Goal: Transaction & Acquisition: Book appointment/travel/reservation

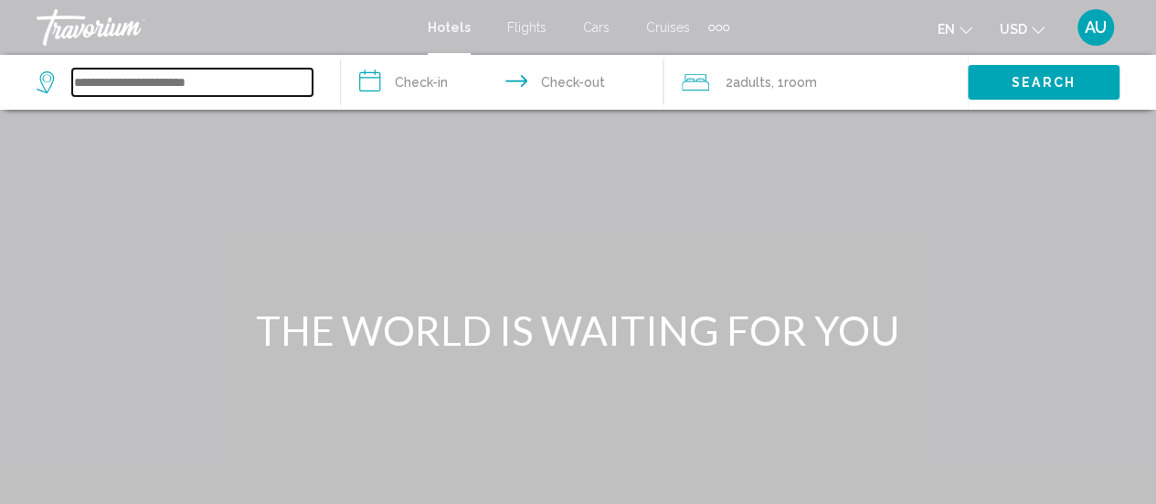
click at [132, 80] on input "Search widget" at bounding box center [192, 82] width 240 height 27
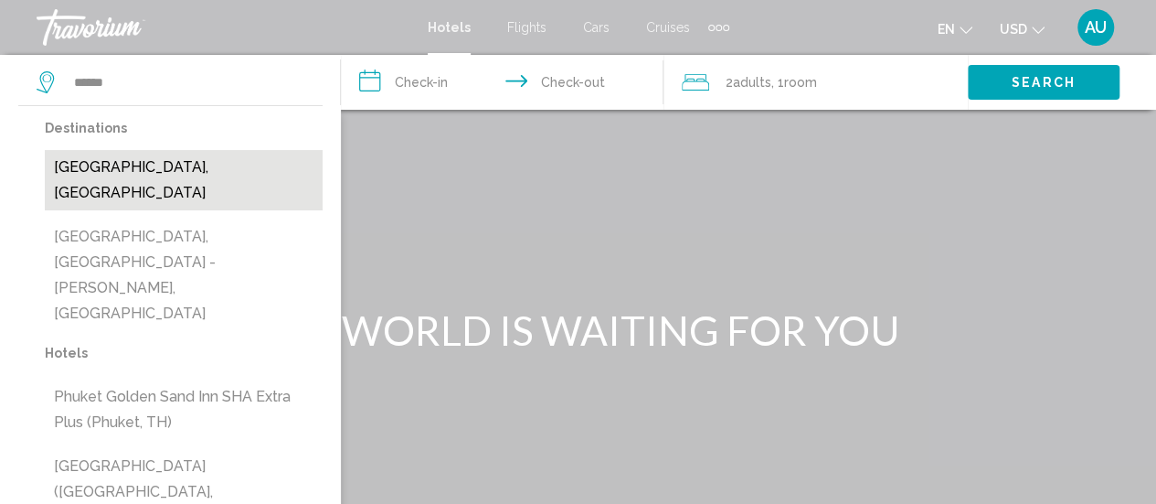
click at [163, 165] on button "[GEOGRAPHIC_DATA], [GEOGRAPHIC_DATA]" at bounding box center [184, 180] width 278 height 60
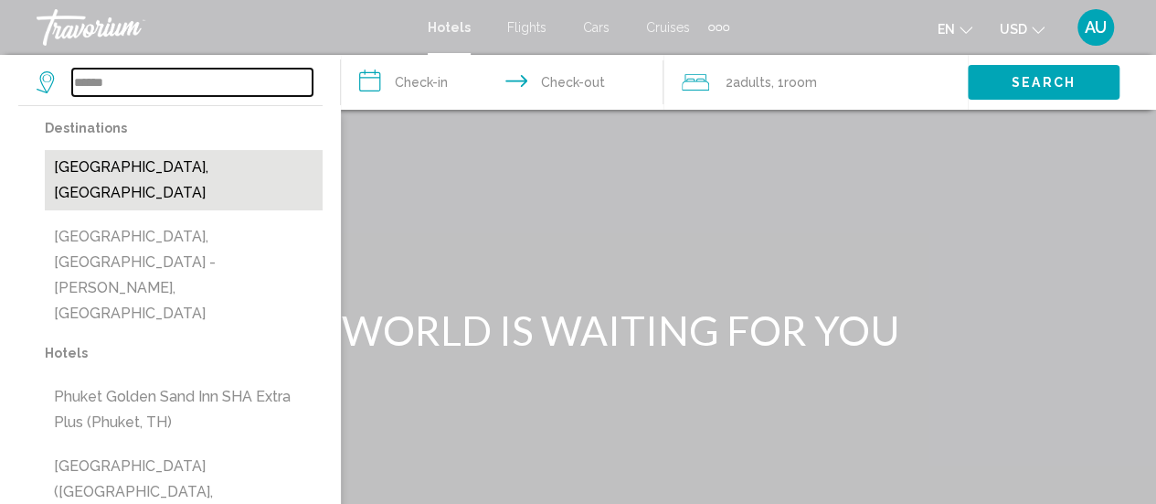
type input "**********"
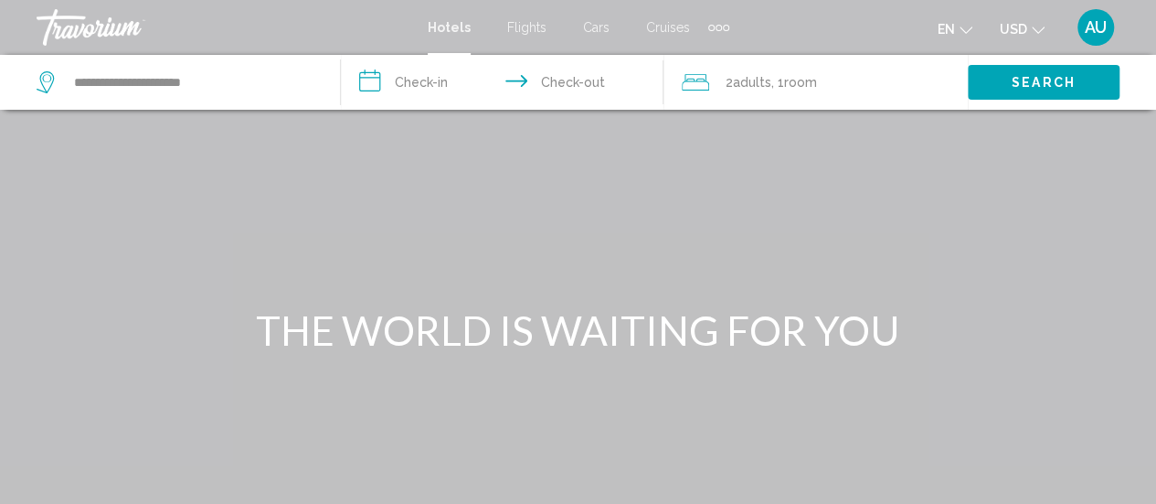
click at [443, 78] on input "**********" at bounding box center [506, 85] width 330 height 60
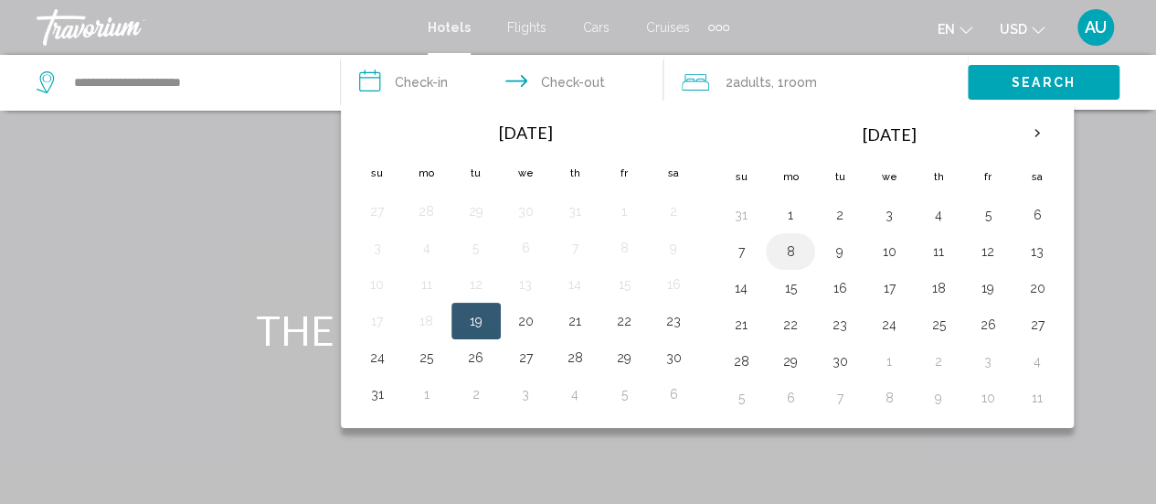
click at [792, 246] on button "8" at bounding box center [790, 252] width 29 height 26
click at [835, 254] on button "9" at bounding box center [839, 252] width 29 height 26
type input "**********"
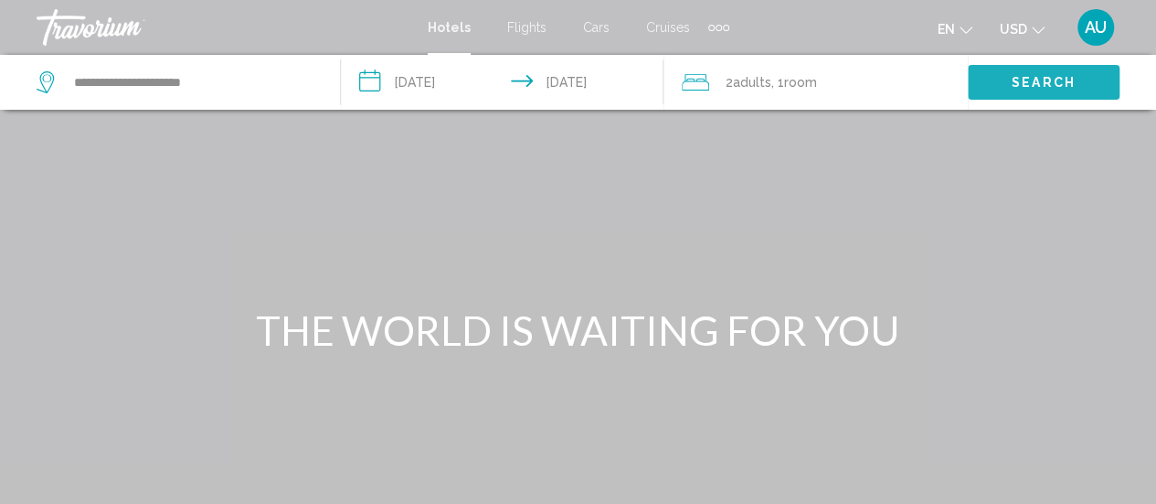
click at [998, 78] on button "Search" at bounding box center [1044, 82] width 152 height 34
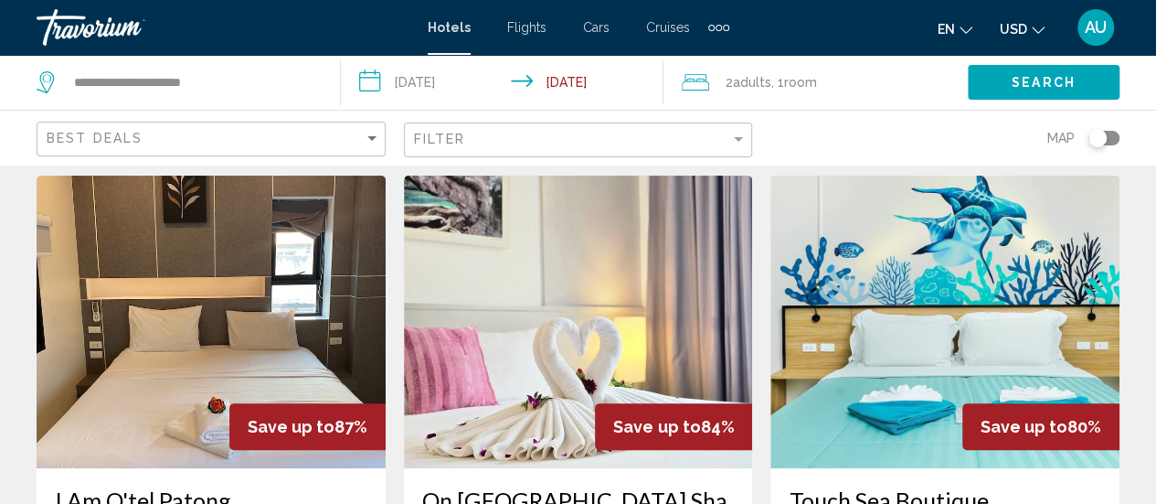
scroll to position [51, 0]
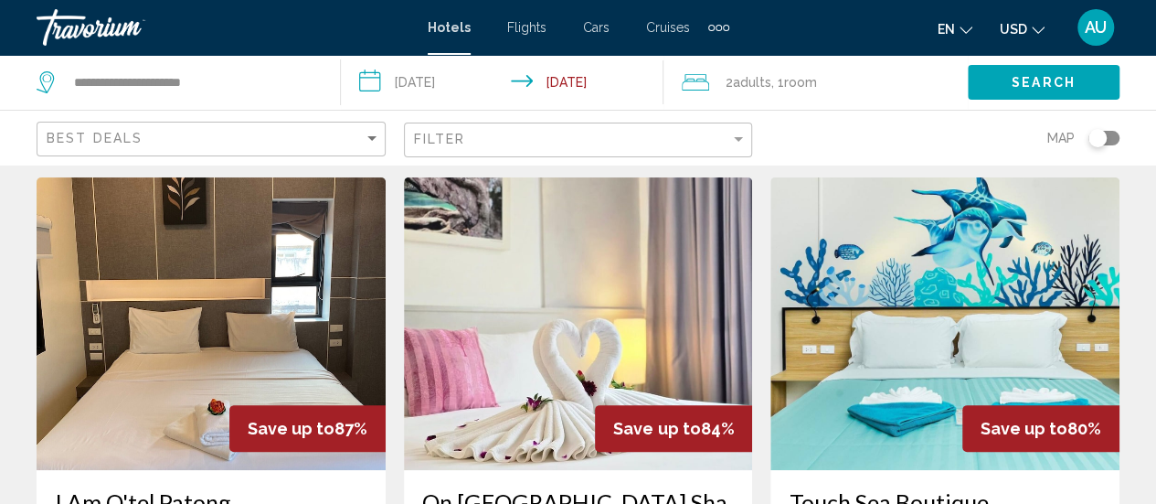
click at [267, 321] on img "Main content" at bounding box center [211, 323] width 349 height 293
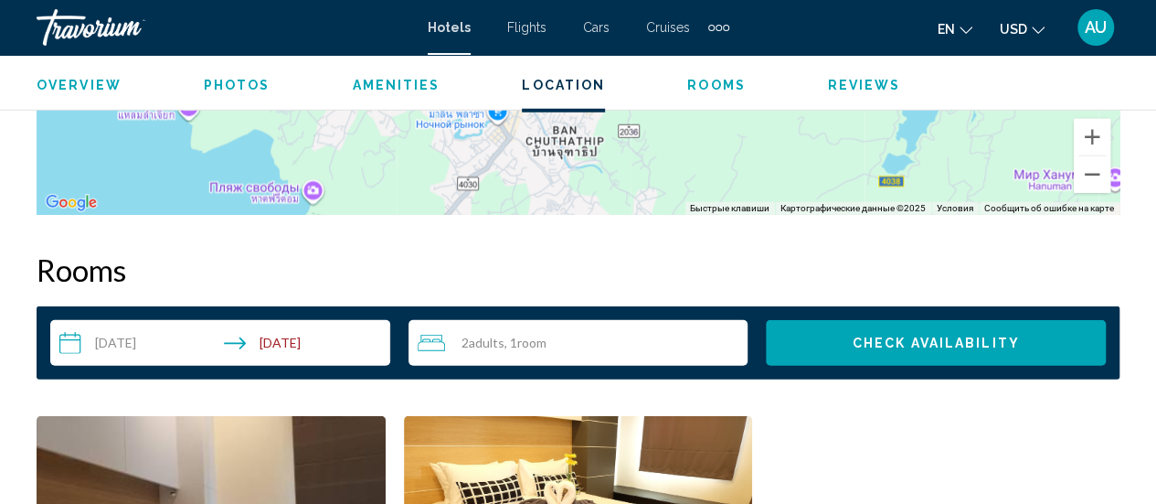
scroll to position [2475, 0]
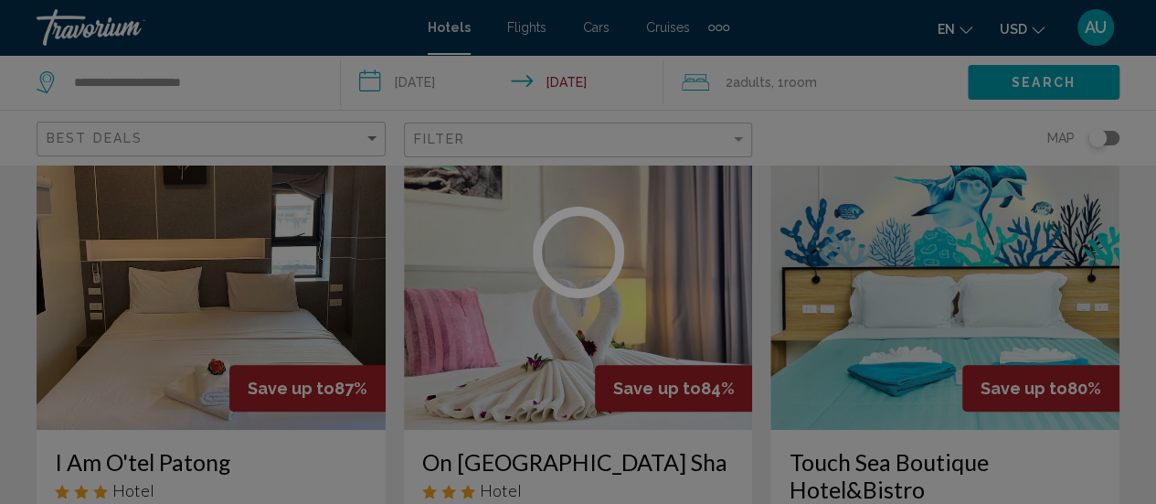
scroll to position [88, 0]
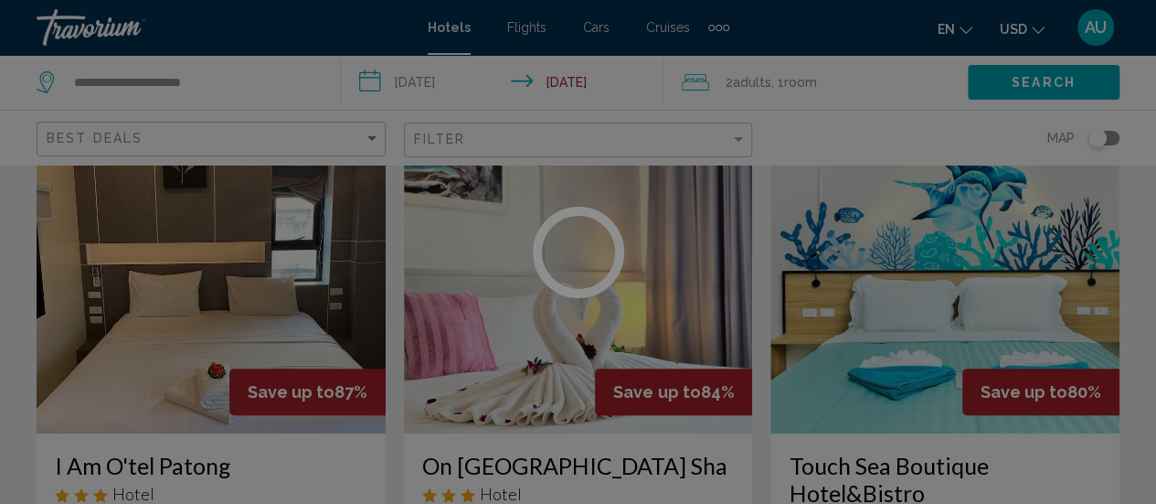
click at [559, 282] on circle at bounding box center [578, 252] width 82 height 82
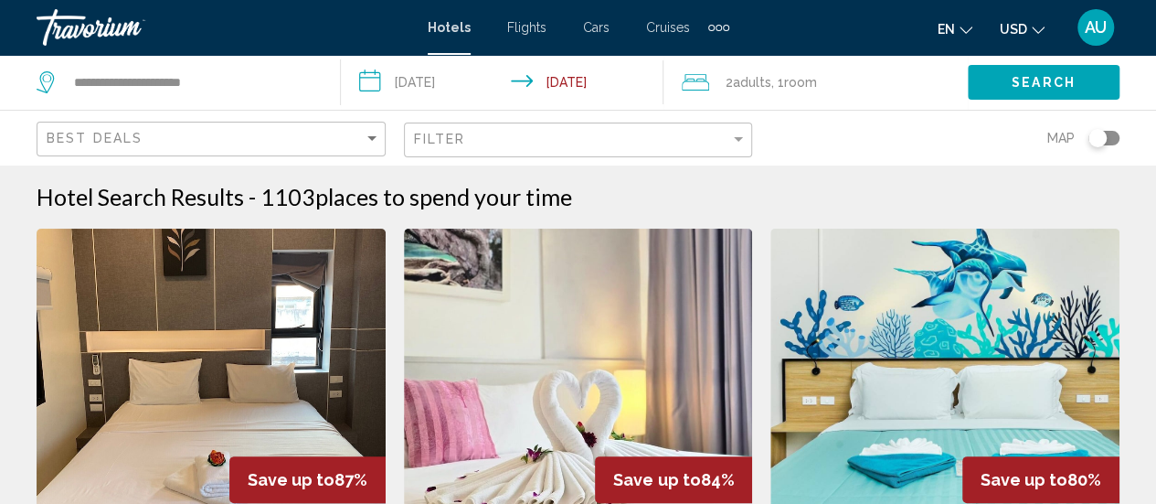
click at [588, 327] on img "Main content" at bounding box center [578, 375] width 349 height 293
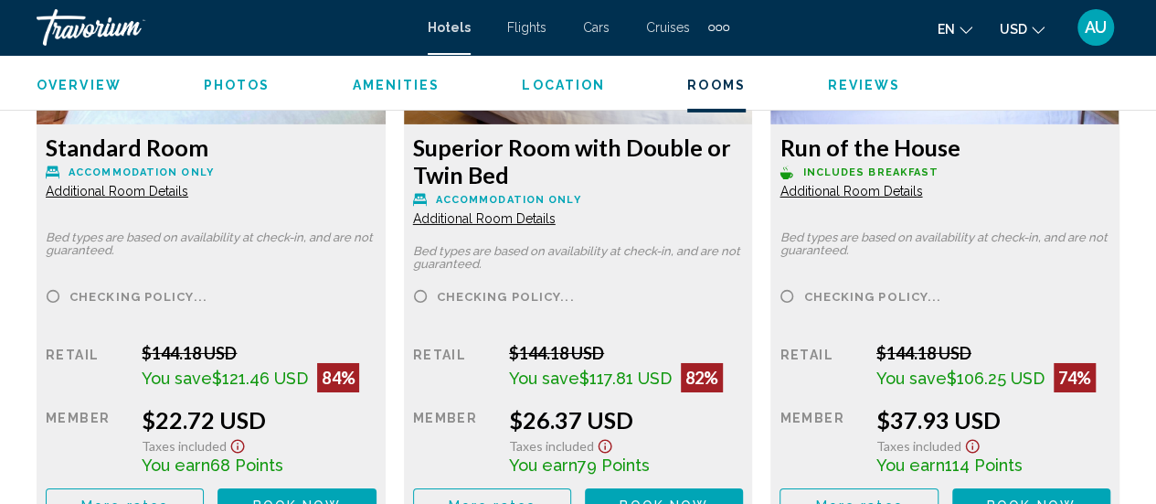
scroll to position [3012, 0]
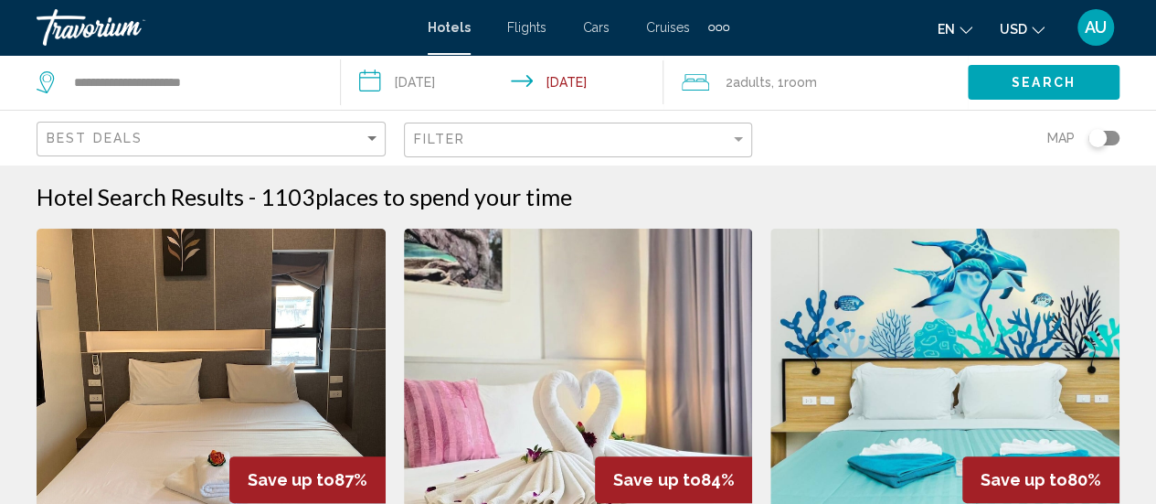
click at [1018, 334] on img "Main content" at bounding box center [945, 375] width 349 height 293
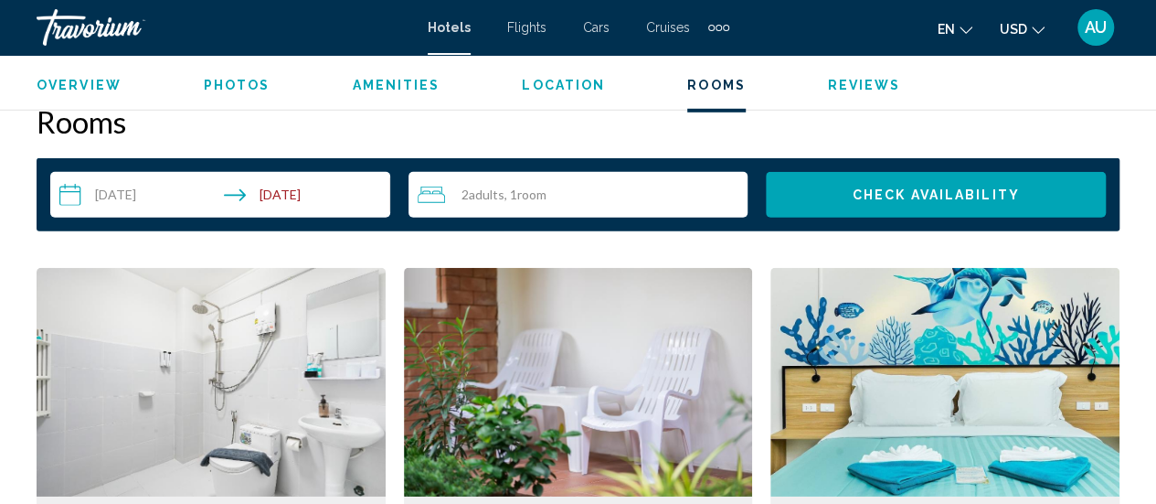
scroll to position [2652, 0]
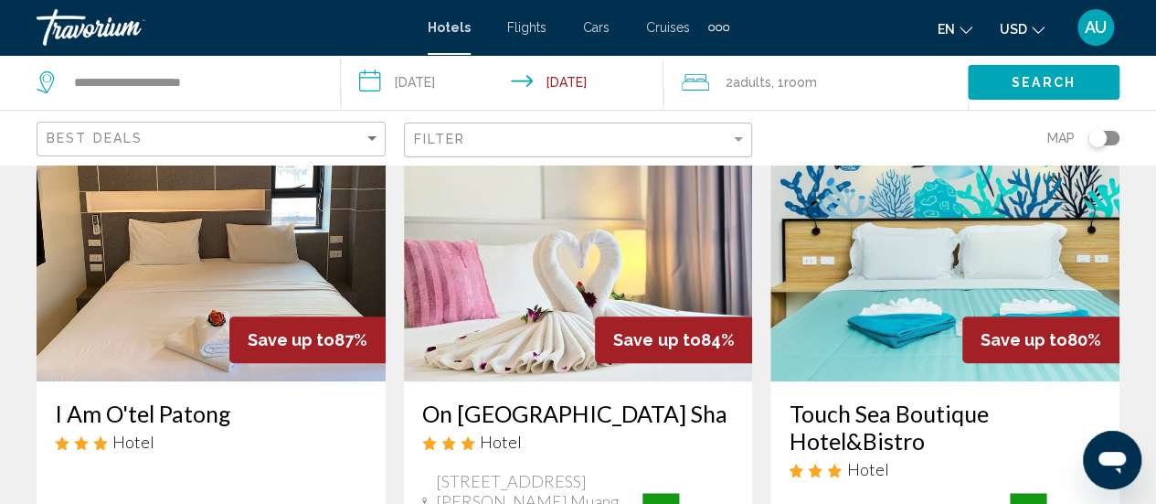
scroll to position [141, 0]
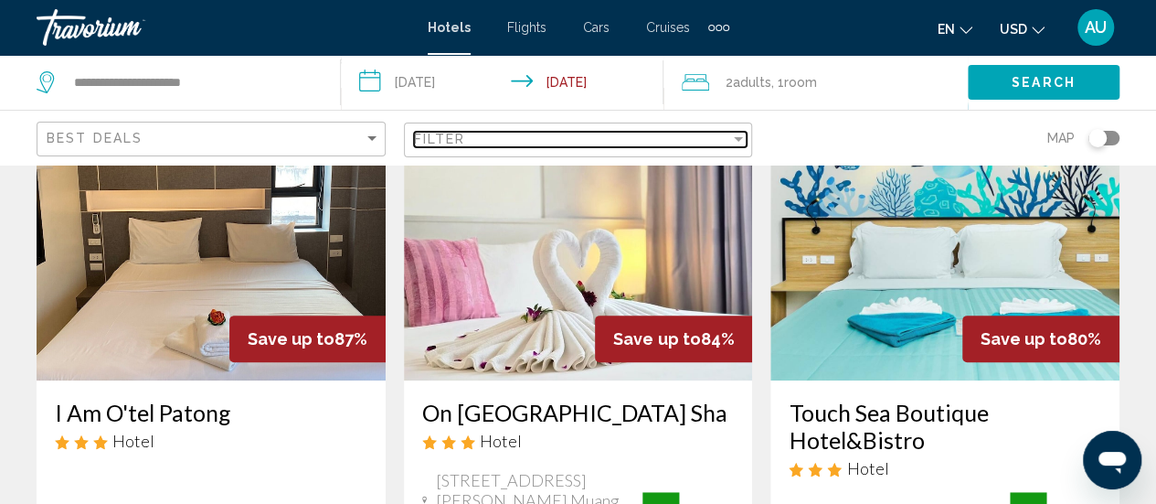
click at [565, 144] on div "Filter" at bounding box center [572, 139] width 317 height 15
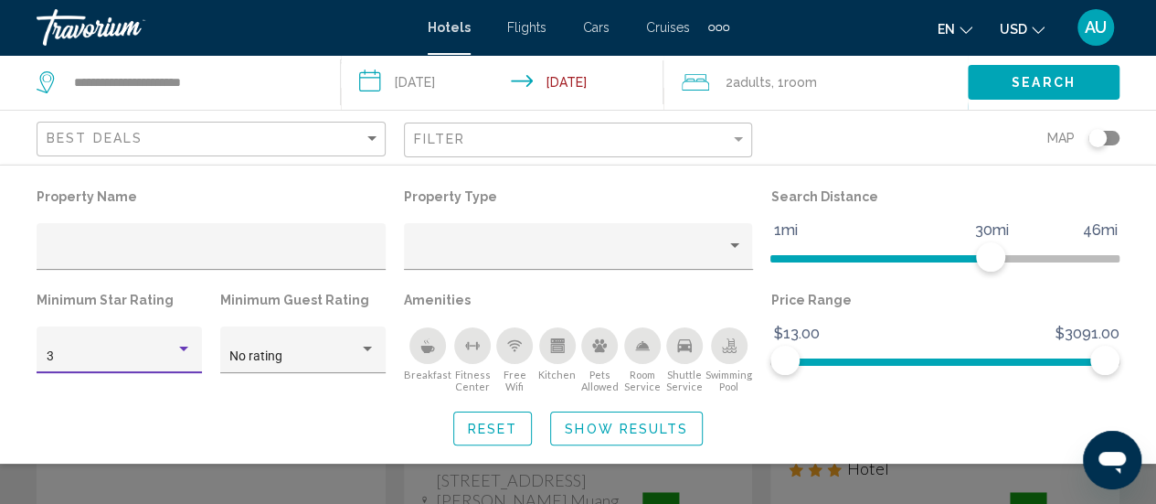
click at [176, 357] on div "3" at bounding box center [112, 356] width 130 height 15
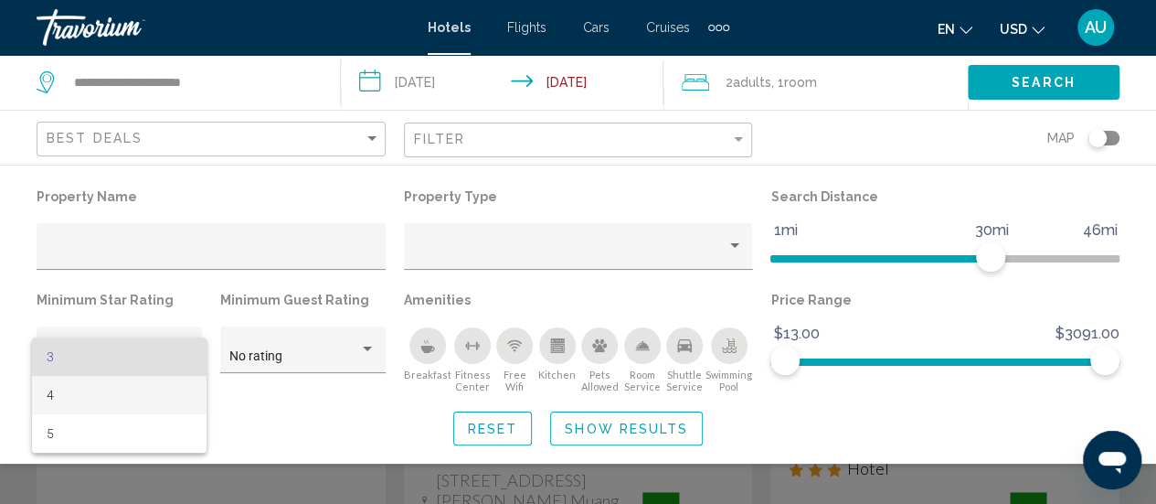
click at [59, 401] on span "4" at bounding box center [120, 395] width 146 height 38
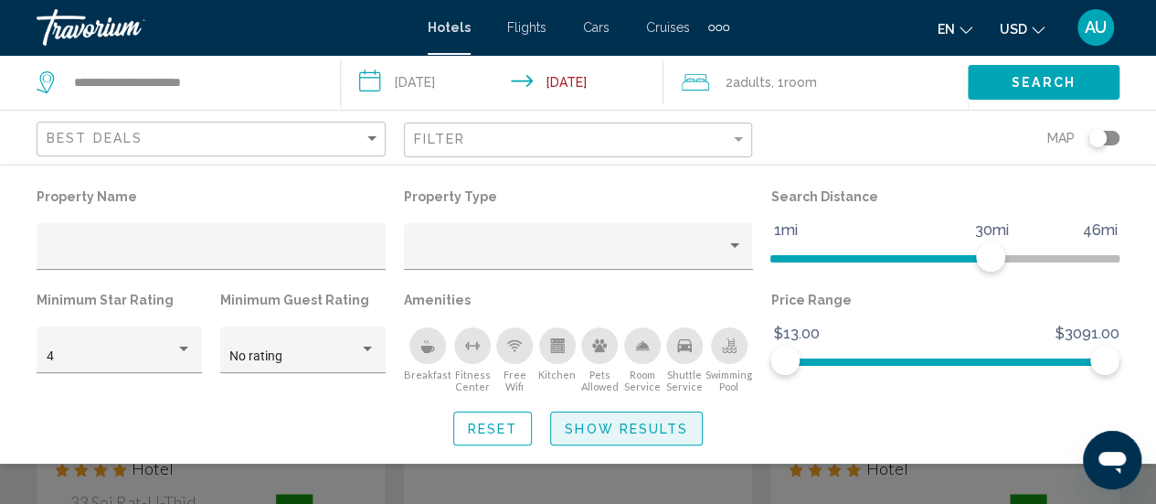
click at [654, 426] on span "Show Results" at bounding box center [626, 428] width 123 height 15
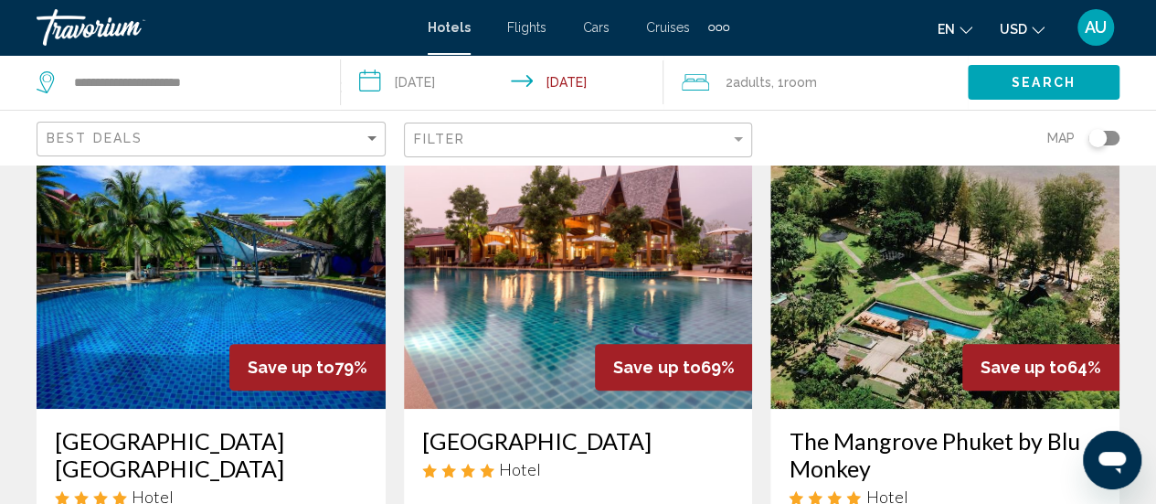
scroll to position [107, 0]
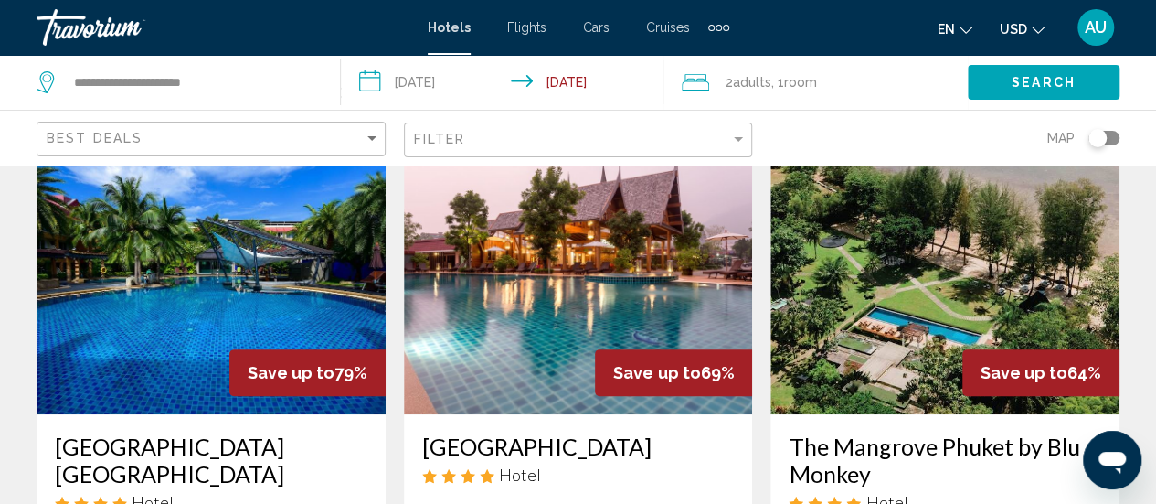
click at [645, 237] on img "Main content" at bounding box center [578, 268] width 349 height 293
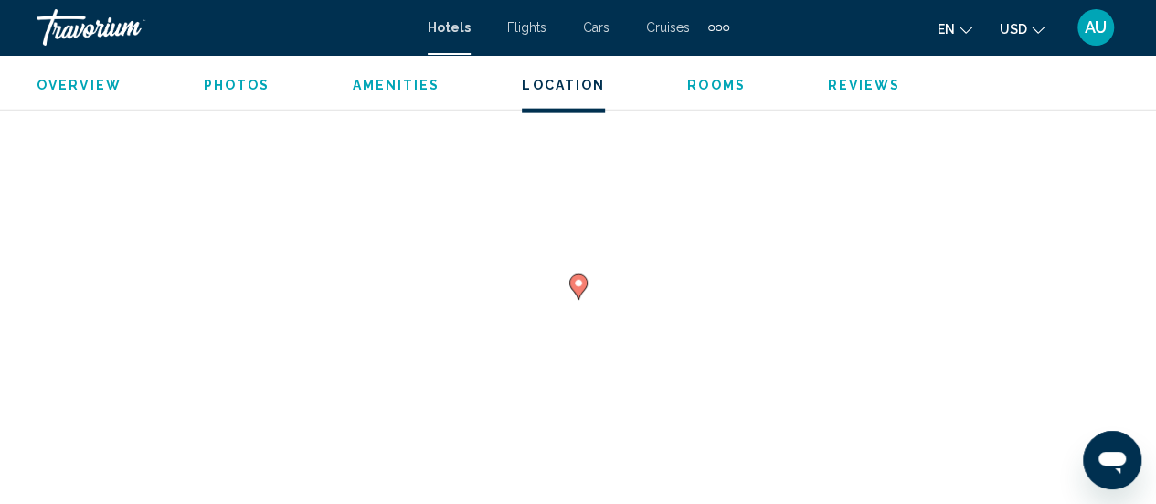
scroll to position [2134, 0]
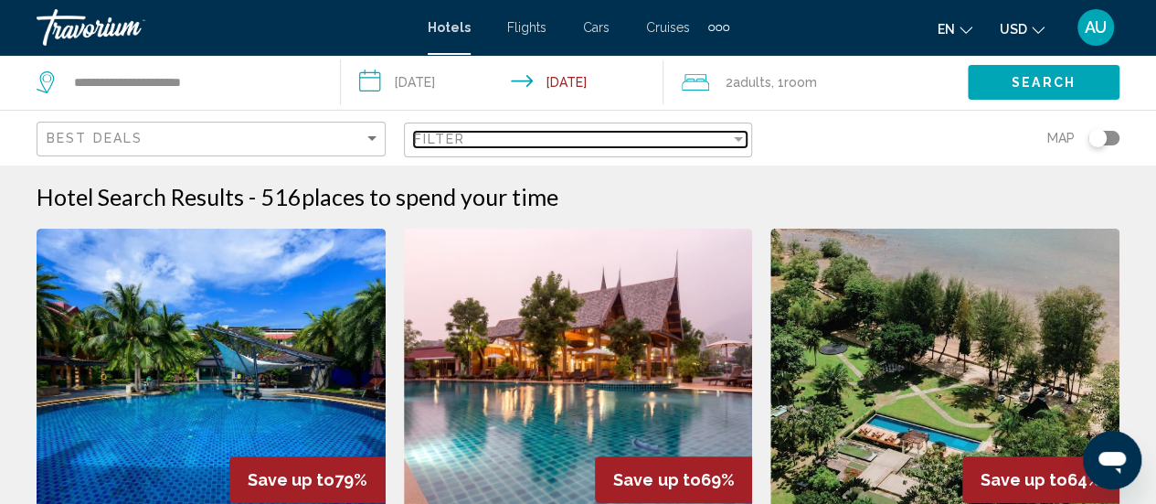
click at [548, 133] on div "Filter" at bounding box center [572, 139] width 317 height 15
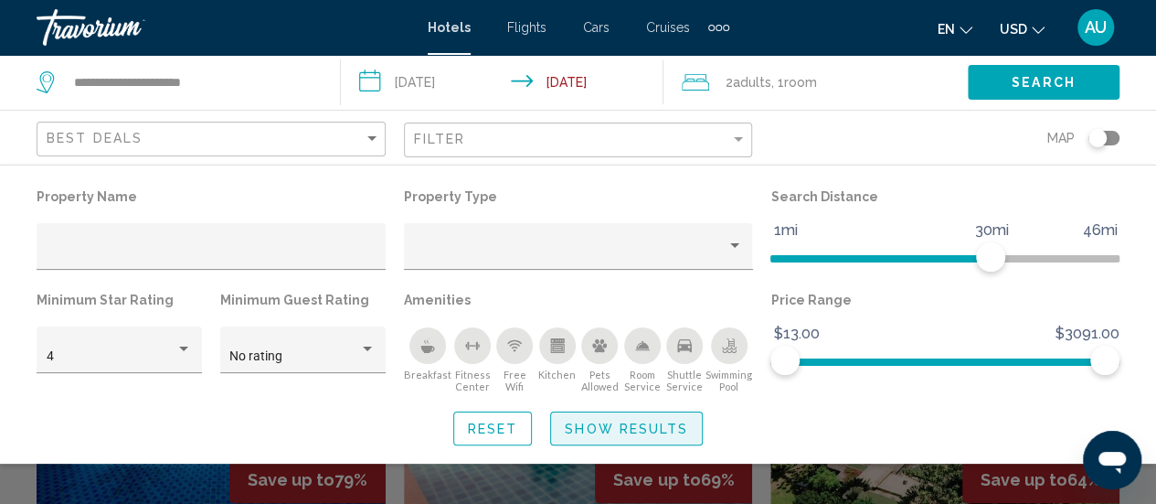
click at [638, 424] on span "Show Results" at bounding box center [626, 428] width 123 height 15
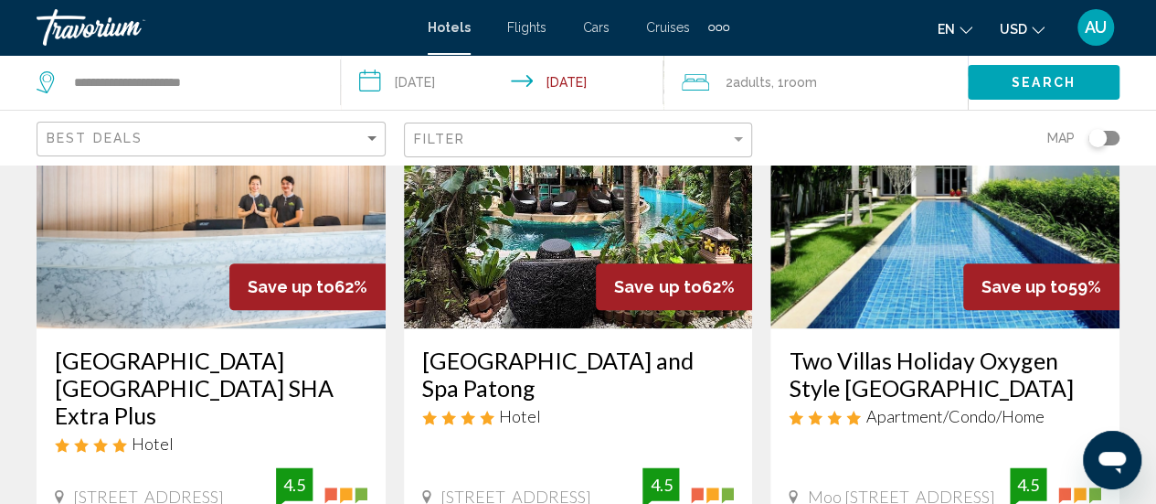
scroll to position [910, 0]
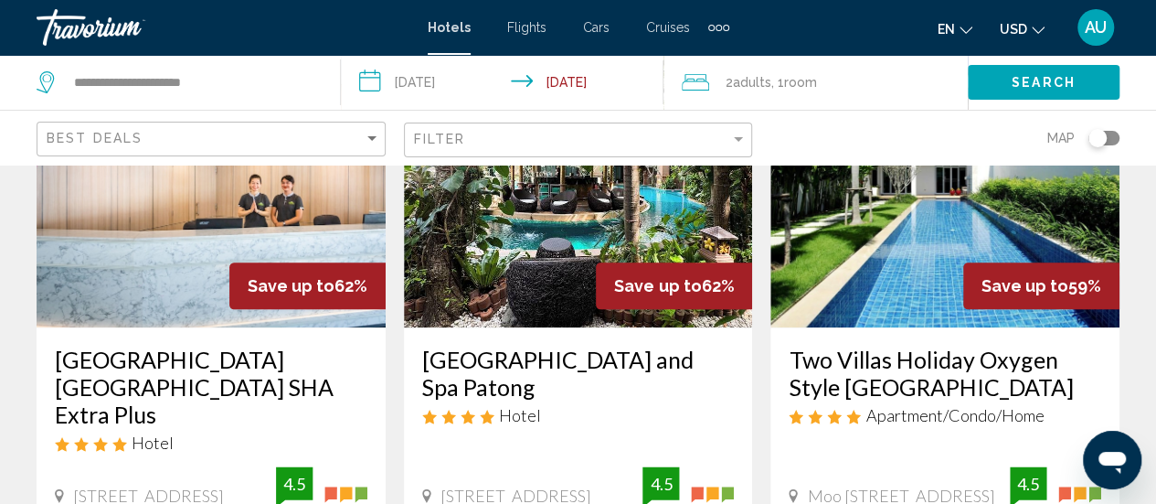
click at [125, 289] on img "Main content" at bounding box center [211, 181] width 349 height 293
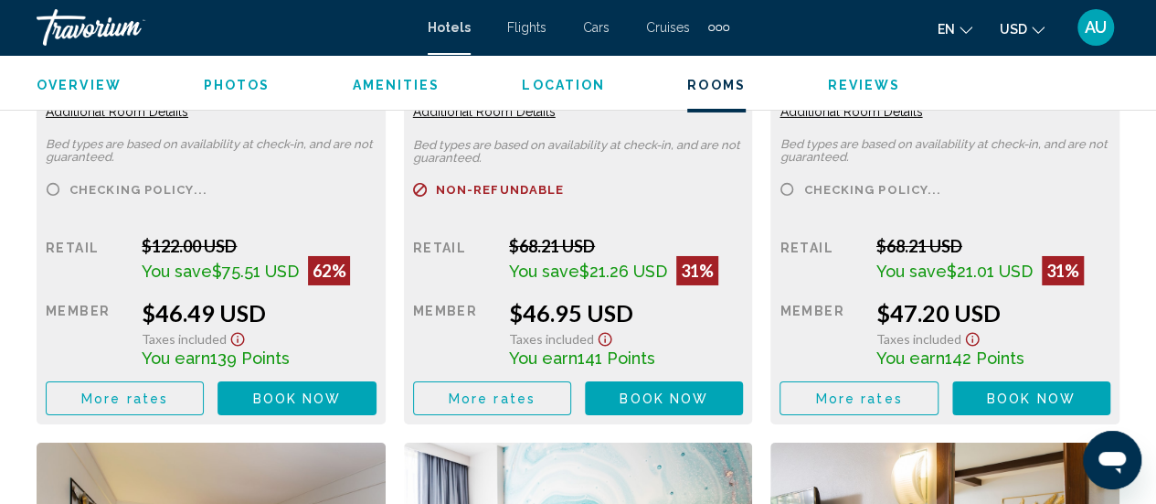
scroll to position [3087, 0]
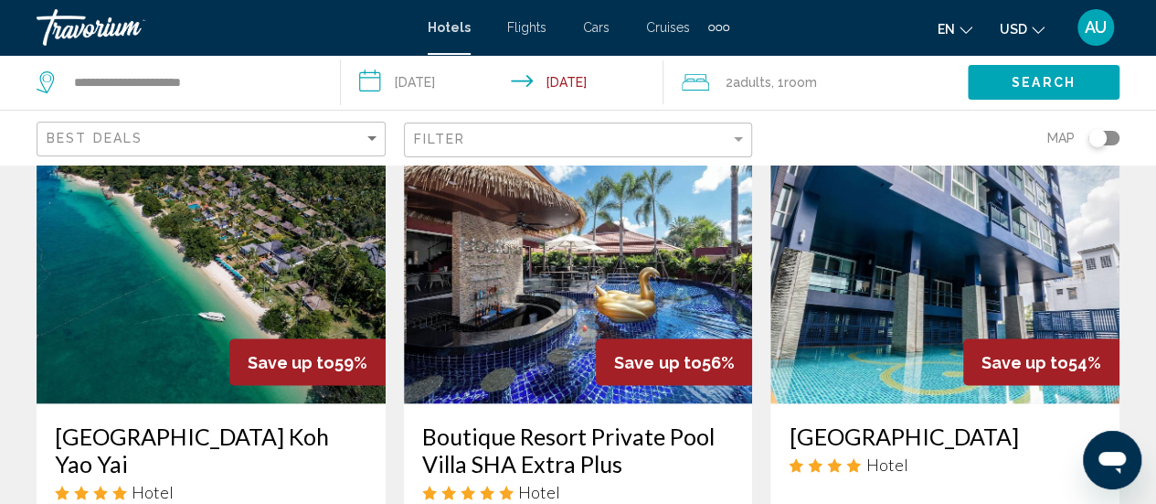
scroll to position [1577, 0]
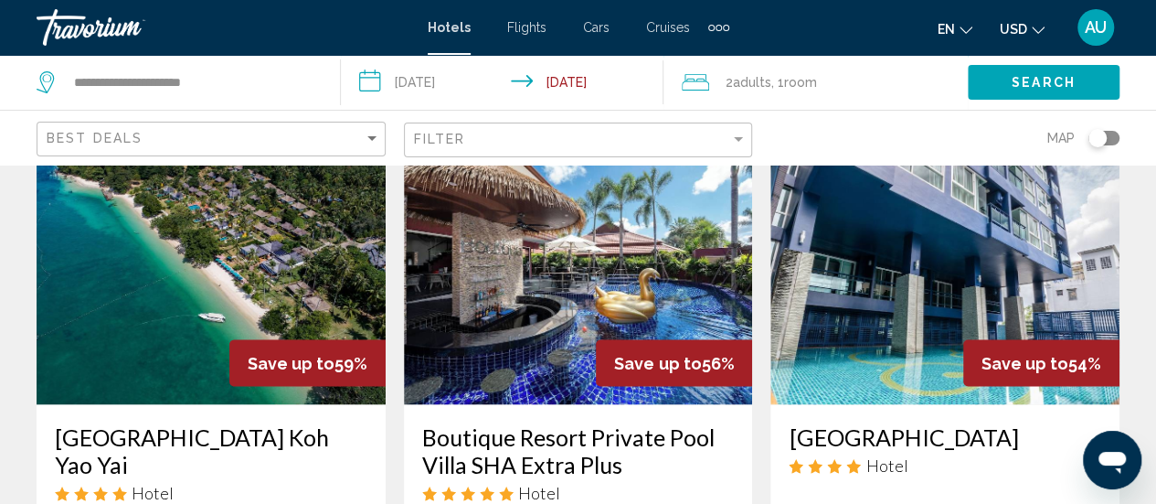
click at [567, 279] on img "Main content" at bounding box center [578, 258] width 349 height 293
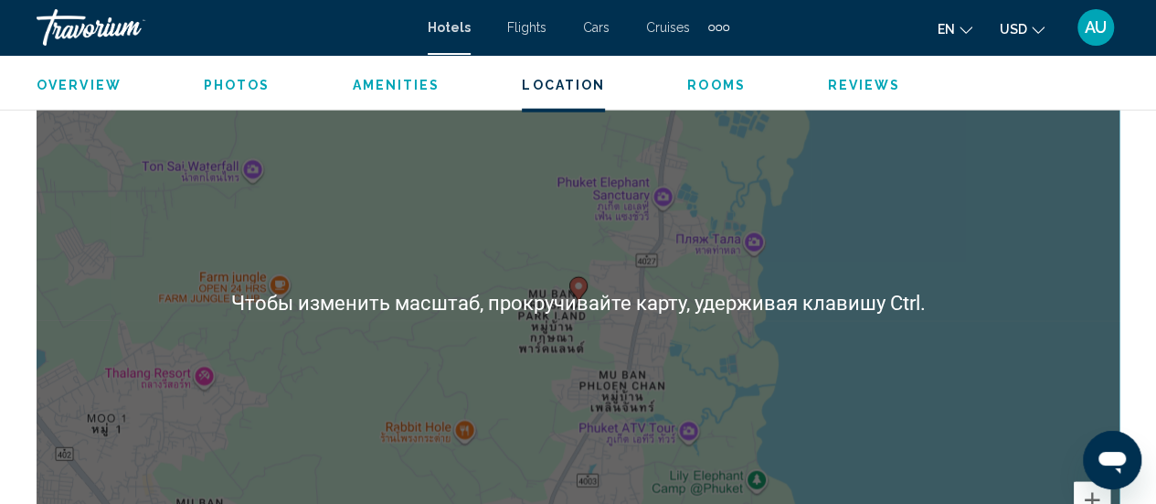
scroll to position [2129, 0]
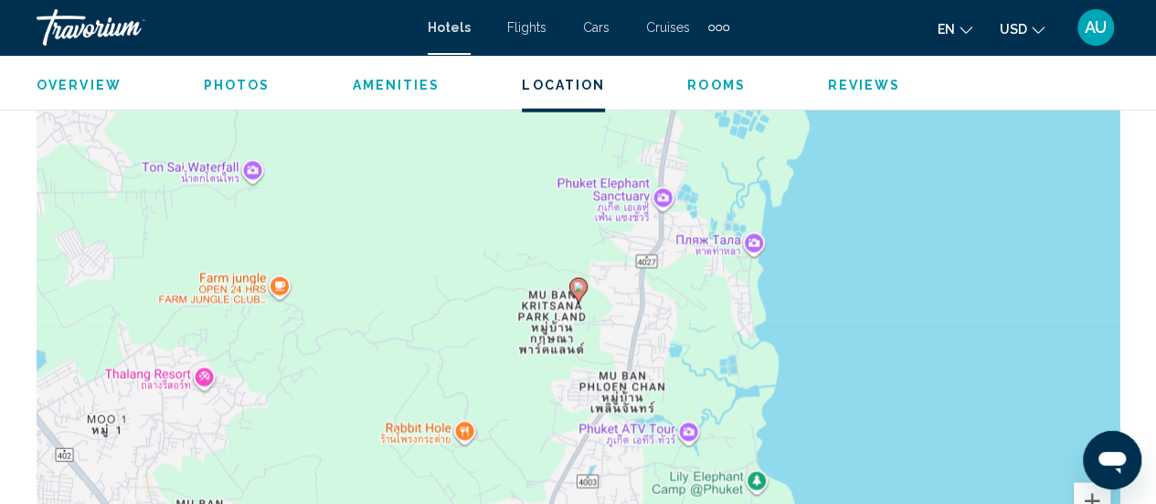
click at [570, 277] on gmp-advanced-marker "Main content" at bounding box center [578, 290] width 18 height 27
click at [570, 275] on div "Чтобы активировать перетаскивание с помощью клавиатуры, нажмите Alt + Ввод. Пос…" at bounding box center [578, 304] width 1083 height 548
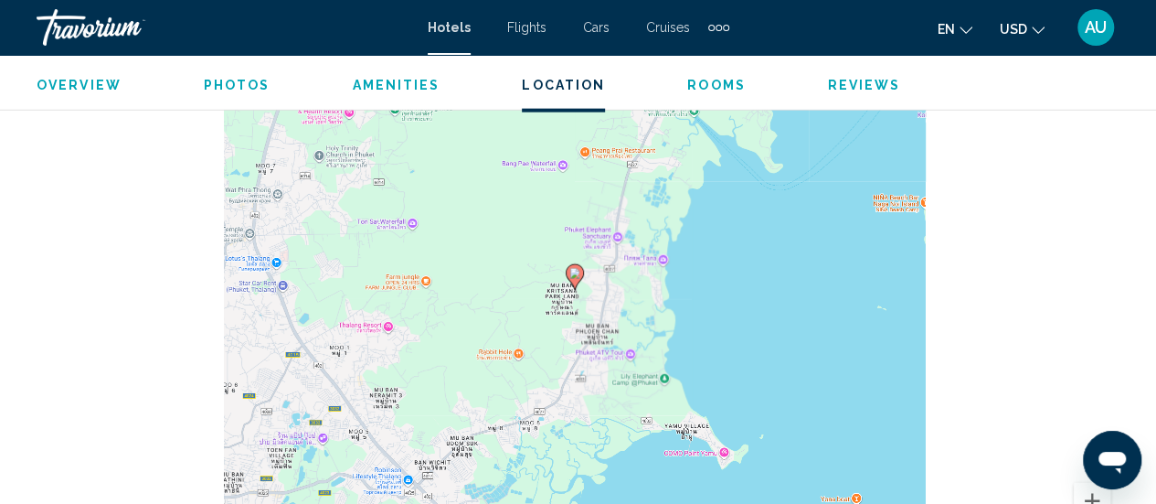
click at [570, 275] on image "Main content" at bounding box center [574, 273] width 11 height 11
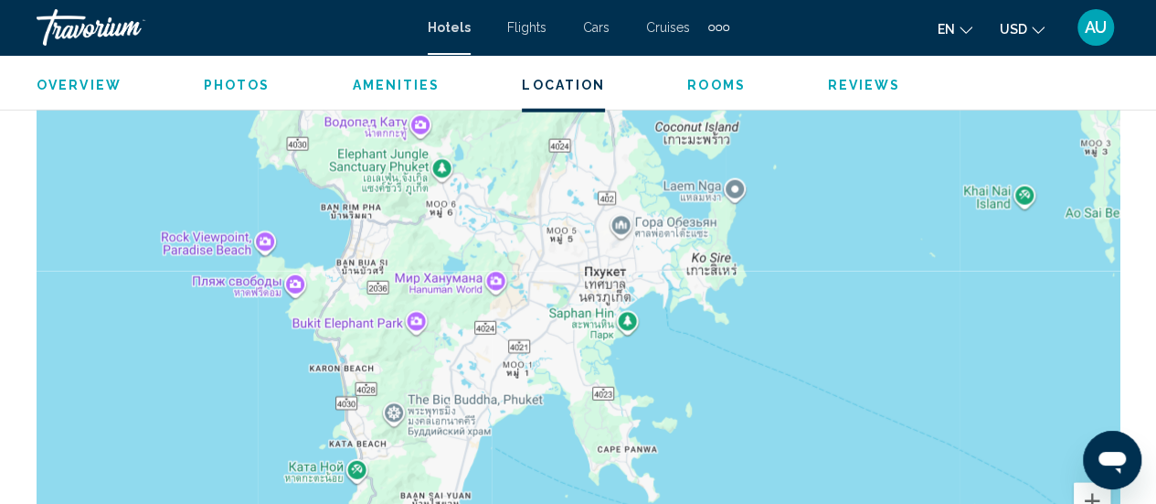
drag, startPoint x: 428, startPoint y: 252, endPoint x: 466, endPoint y: -111, distance: 364.9
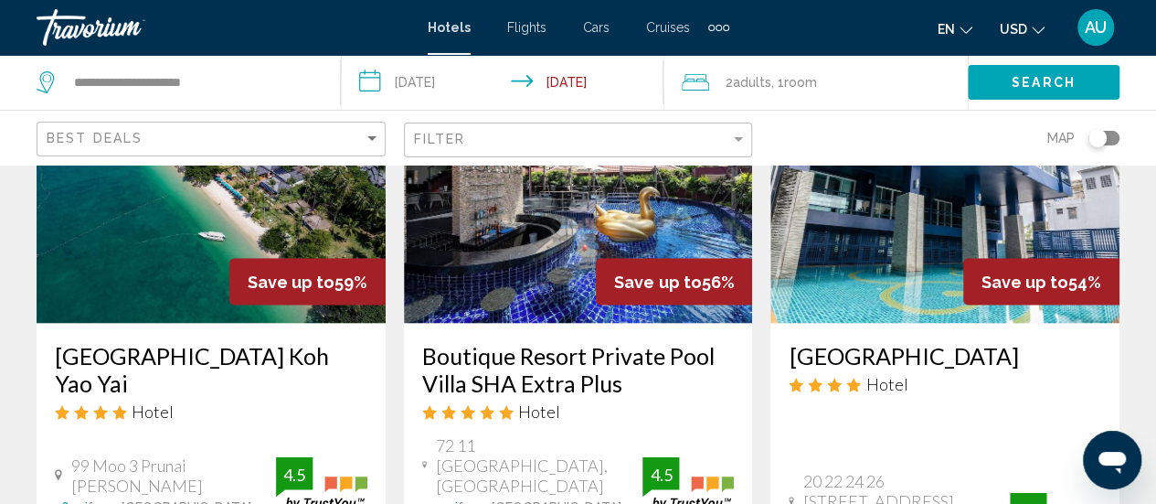
scroll to position [1657, 0]
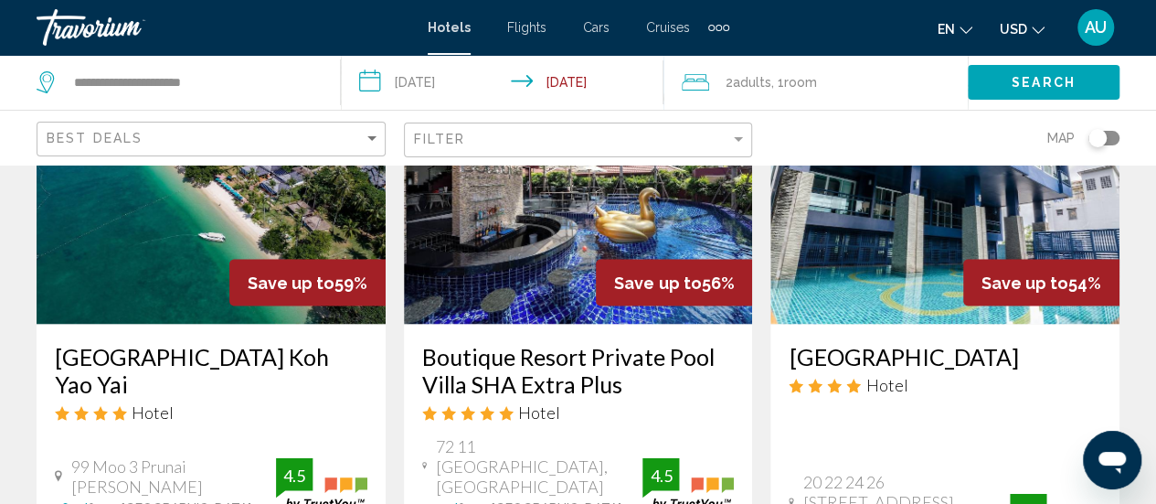
click at [912, 244] on img "Main content" at bounding box center [945, 177] width 349 height 293
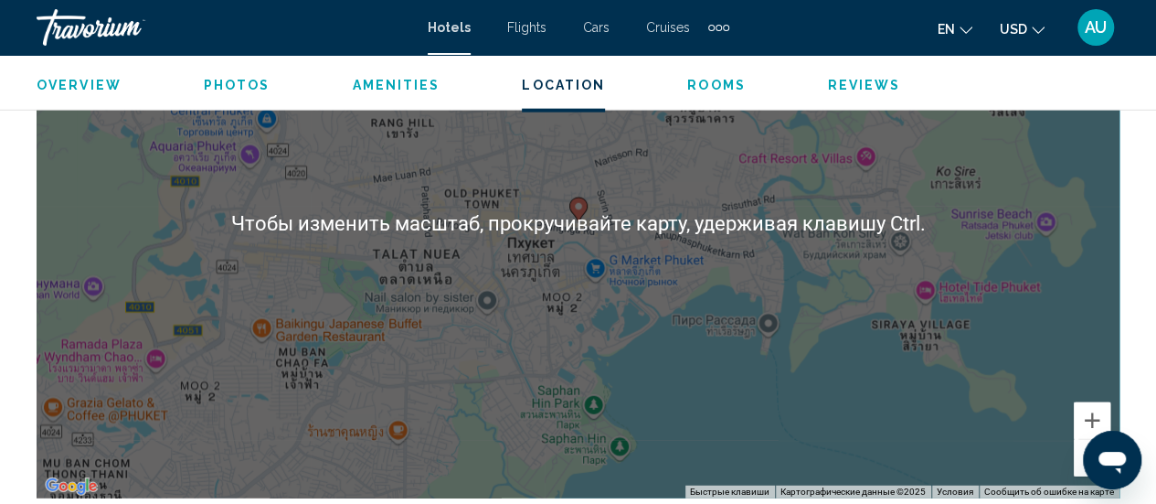
scroll to position [2208, 0]
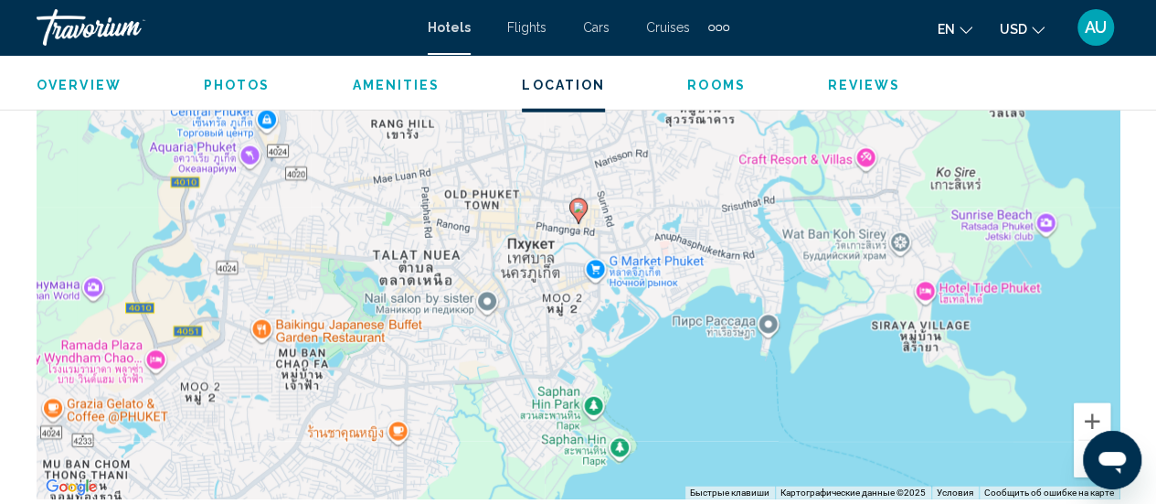
click at [775, 453] on div "Чтобы активировать перетаскивание с помощью клавиатуры, нажмите Alt + Ввод. Пос…" at bounding box center [578, 225] width 1083 height 548
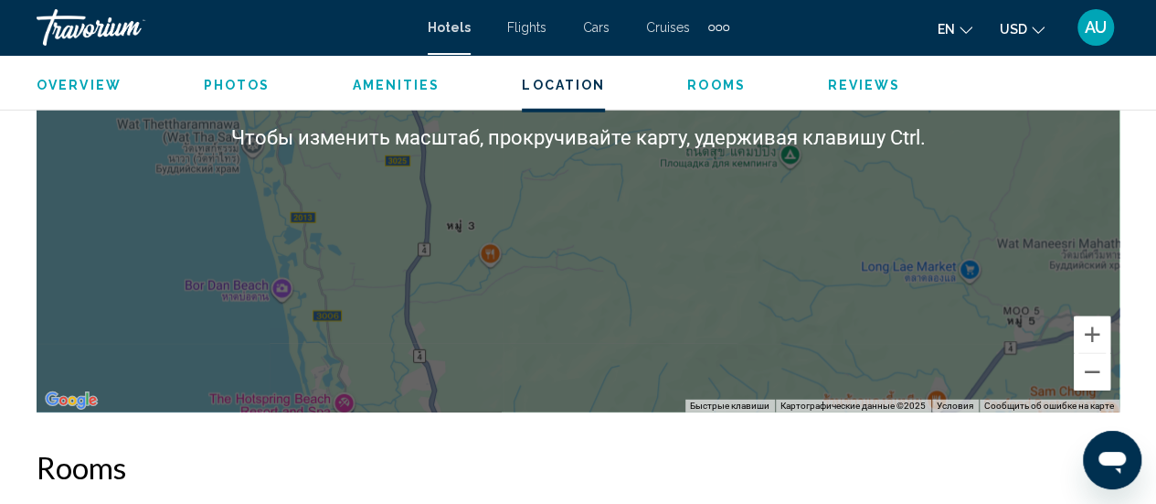
scroll to position [2163, 0]
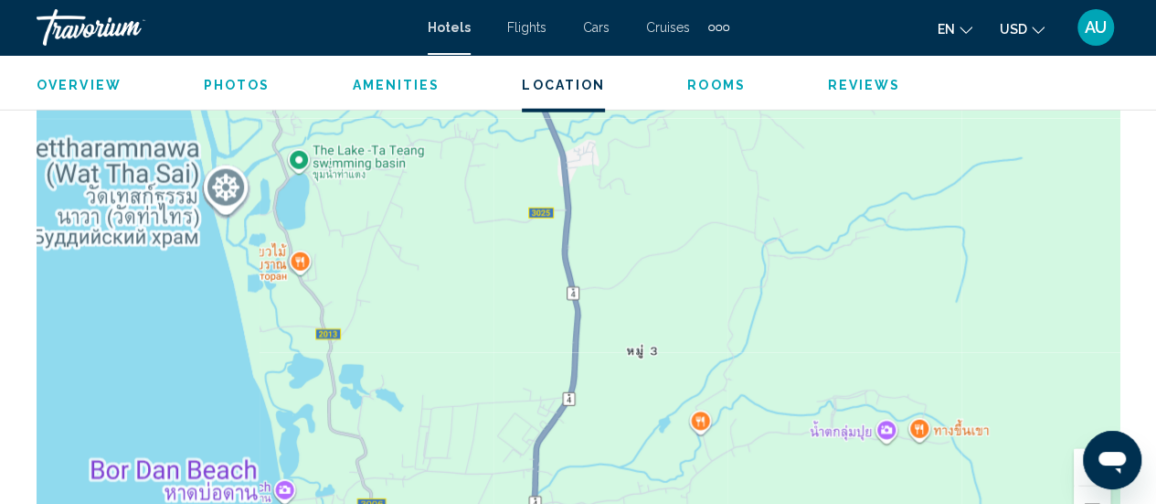
drag, startPoint x: 252, startPoint y: 304, endPoint x: 459, endPoint y: 233, distance: 218.5
click at [459, 233] on div "Main content" at bounding box center [578, 270] width 1083 height 548
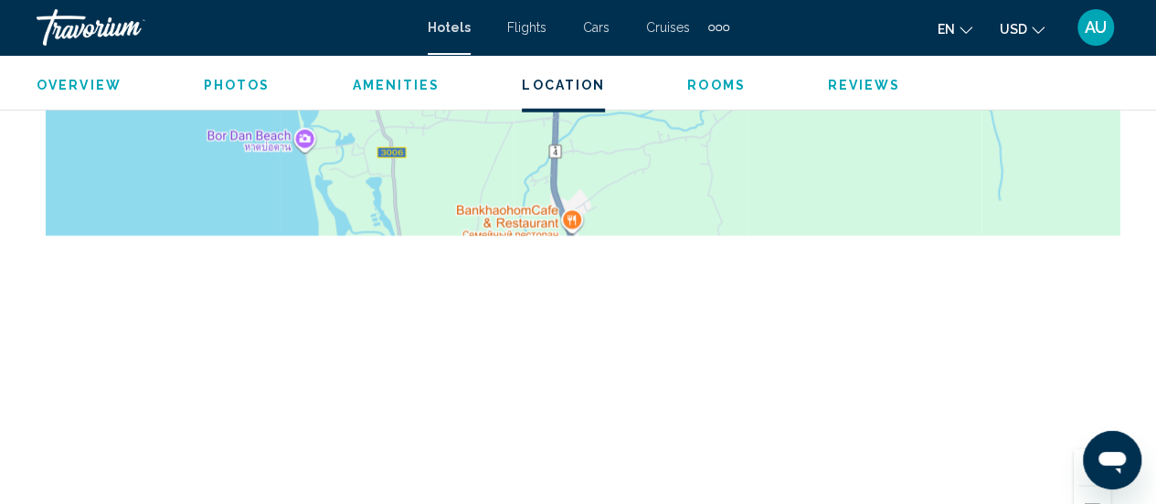
drag, startPoint x: 298, startPoint y: 364, endPoint x: 313, endPoint y: -7, distance: 371.4
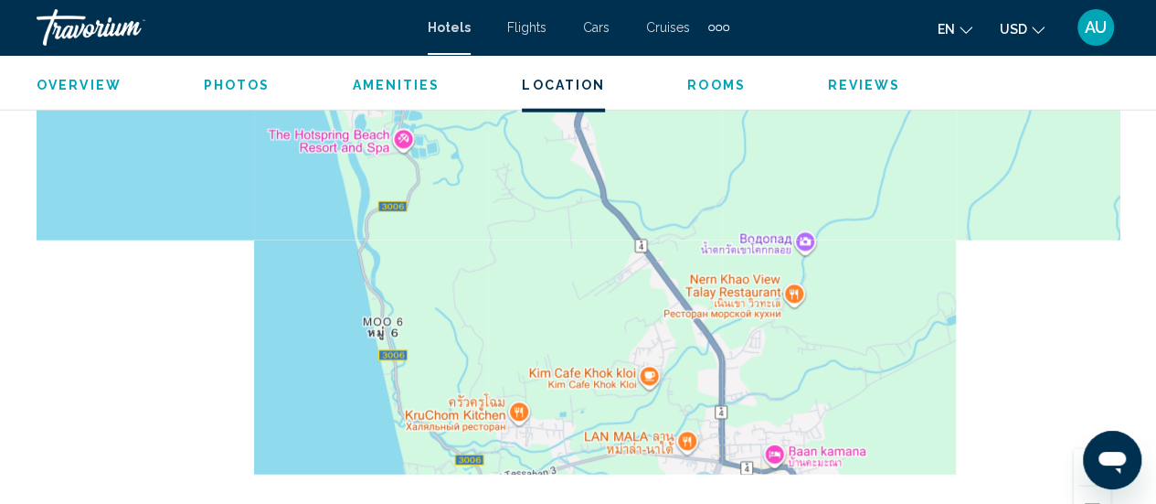
drag, startPoint x: 492, startPoint y: 335, endPoint x: 466, endPoint y: 102, distance: 233.6
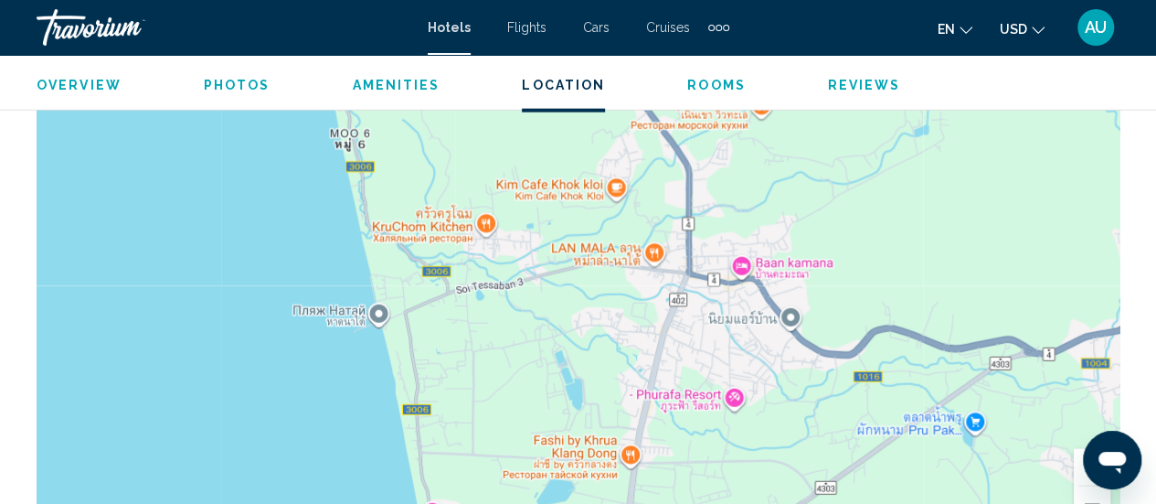
drag, startPoint x: 552, startPoint y: 271, endPoint x: 517, endPoint y: 86, distance: 187.9
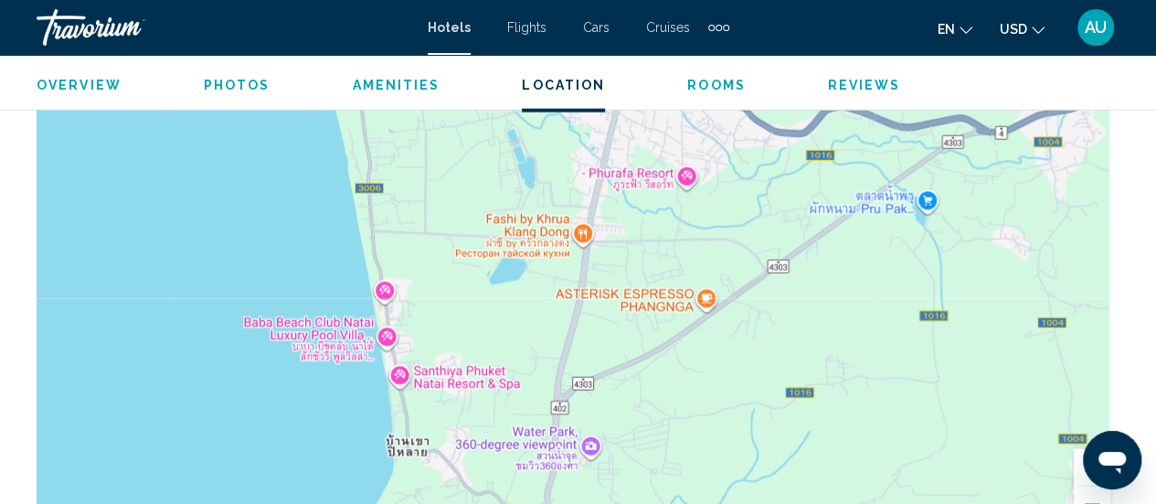
drag, startPoint x: 545, startPoint y: 242, endPoint x: 497, endPoint y: 17, distance: 229.8
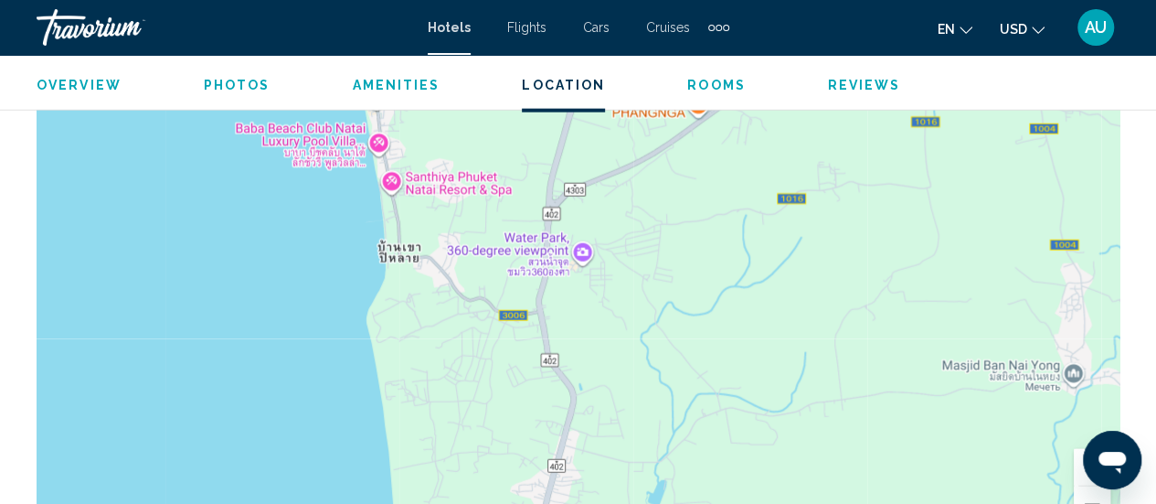
drag, startPoint x: 589, startPoint y: 420, endPoint x: 574, endPoint y: 200, distance: 219.9
click at [574, 200] on div "Main content" at bounding box center [578, 270] width 1083 height 548
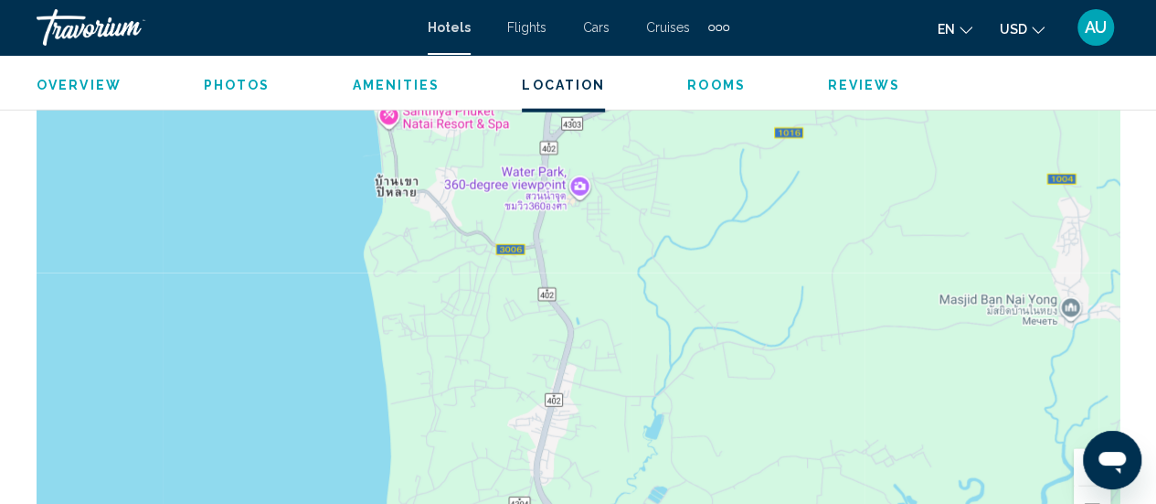
drag, startPoint x: 489, startPoint y: 330, endPoint x: 486, endPoint y: 90, distance: 240.4
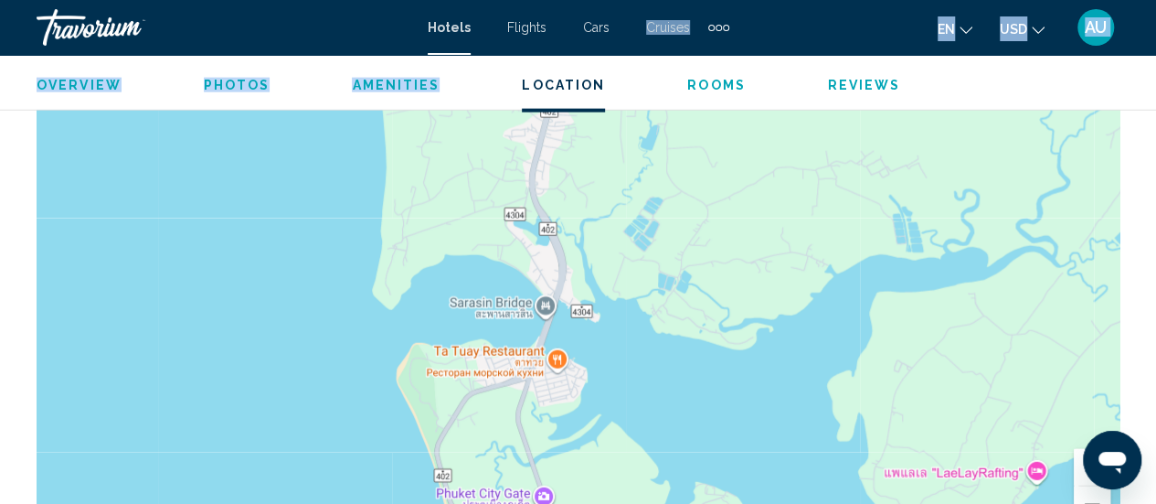
drag, startPoint x: 486, startPoint y: 90, endPoint x: 595, endPoint y: 54, distance: 114.5
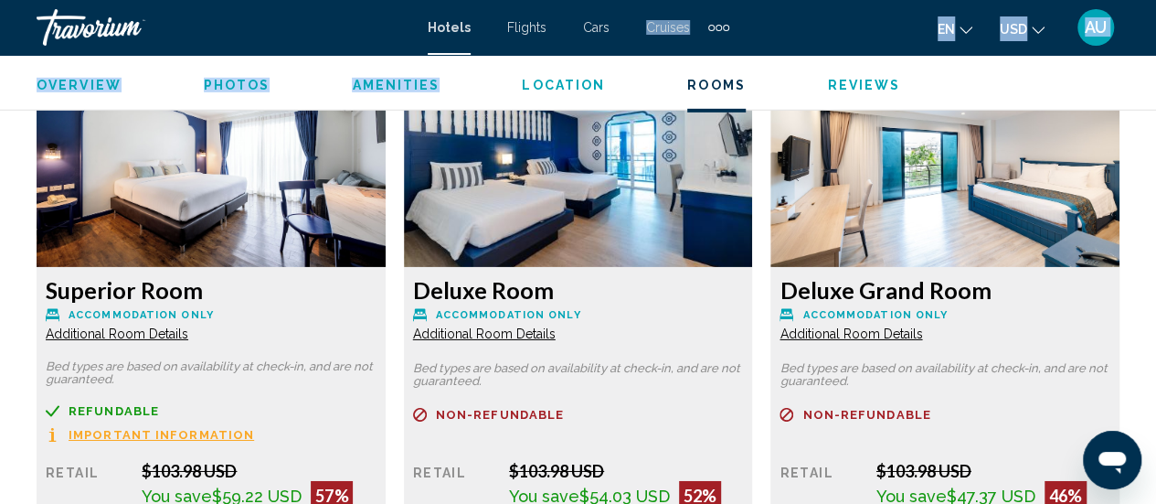
drag, startPoint x: 605, startPoint y: 254, endPoint x: 614, endPoint y: 547, distance: 292.7
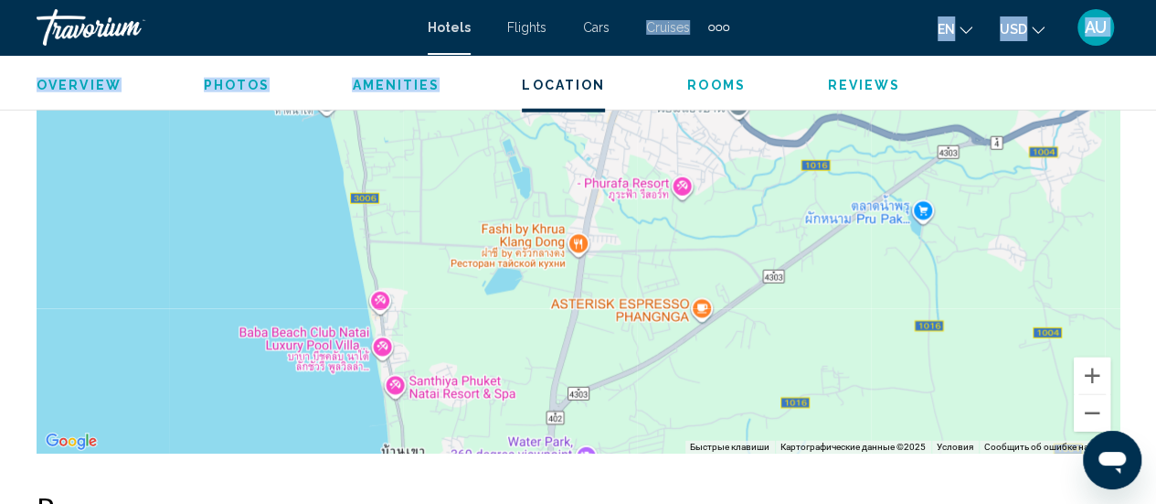
scroll to position [2239, 0]
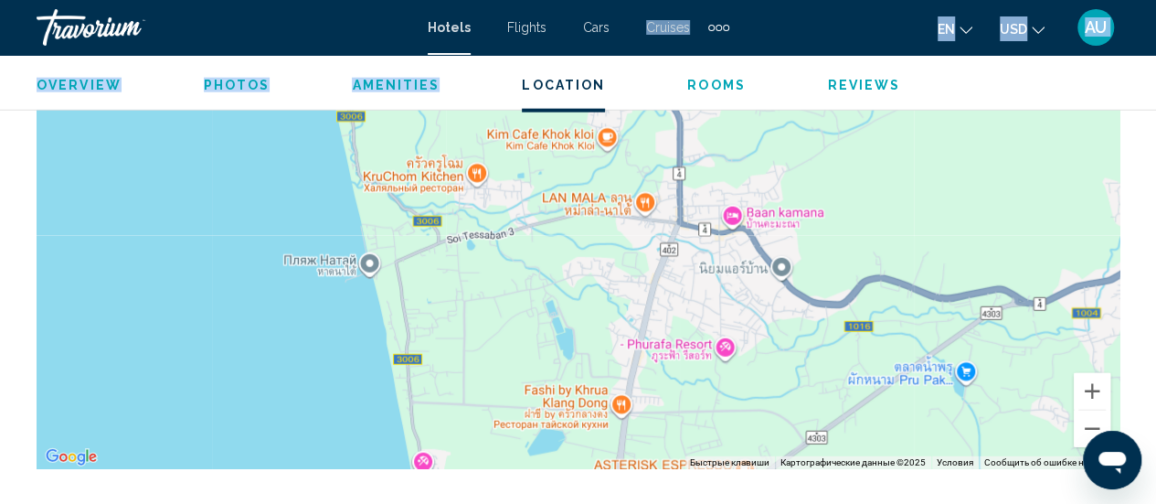
drag, startPoint x: 556, startPoint y: 257, endPoint x: 601, endPoint y: 411, distance: 160.8
click at [601, 411] on div "Main content" at bounding box center [578, 194] width 1083 height 548
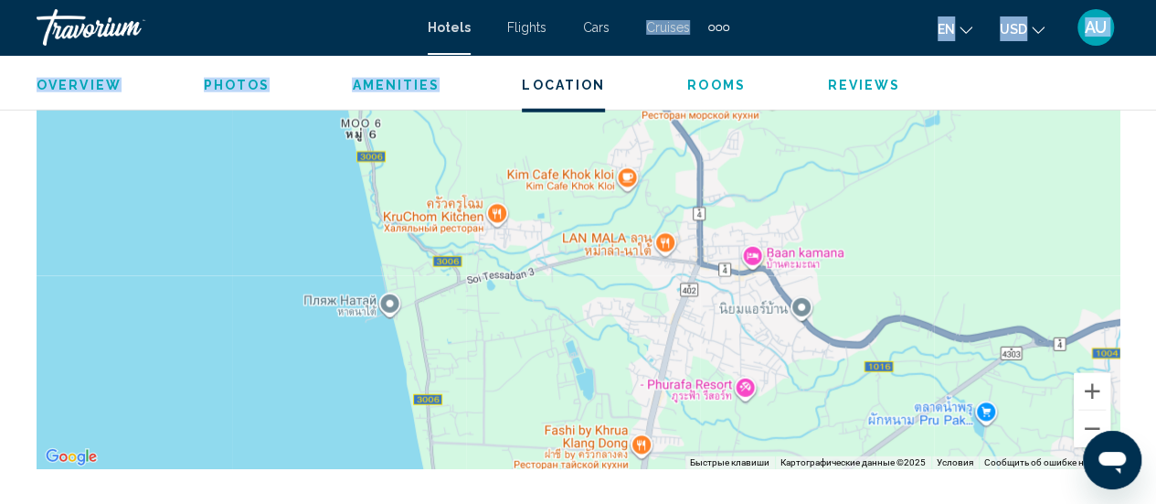
drag, startPoint x: 515, startPoint y: 277, endPoint x: 603, endPoint y: 420, distance: 168.7
click at [603, 420] on div "Main content" at bounding box center [578, 194] width 1083 height 548
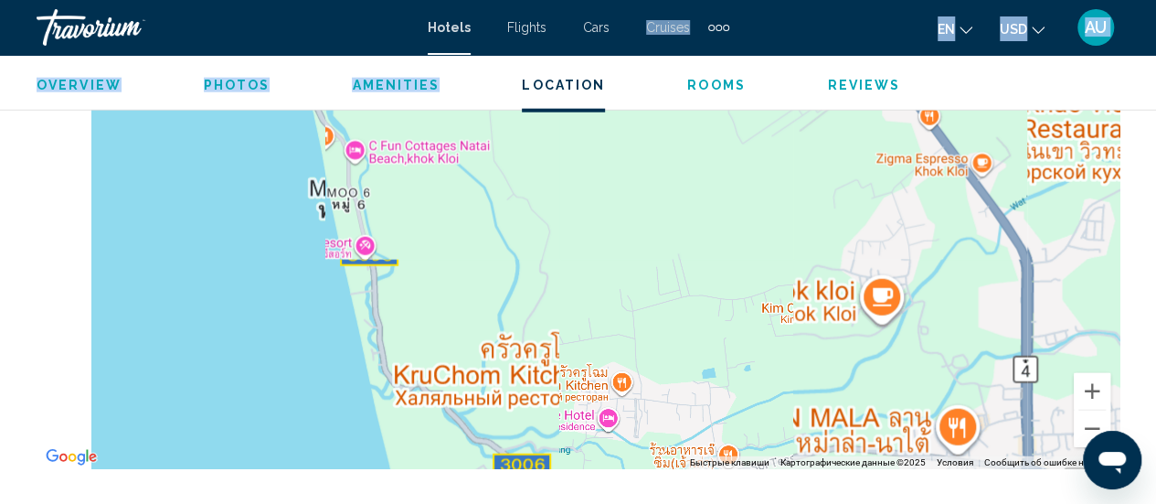
drag, startPoint x: 477, startPoint y: 243, endPoint x: 563, endPoint y: 398, distance: 176.8
click at [563, 398] on div "Main content" at bounding box center [578, 194] width 1083 height 548
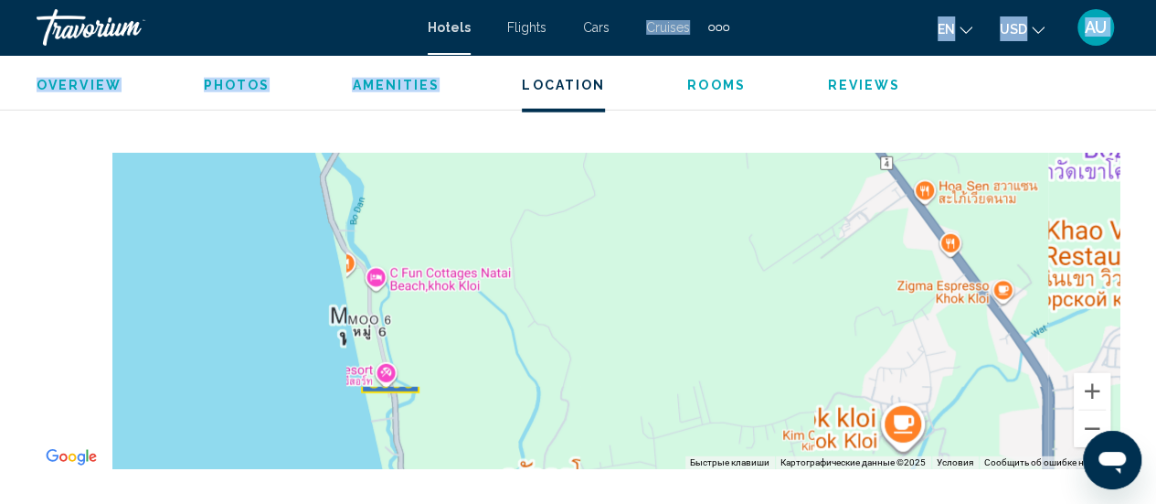
drag, startPoint x: 527, startPoint y: 314, endPoint x: 543, endPoint y: 475, distance: 161.7
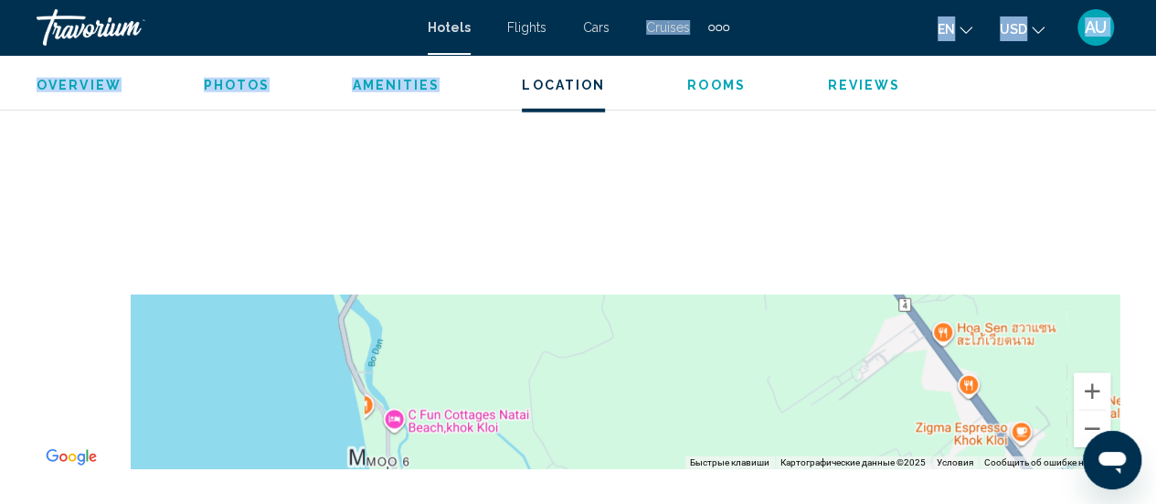
drag, startPoint x: 501, startPoint y: 336, endPoint x: 525, endPoint y: 484, distance: 149.1
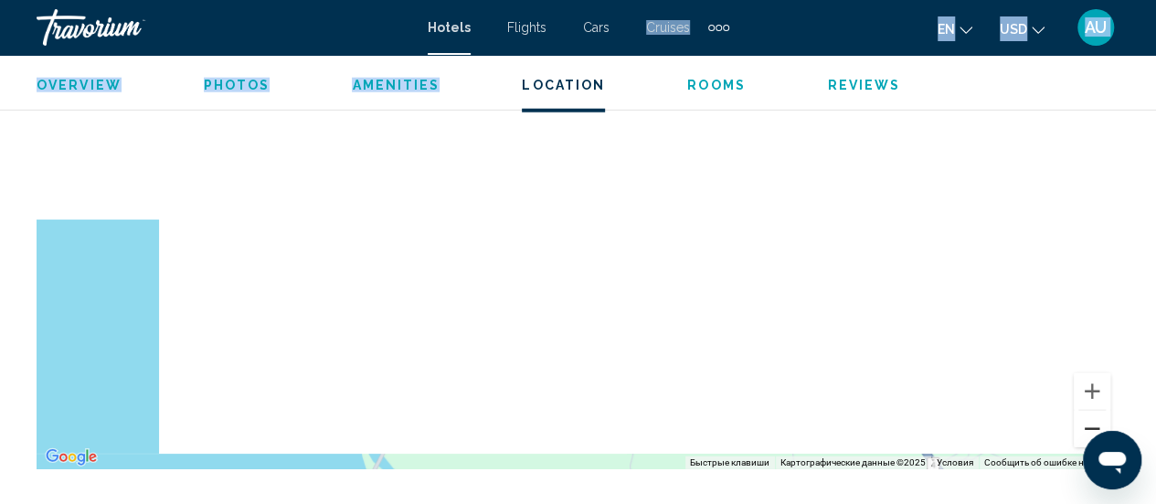
click at [1090, 426] on button "Уменьшить" at bounding box center [1092, 428] width 37 height 37
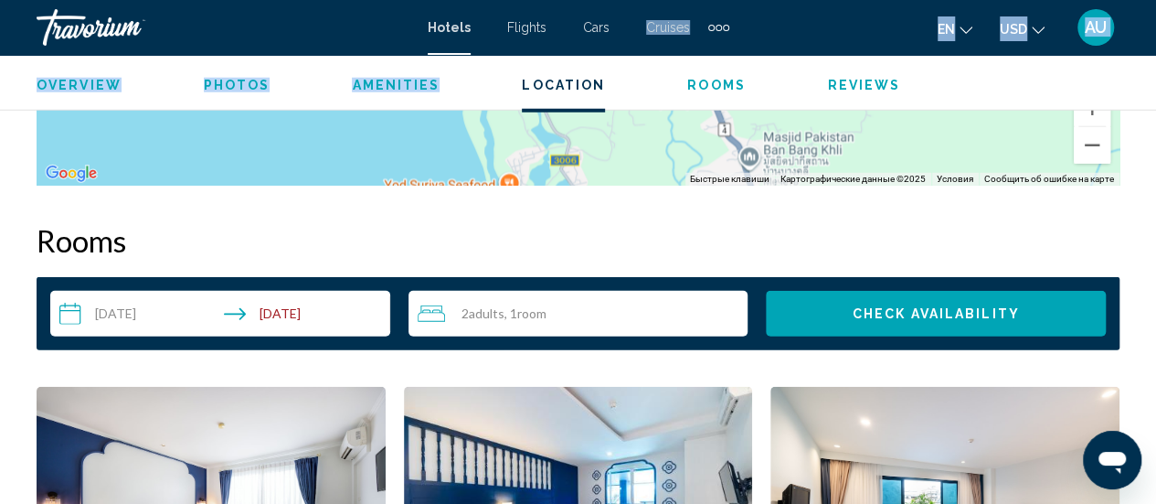
scroll to position [2573, 0]
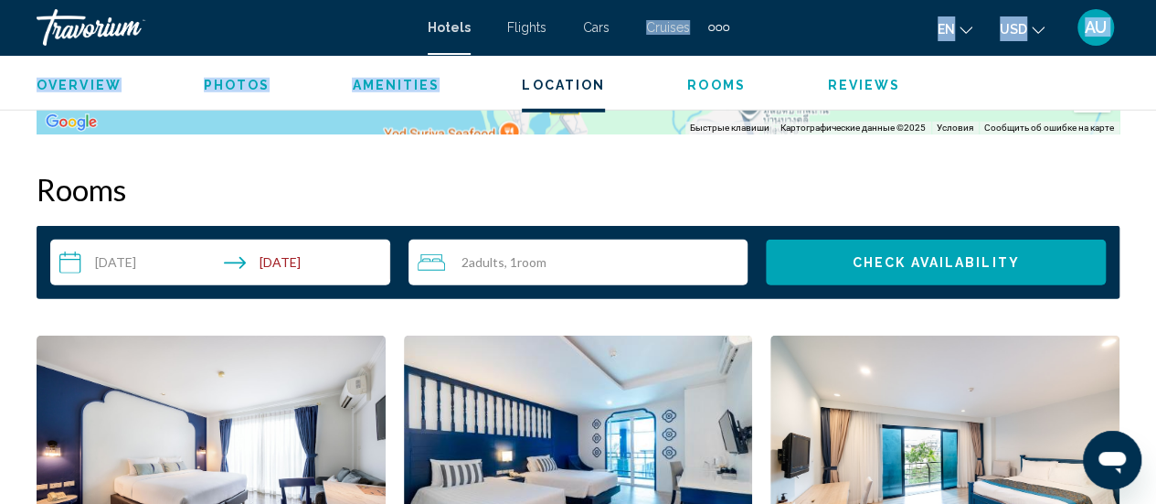
drag, startPoint x: 607, startPoint y: 282, endPoint x: 664, endPoint y: 507, distance: 231.9
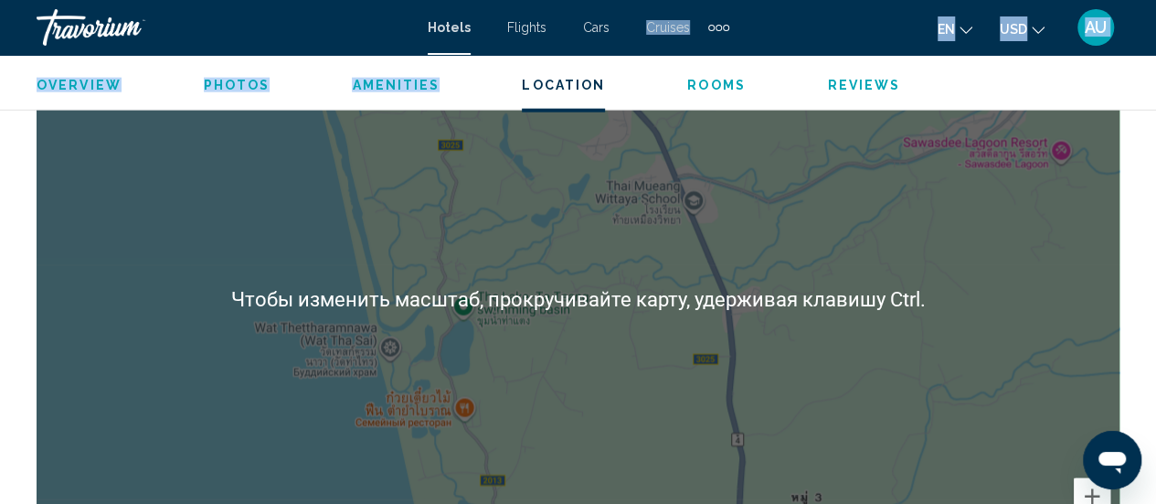
scroll to position [2088, 0]
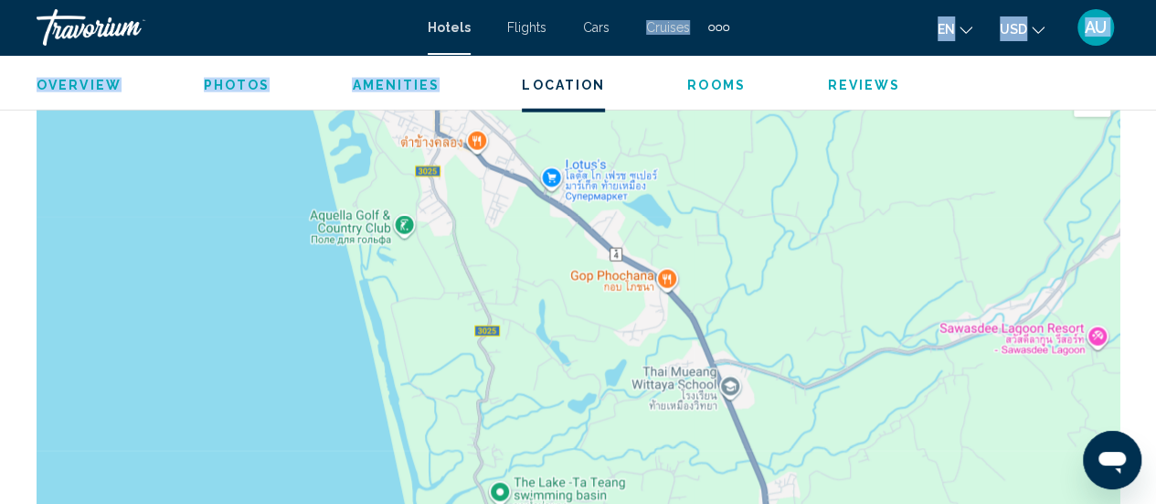
drag, startPoint x: 441, startPoint y: 250, endPoint x: 479, endPoint y: 395, distance: 149.4
click at [479, 395] on div "Main content" at bounding box center [578, 345] width 1083 height 548
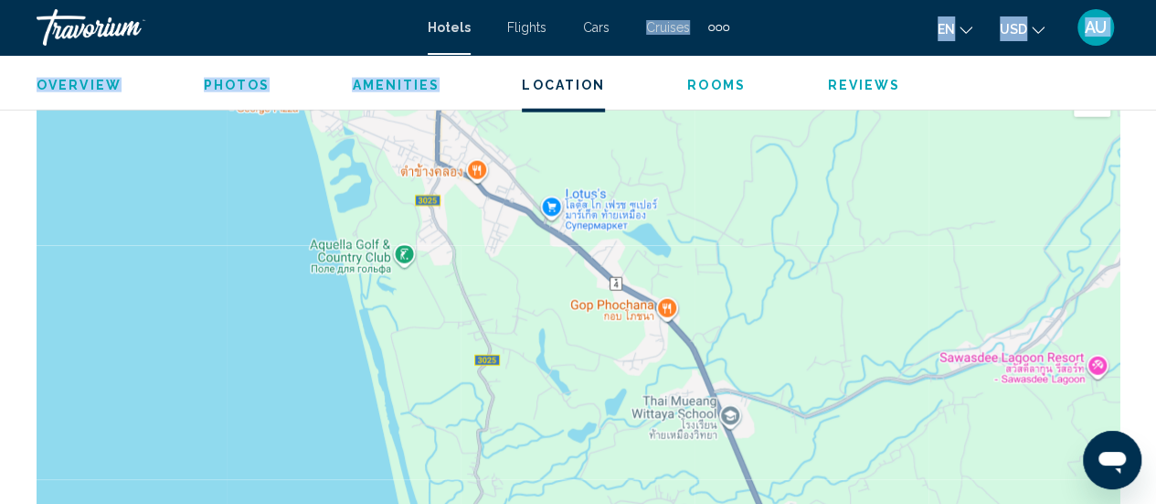
drag, startPoint x: 482, startPoint y: 291, endPoint x: 491, endPoint y: 412, distance: 121.9
click at [491, 412] on div "Main content" at bounding box center [578, 345] width 1083 height 548
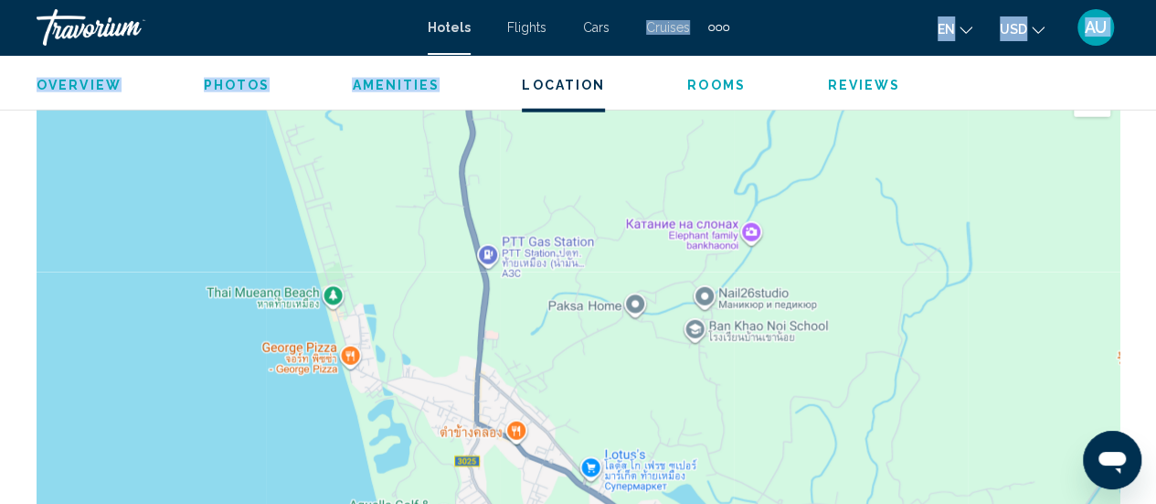
drag, startPoint x: 434, startPoint y: 274, endPoint x: 464, endPoint y: 433, distance: 161.9
click at [464, 433] on div "Main content" at bounding box center [578, 345] width 1083 height 548
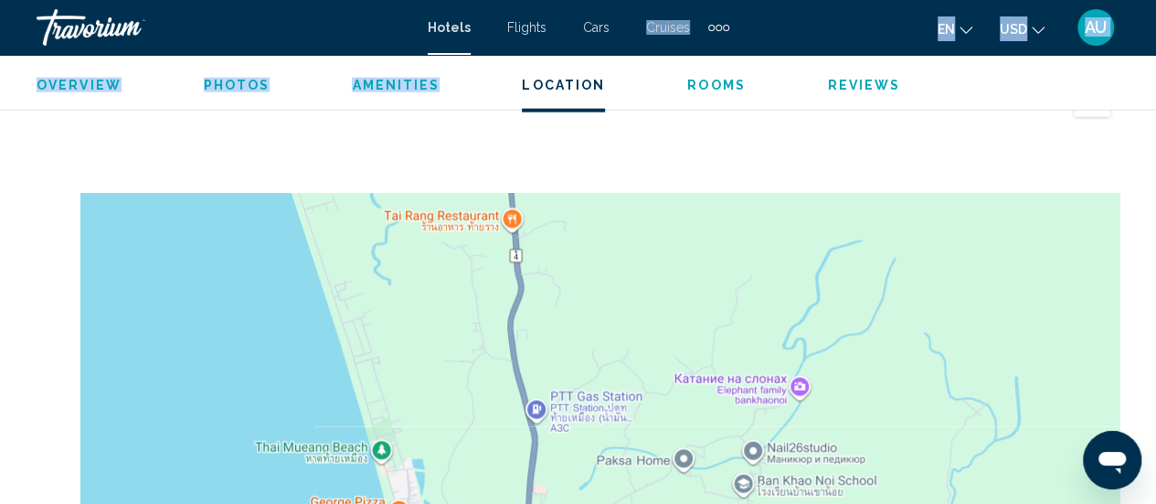
drag, startPoint x: 440, startPoint y: 313, endPoint x: 484, endPoint y: 456, distance: 150.3
click at [484, 456] on div "Main content" at bounding box center [578, 345] width 1083 height 548
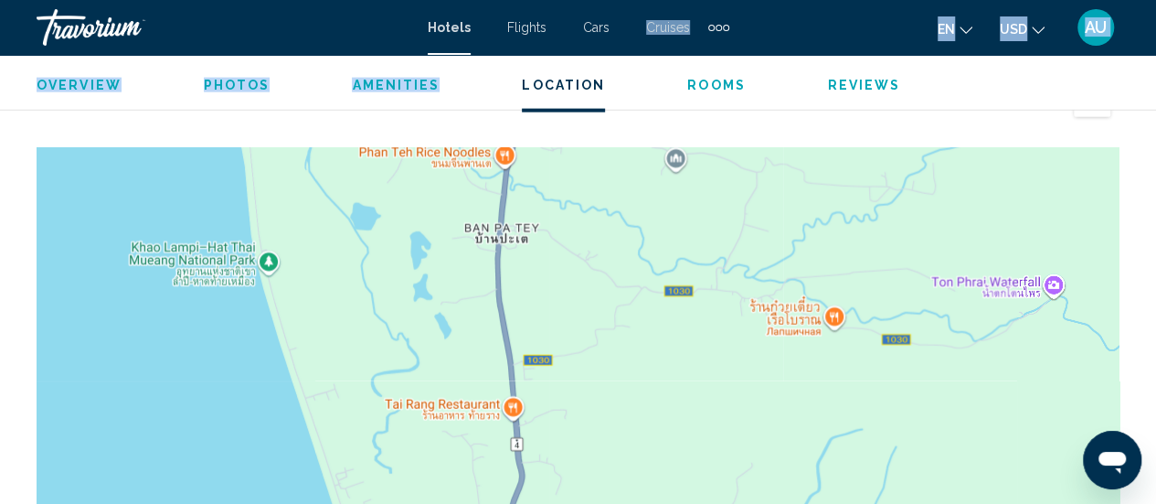
drag, startPoint x: 676, startPoint y: 278, endPoint x: 675, endPoint y: 463, distance: 184.7
click at [675, 463] on div "Main content" at bounding box center [578, 345] width 1083 height 548
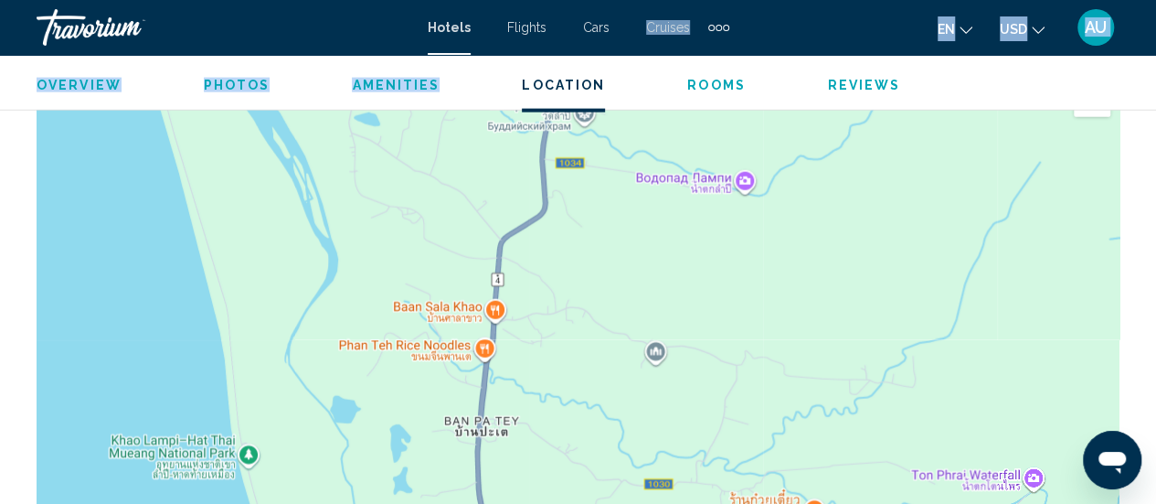
drag, startPoint x: 654, startPoint y: 220, endPoint x: 633, endPoint y: 409, distance: 189.4
click at [633, 409] on div "Main content" at bounding box center [578, 345] width 1083 height 548
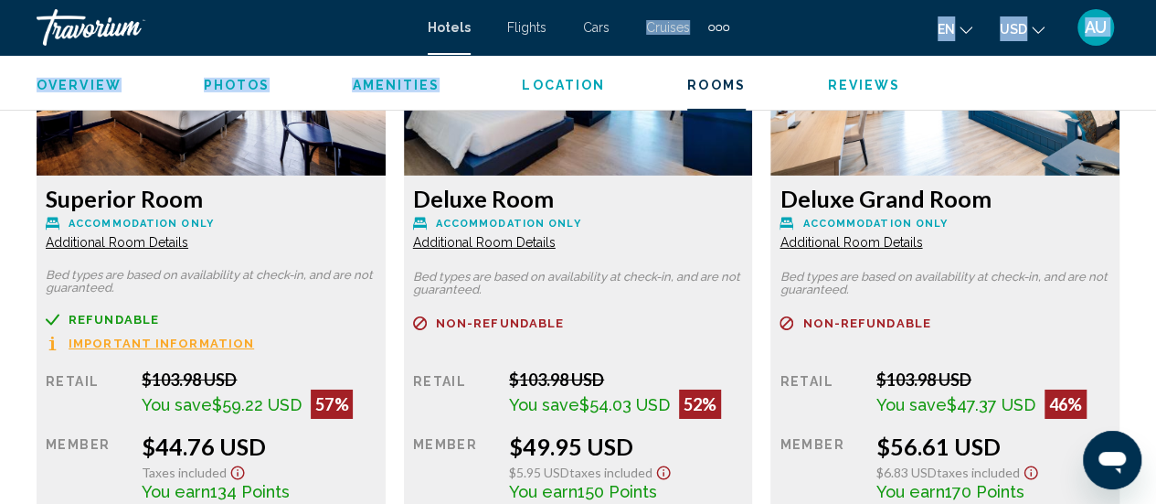
drag, startPoint x: 702, startPoint y: 252, endPoint x: 671, endPoint y: 547, distance: 296.0
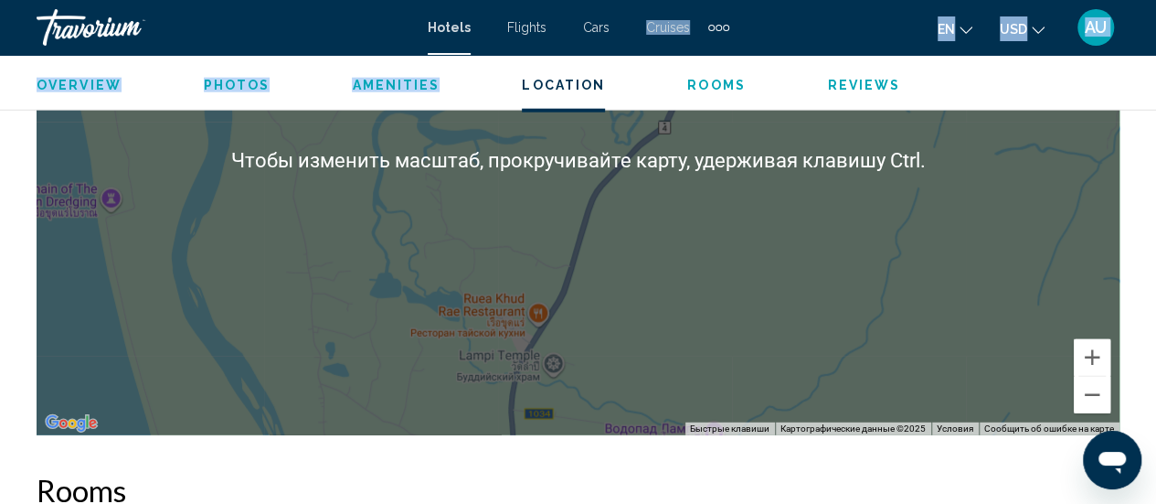
scroll to position [2253, 0]
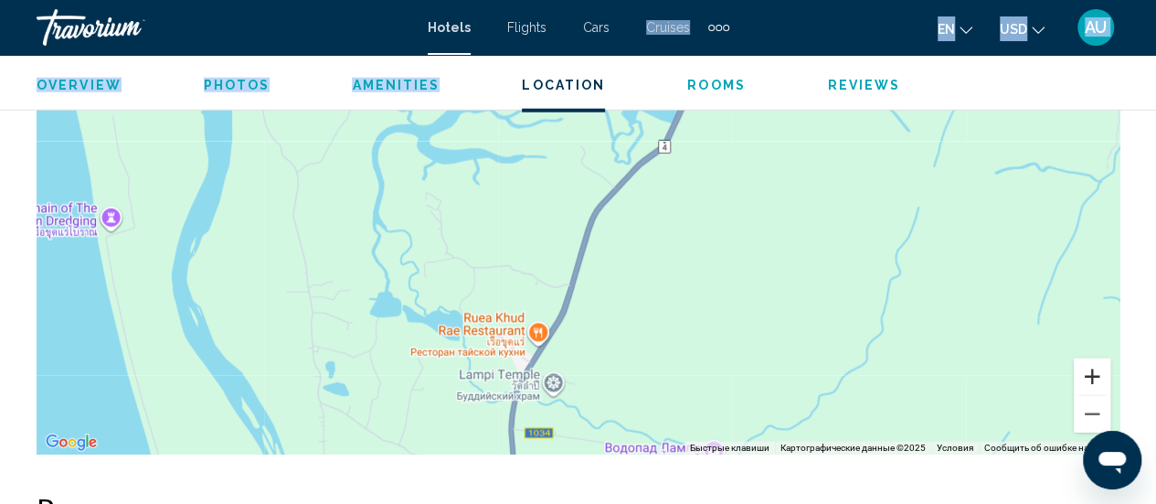
click at [1090, 374] on button "Увеличить" at bounding box center [1092, 376] width 37 height 37
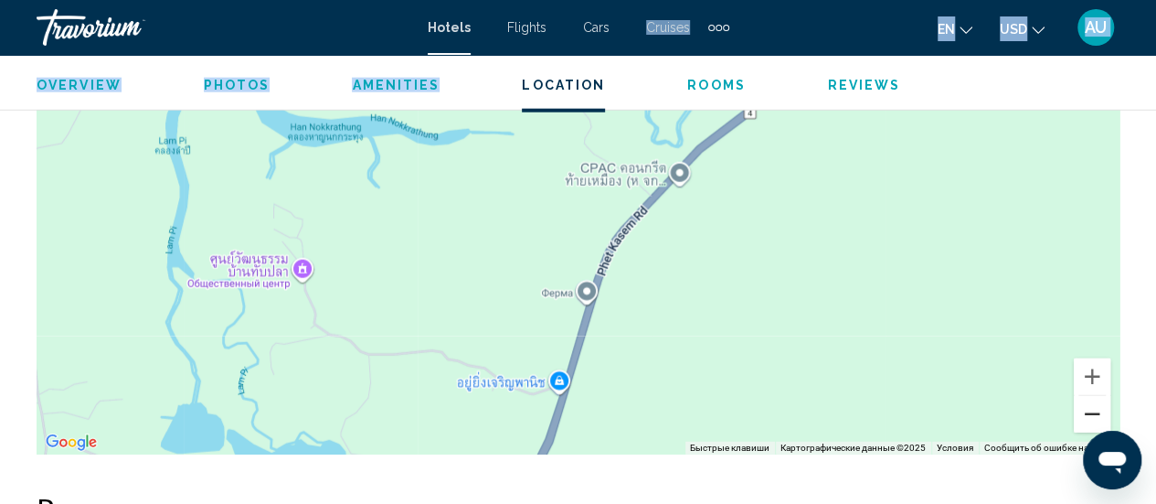
click at [1104, 410] on button "Уменьшить" at bounding box center [1092, 414] width 37 height 37
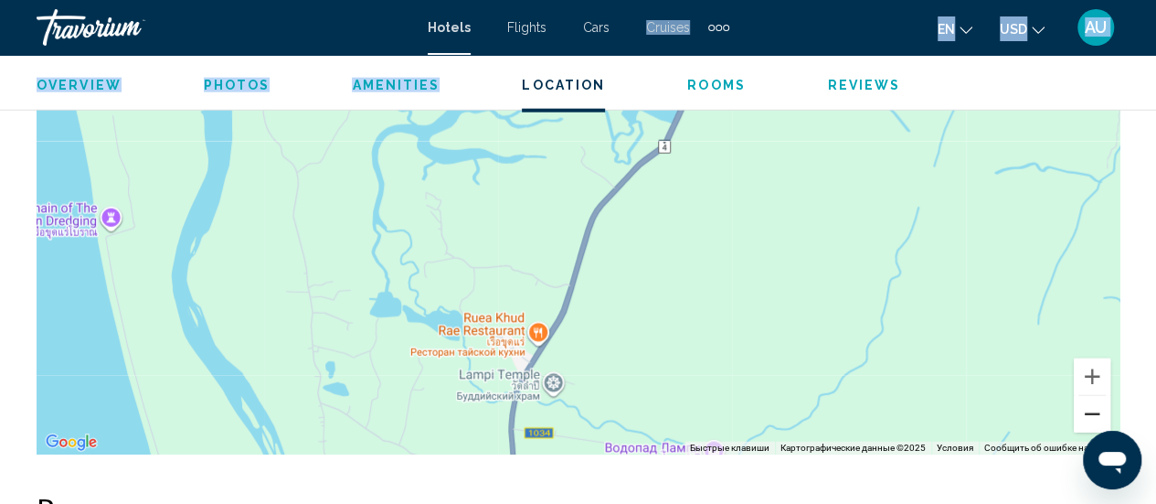
click at [1104, 410] on button "Уменьшить" at bounding box center [1092, 414] width 37 height 37
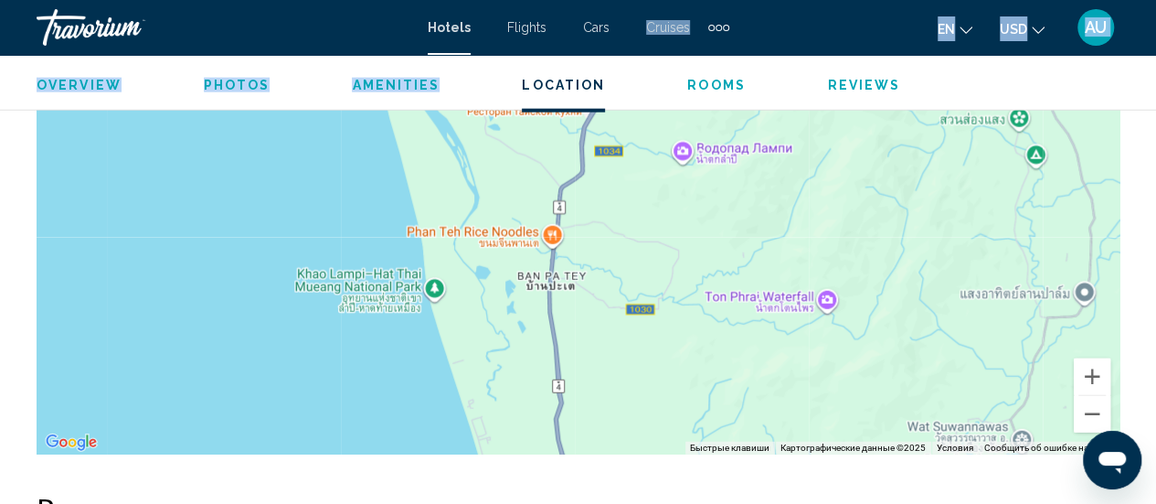
drag, startPoint x: 548, startPoint y: 344, endPoint x: 585, endPoint y: 184, distance: 164.3
click at [585, 184] on div "Main content" at bounding box center [578, 180] width 1083 height 548
click at [1092, 373] on button "Увеличить" at bounding box center [1092, 376] width 37 height 37
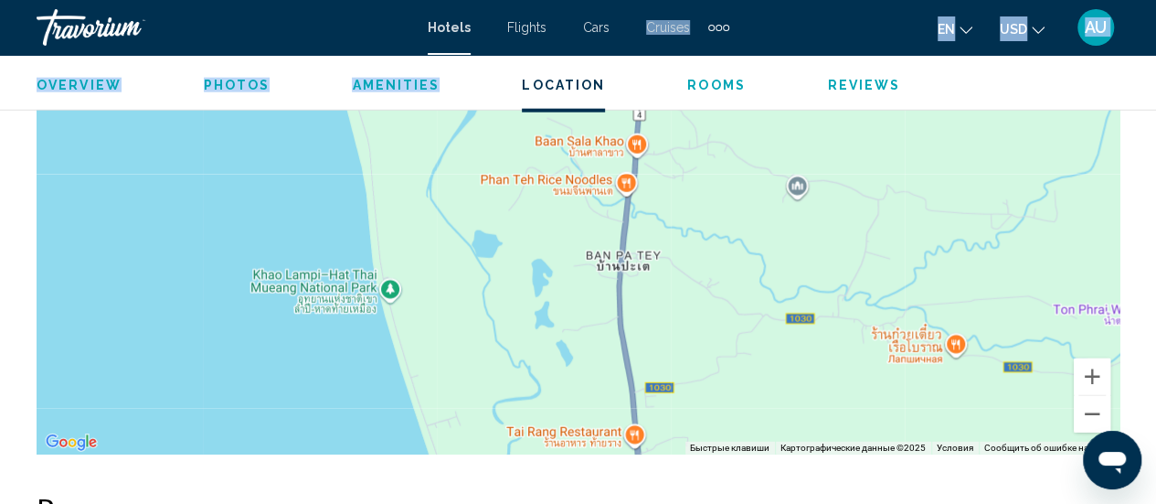
drag, startPoint x: 548, startPoint y: 341, endPoint x: 645, endPoint y: 198, distance: 172.4
click at [645, 198] on div "Main content" at bounding box center [578, 180] width 1083 height 548
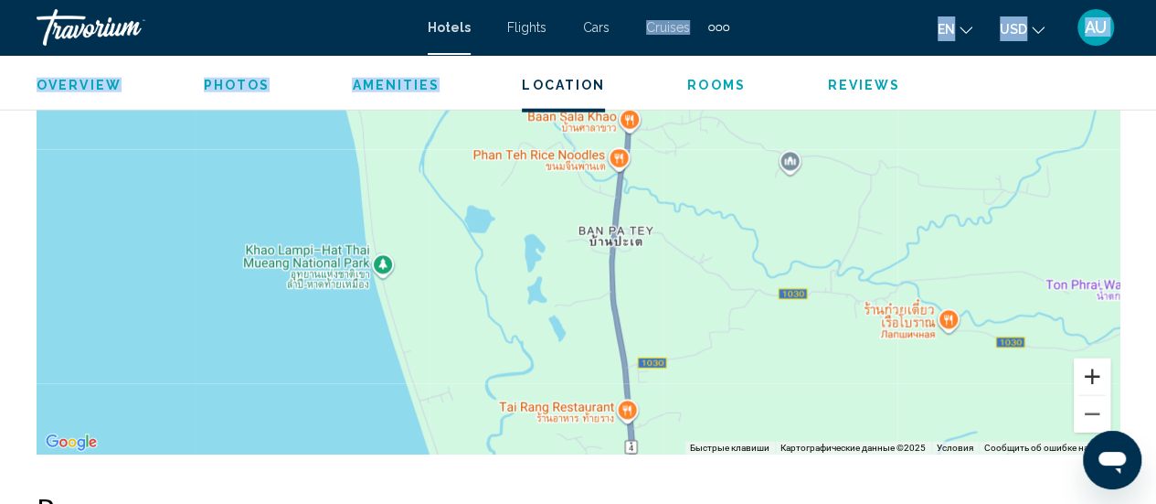
click at [1092, 368] on button "Увеличить" at bounding box center [1092, 376] width 37 height 37
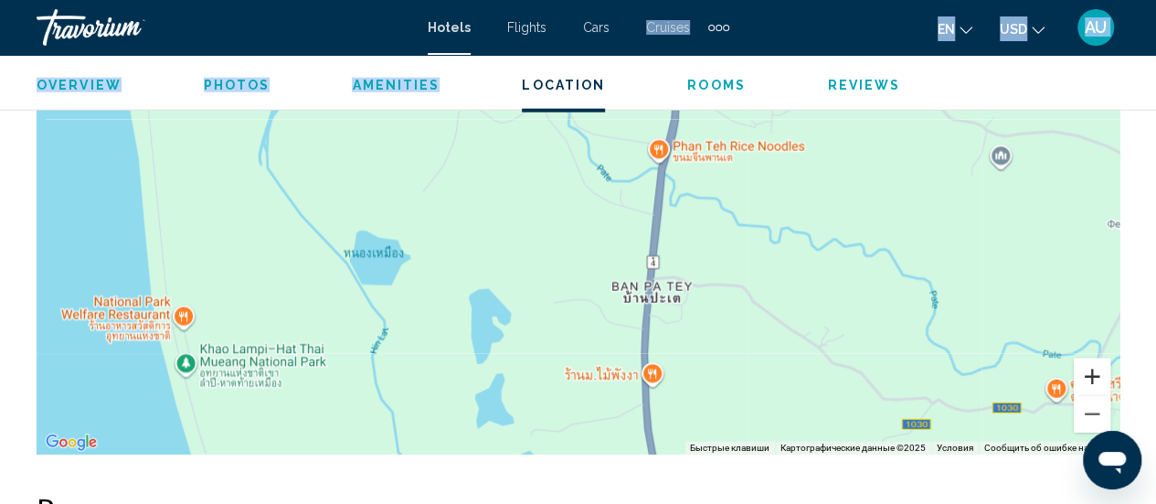
click at [1092, 369] on button "Увеличить" at bounding box center [1092, 376] width 37 height 37
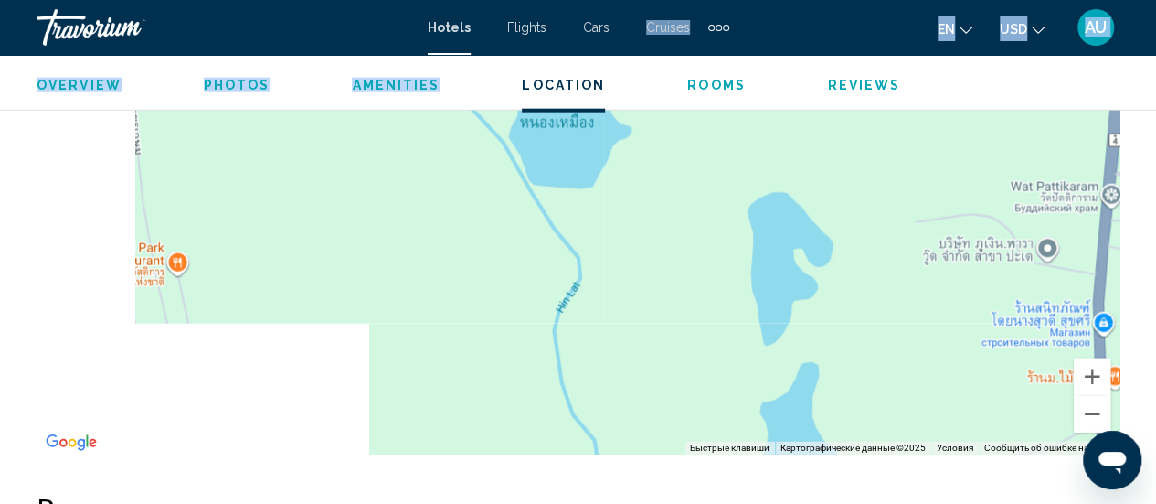
drag, startPoint x: 432, startPoint y: 324, endPoint x: 822, endPoint y: 119, distance: 440.0
click at [822, 119] on div "Main content" at bounding box center [578, 180] width 1083 height 548
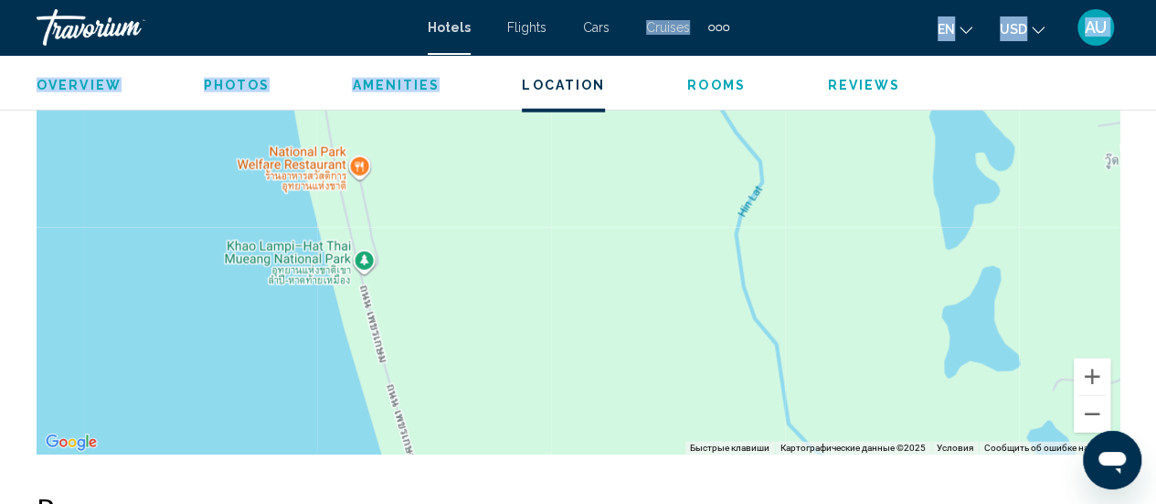
drag, startPoint x: 375, startPoint y: 266, endPoint x: 561, endPoint y: 169, distance: 210.1
click at [561, 169] on div "Main content" at bounding box center [578, 180] width 1083 height 548
click at [1090, 373] on button "Увеличить" at bounding box center [1092, 376] width 37 height 37
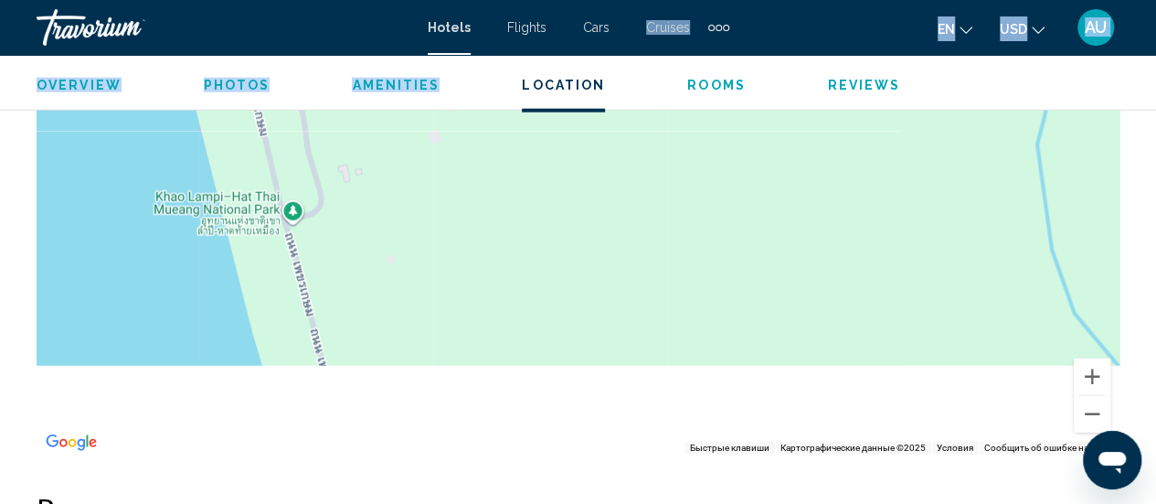
drag, startPoint x: 303, startPoint y: 242, endPoint x: 450, endPoint y: 98, distance: 205.5
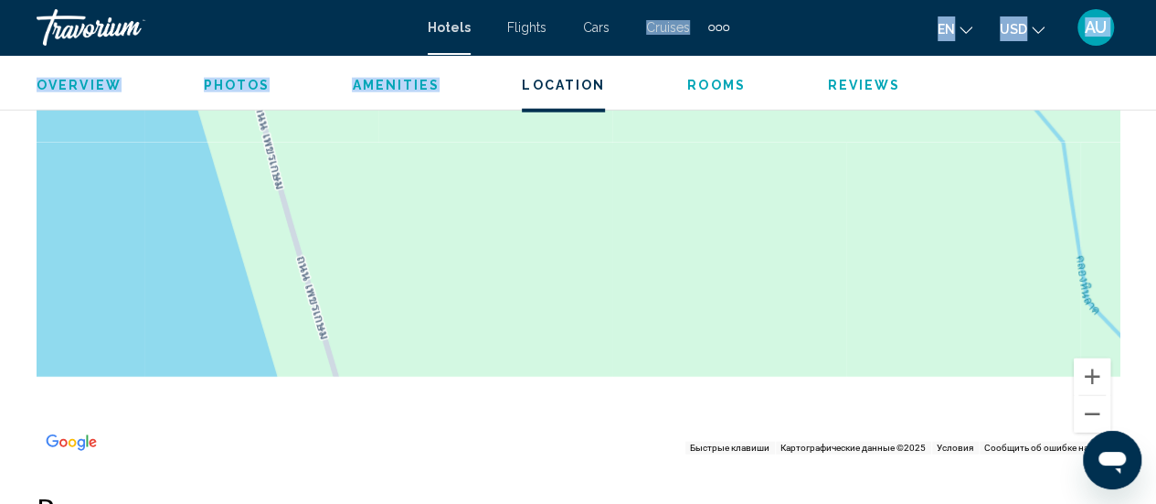
drag, startPoint x: 542, startPoint y: 303, endPoint x: 484, endPoint y: 69, distance: 242.1
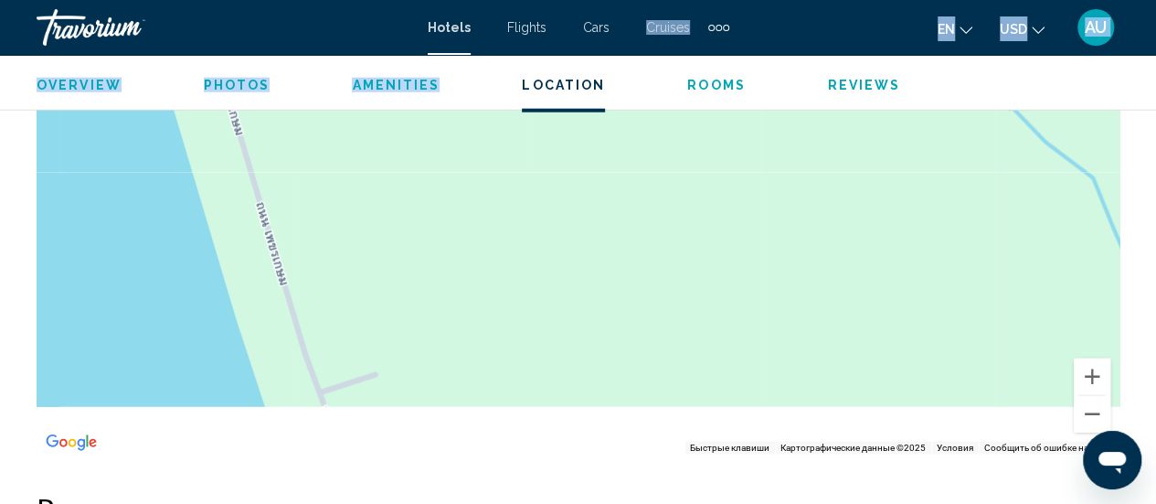
drag, startPoint x: 797, startPoint y: 359, endPoint x: 706, endPoint y: 142, distance: 236.0
click at [706, 142] on div "Main content" at bounding box center [578, 180] width 1083 height 548
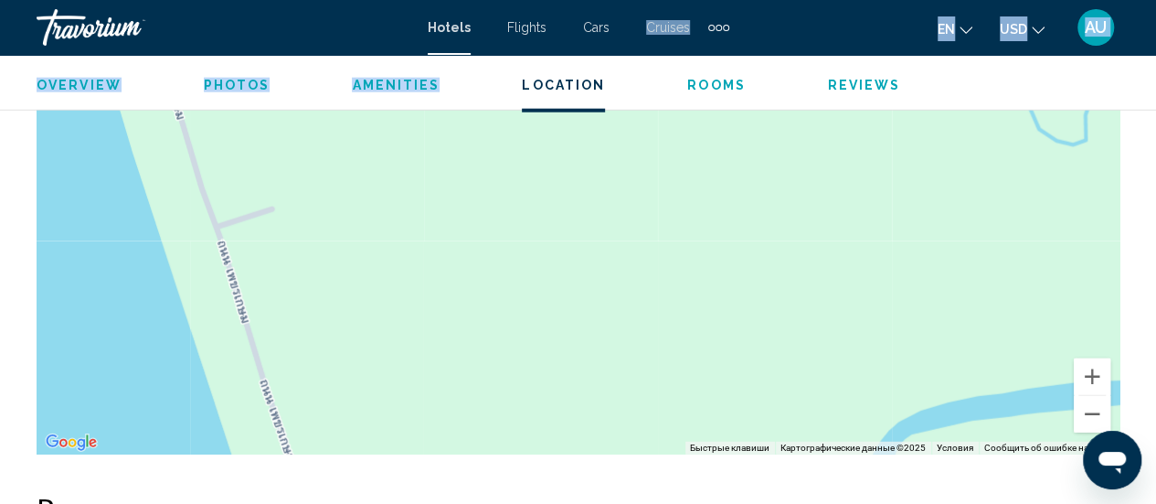
drag, startPoint x: 724, startPoint y: 286, endPoint x: 605, endPoint y: 78, distance: 239.9
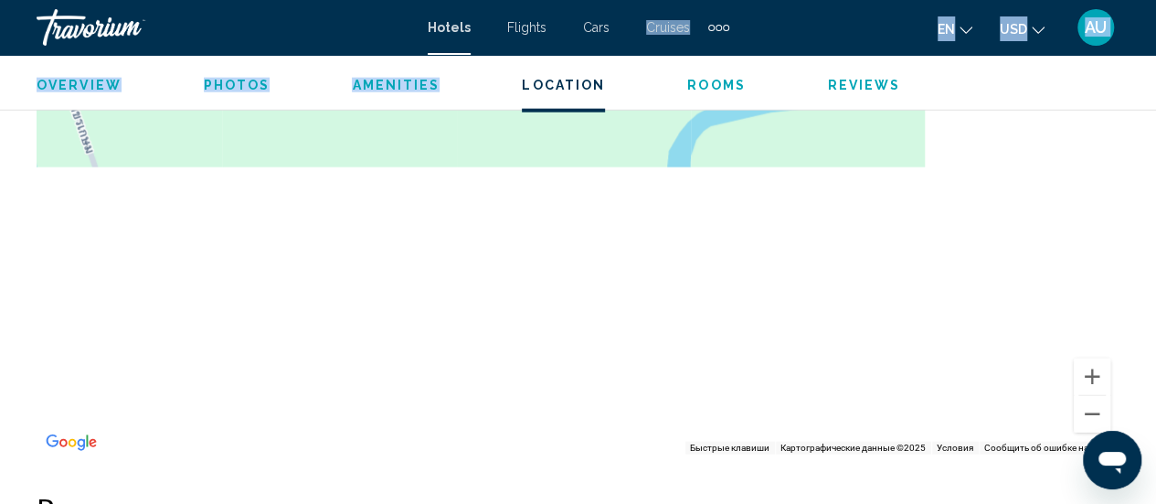
drag, startPoint x: 768, startPoint y: 319, endPoint x: 580, endPoint y: 50, distance: 328.2
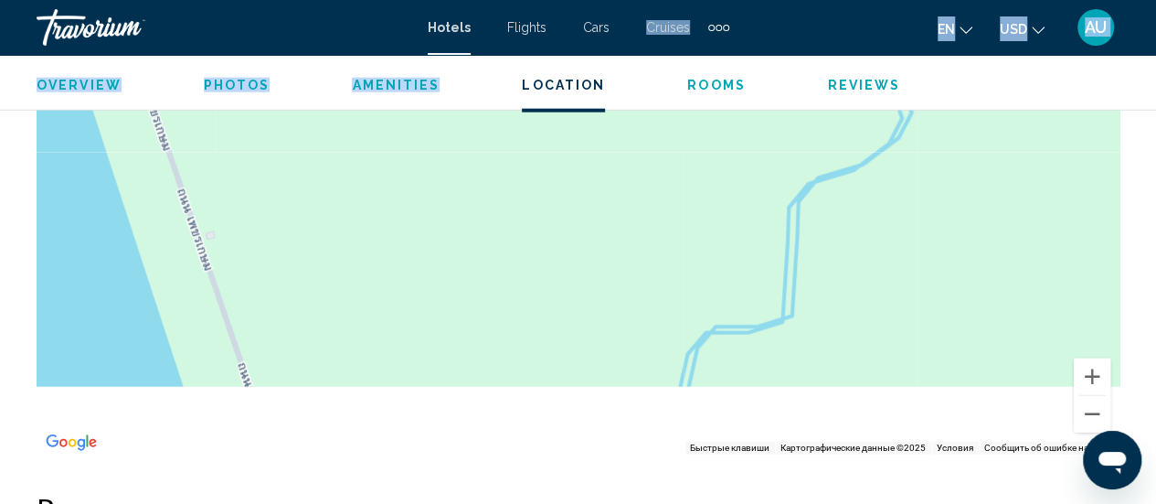
drag, startPoint x: 591, startPoint y: 324, endPoint x: 584, endPoint y: 71, distance: 252.4
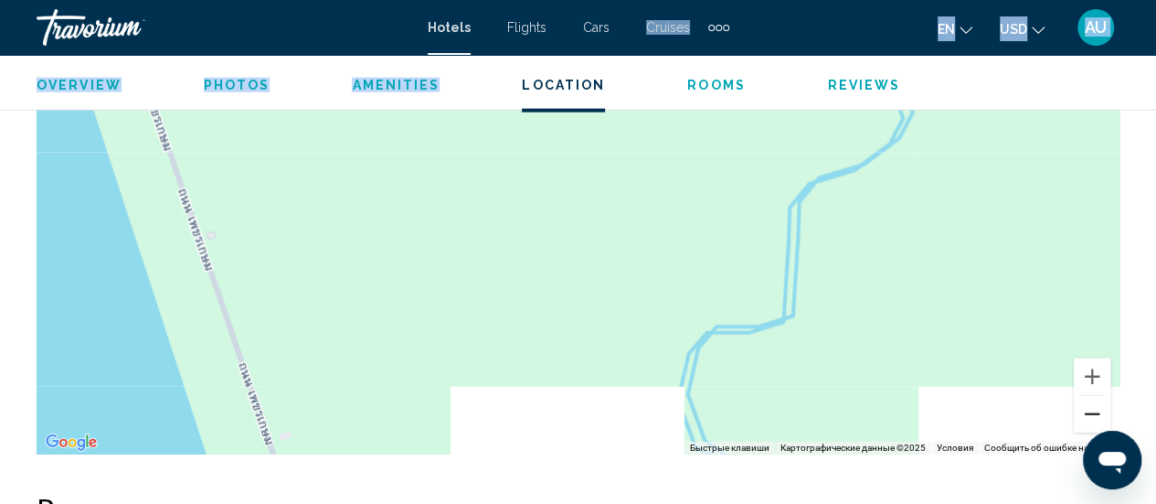
click at [1099, 414] on button "Уменьшить" at bounding box center [1092, 414] width 37 height 37
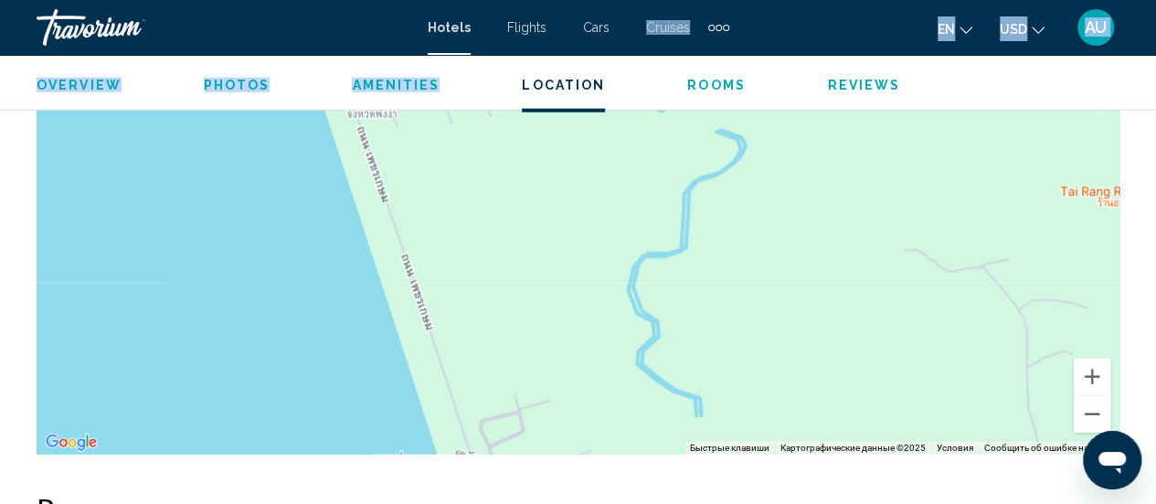
click at [595, 251] on div "Main content" at bounding box center [578, 180] width 1083 height 548
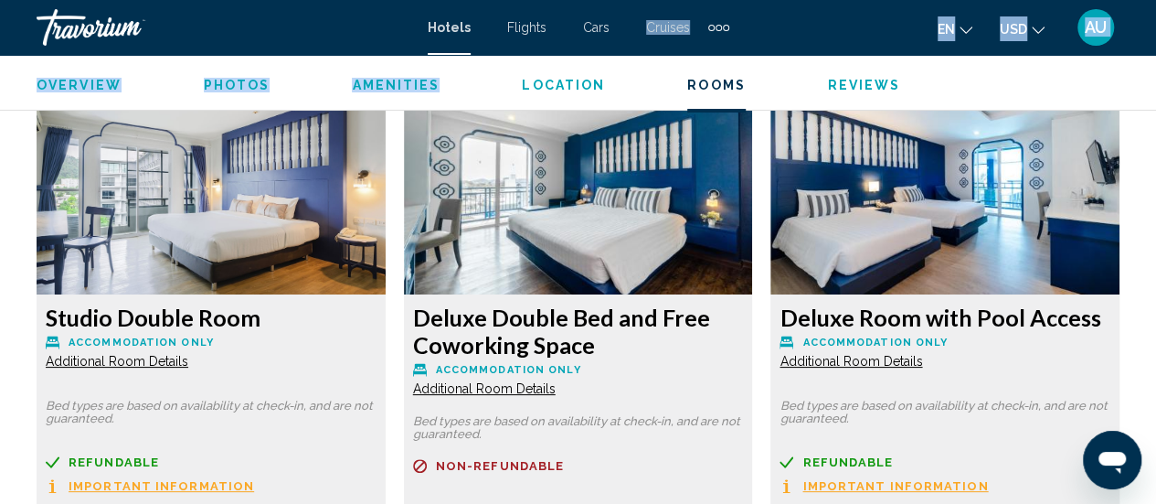
drag, startPoint x: 659, startPoint y: 175, endPoint x: 581, endPoint y: 544, distance: 377.4
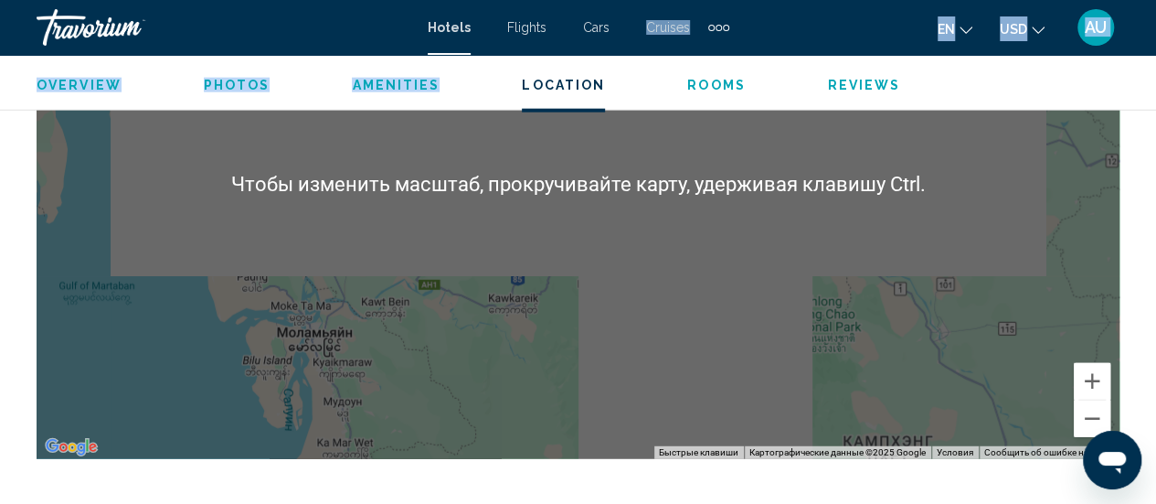
scroll to position [2250, 0]
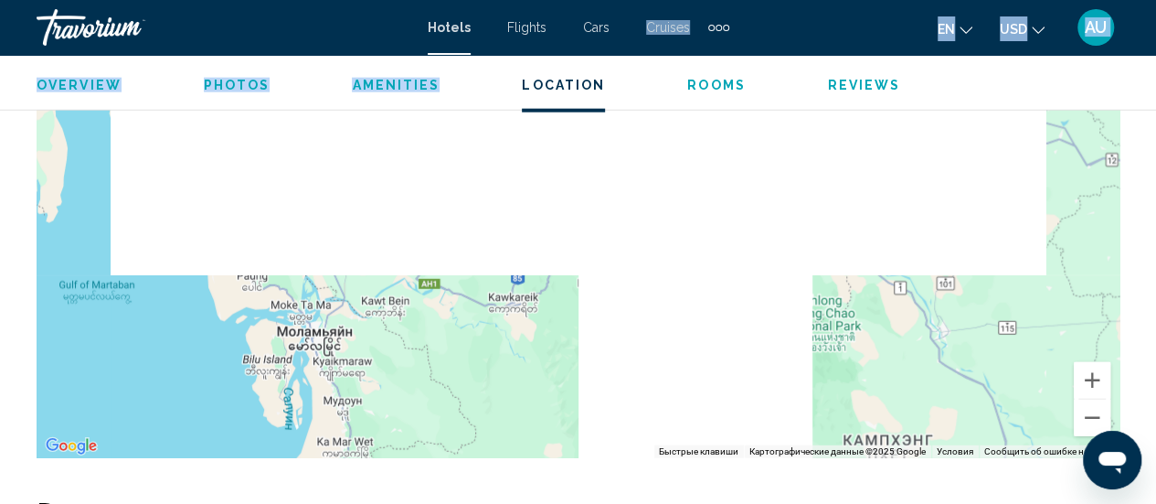
click at [483, 353] on div "Main content" at bounding box center [578, 184] width 1083 height 548
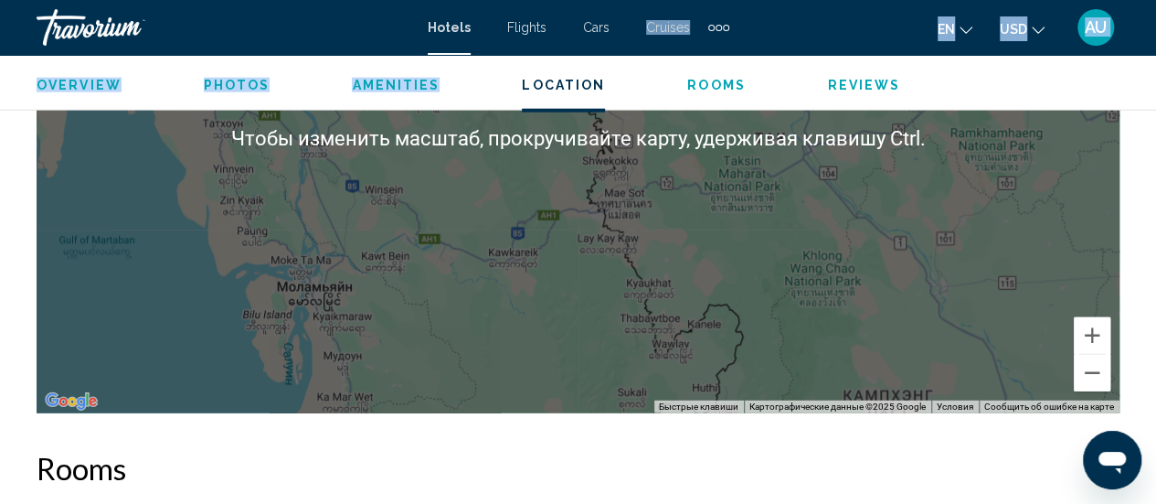
scroll to position [2343, 0]
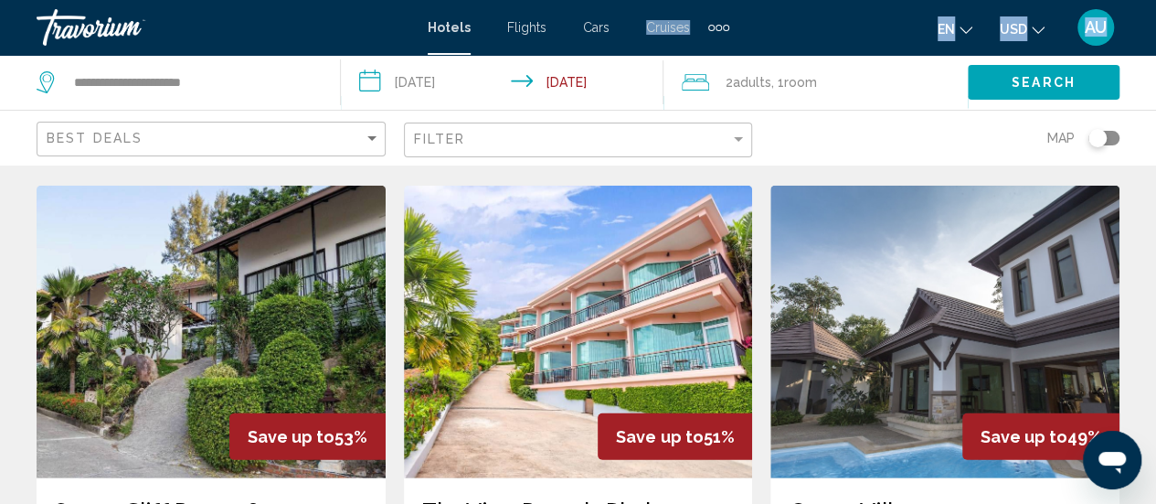
scroll to position [2241, 0]
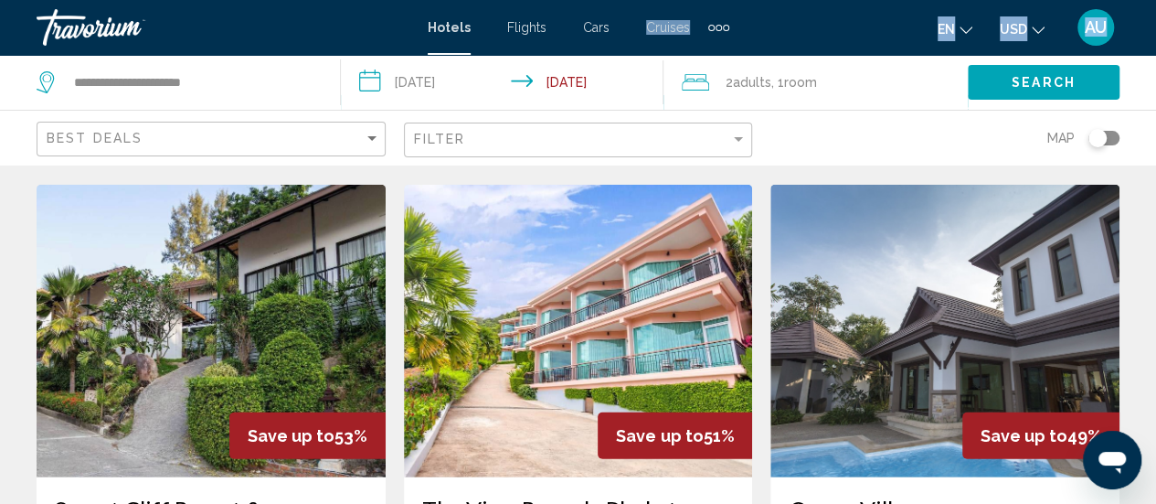
click at [219, 282] on img "Main content" at bounding box center [211, 331] width 349 height 293
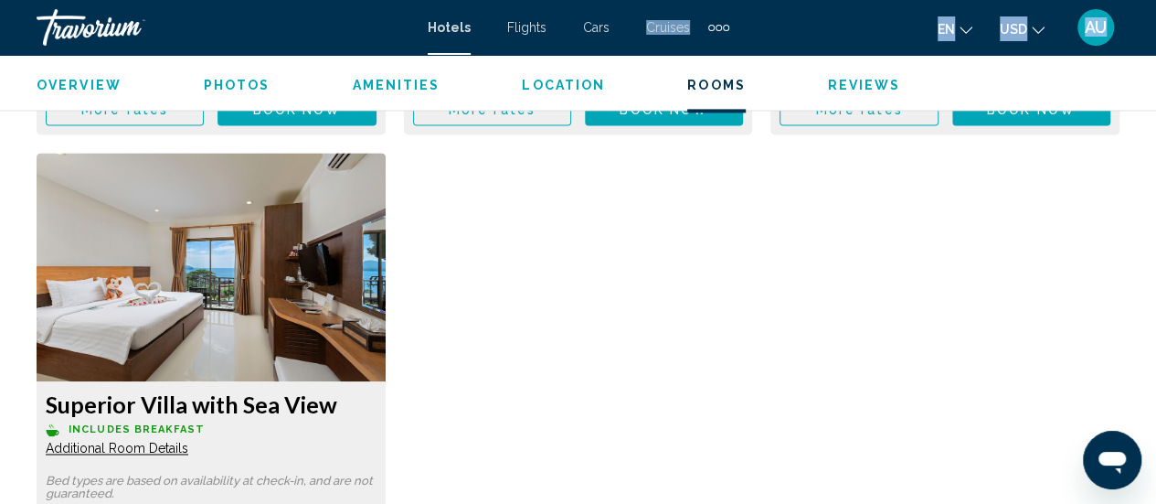
scroll to position [4685, 0]
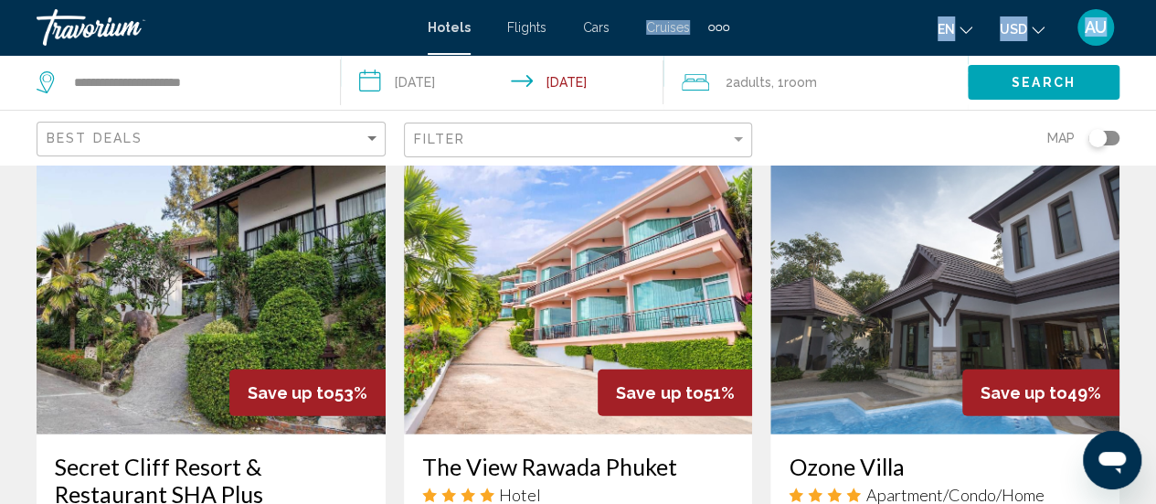
scroll to position [2285, 0]
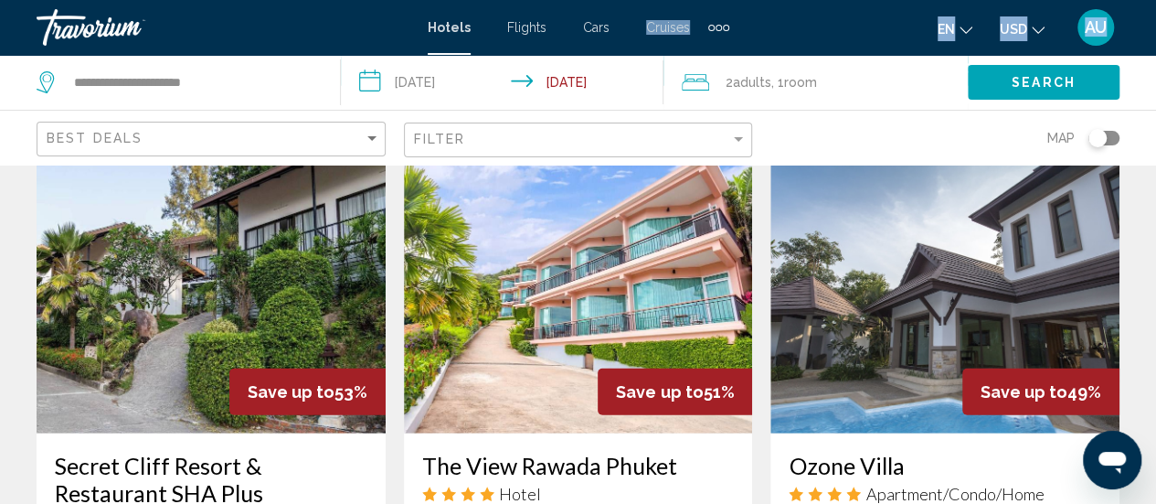
click at [612, 282] on img "Main content" at bounding box center [578, 287] width 349 height 293
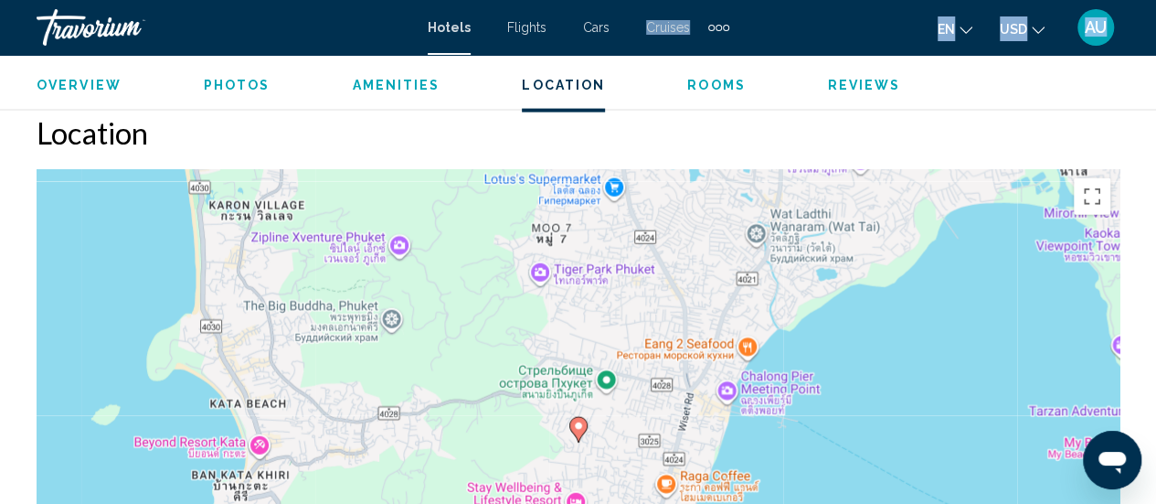
scroll to position [1991, 0]
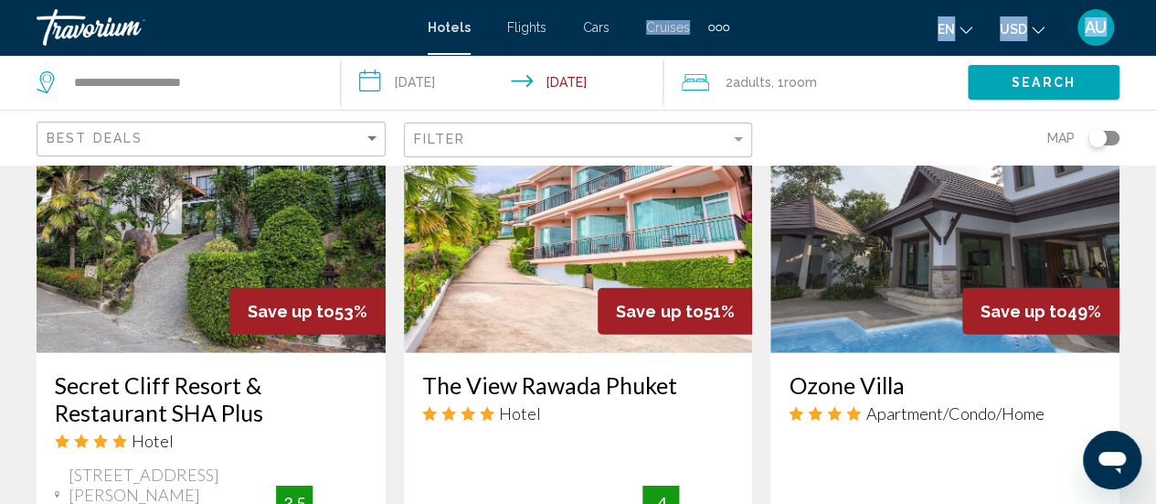
scroll to position [2365, 0]
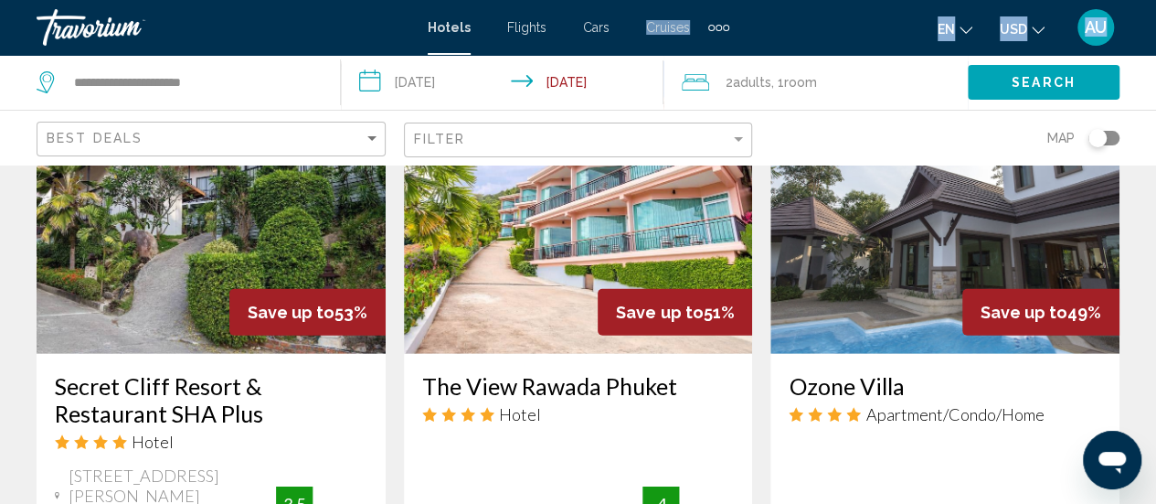
click at [851, 241] on img "Main content" at bounding box center [945, 207] width 349 height 293
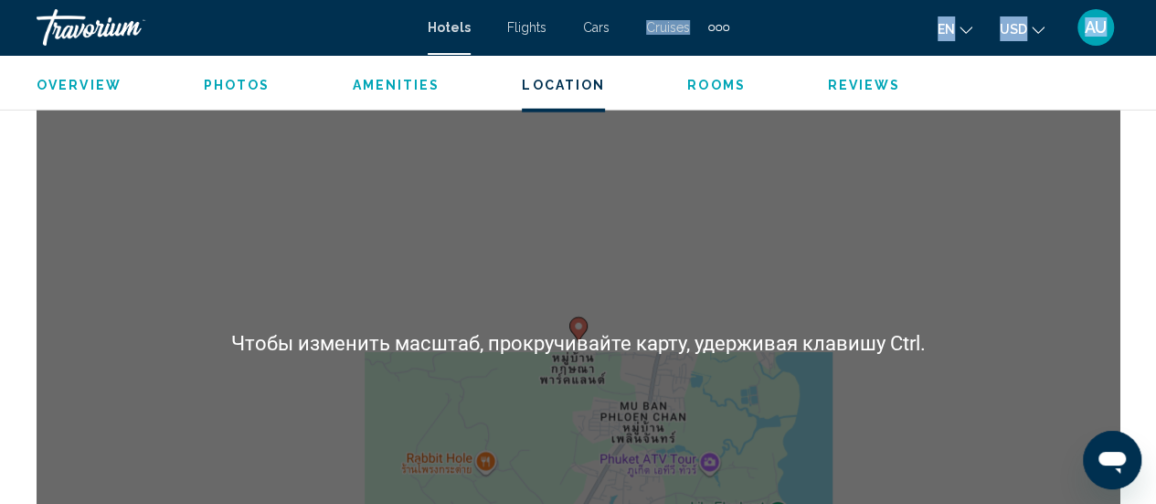
scroll to position [2076, 0]
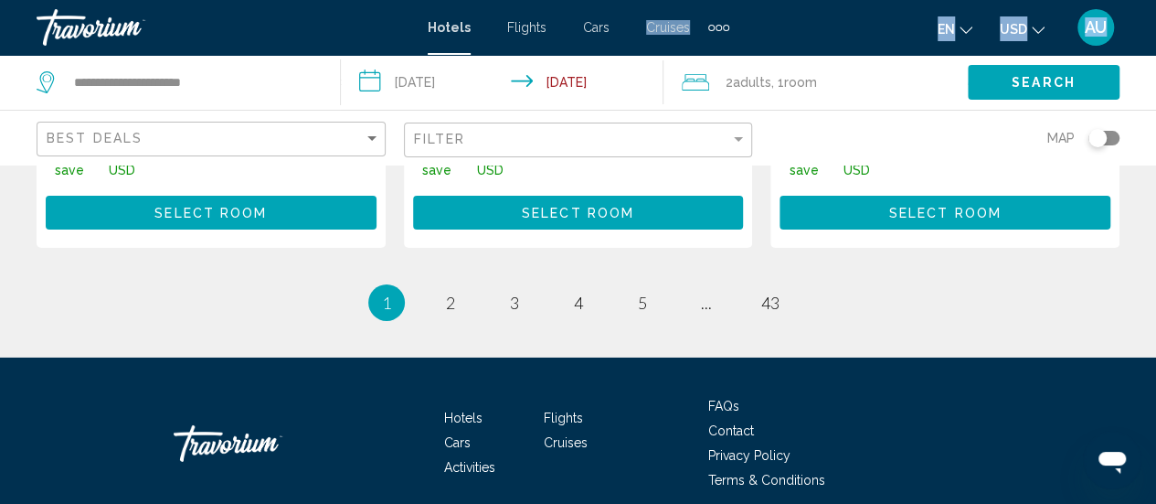
scroll to position [2878, 0]
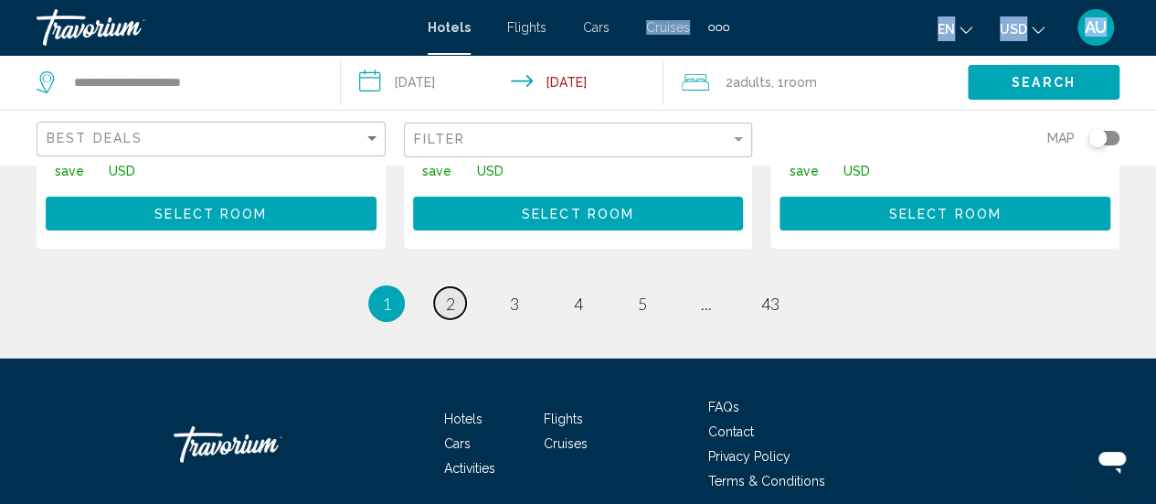
click at [450, 293] on span "2" at bounding box center [450, 303] width 9 height 20
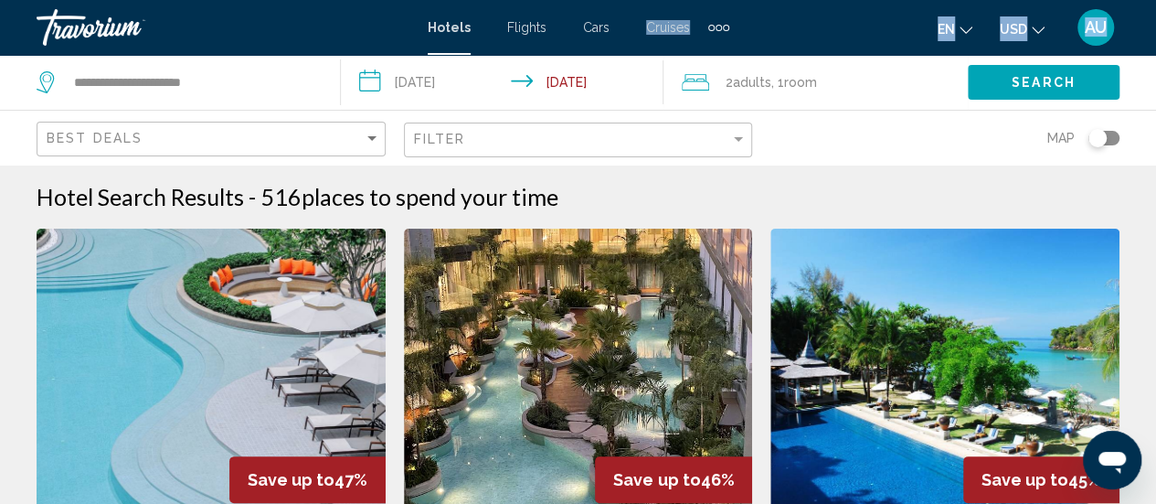
click at [1102, 138] on div "Toggle map" at bounding box center [1098, 138] width 18 height 18
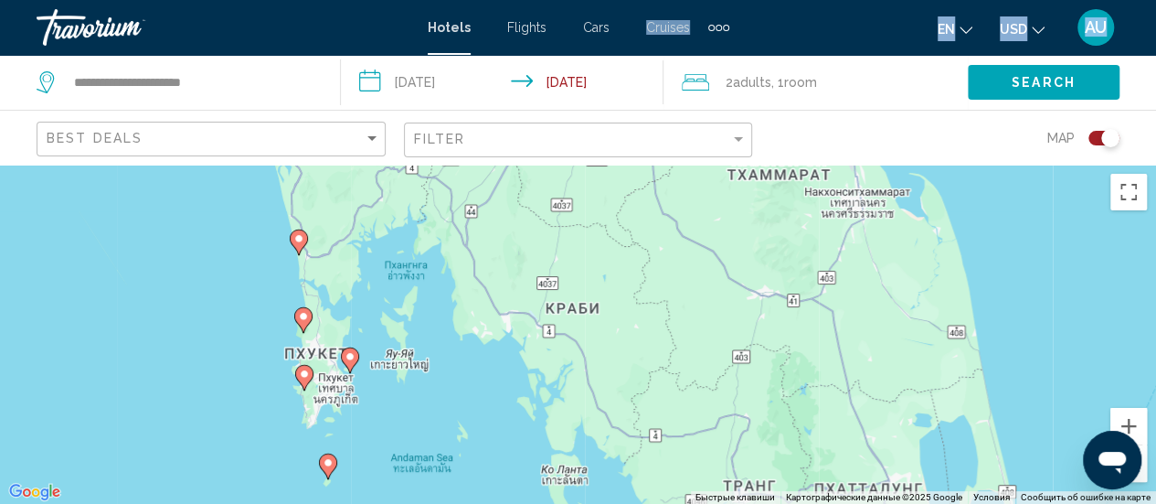
click at [1143, 478] on button "Уменьшить" at bounding box center [1129, 463] width 37 height 37
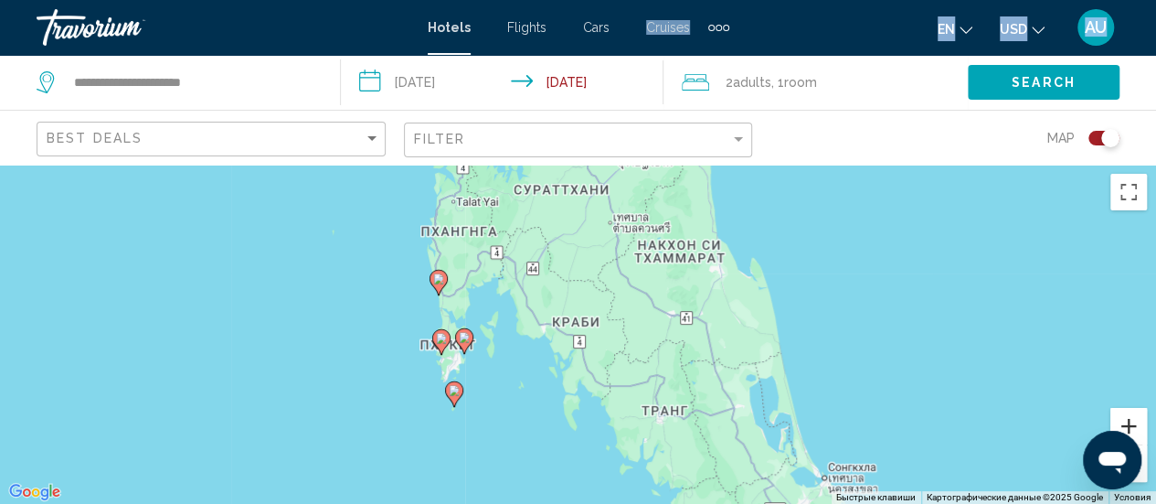
click at [1140, 423] on button "Увеличить" at bounding box center [1129, 426] width 37 height 37
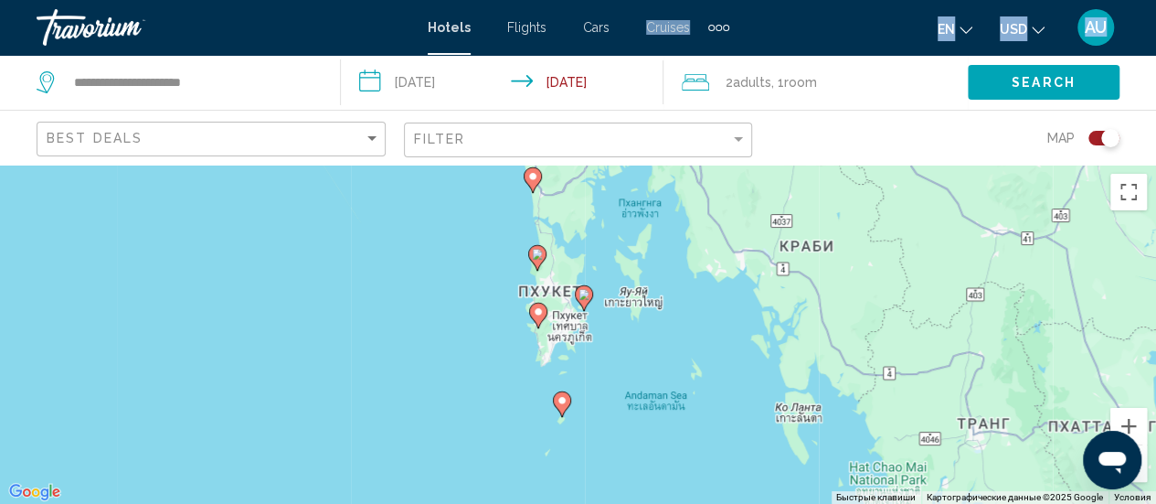
drag, startPoint x: 443, startPoint y: 359, endPoint x: 679, endPoint y: 297, distance: 243.9
click at [679, 297] on div "Чтобы активировать перетаскивание с помощью клавиатуры, нажмите Alt + Ввод. Пос…" at bounding box center [578, 334] width 1156 height 339
click at [1136, 421] on button "Увеличить" at bounding box center [1129, 426] width 37 height 37
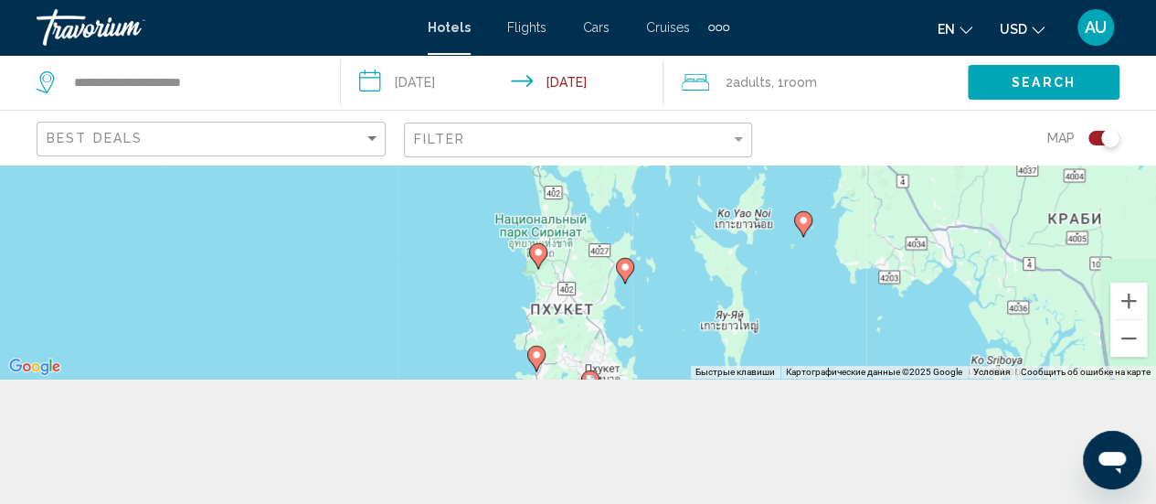
scroll to position [165, 0]
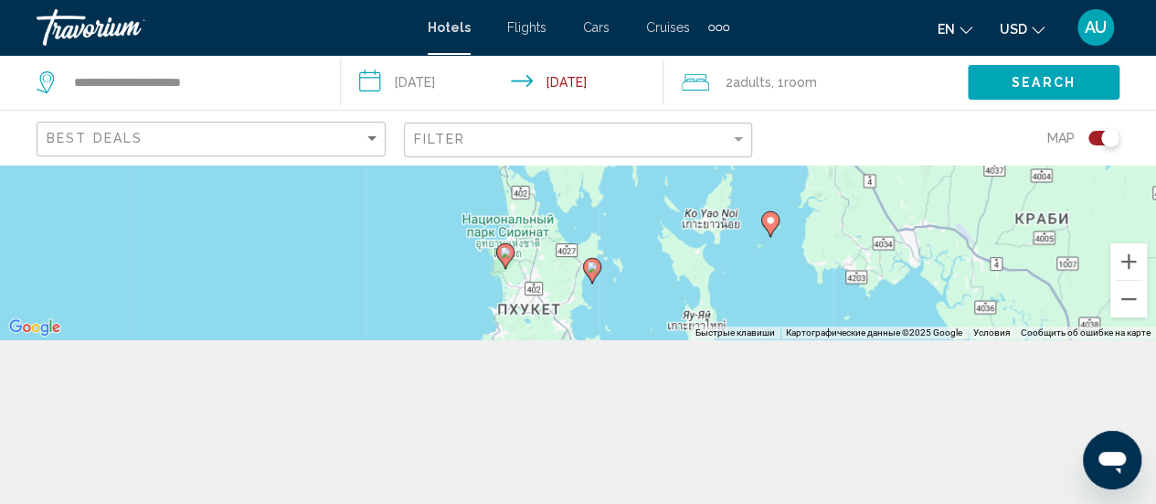
drag, startPoint x: 579, startPoint y: 248, endPoint x: 587, endPoint y: 309, distance: 61.8
click at [587, 309] on div "Чтобы активировать перетаскивание с помощью клавиатуры, нажмите Alt + Ввод. Пос…" at bounding box center [578, 169] width 1156 height 339
click at [1132, 264] on button "Увеличить" at bounding box center [1129, 261] width 37 height 37
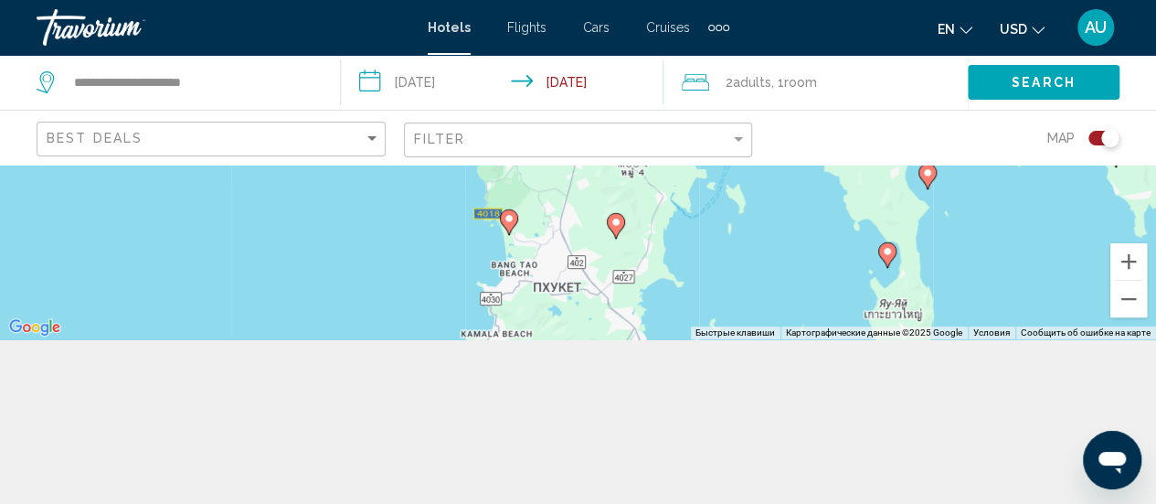
drag, startPoint x: 524, startPoint y: 224, endPoint x: 604, endPoint y: 70, distance: 173.4
click at [604, 70] on div "**********" at bounding box center [578, 252] width 1156 height 504
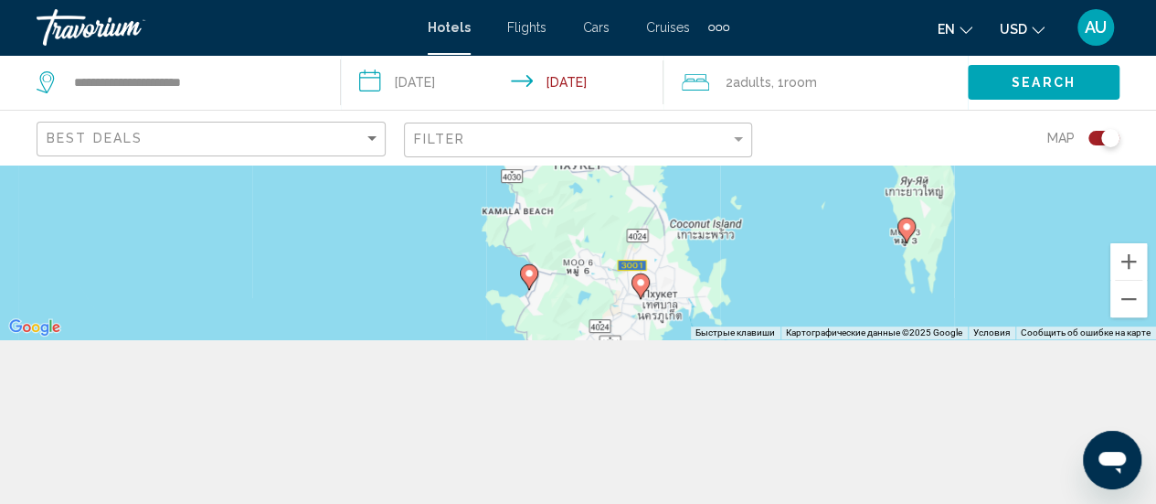
drag, startPoint x: 608, startPoint y: 291, endPoint x: 629, endPoint y: 166, distance: 126.1
click at [629, 166] on div "Чтобы активировать перетаскивание с помощью клавиатуры, нажмите Alt + Ввод. Пос…" at bounding box center [578, 169] width 1156 height 339
click at [1126, 257] on button "Увеличить" at bounding box center [1129, 261] width 37 height 37
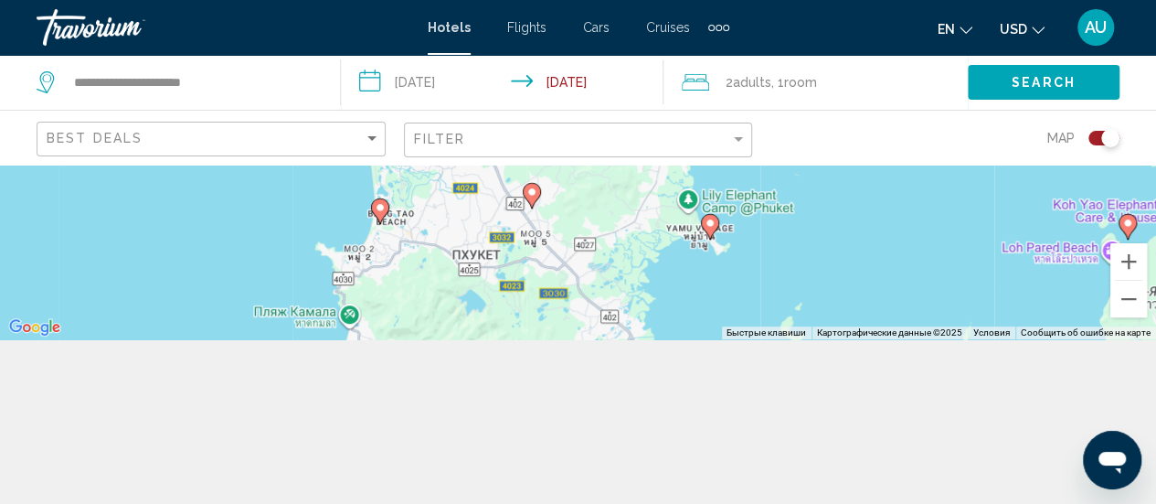
drag, startPoint x: 675, startPoint y: 240, endPoint x: 572, endPoint y: 337, distance: 141.0
click at [572, 337] on div "Чтобы активировать перетаскивание с помощью клавиатуры, нажмите Alt + Ввод. Пос…" at bounding box center [578, 169] width 1156 height 339
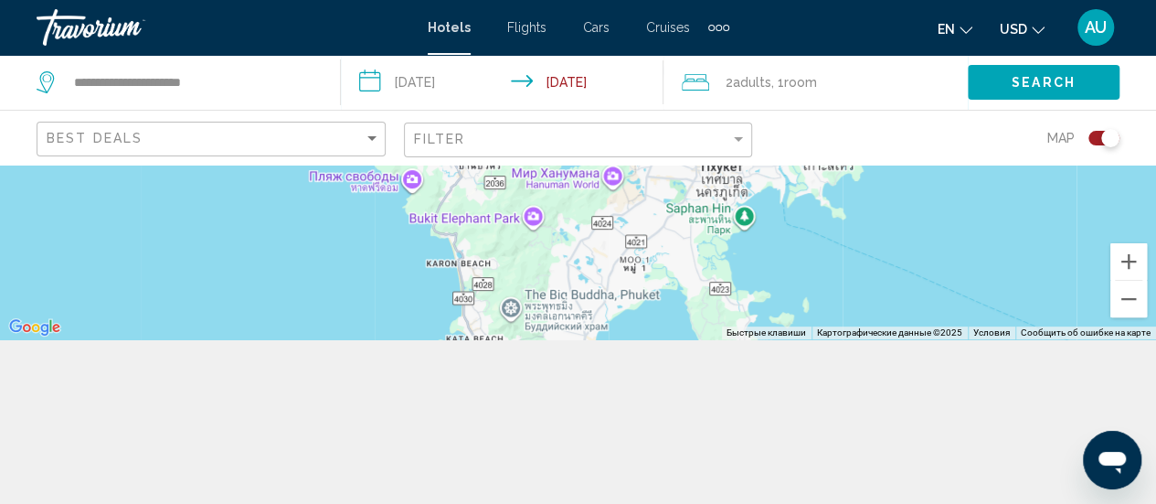
drag, startPoint x: 504, startPoint y: 246, endPoint x: 585, endPoint y: -111, distance: 365.7
click at [585, 0] on html "**********" at bounding box center [578, 87] width 1156 height 504
click at [1129, 261] on button "Увеличить" at bounding box center [1129, 261] width 37 height 37
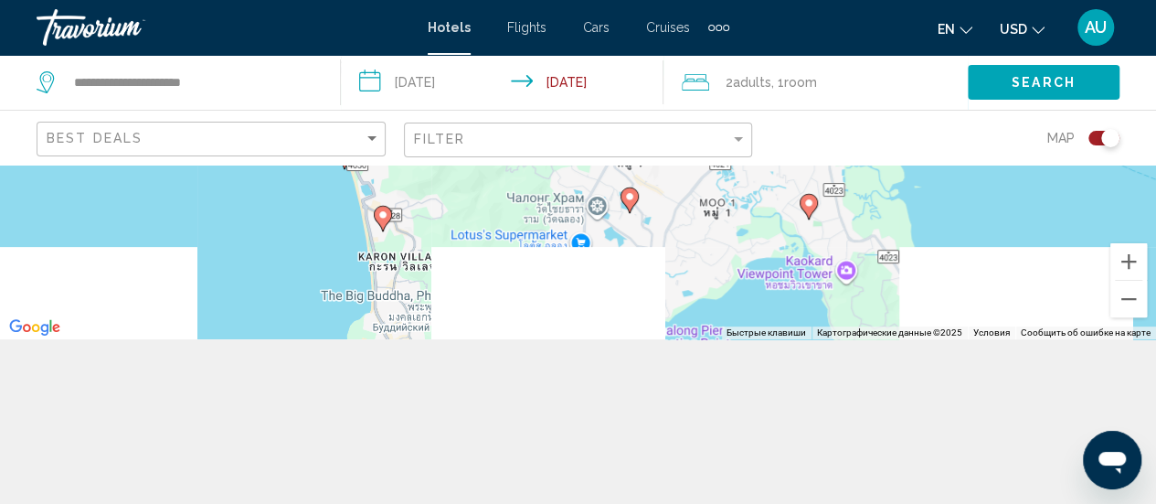
drag, startPoint x: 479, startPoint y: 240, endPoint x: 508, endPoint y: 89, distance: 154.5
click at [508, 89] on div "**********" at bounding box center [578, 252] width 1156 height 504
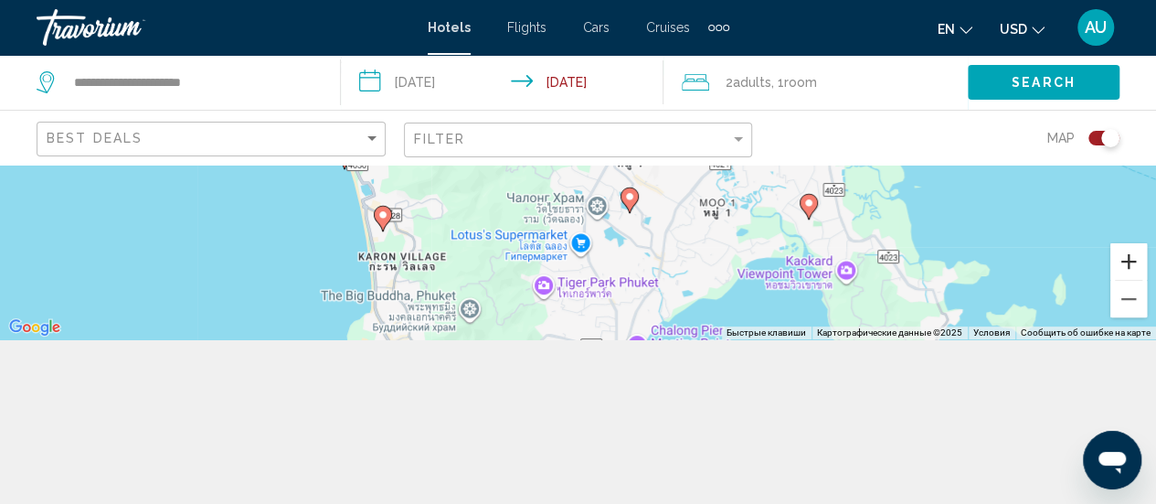
click at [1126, 262] on button "Увеличить" at bounding box center [1129, 261] width 37 height 37
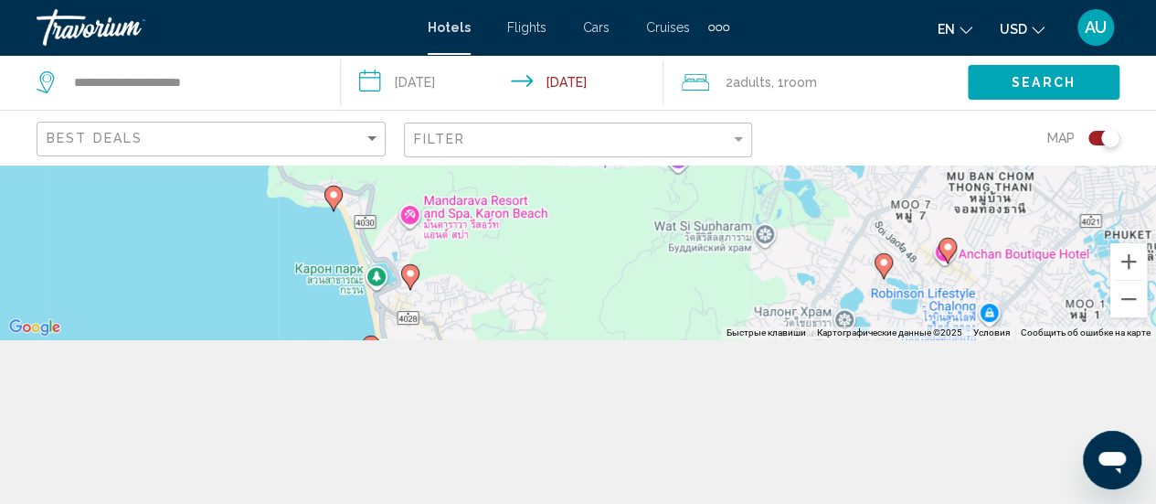
drag, startPoint x: 294, startPoint y: 236, endPoint x: 529, endPoint y: 303, distance: 244.2
click at [529, 303] on div "Чтобы активировать перетаскивание с помощью клавиатуры, нажмите Alt + Ввод. Пос…" at bounding box center [578, 169] width 1156 height 339
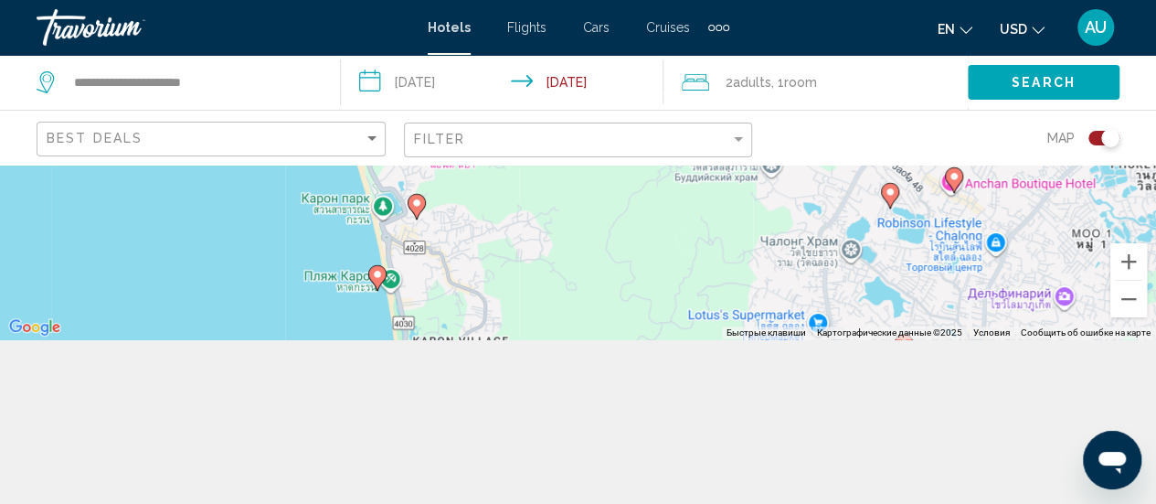
drag, startPoint x: 569, startPoint y: 247, endPoint x: 569, endPoint y: 156, distance: 90.5
click at [569, 156] on div "**********" at bounding box center [578, 252] width 1156 height 504
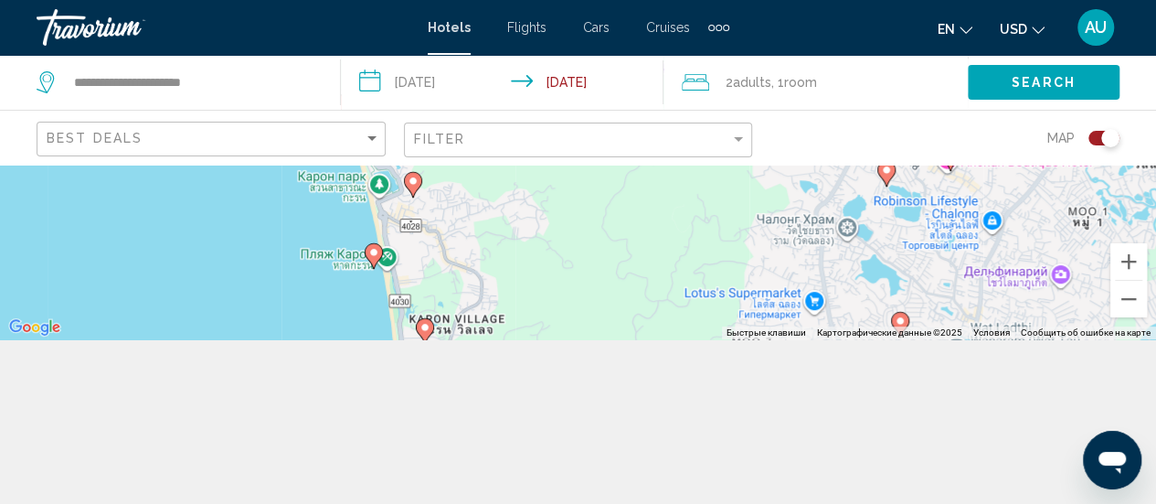
click at [374, 251] on image "Main content" at bounding box center [373, 252] width 11 height 11
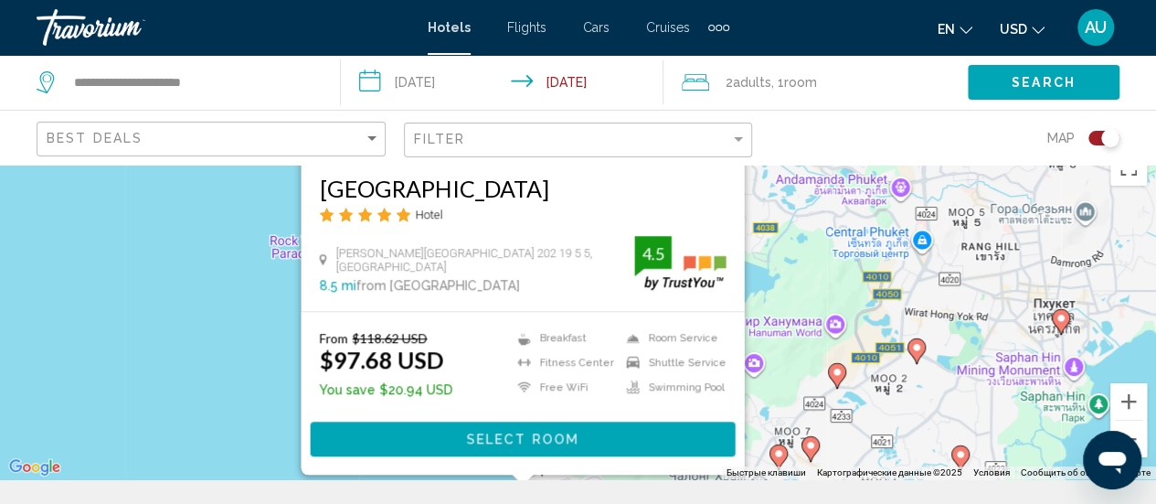
scroll to position [0, 0]
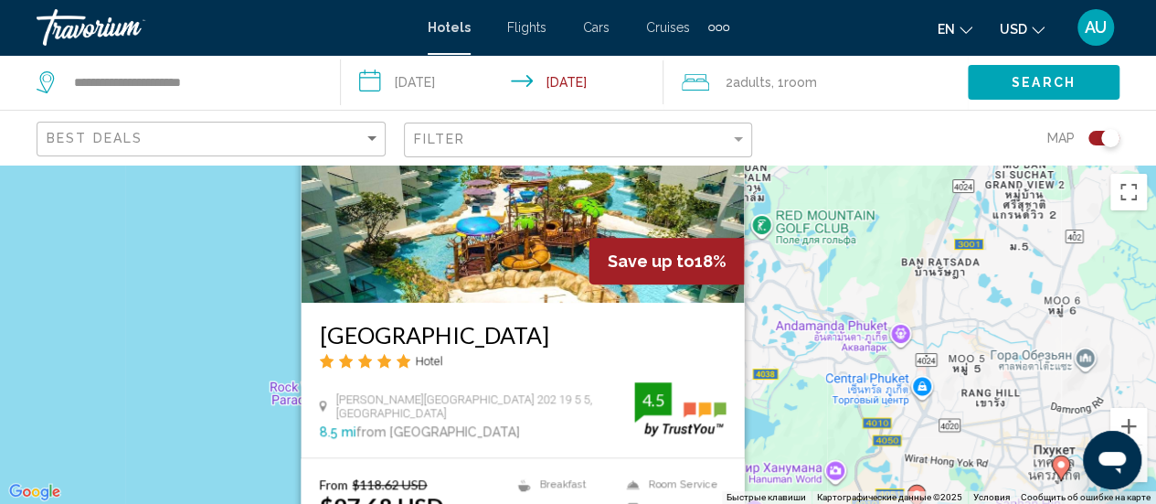
click at [1141, 474] on button "Уменьшить" at bounding box center [1129, 463] width 37 height 37
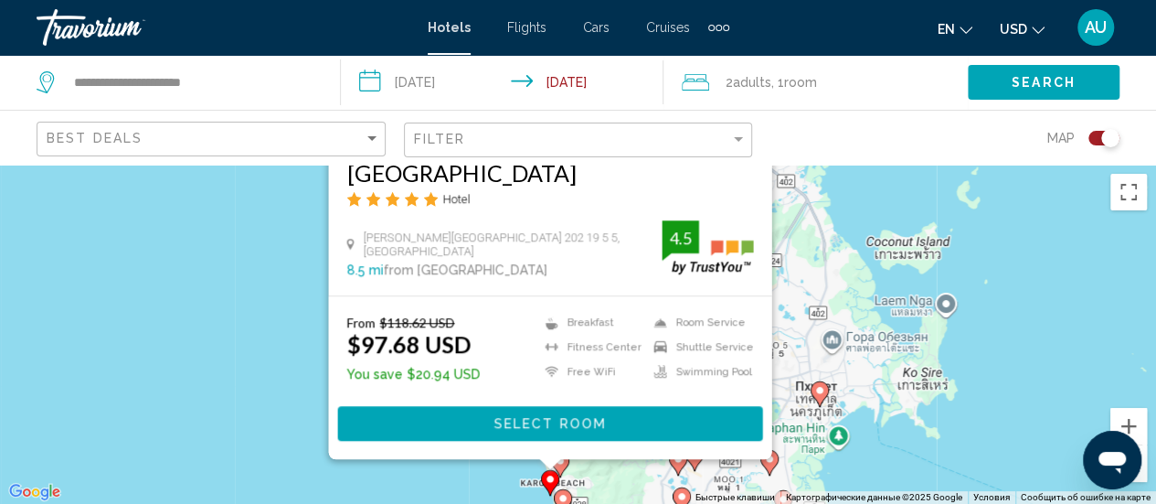
click at [906, 260] on div "Чтобы активировать перетаскивание с помощью клавиатуры, нажмите Alt + Ввод. Пос…" at bounding box center [578, 334] width 1156 height 339
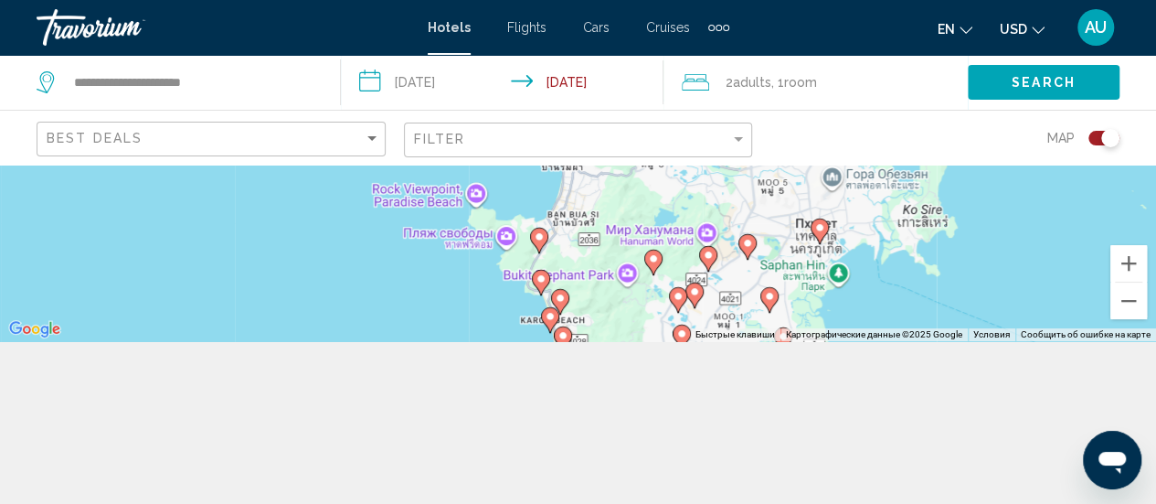
scroll to position [164, 0]
click at [1124, 262] on button "Увеличить" at bounding box center [1129, 262] width 37 height 37
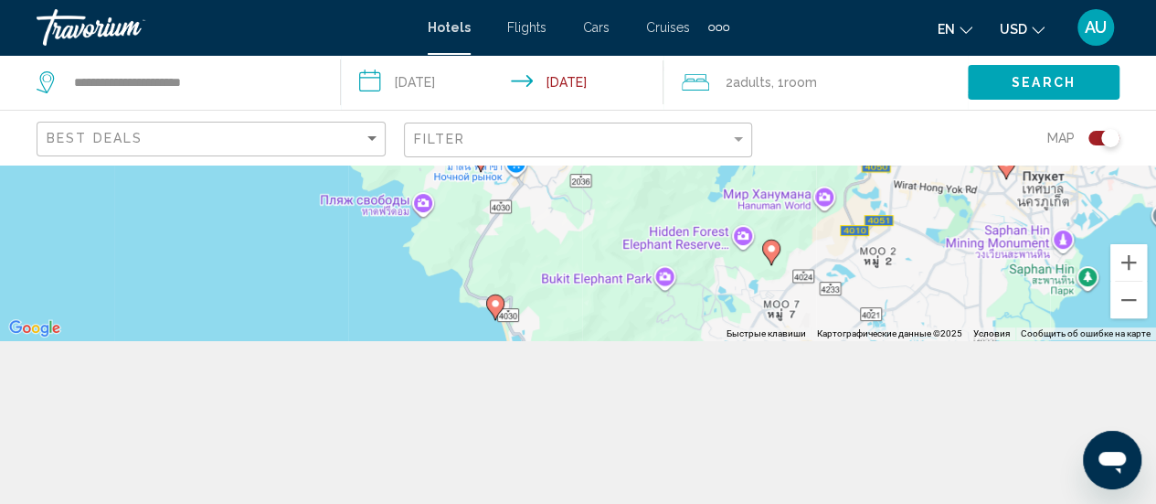
drag, startPoint x: 753, startPoint y: 245, endPoint x: 741, endPoint y: 133, distance: 113.1
click at [741, 133] on div "**********" at bounding box center [578, 253] width 1156 height 504
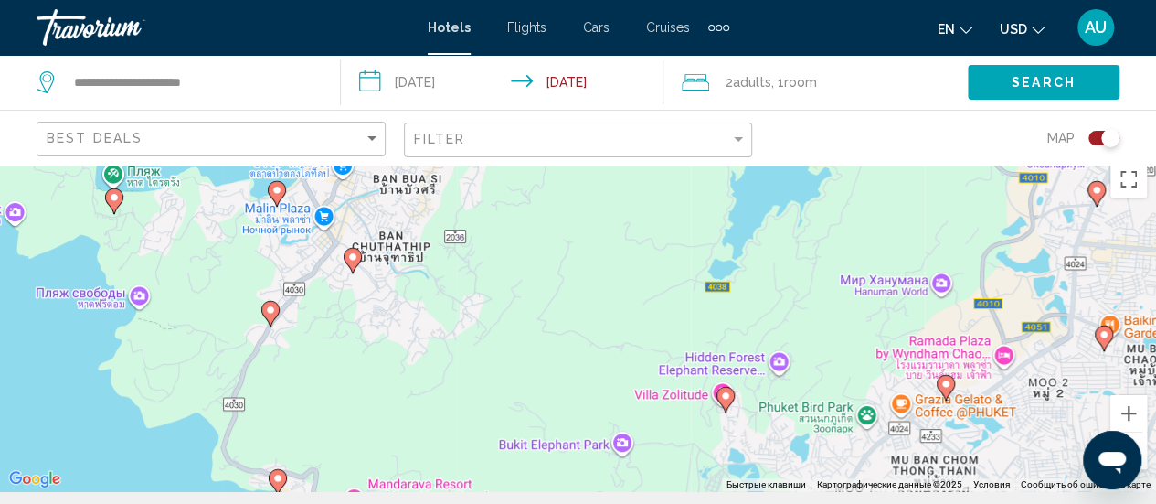
scroll to position [0, 0]
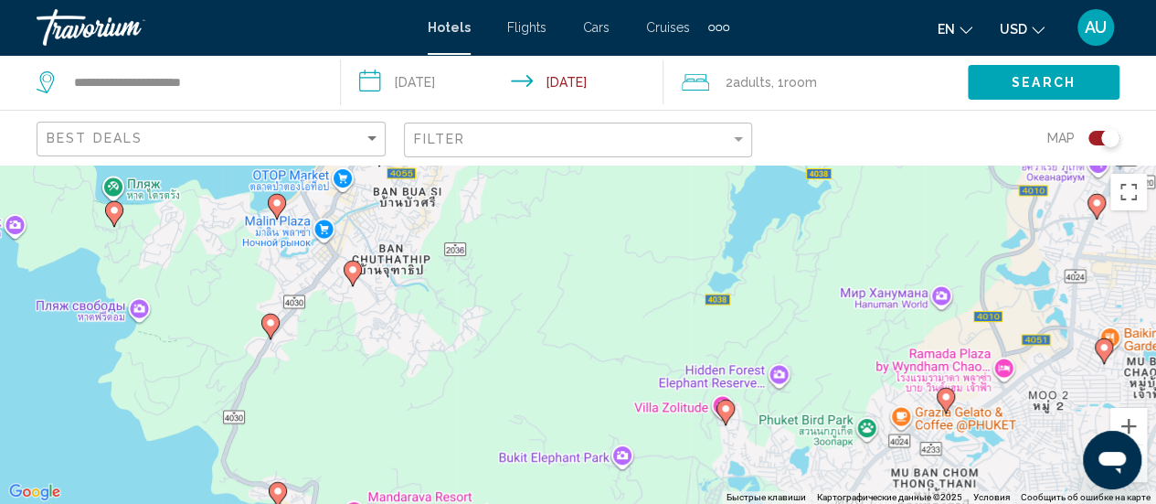
click at [1143, 475] on button "Уменьшить" at bounding box center [1129, 463] width 37 height 37
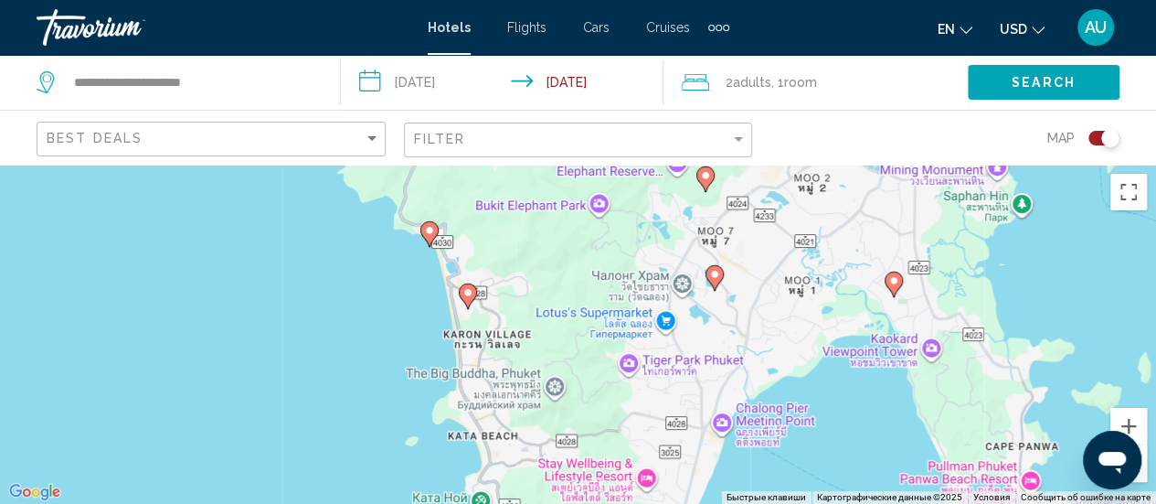
drag, startPoint x: 571, startPoint y: 359, endPoint x: 567, endPoint y: 148, distance: 211.2
click at [567, 165] on div "**********" at bounding box center [578, 417] width 1156 height 504
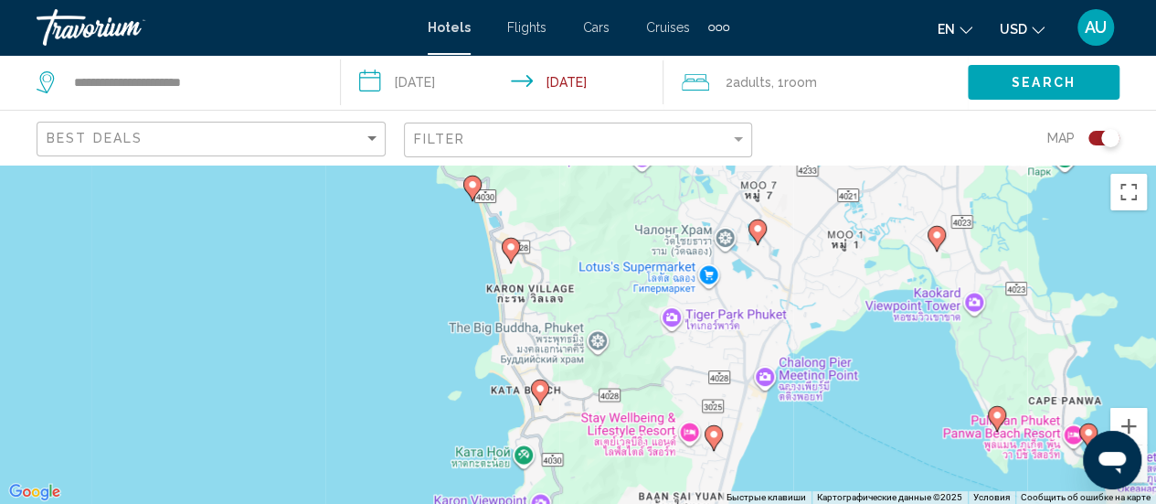
drag, startPoint x: 543, startPoint y: 340, endPoint x: 592, endPoint y: 312, distance: 56.9
click at [592, 312] on div "Чтобы активировать перетаскивание с помощью клавиатуры, нажмите Alt + Ввод. Пос…" at bounding box center [578, 334] width 1156 height 339
click at [542, 385] on image "Main content" at bounding box center [540, 388] width 11 height 11
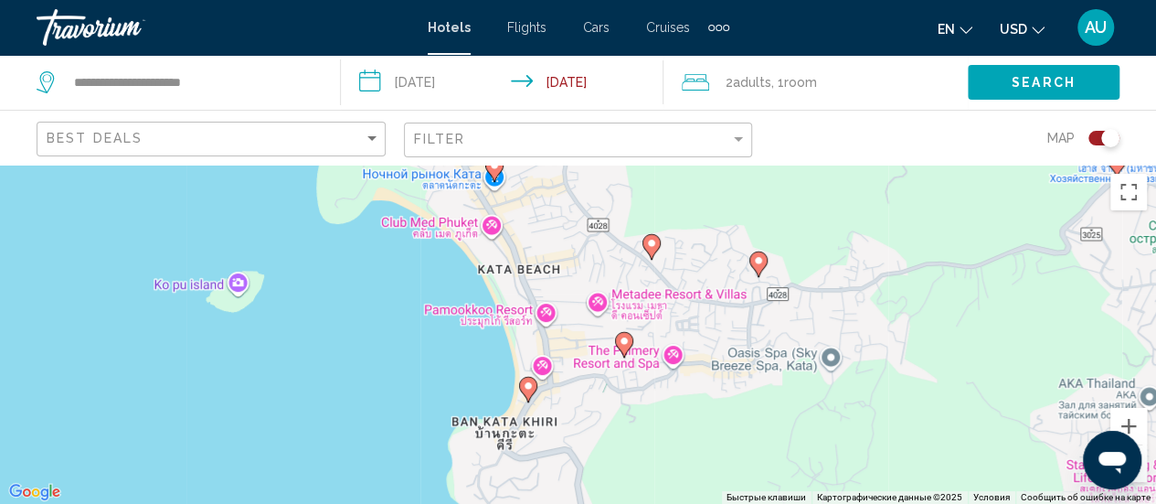
click at [527, 388] on image "Main content" at bounding box center [528, 385] width 11 height 11
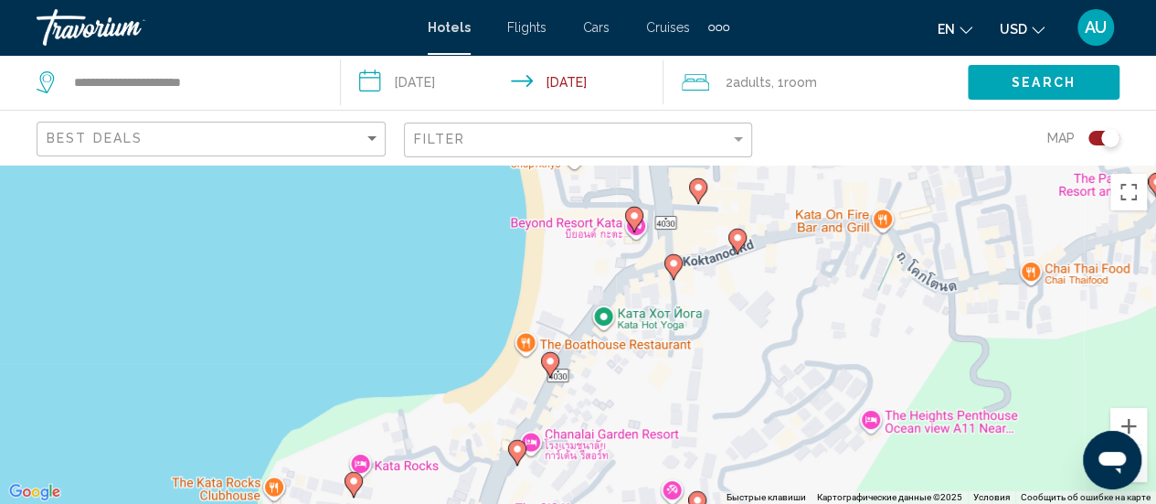
click at [548, 362] on image "Main content" at bounding box center [550, 361] width 11 height 11
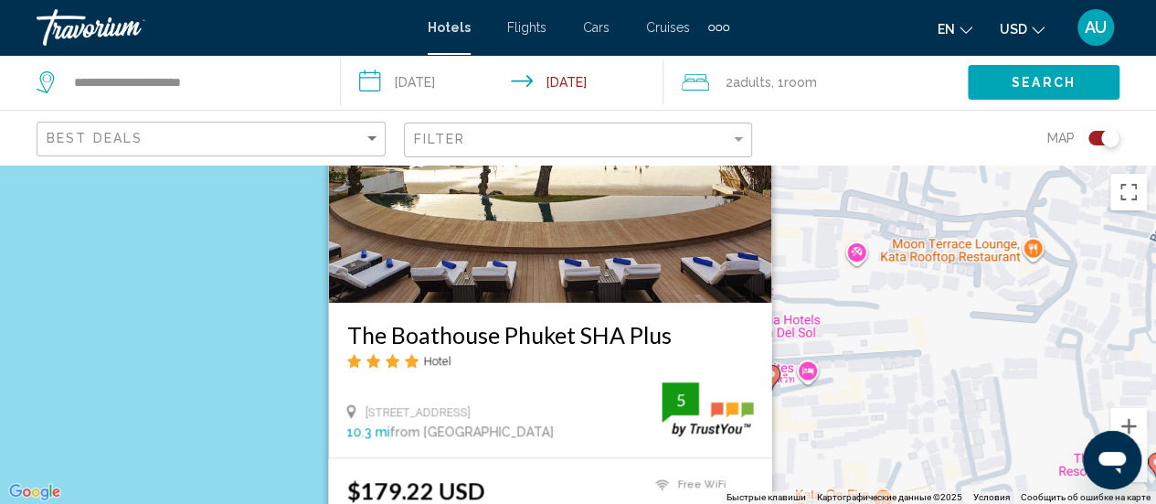
click at [161, 294] on div "Для навигации используйте клавиши со стрелками. Чтобы активировать перетаскиван…" at bounding box center [578, 334] width 1156 height 339
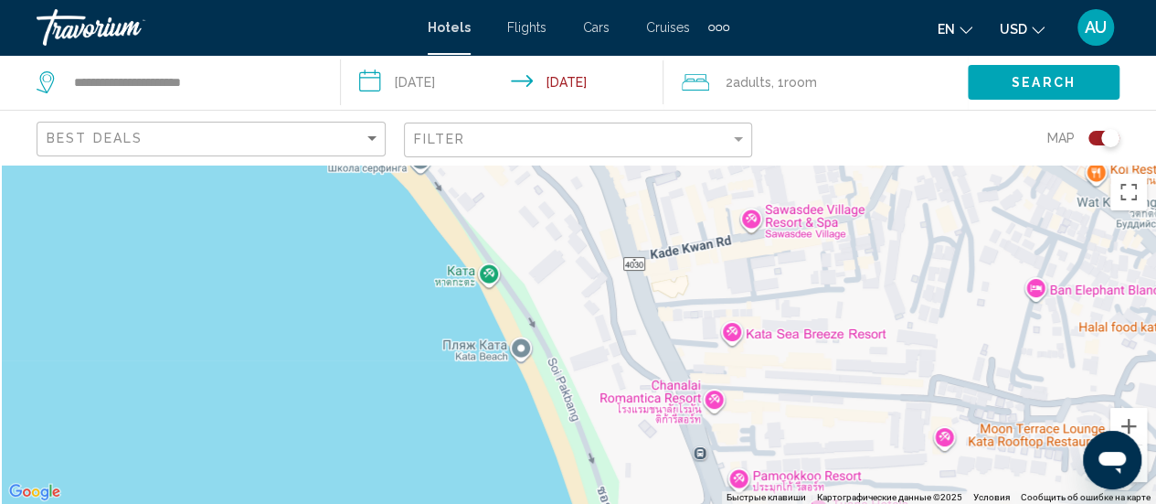
drag, startPoint x: 654, startPoint y: 271, endPoint x: 744, endPoint y: 460, distance: 208.5
click at [744, 460] on div "Для навигации используйте клавиши со стрелками. Чтобы активировать перетаскиван…" at bounding box center [578, 334] width 1156 height 339
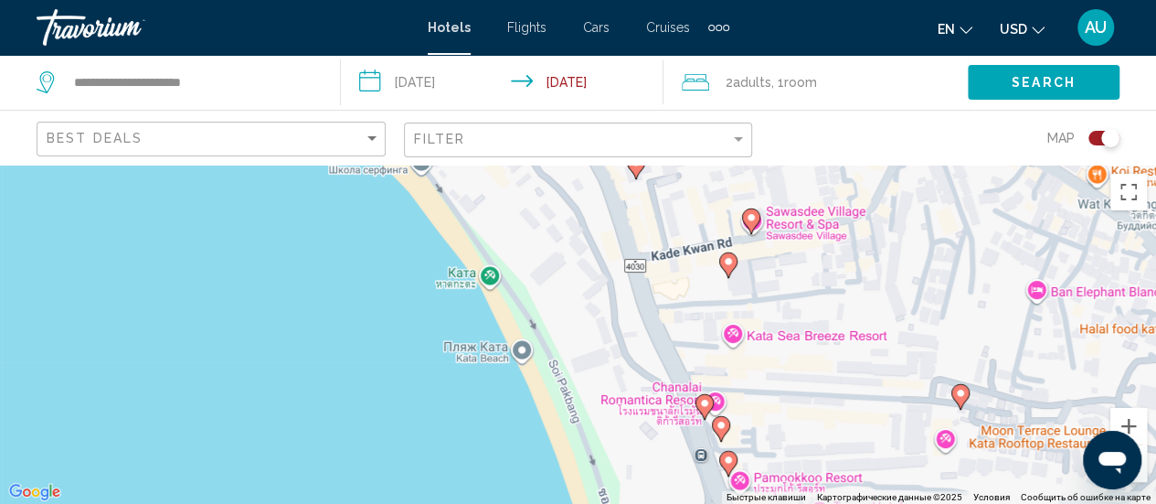
click at [729, 462] on image "Main content" at bounding box center [728, 459] width 11 height 11
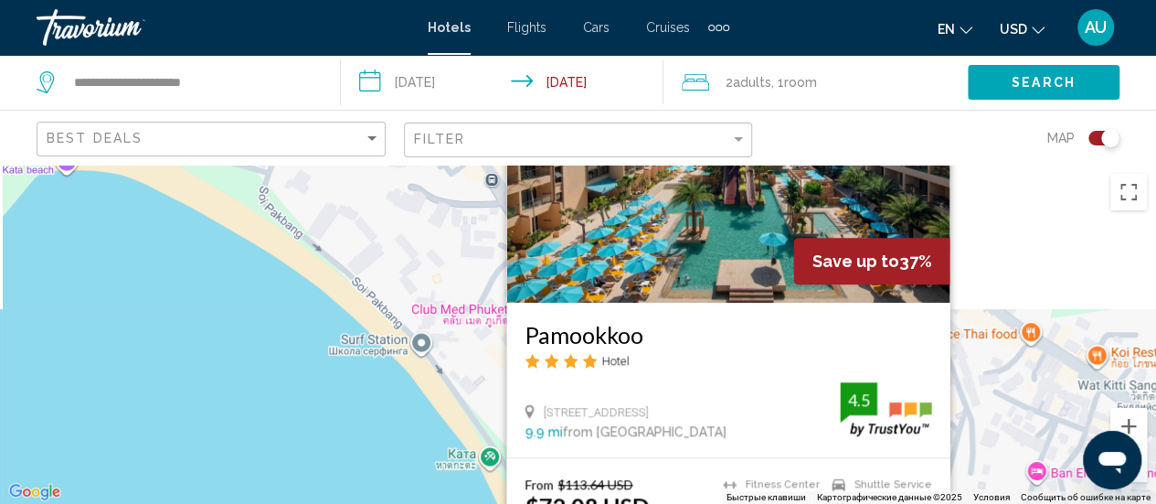
click at [1038, 255] on div "Чтобы активировать перетаскивание с помощью клавиатуры, нажмите Alt + Ввод. Пос…" at bounding box center [578, 334] width 1156 height 339
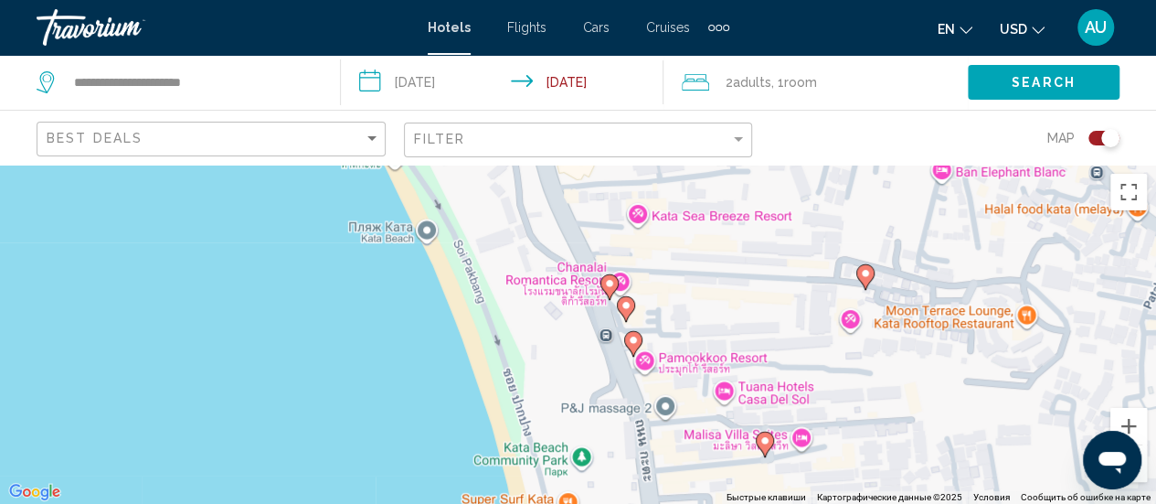
drag, startPoint x: 867, startPoint y: 410, endPoint x: 771, endPoint y: 102, distance: 321.8
click at [771, 165] on div "**********" at bounding box center [578, 417] width 1156 height 504
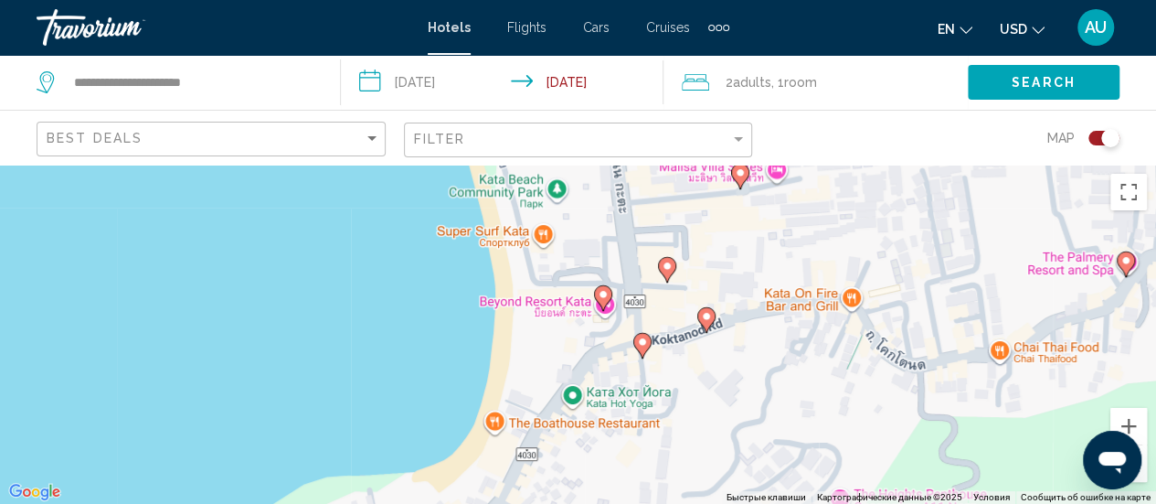
drag, startPoint x: 732, startPoint y: 436, endPoint x: 708, endPoint y: 169, distance: 268.1
click at [708, 169] on div "Чтобы активировать перетаскивание с помощью клавиатуры, нажмите Alt + Ввод. Пос…" at bounding box center [578, 334] width 1156 height 339
click at [601, 295] on image "Main content" at bounding box center [603, 294] width 11 height 11
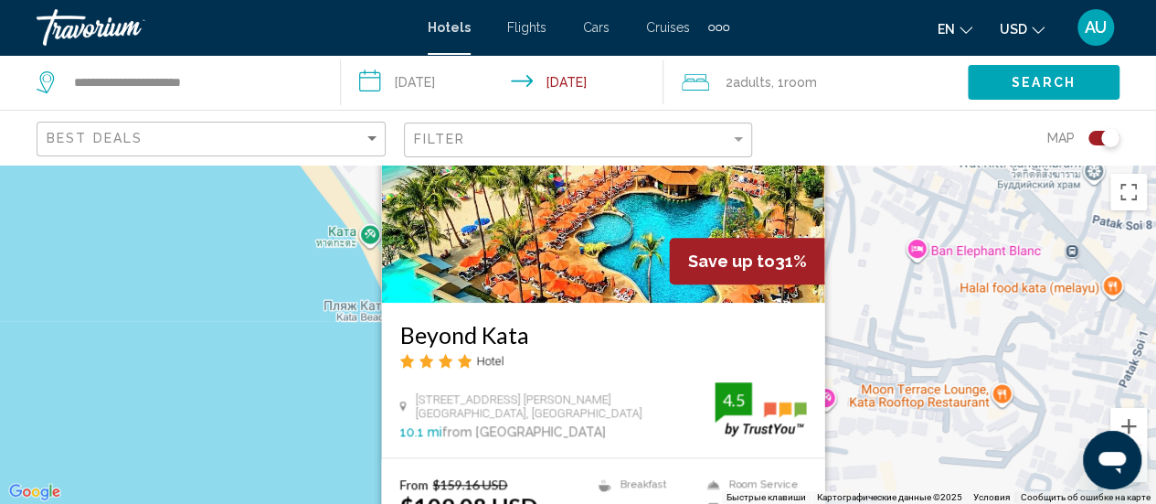
click at [887, 310] on div "Чтобы активировать перетаскивание с помощью клавиатуры, нажмите Alt + Ввод. Пос…" at bounding box center [578, 334] width 1156 height 339
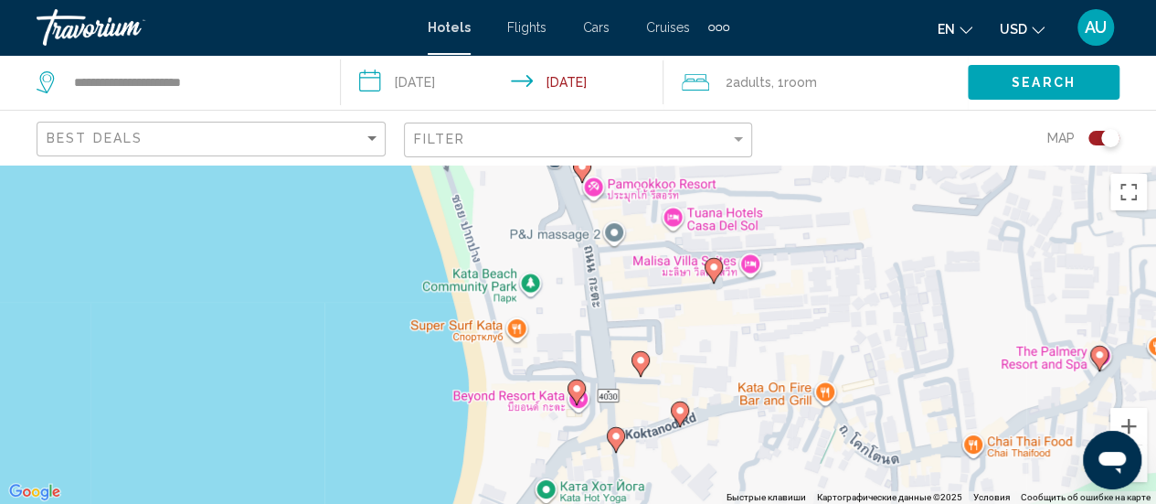
drag, startPoint x: 751, startPoint y: 427, endPoint x: 724, endPoint y: 170, distance: 258.3
click at [724, 170] on div "Чтобы активировать перетаскивание с помощью клавиатуры, нажмите Alt + Ввод. Пос…" at bounding box center [578, 334] width 1156 height 339
click at [618, 443] on icon "Main content" at bounding box center [615, 439] width 16 height 24
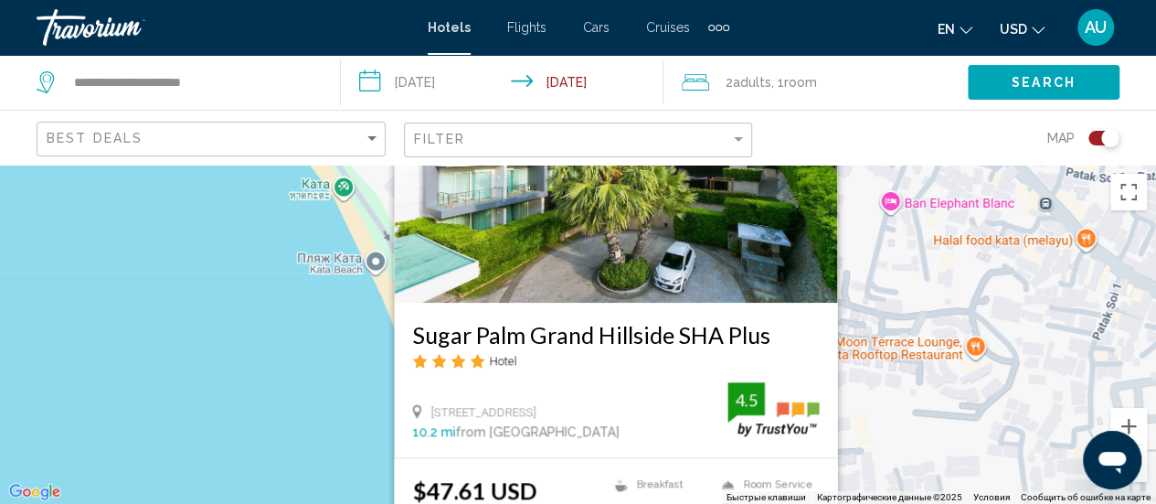
click at [629, 244] on img "Main content" at bounding box center [615, 156] width 443 height 293
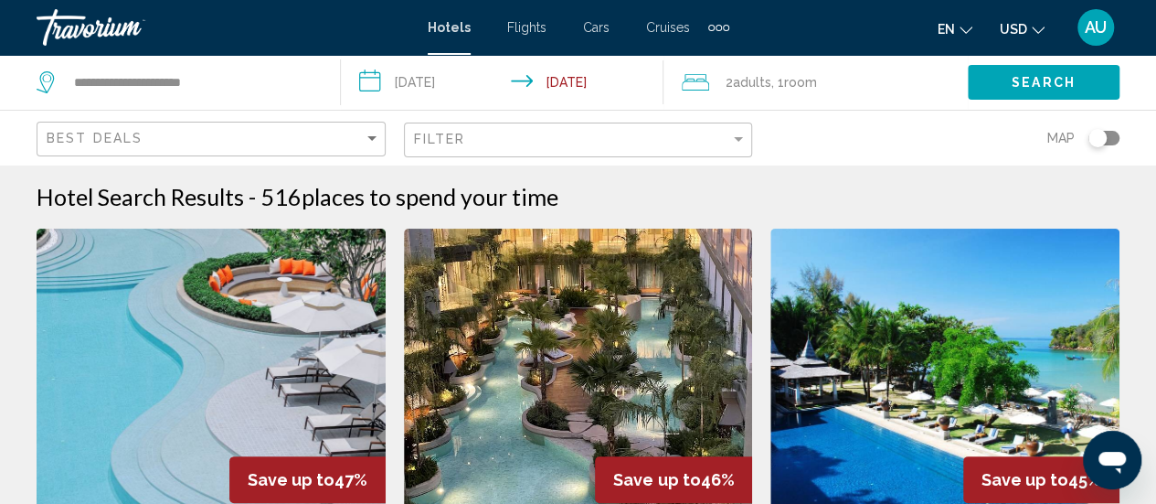
click at [1108, 137] on div "Toggle map" at bounding box center [1104, 138] width 31 height 15
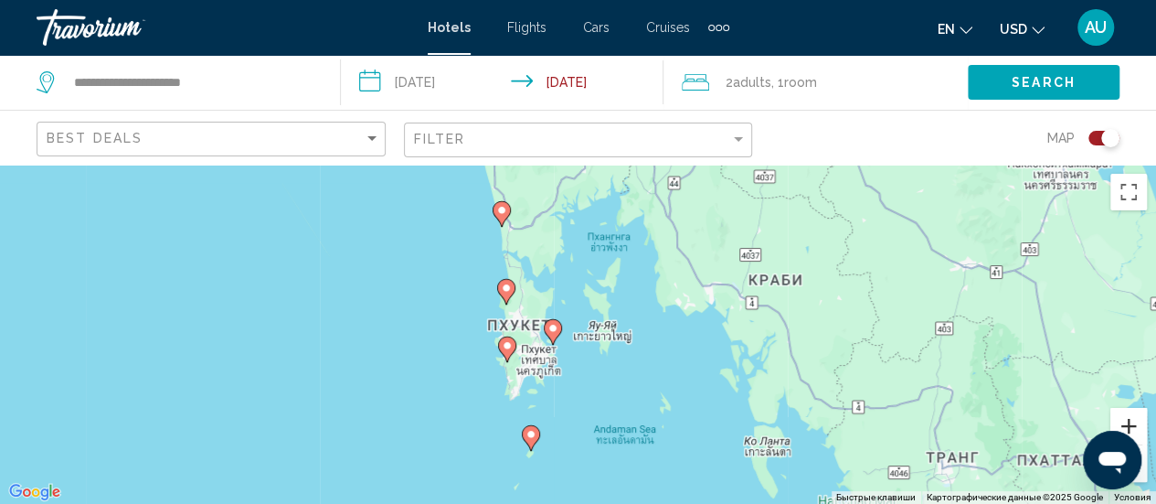
click at [1133, 429] on button "Увеличить" at bounding box center [1129, 426] width 37 height 37
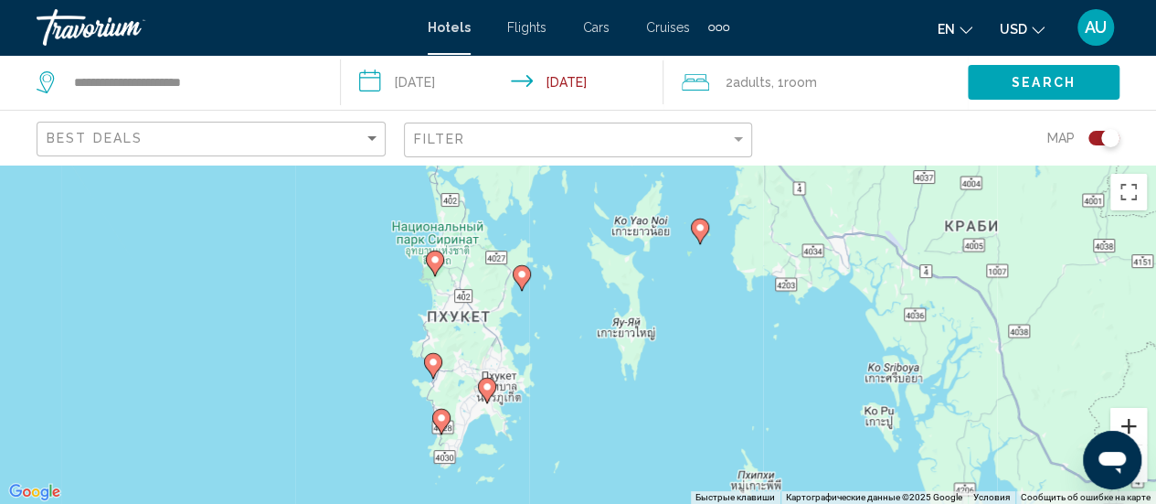
click at [1135, 423] on button "Увеличить" at bounding box center [1129, 426] width 37 height 37
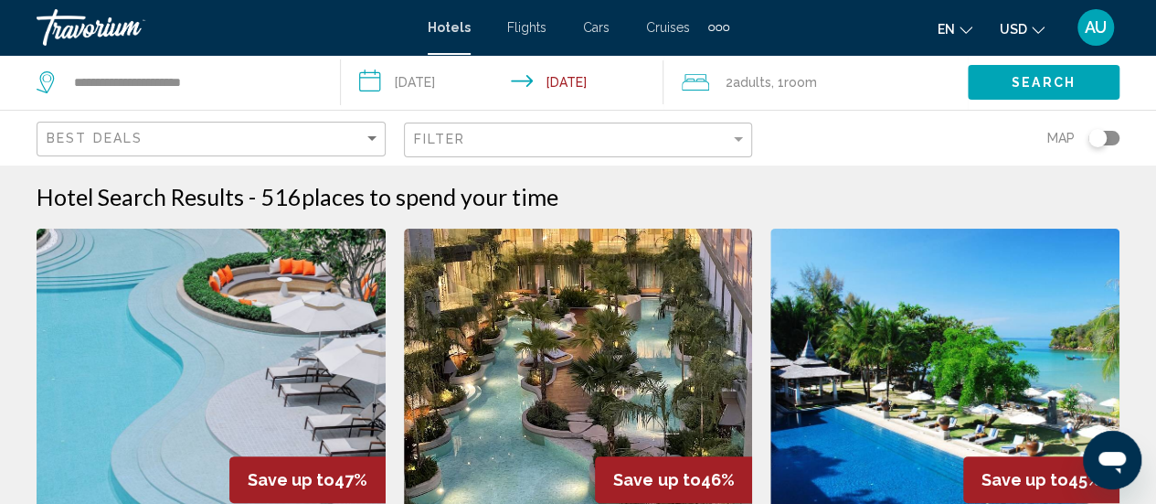
click at [1114, 137] on div "Toggle map" at bounding box center [1104, 138] width 31 height 15
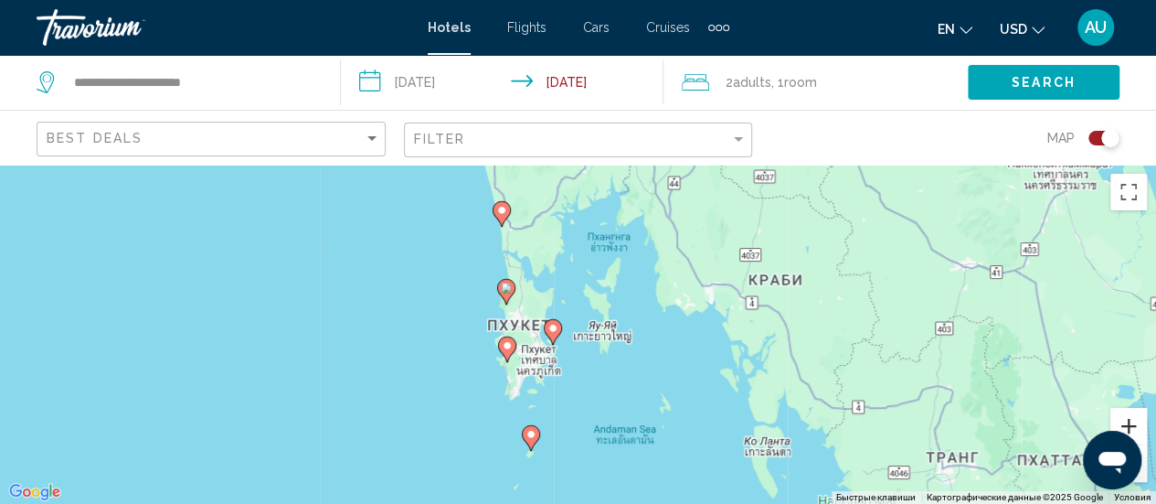
click at [1141, 423] on button "Увеличить" at bounding box center [1129, 426] width 37 height 37
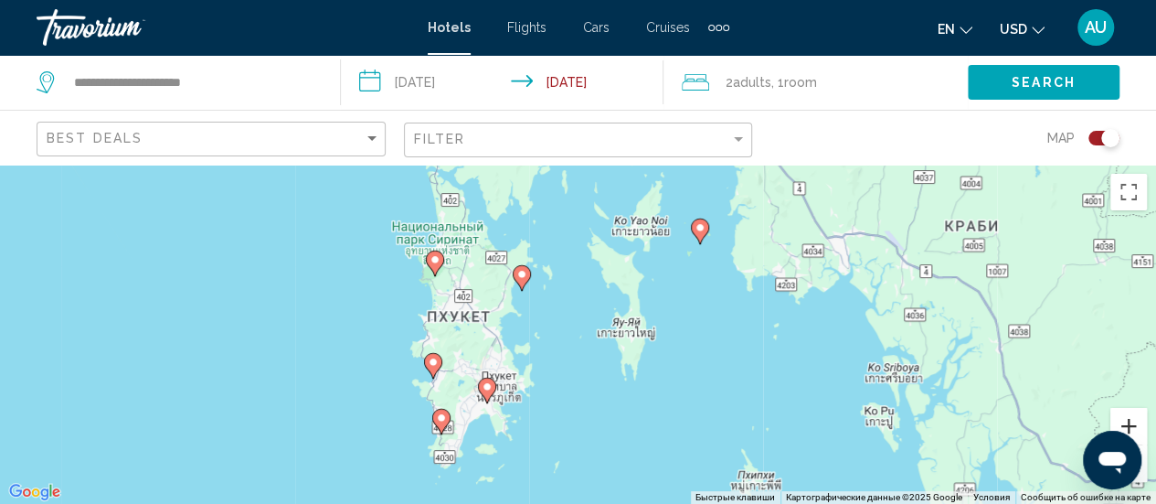
click at [1141, 423] on button "Увеличить" at bounding box center [1129, 426] width 37 height 37
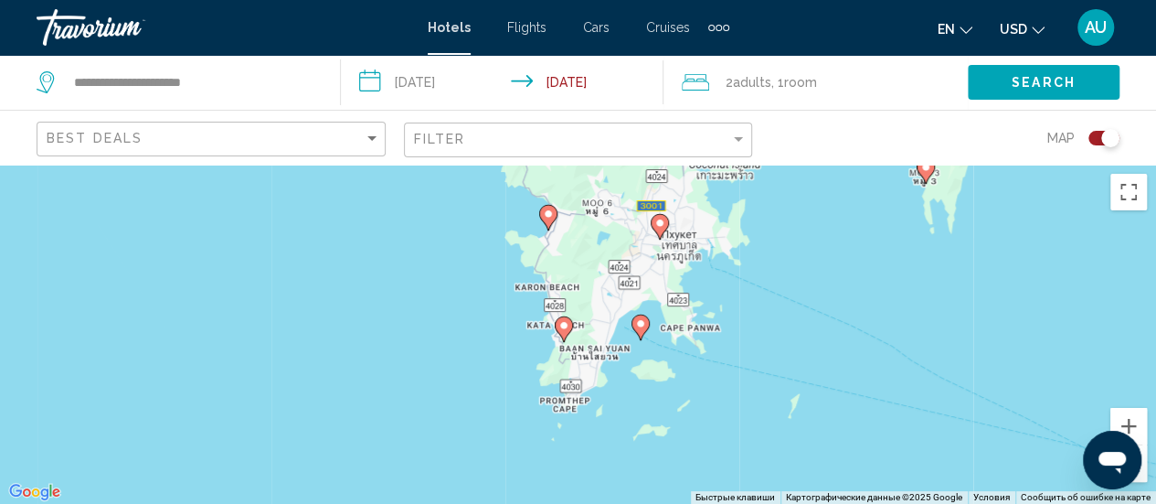
drag, startPoint x: 304, startPoint y: 398, endPoint x: 560, endPoint y: 205, distance: 320.5
click at [560, 205] on div "Чтобы активировать перетаскивание с помощью клавиатуры, нажмите Alt + Ввод. Пос…" at bounding box center [578, 334] width 1156 height 339
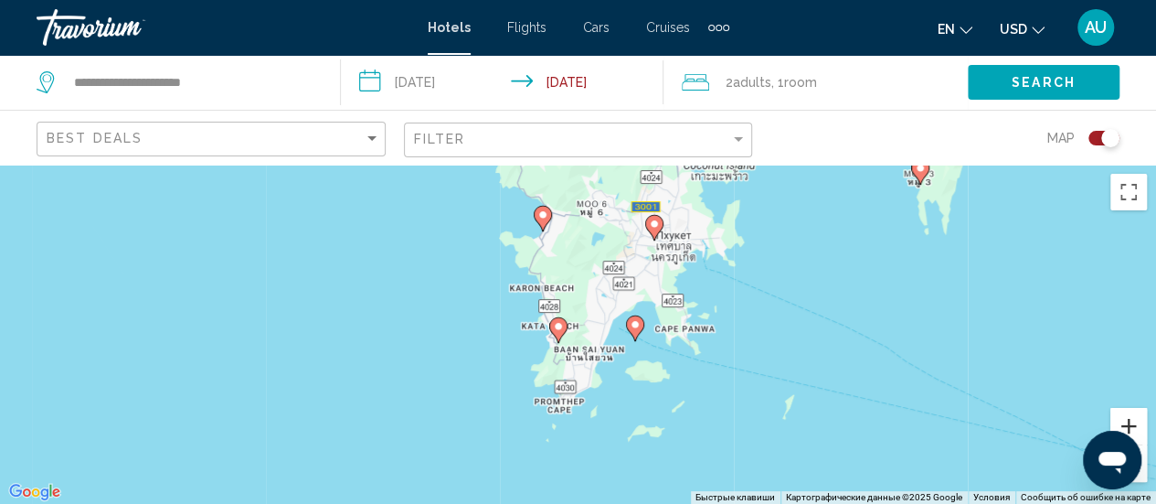
click at [1133, 428] on button "Увеличить" at bounding box center [1129, 426] width 37 height 37
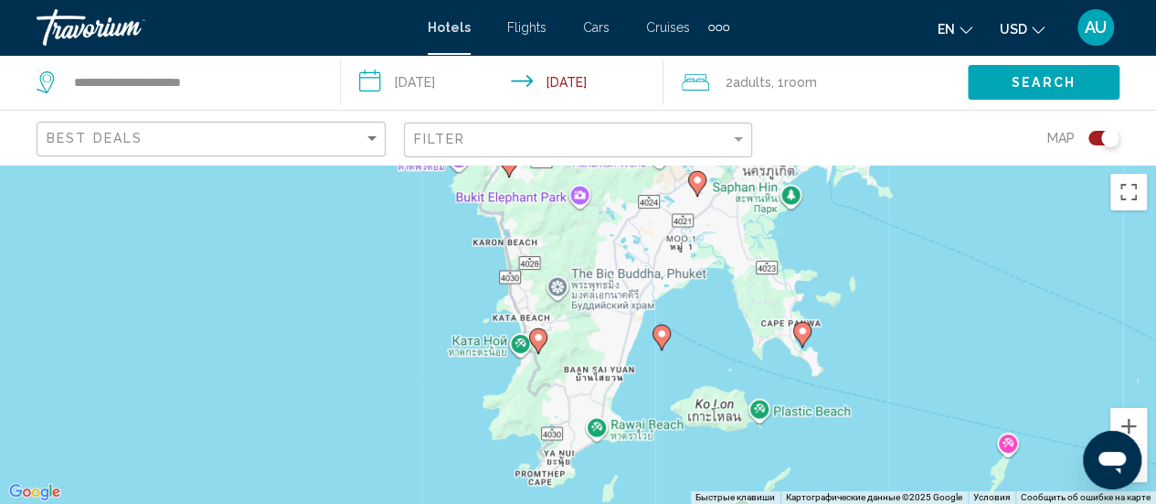
click at [537, 339] on image "Main content" at bounding box center [538, 337] width 11 height 11
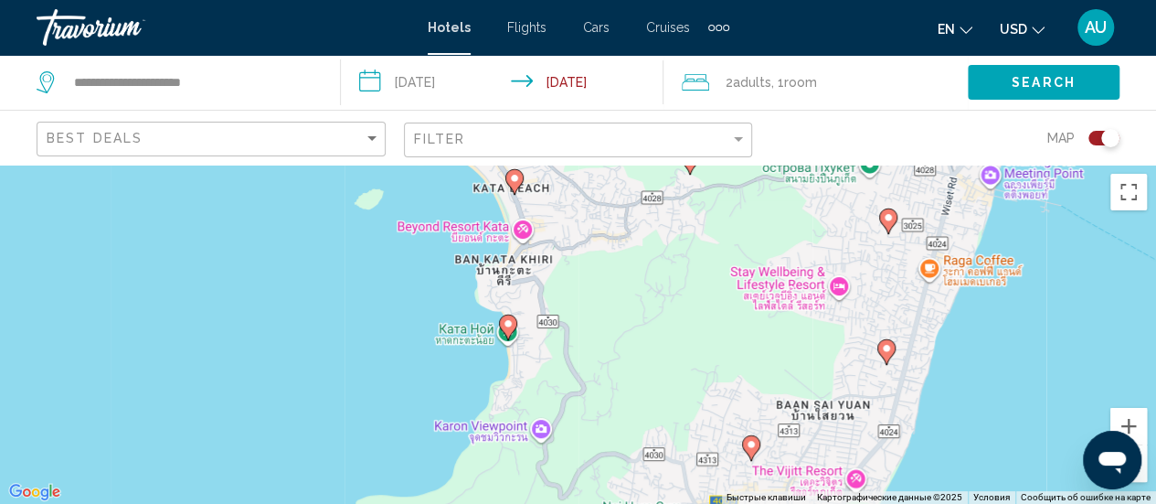
click at [505, 325] on image "Main content" at bounding box center [508, 323] width 11 height 11
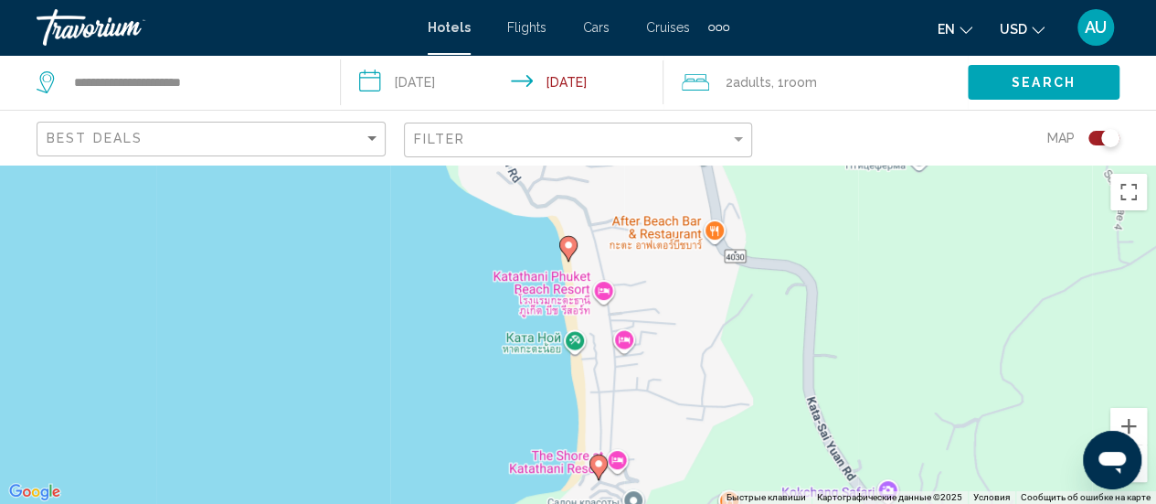
click at [567, 245] on image "Main content" at bounding box center [568, 244] width 11 height 11
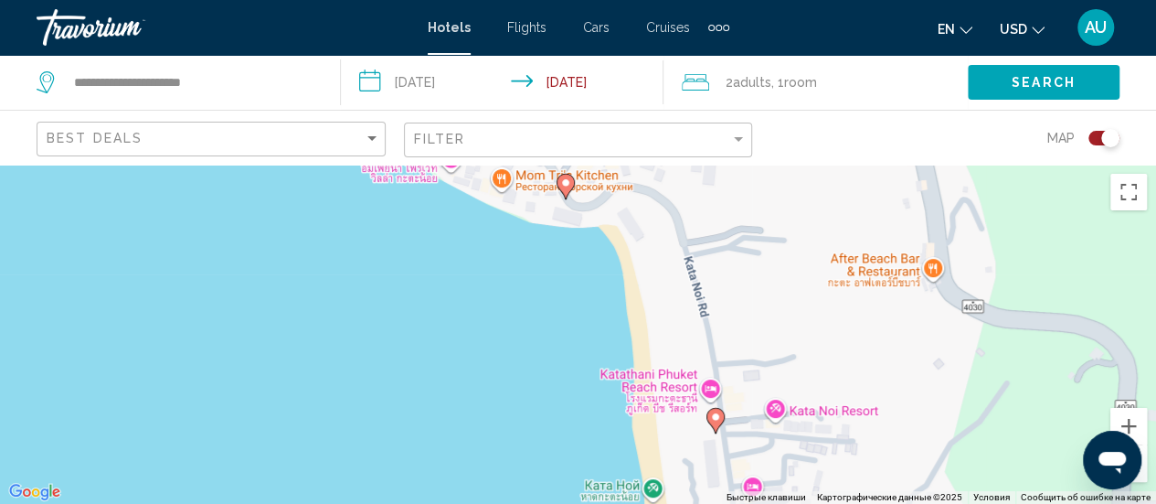
click at [717, 421] on image "Main content" at bounding box center [715, 416] width 11 height 11
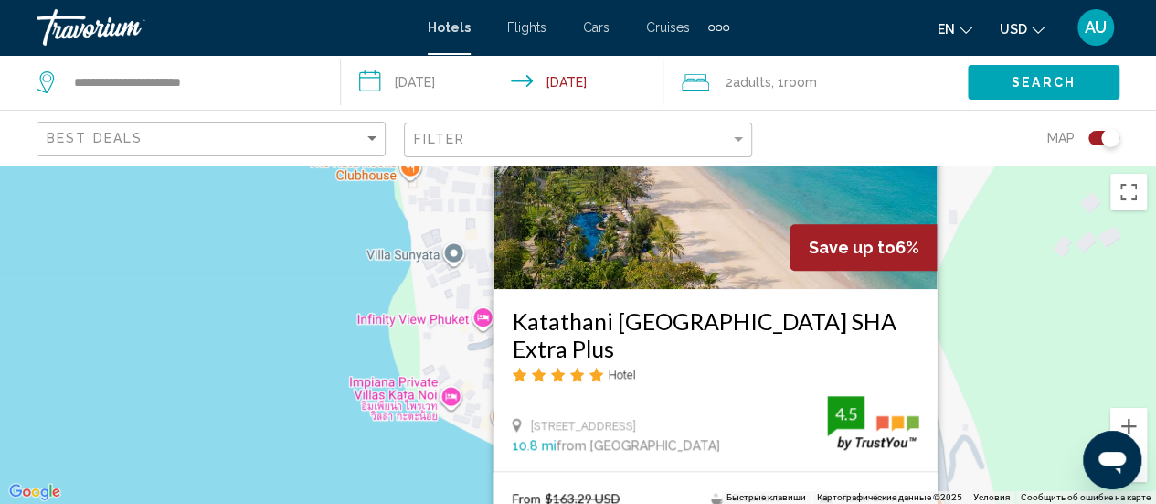
click at [1046, 286] on div "Чтобы активировать перетаскивание с помощью клавиатуры, нажмите Alt + Ввод. Пос…" at bounding box center [578, 334] width 1156 height 339
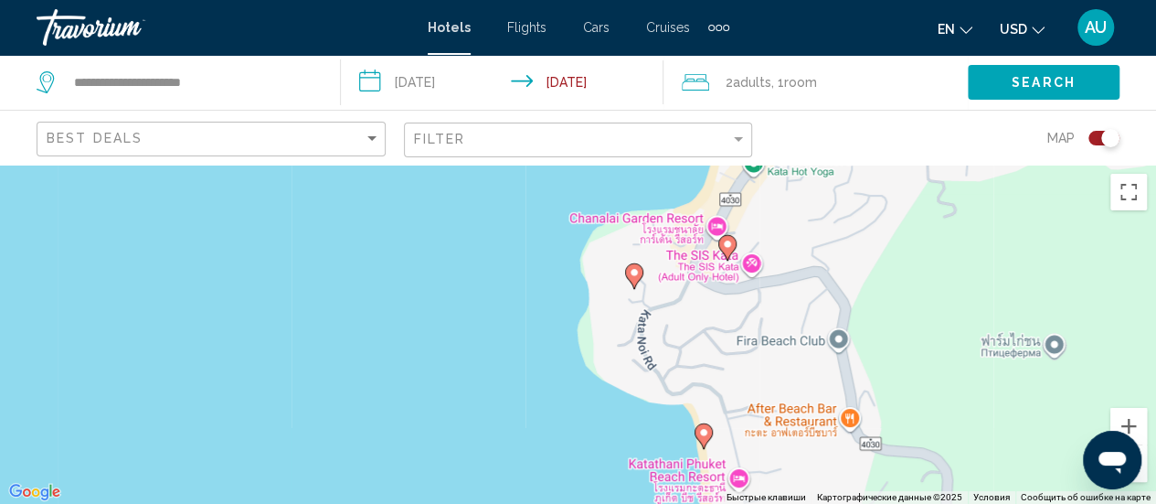
click at [707, 432] on image "Main content" at bounding box center [703, 432] width 11 height 11
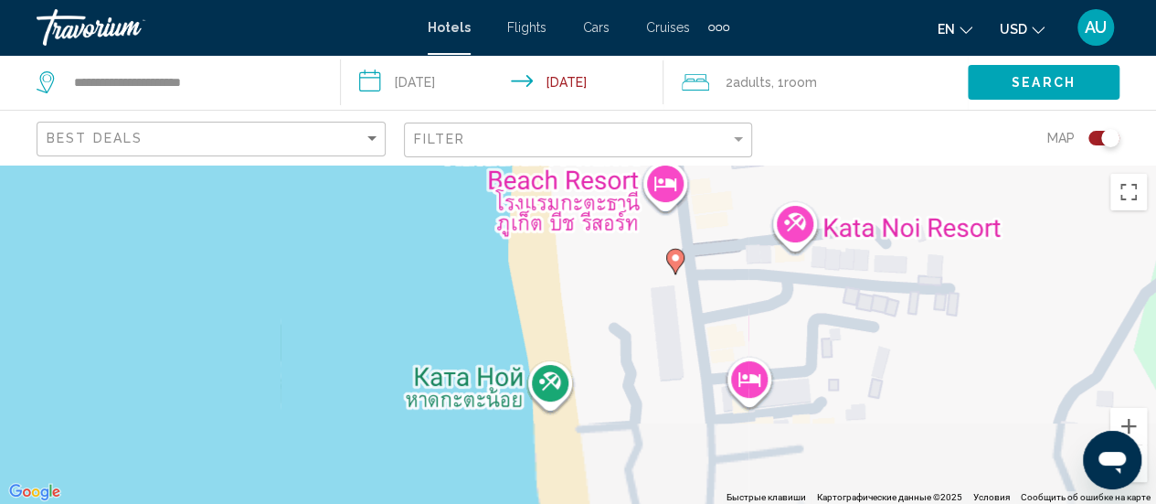
drag, startPoint x: 837, startPoint y: 361, endPoint x: 784, endPoint y: 66, distance: 300.0
click at [784, 165] on div "**********" at bounding box center [578, 417] width 1156 height 504
click at [675, 257] on image "Main content" at bounding box center [675, 258] width 11 height 11
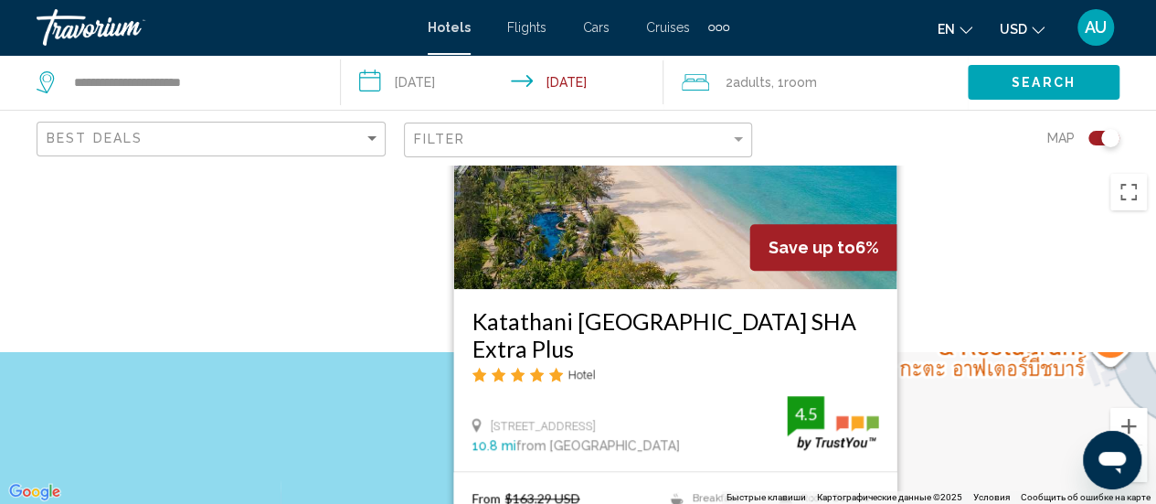
click at [1007, 267] on div "Чтобы активировать перетаскивание с помощью клавиатуры, нажмите Alt + Ввод. Пос…" at bounding box center [578, 334] width 1156 height 339
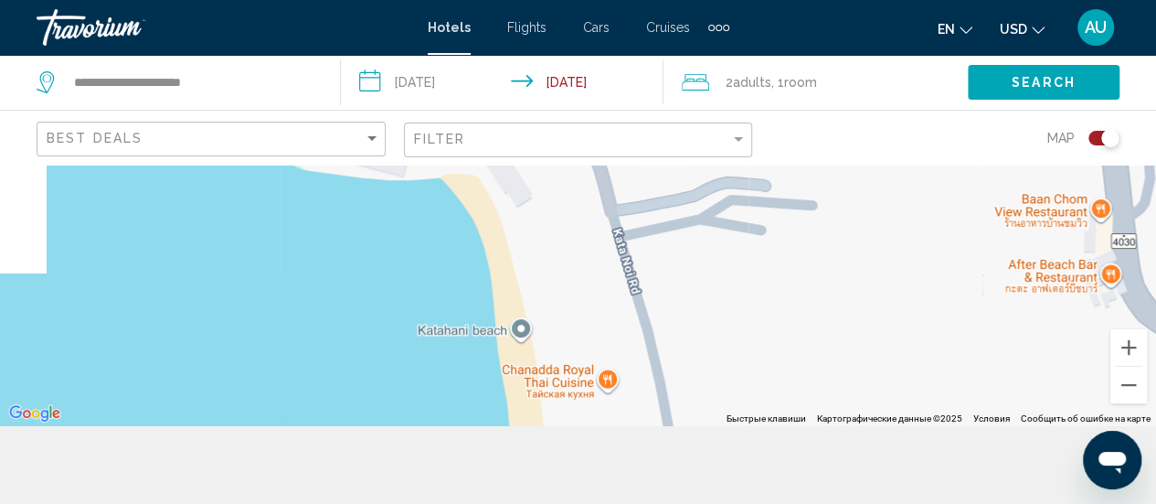
scroll to position [165, 0]
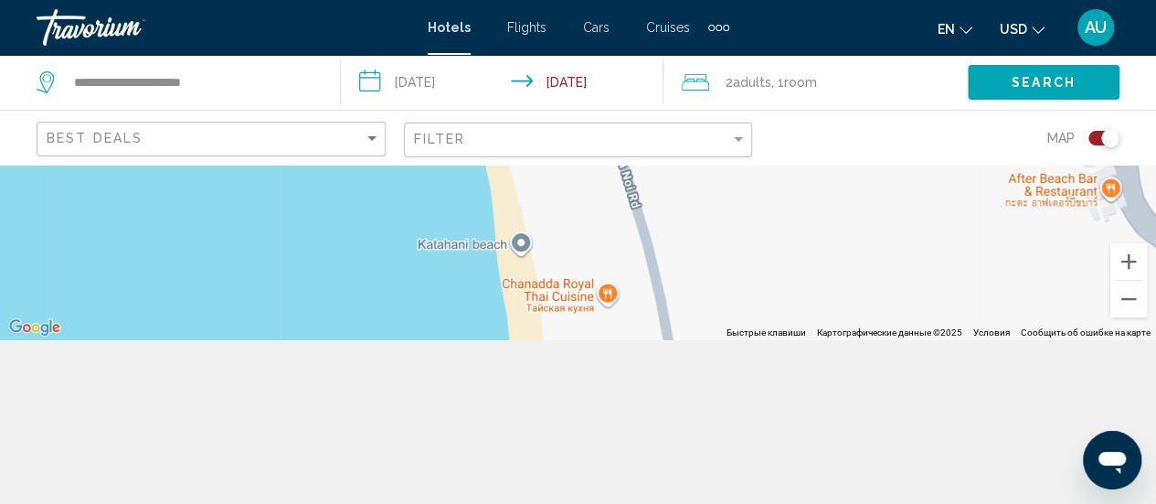
click at [938, 254] on div "Чтобы активировать перетаскивание с помощью клавиатуры, нажмите Alt + Ввод. Пос…" at bounding box center [578, 169] width 1156 height 339
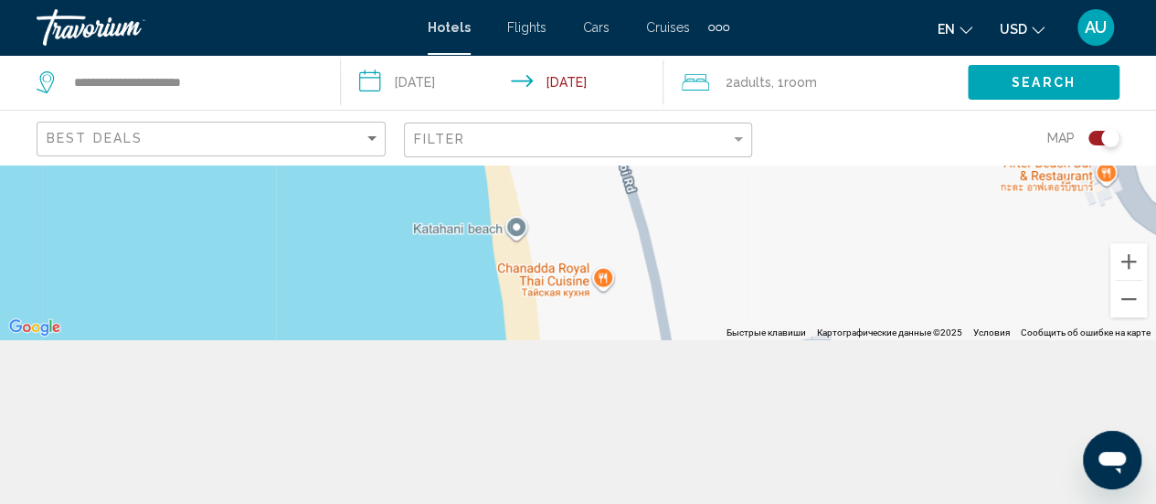
drag, startPoint x: 938, startPoint y: 254, endPoint x: 933, endPoint y: 241, distance: 13.6
click at [933, 241] on div "Чтобы активировать перетаскивание с помощью клавиатуры, нажмите Alt + Ввод. Пос…" at bounding box center [578, 169] width 1156 height 339
drag, startPoint x: 952, startPoint y: 423, endPoint x: 946, endPoint y: 545, distance: 121.7
click at [946, 339] on html "**********" at bounding box center [578, 87] width 1156 height 504
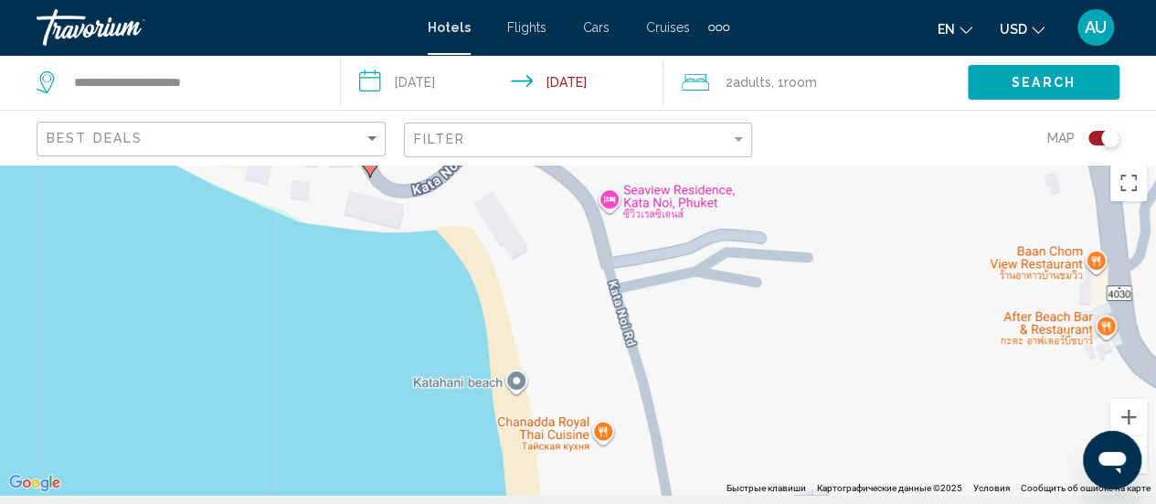
scroll to position [0, 0]
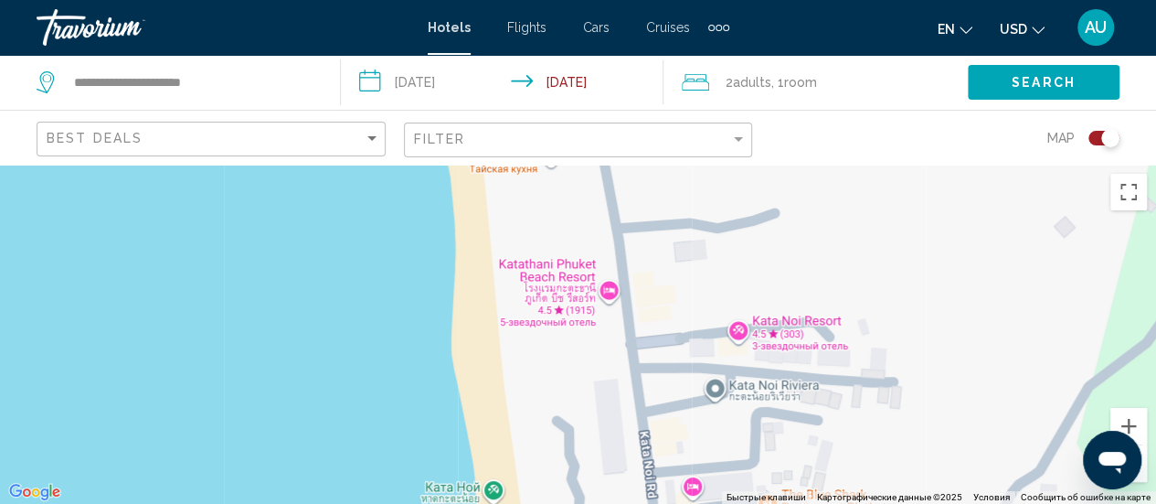
drag, startPoint x: 952, startPoint y: 409, endPoint x: 899, endPoint y: 120, distance: 293.8
click at [899, 165] on div "**********" at bounding box center [578, 417] width 1156 height 504
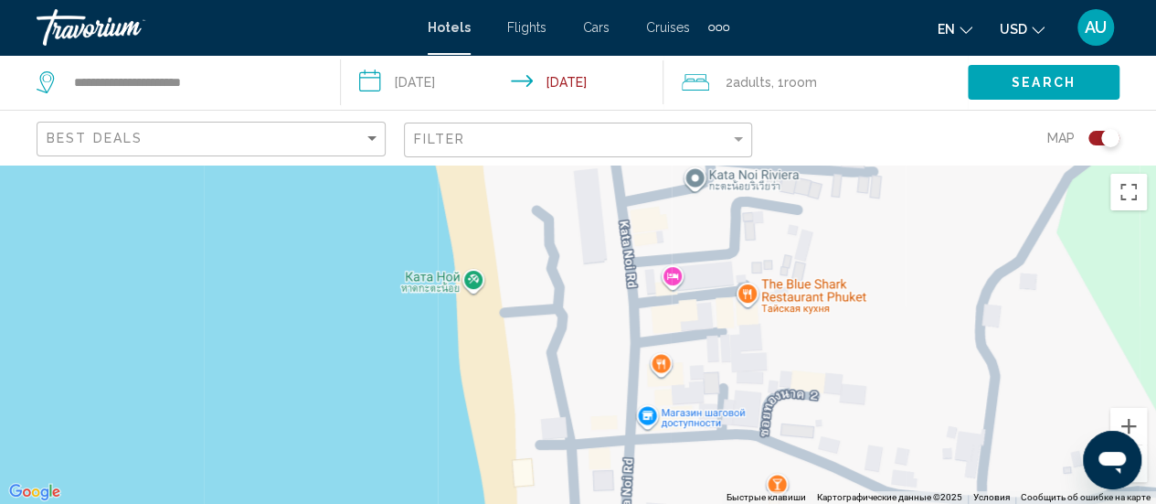
drag, startPoint x: 1014, startPoint y: 399, endPoint x: 993, endPoint y: 186, distance: 214.9
click at [993, 186] on div "Чтобы активировать перетаскивание с помощью клавиатуры, нажмите Alt + Ввод. Пос…" at bounding box center [578, 334] width 1156 height 339
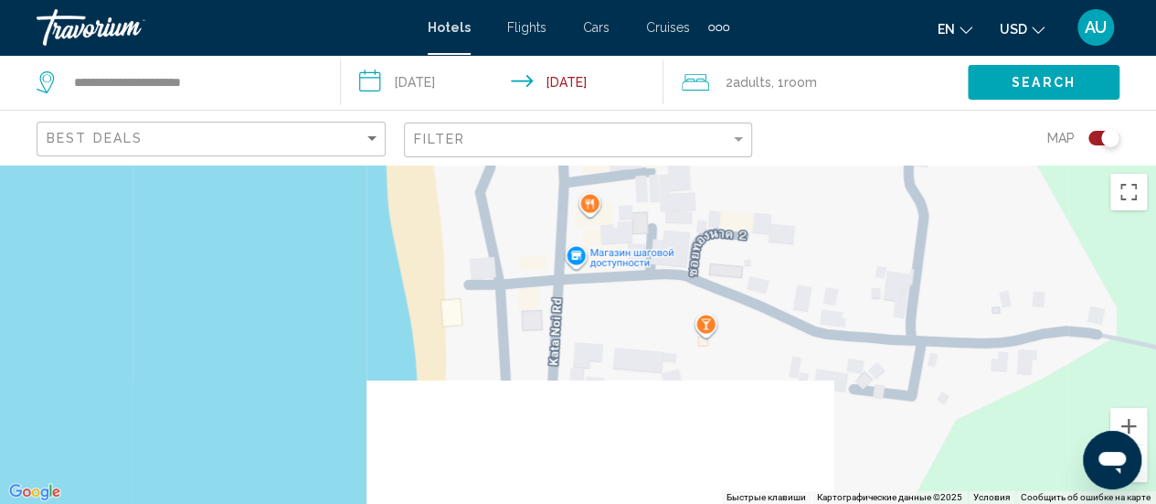
drag, startPoint x: 993, startPoint y: 186, endPoint x: 917, endPoint y: 23, distance: 179.5
click at [917, 23] on div "**********" at bounding box center [578, 252] width 1156 height 504
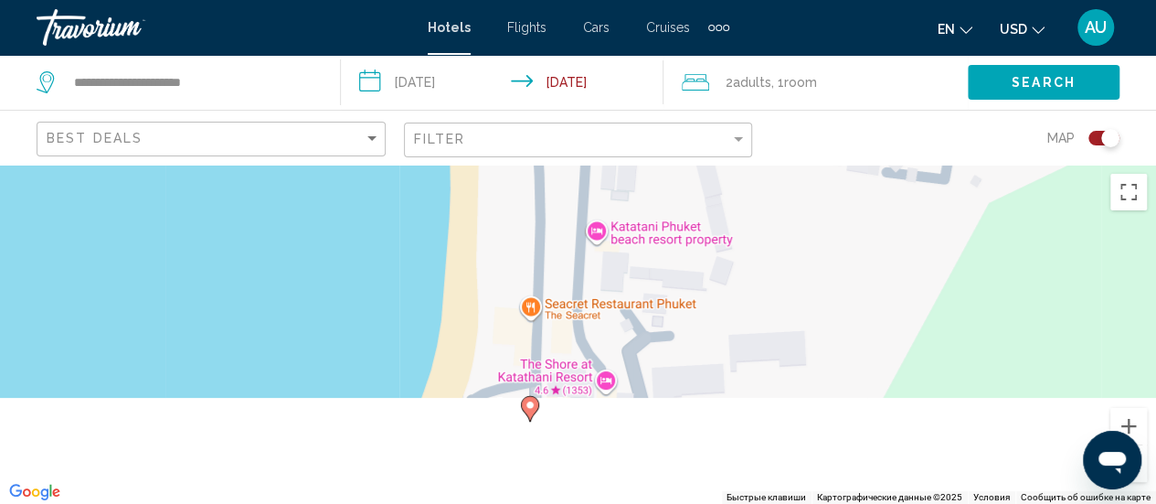
drag, startPoint x: 841, startPoint y: 383, endPoint x: 874, endPoint y: 165, distance: 220.9
click at [874, 165] on div "Чтобы активировать перетаскивание с помощью клавиатуры, нажмите Alt + Ввод. Пос…" at bounding box center [578, 334] width 1156 height 339
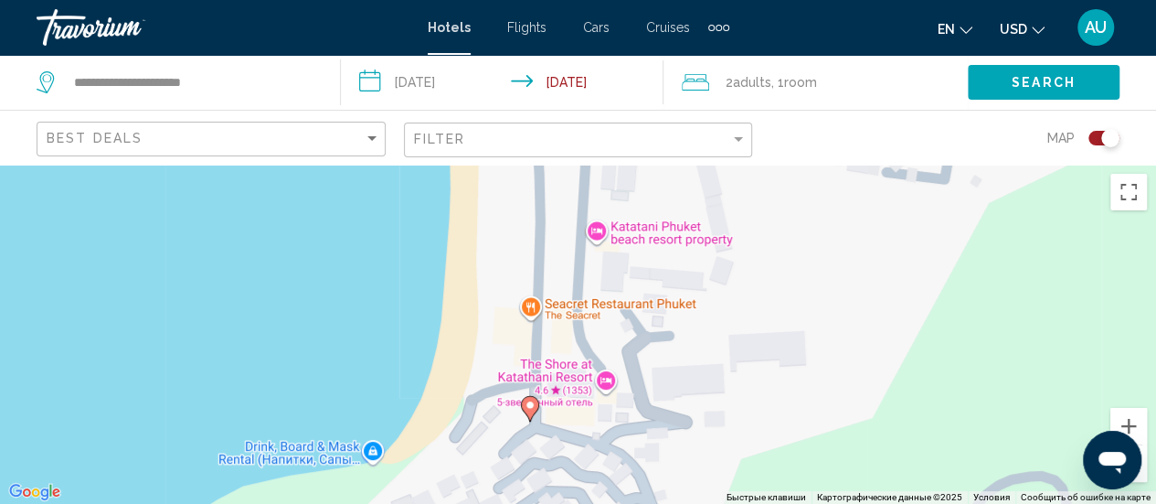
click at [532, 408] on image "Main content" at bounding box center [530, 404] width 11 height 11
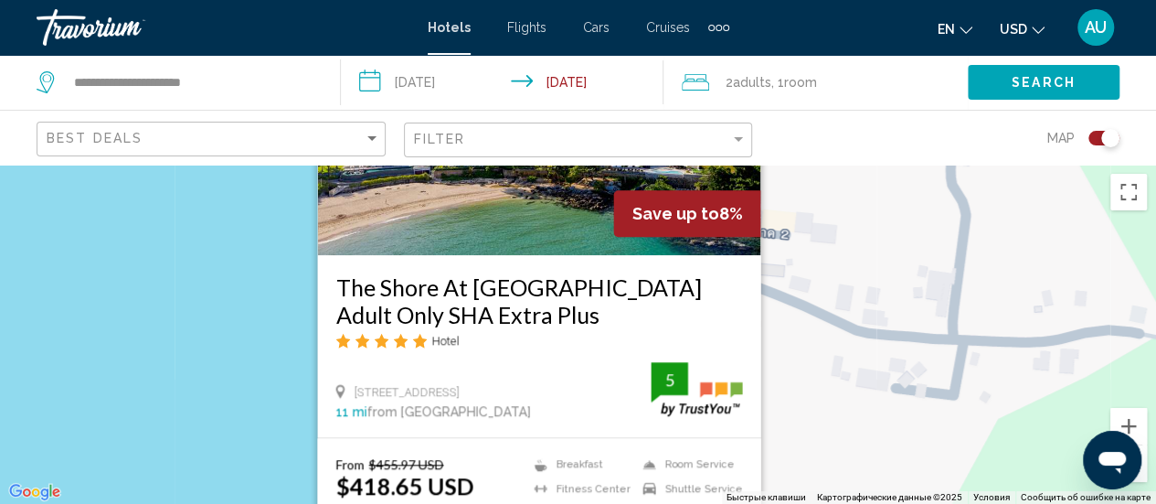
drag, startPoint x: 878, startPoint y: 410, endPoint x: 887, endPoint y: 375, distance: 36.8
click at [887, 375] on div "Чтобы активировать перетаскивание с помощью клавиатуры, нажмите Alt + Ввод. Пос…" at bounding box center [578, 334] width 1156 height 339
click at [993, 311] on div "Чтобы активировать перетаскивание с помощью клавиатуры, нажмите Alt + Ввод. Пос…" at bounding box center [578, 334] width 1156 height 339
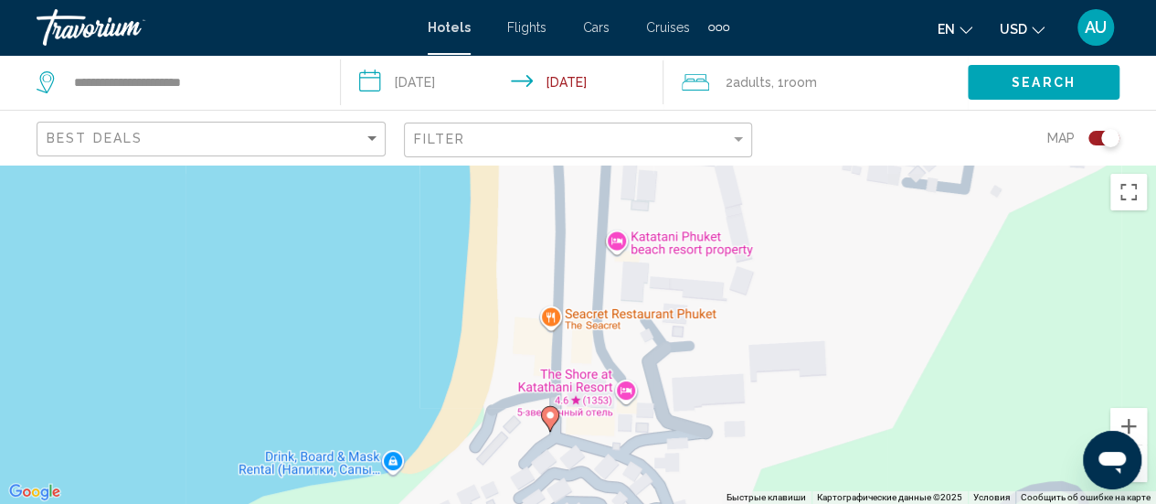
drag, startPoint x: 856, startPoint y: 450, endPoint x: 867, endPoint y: 240, distance: 209.6
click at [867, 240] on div "Чтобы активировать перетаскивание с помощью клавиатуры, нажмите Alt + Ввод. Пос…" at bounding box center [578, 334] width 1156 height 339
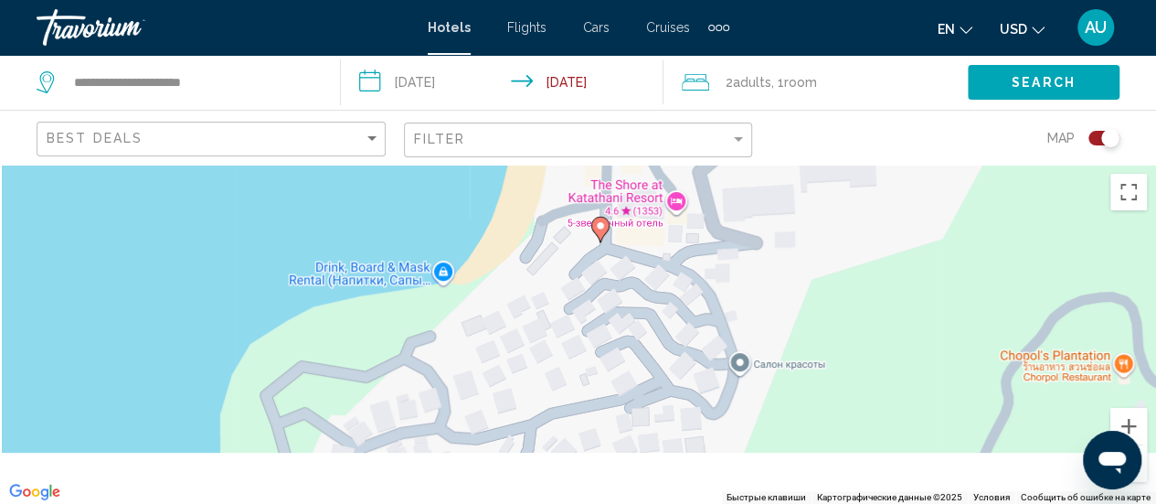
drag, startPoint x: 867, startPoint y: 240, endPoint x: 918, endPoint y: 44, distance: 203.1
click at [918, 44] on div "**********" at bounding box center [578, 252] width 1156 height 504
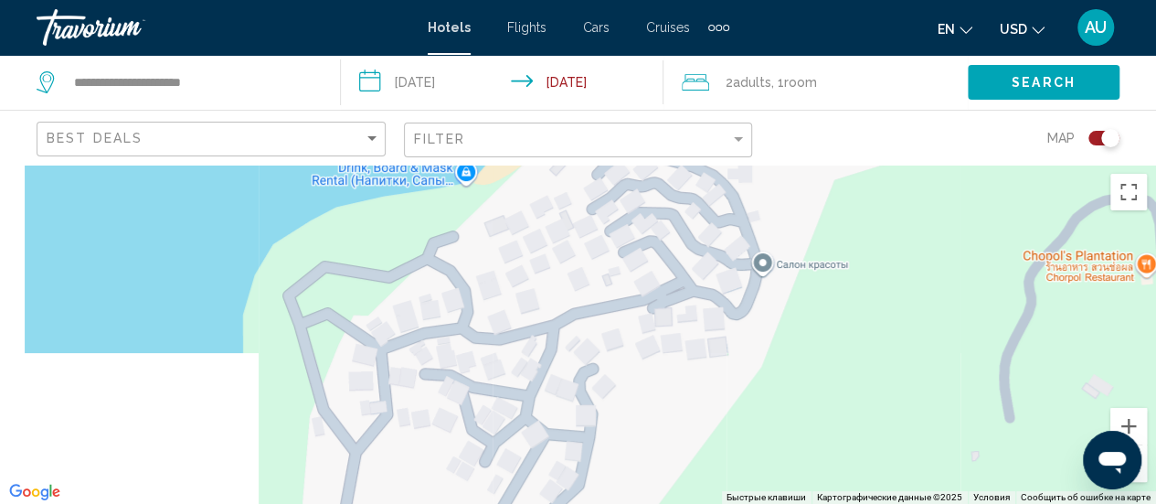
drag, startPoint x: 856, startPoint y: 276, endPoint x: 894, endPoint y: 126, distance: 154.8
click at [894, 165] on div "**********" at bounding box center [578, 417] width 1156 height 504
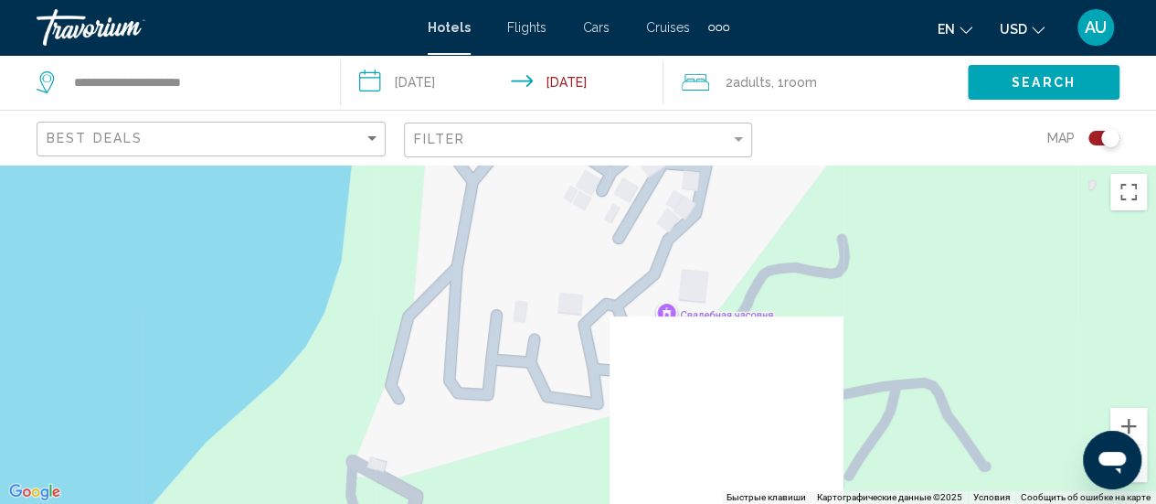
drag, startPoint x: 559, startPoint y: 438, endPoint x: 658, endPoint y: 212, distance: 246.4
click at [658, 212] on div "Чтобы активировать перетаскивание с помощью клавиатуры, нажмите Alt + Ввод. Пос…" at bounding box center [578, 334] width 1156 height 339
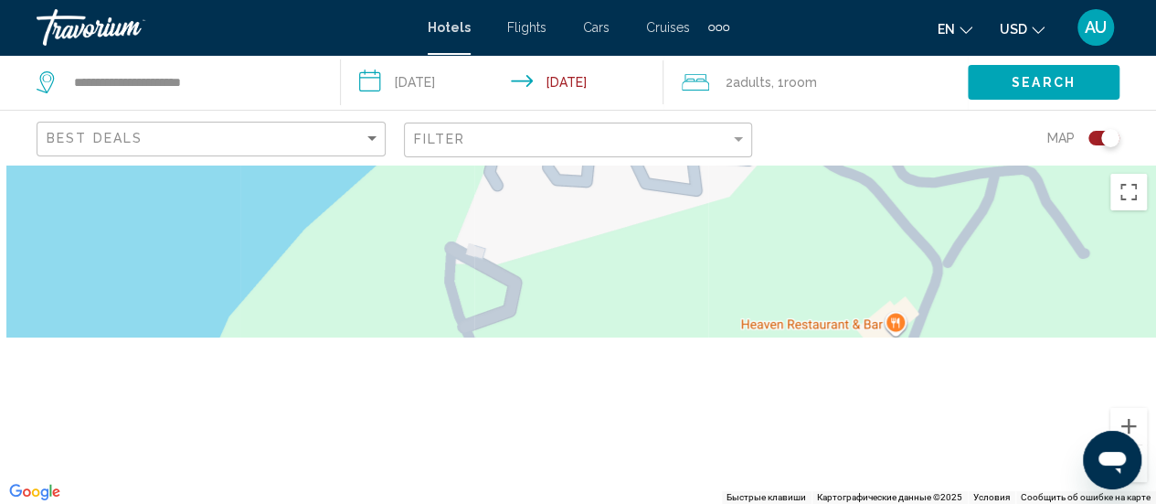
drag, startPoint x: 521, startPoint y: 407, endPoint x: 633, endPoint y: 186, distance: 248.1
click at [633, 186] on div "Main content" at bounding box center [578, 334] width 1156 height 339
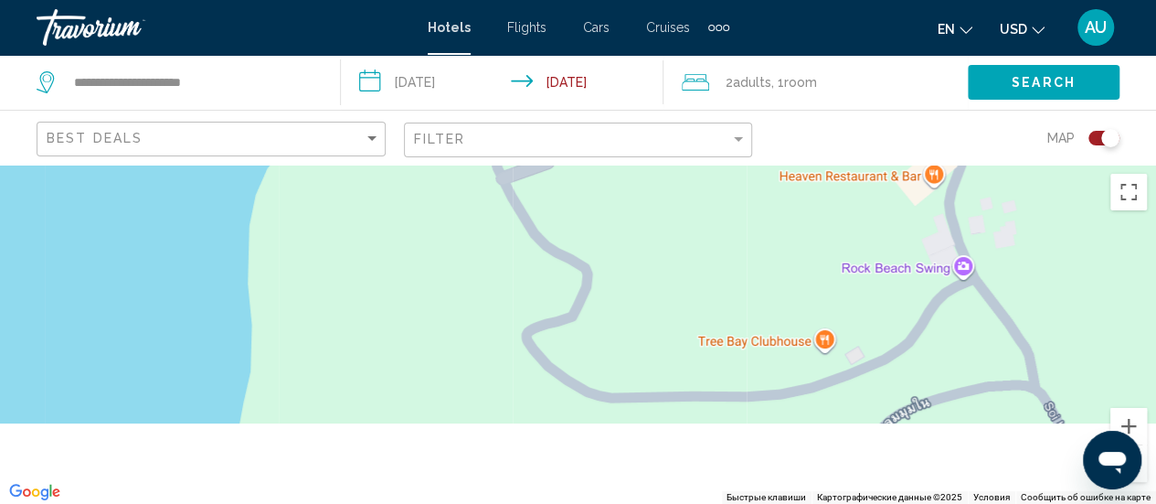
drag, startPoint x: 830, startPoint y: 346, endPoint x: 860, endPoint y: 172, distance: 177.2
click at [860, 172] on div "Main content" at bounding box center [578, 334] width 1156 height 339
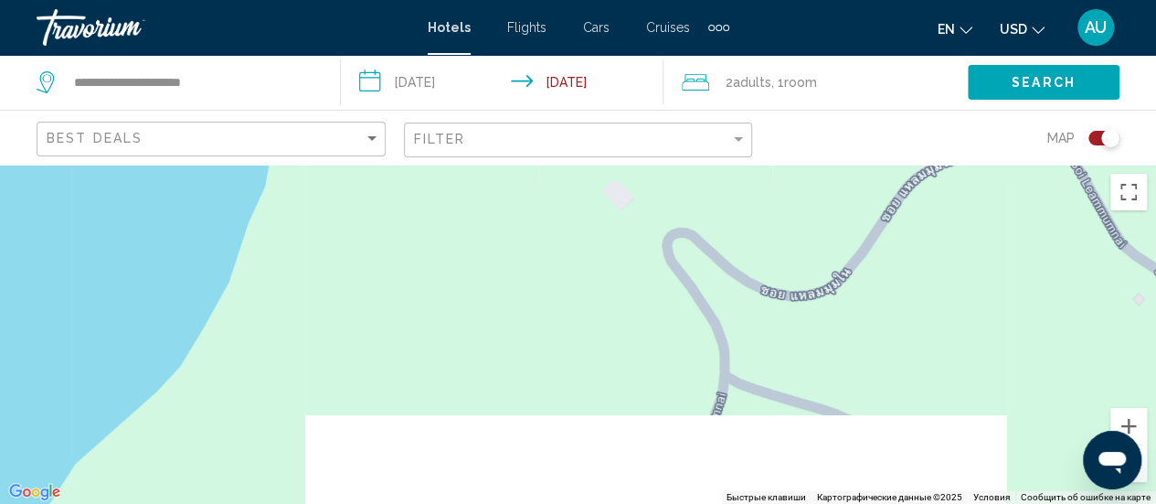
drag, startPoint x: 816, startPoint y: 391, endPoint x: 837, endPoint y: 188, distance: 204.0
click at [837, 188] on div "Main content" at bounding box center [578, 334] width 1156 height 339
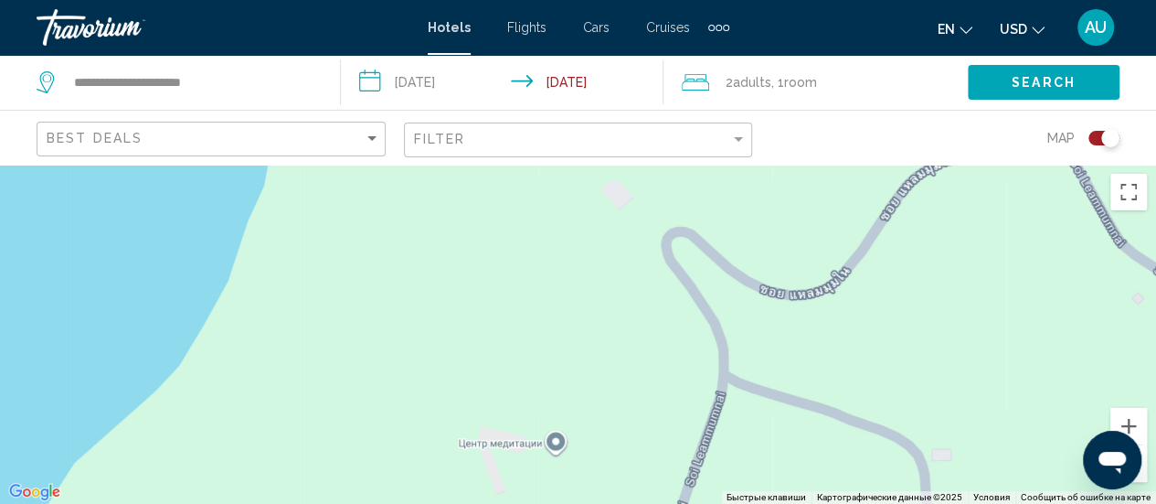
click at [1141, 474] on button "Уменьшить" at bounding box center [1129, 463] width 37 height 37
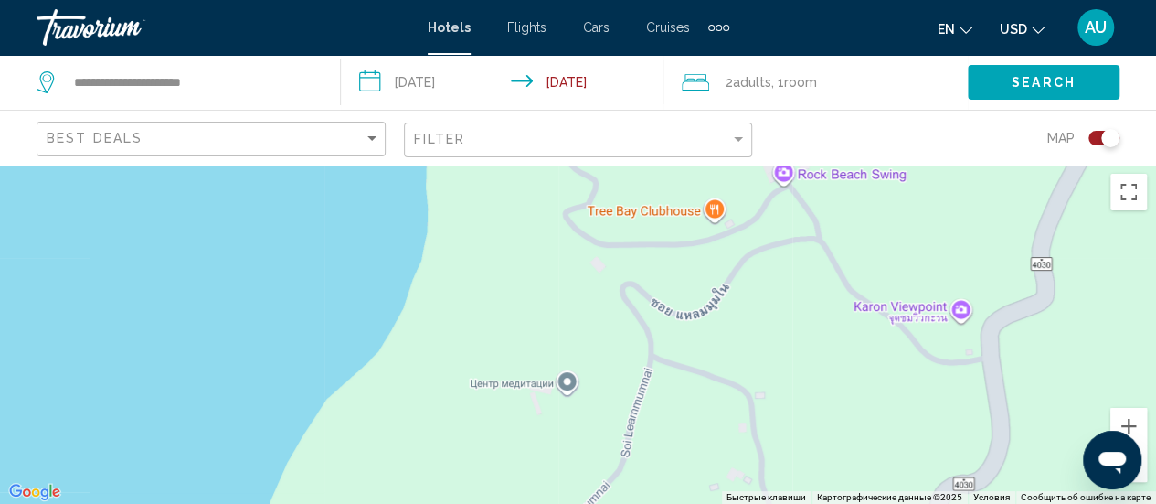
click at [1141, 474] on button "Уменьшить" at bounding box center [1129, 463] width 37 height 37
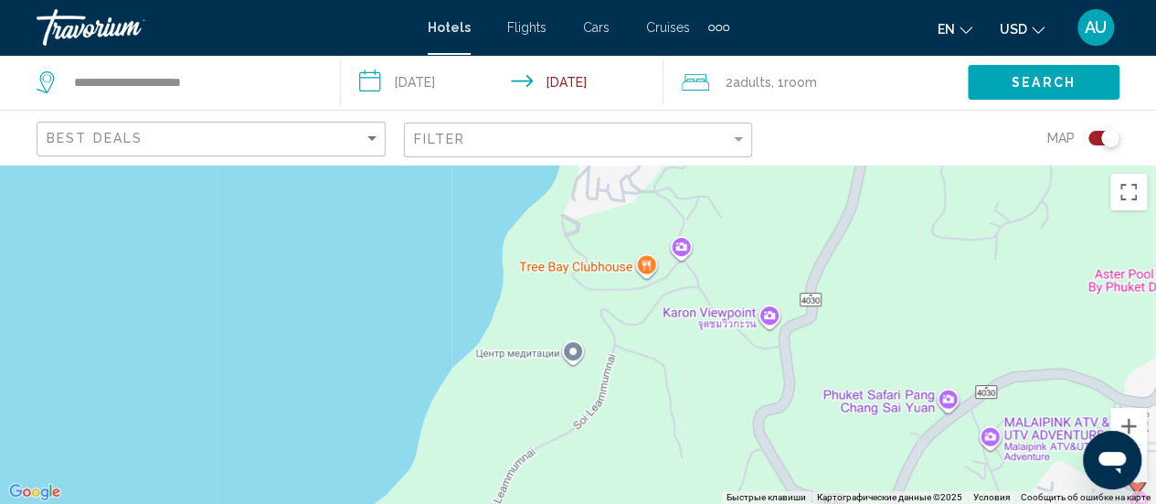
click at [1141, 474] on button "Уменьшить" at bounding box center [1129, 463] width 37 height 37
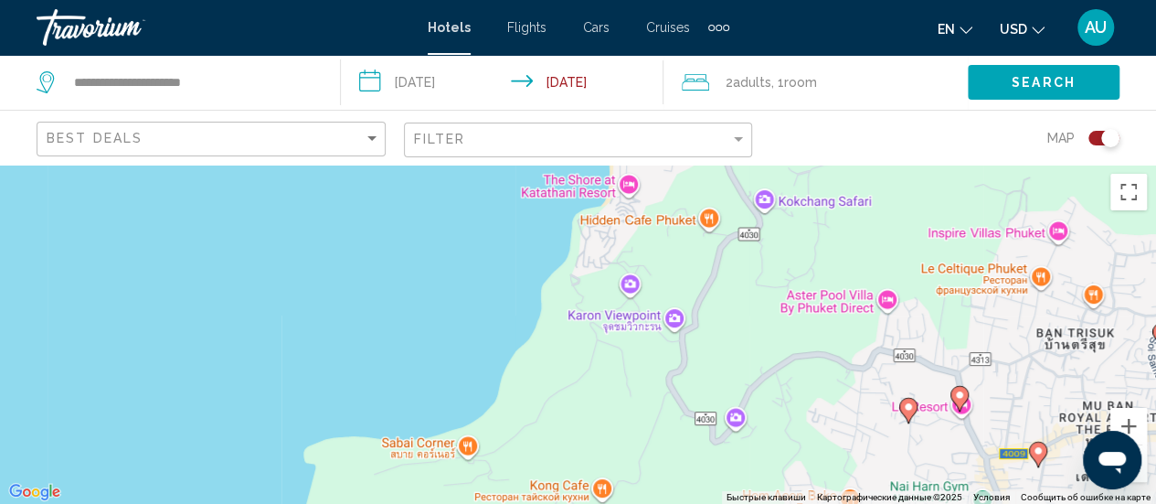
click at [1141, 474] on button "Уменьшить" at bounding box center [1129, 463] width 37 height 37
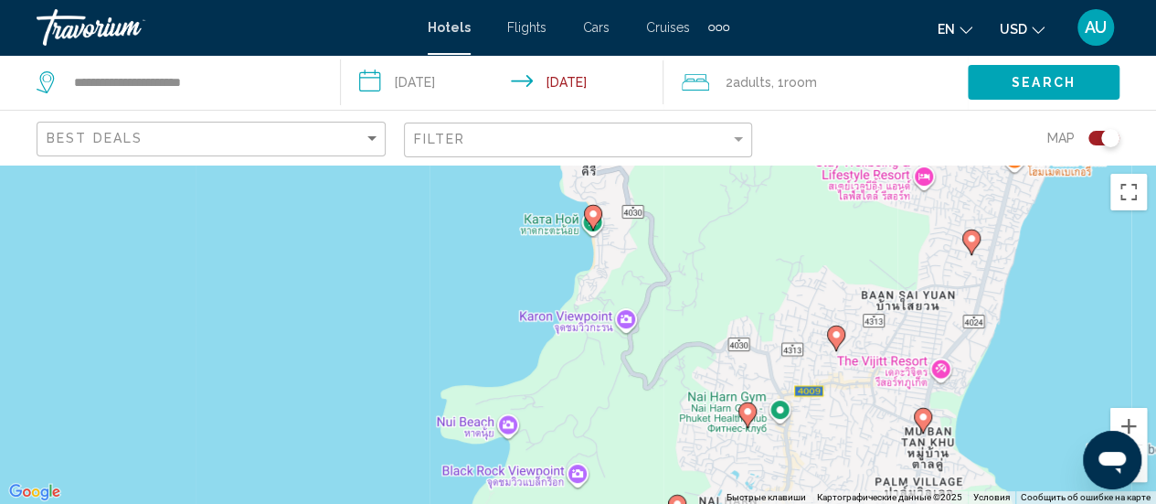
click at [591, 216] on image "Main content" at bounding box center [593, 213] width 11 height 11
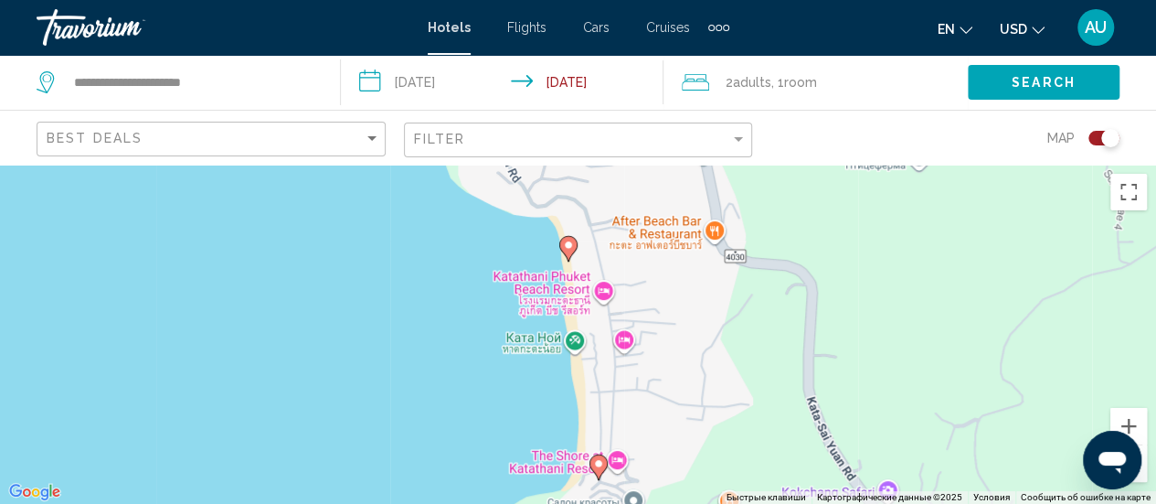
click at [569, 244] on image "Main content" at bounding box center [568, 244] width 11 height 11
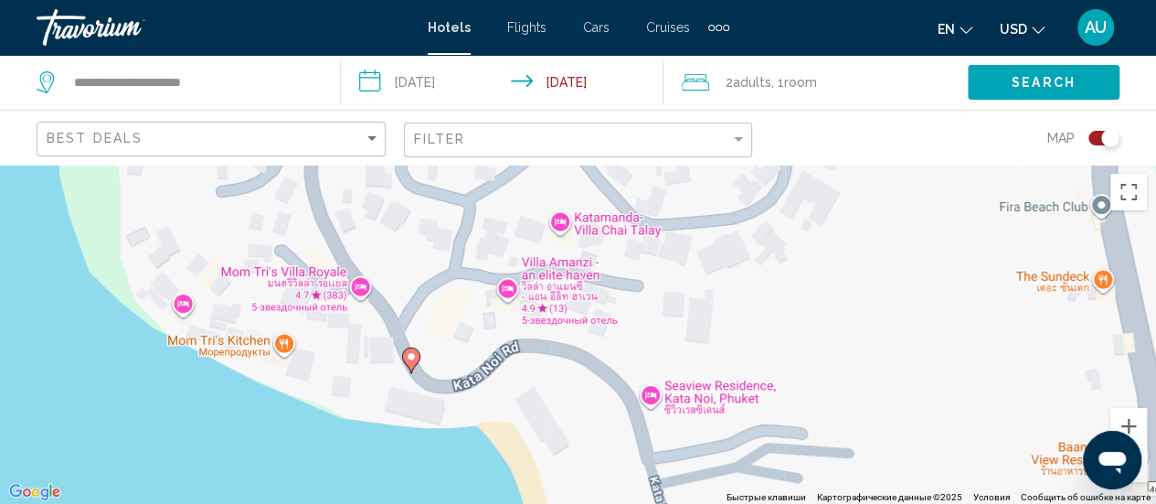
drag, startPoint x: 978, startPoint y: 271, endPoint x: 962, endPoint y: 546, distance: 274.7
click at [962, 503] on html "**********" at bounding box center [578, 252] width 1156 height 504
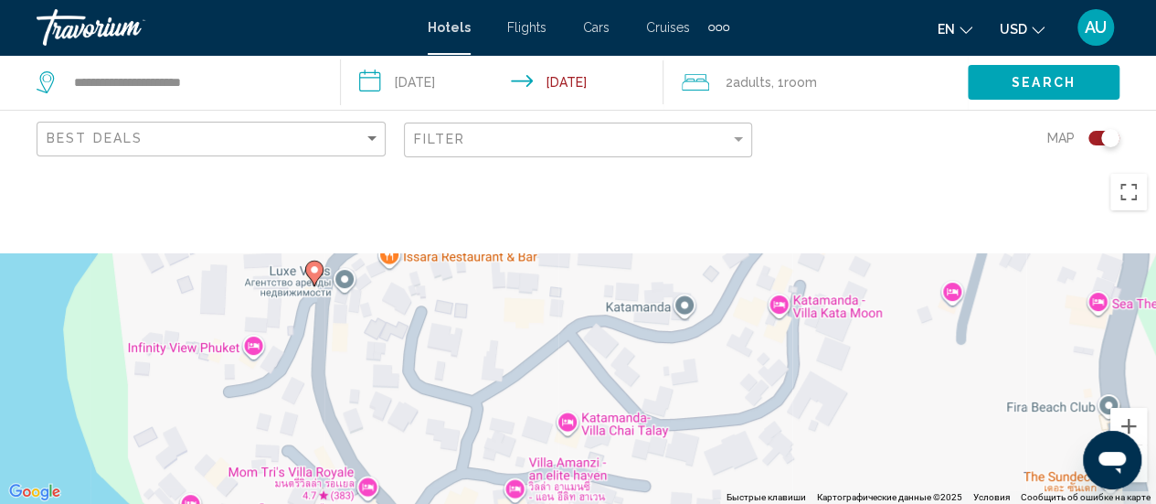
drag, startPoint x: 860, startPoint y: 279, endPoint x: 865, endPoint y: 490, distance: 211.2
click at [865, 490] on div "Для навигации используйте клавиши со стрелками. Чтобы активировать перетаскиван…" at bounding box center [578, 334] width 1156 height 339
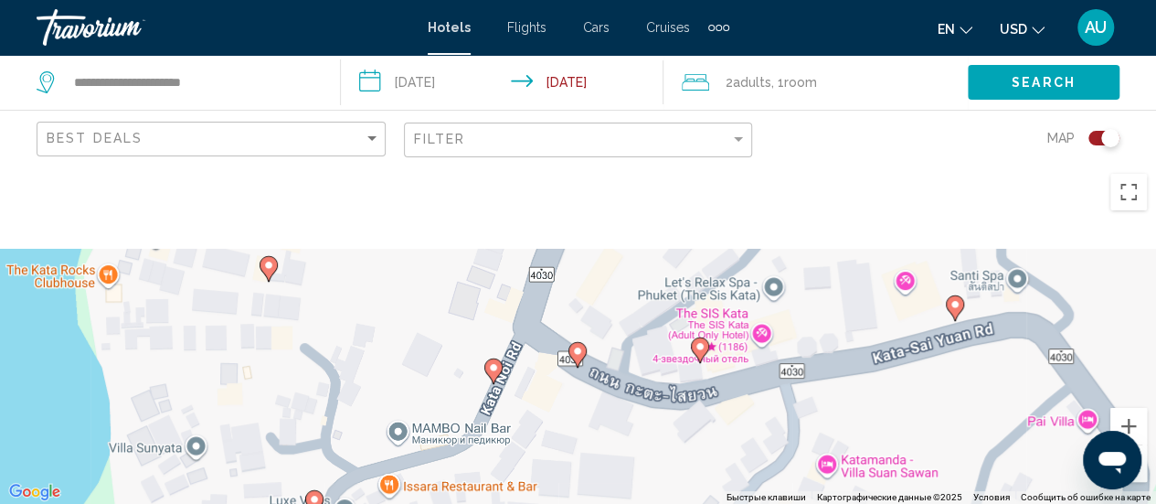
drag, startPoint x: 814, startPoint y: 303, endPoint x: 812, endPoint y: 537, distance: 234.9
click at [812, 503] on html "**********" at bounding box center [578, 252] width 1156 height 504
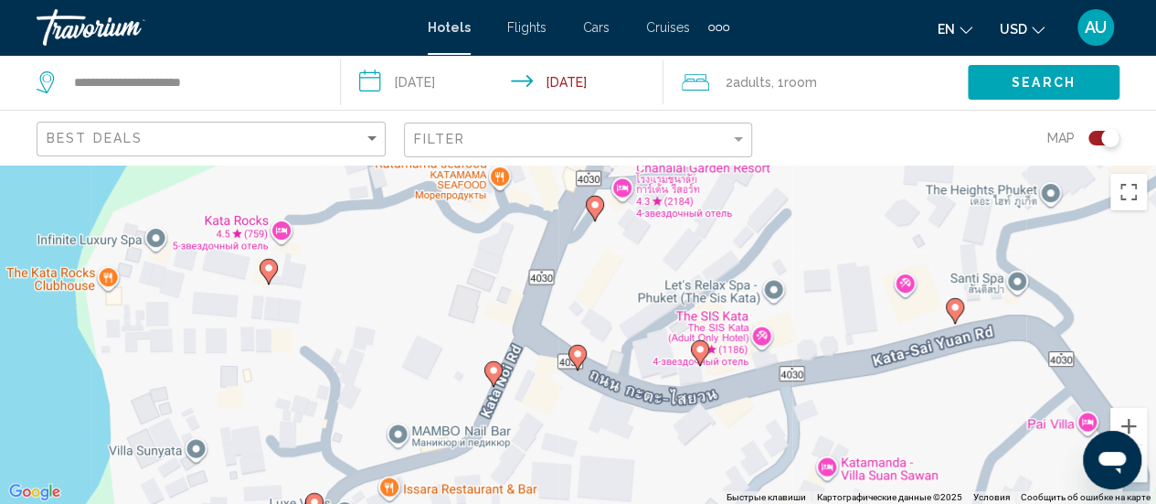
click at [574, 354] on image "Main content" at bounding box center [577, 353] width 11 height 11
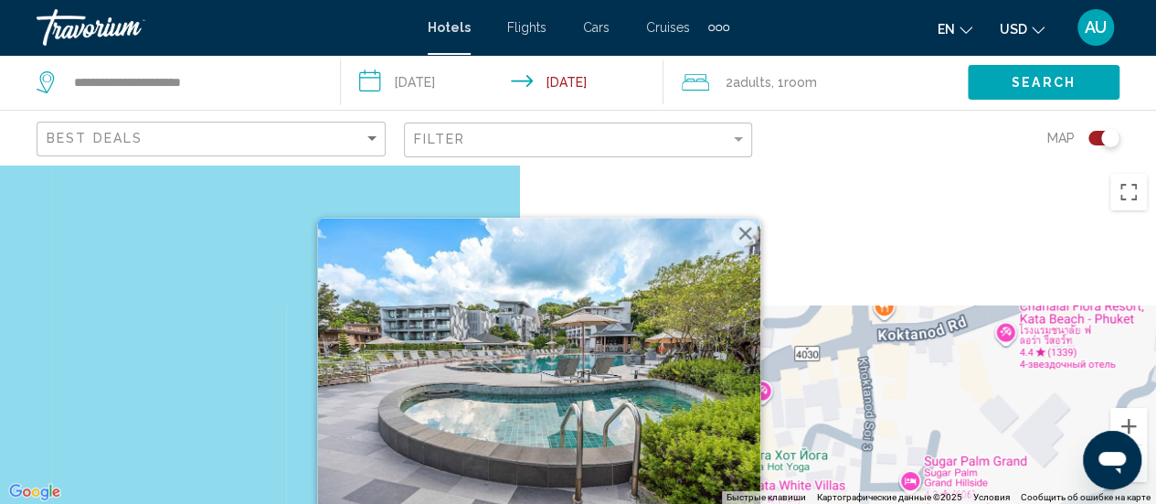
drag, startPoint x: 911, startPoint y: 310, endPoint x: 871, endPoint y: 547, distance: 240.1
click at [871, 503] on html "**********" at bounding box center [578, 252] width 1156 height 504
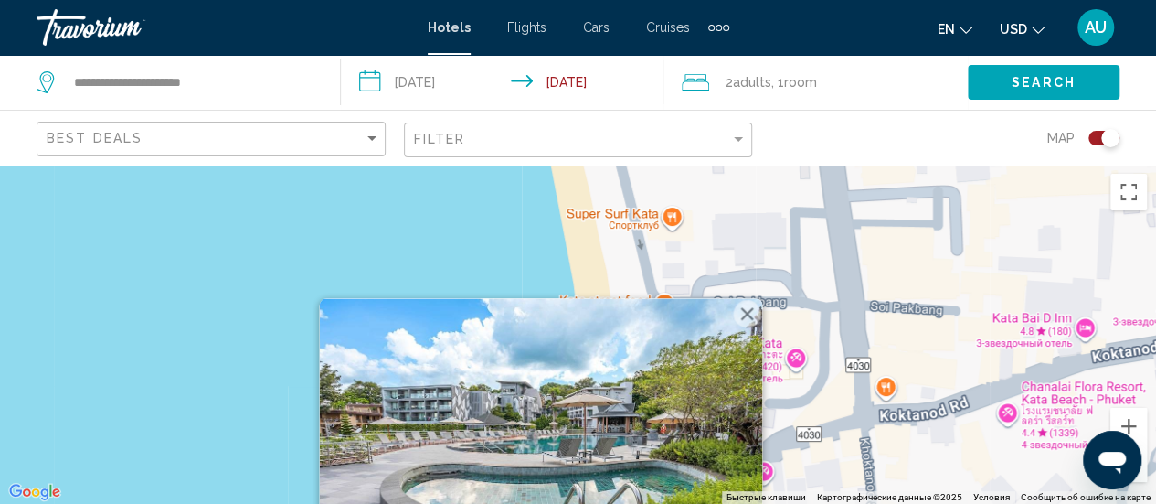
drag, startPoint x: 868, startPoint y: 381, endPoint x: 872, endPoint y: 547, distance: 165.5
click at [872, 503] on html "**********" at bounding box center [578, 252] width 1156 height 504
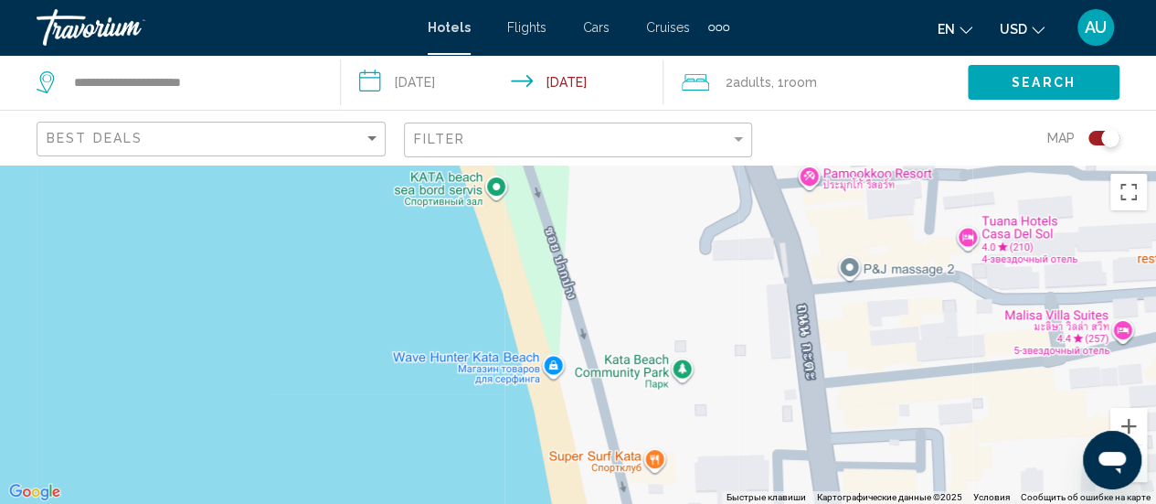
drag, startPoint x: 926, startPoint y: 371, endPoint x: 907, endPoint y: 538, distance: 168.4
click at [907, 503] on html "**********" at bounding box center [578, 252] width 1156 height 504
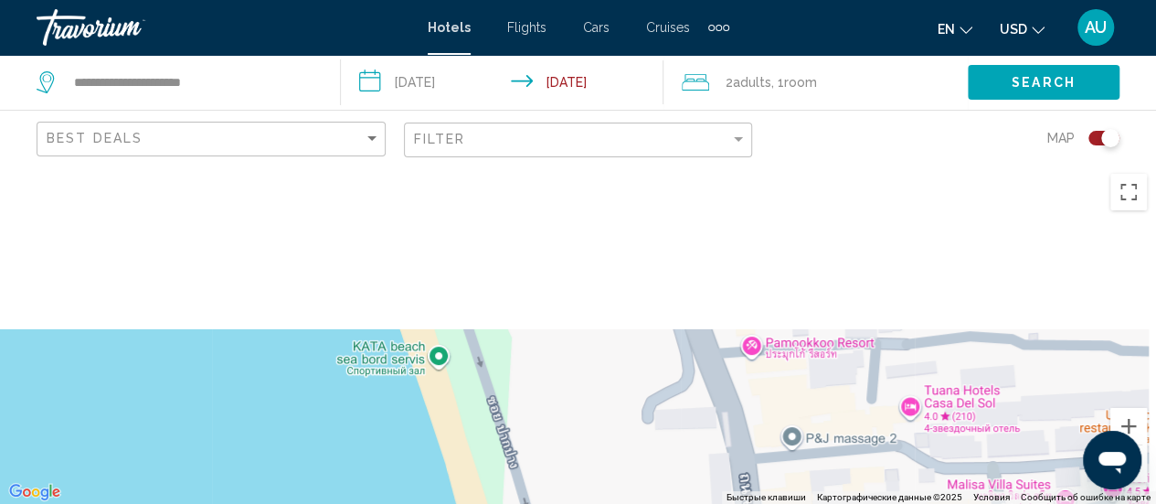
drag, startPoint x: 916, startPoint y: 335, endPoint x: 857, endPoint y: 542, distance: 214.7
click at [857, 503] on html "**********" at bounding box center [578, 252] width 1156 height 504
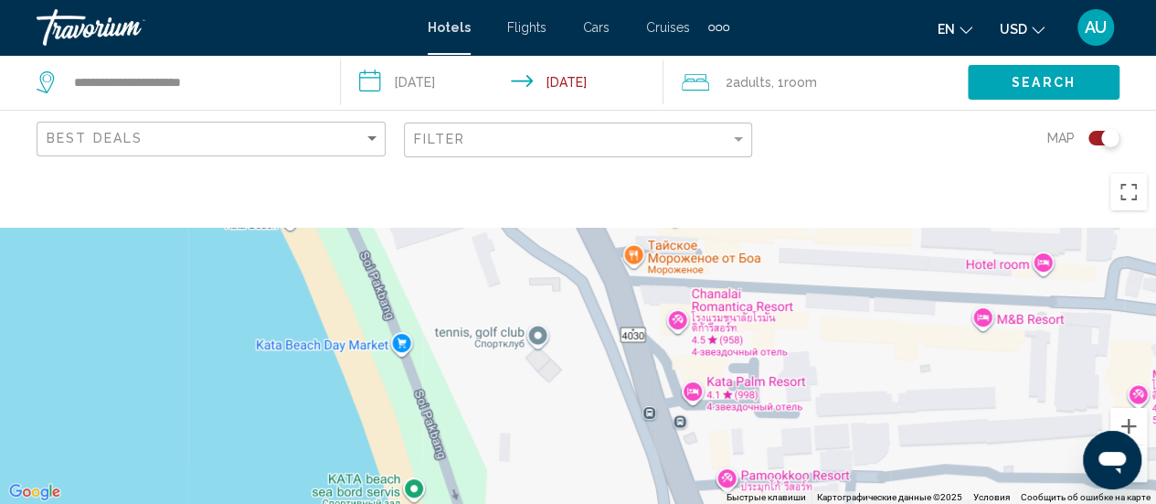
drag, startPoint x: 893, startPoint y: 277, endPoint x: 856, endPoint y: 483, distance: 209.1
click at [856, 483] on div "Чтобы активировать перетаскивание с помощью клавиатуры, нажмите Alt + Ввод. Пос…" at bounding box center [578, 334] width 1156 height 339
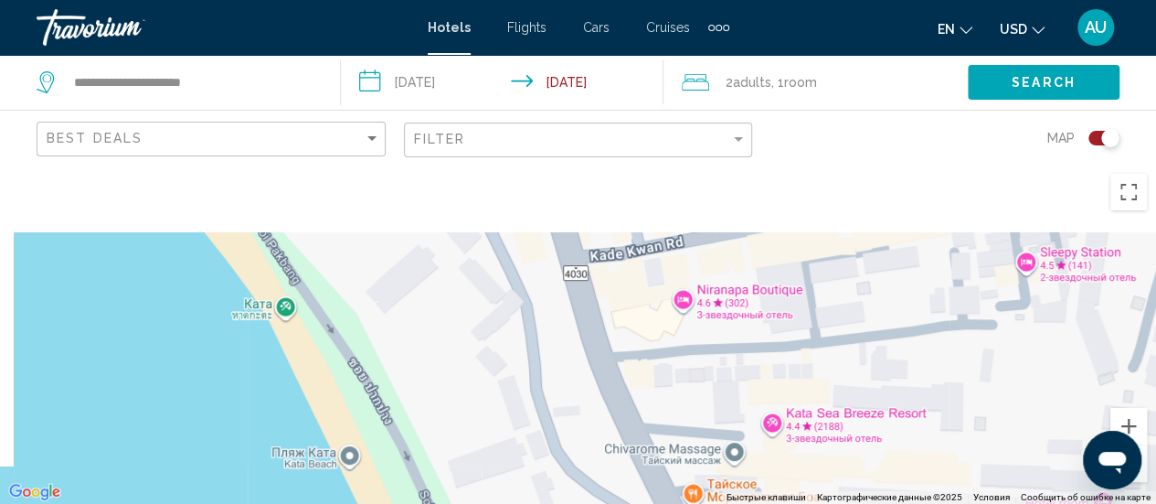
drag, startPoint x: 798, startPoint y: 362, endPoint x: 868, endPoint y: 494, distance: 149.3
click at [868, 494] on div "Чтобы активировать перетаскивание с помощью клавиатуры, нажмите Alt + Ввод. Пос…" at bounding box center [578, 334] width 1156 height 339
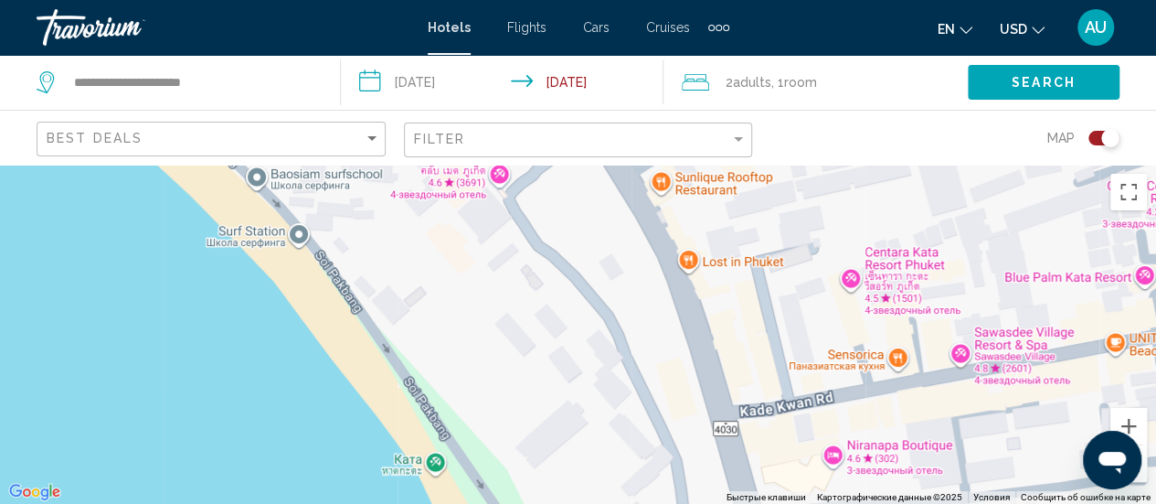
drag, startPoint x: 645, startPoint y: 325, endPoint x: 797, endPoint y: 482, distance: 218.5
click at [797, 482] on div "Чтобы активировать перетаскивание с помощью клавиатуры, нажмите Alt + Ввод. Пос…" at bounding box center [578, 334] width 1156 height 339
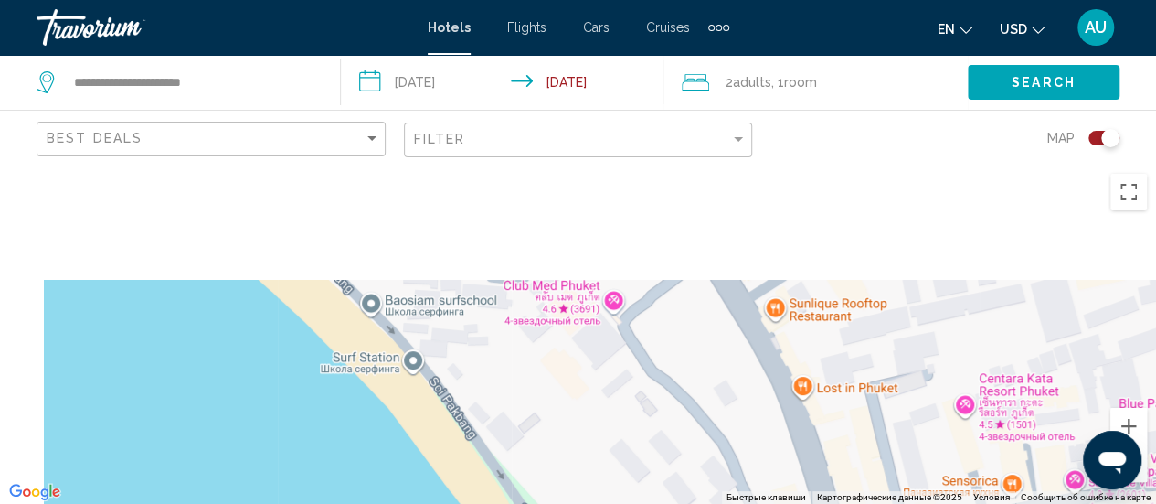
drag, startPoint x: 630, startPoint y: 314, endPoint x: 760, endPoint y: 452, distance: 189.5
click at [760, 452] on div "Чтобы активировать перетаскивание с помощью клавиатуры, нажмите Alt + Ввод. Пос…" at bounding box center [578, 334] width 1156 height 339
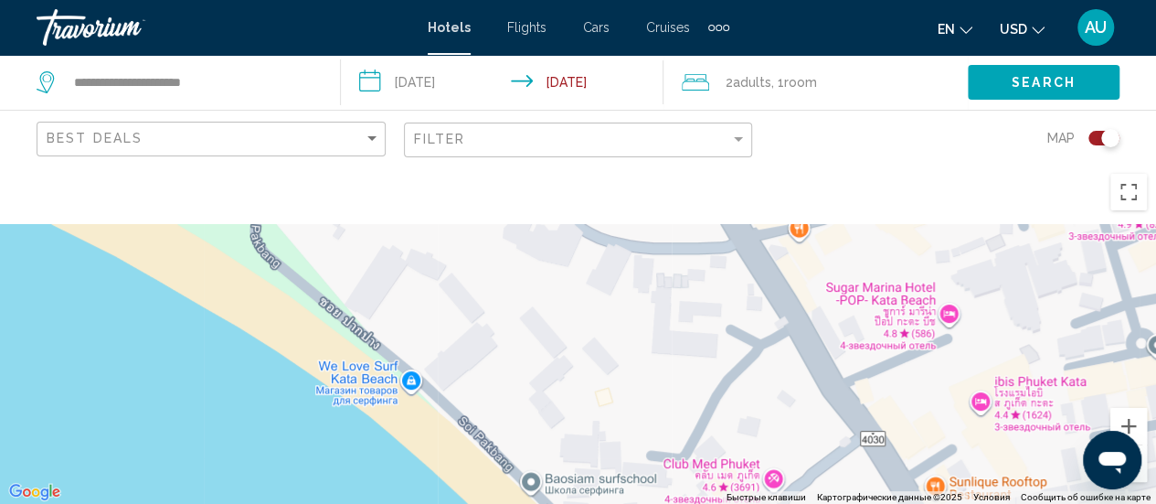
drag, startPoint x: 521, startPoint y: 339, endPoint x: 684, endPoint y: 519, distance: 242.7
click at [684, 503] on html "**********" at bounding box center [578, 252] width 1156 height 504
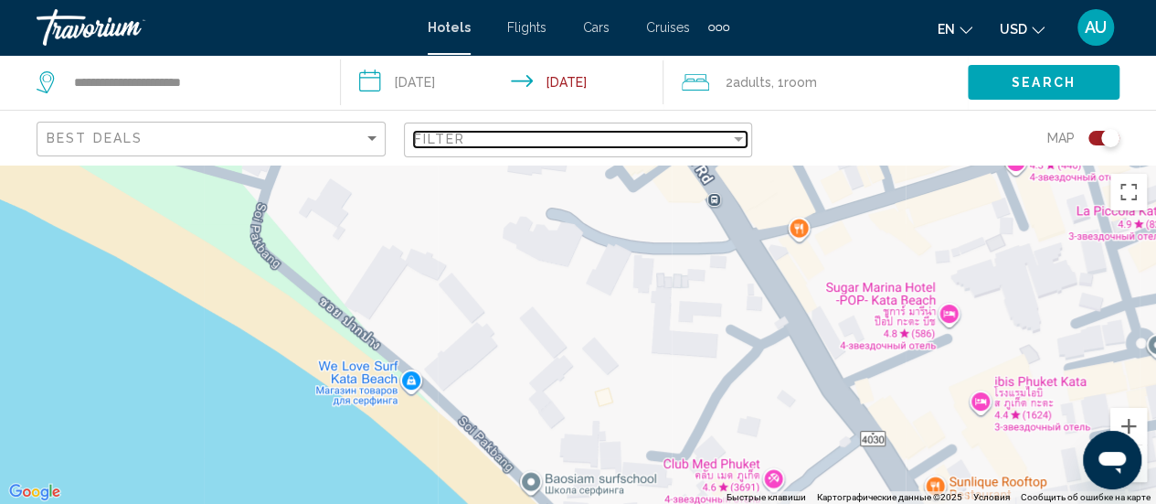
click at [504, 137] on div "Filter" at bounding box center [572, 139] width 317 height 15
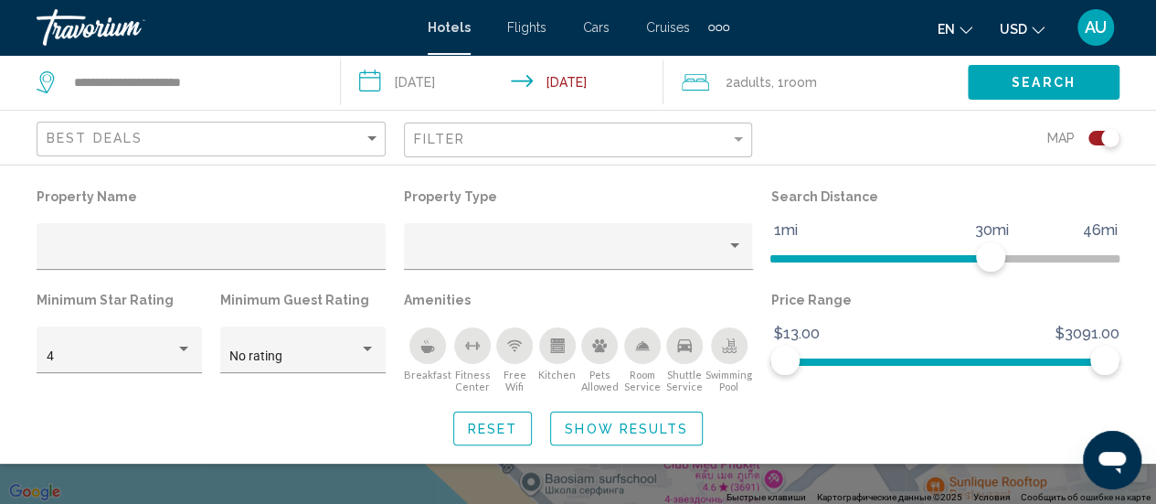
click at [422, 346] on icon "Breakfast" at bounding box center [427, 349] width 14 height 7
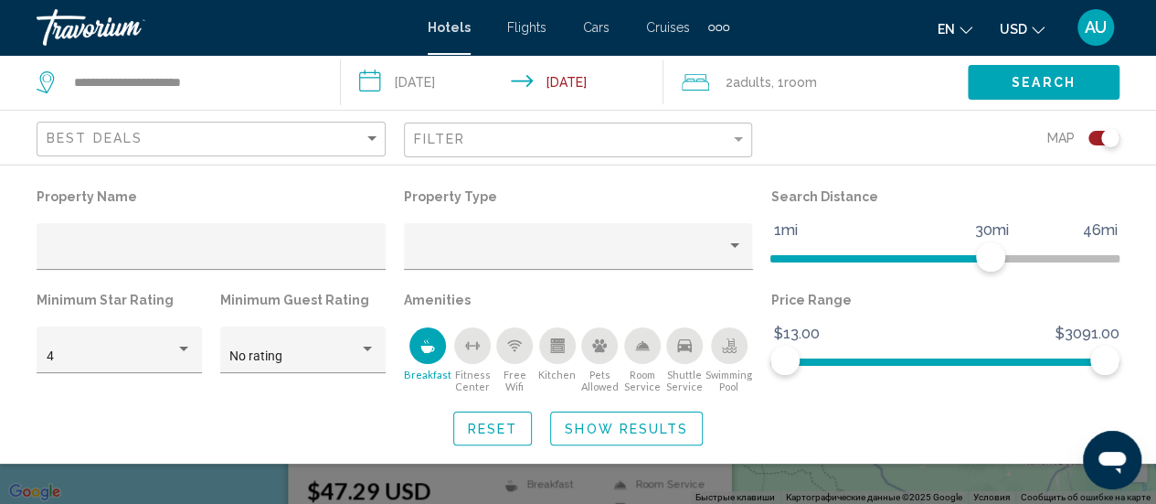
click at [729, 348] on icon "Swimming Pool" at bounding box center [729, 345] width 15 height 15
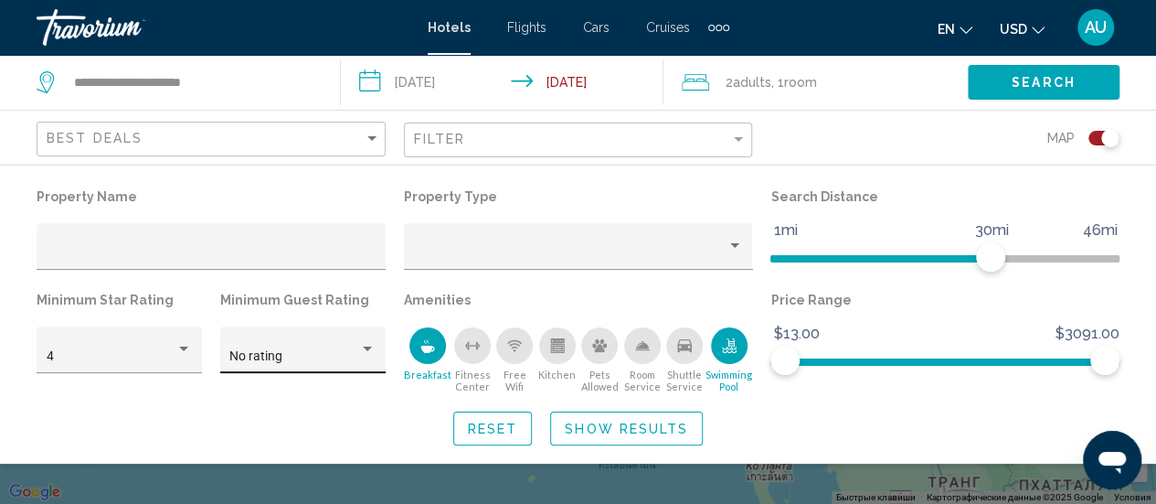
click at [382, 334] on div "No rating" at bounding box center [302, 349] width 165 height 47
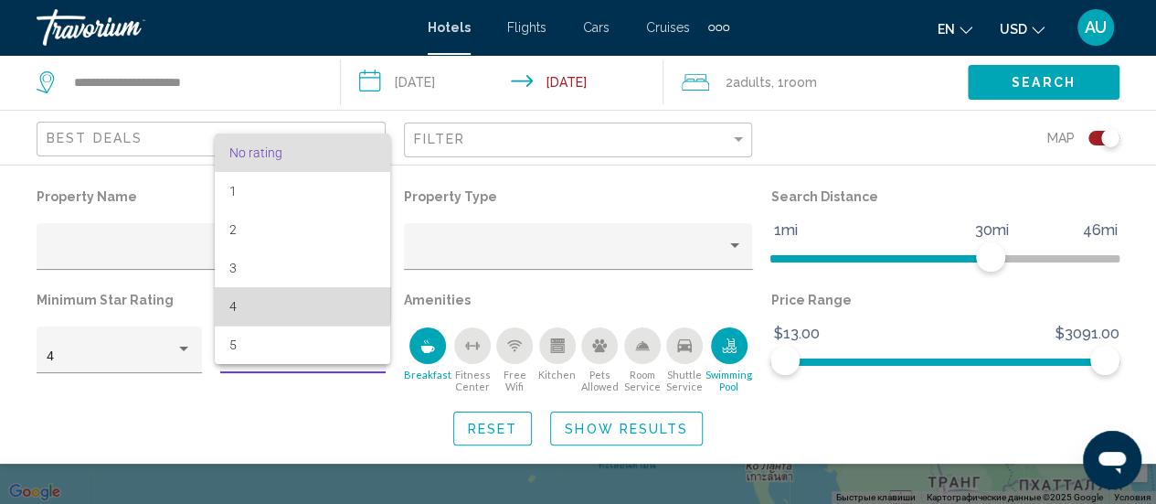
click at [258, 297] on span "4" at bounding box center [302, 306] width 146 height 38
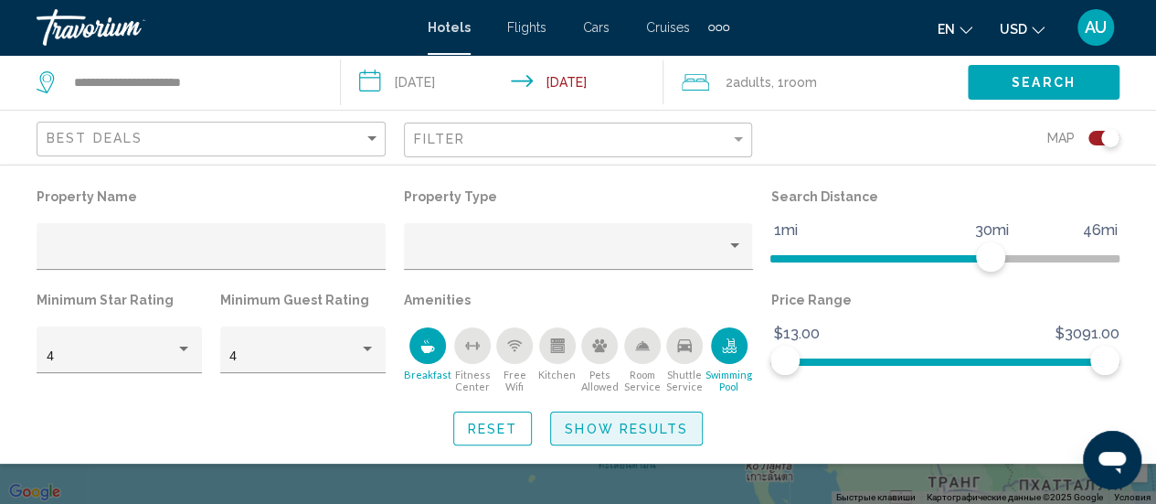
click at [601, 429] on span "Show Results" at bounding box center [626, 428] width 123 height 15
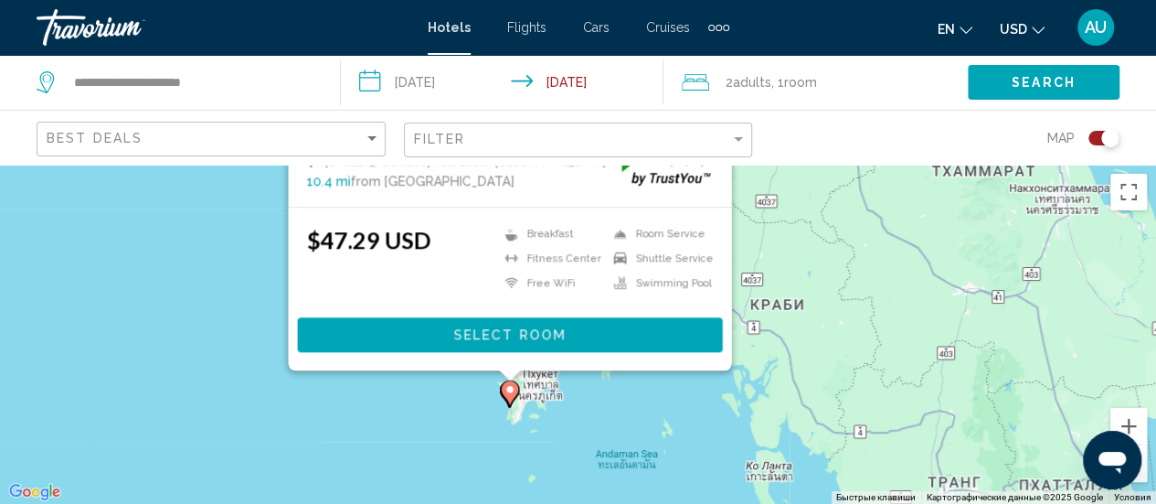
click at [1099, 134] on div "Toggle map" at bounding box center [1104, 138] width 31 height 15
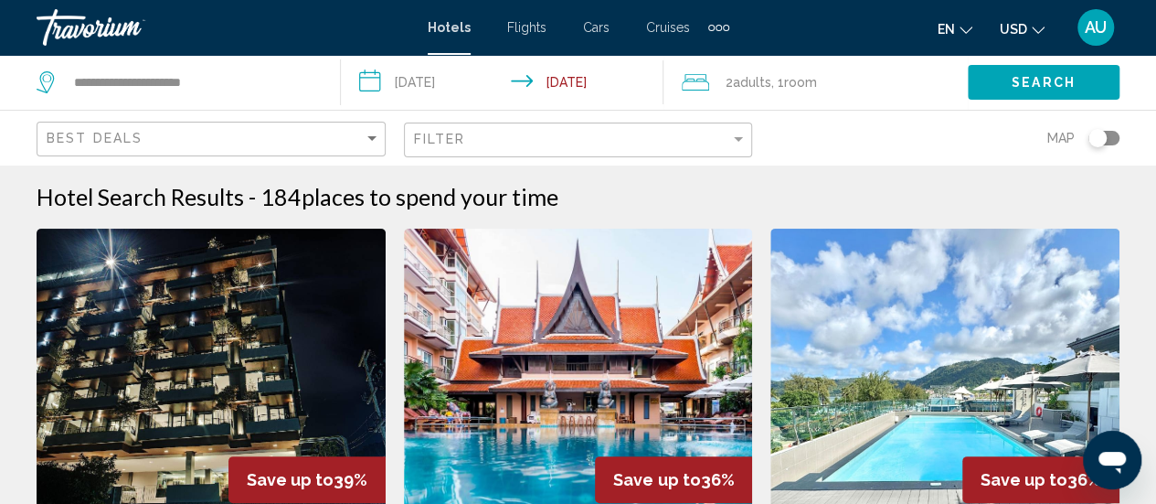
click at [706, 131] on div "Filter" at bounding box center [581, 140] width 334 height 34
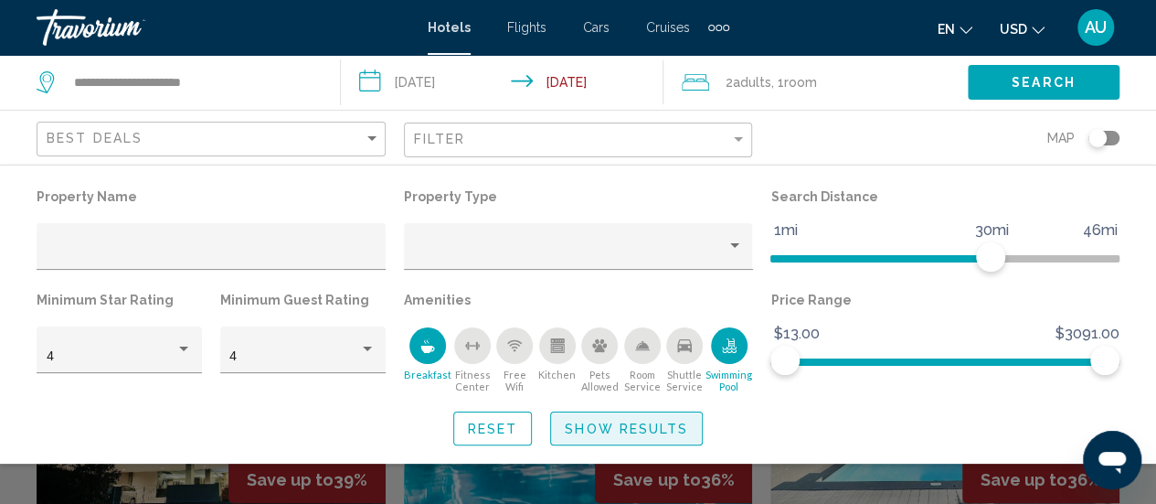
click at [613, 431] on span "Show Results" at bounding box center [626, 428] width 123 height 15
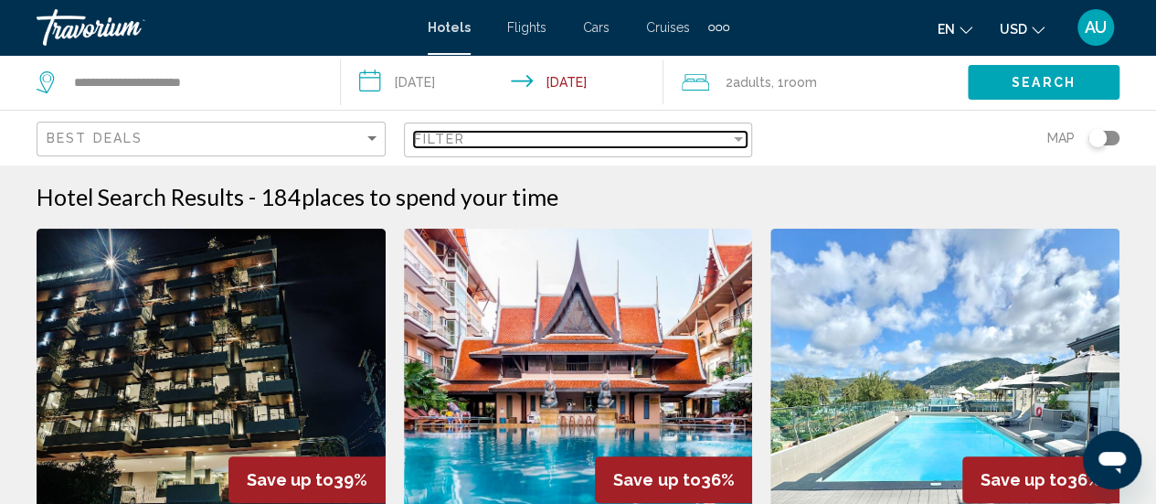
click at [627, 133] on div "Filter" at bounding box center [572, 139] width 317 height 15
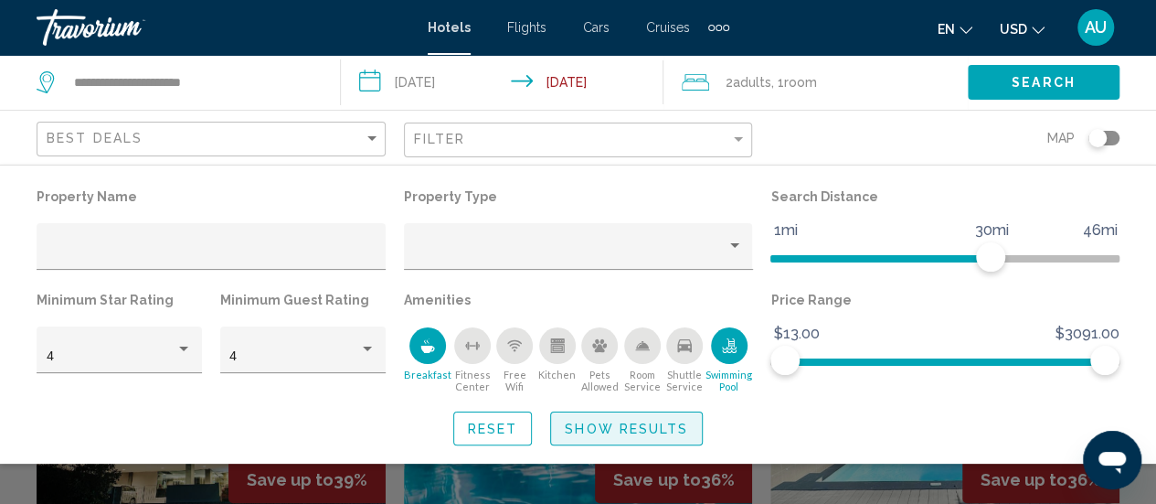
click at [656, 431] on span "Show Results" at bounding box center [626, 428] width 123 height 15
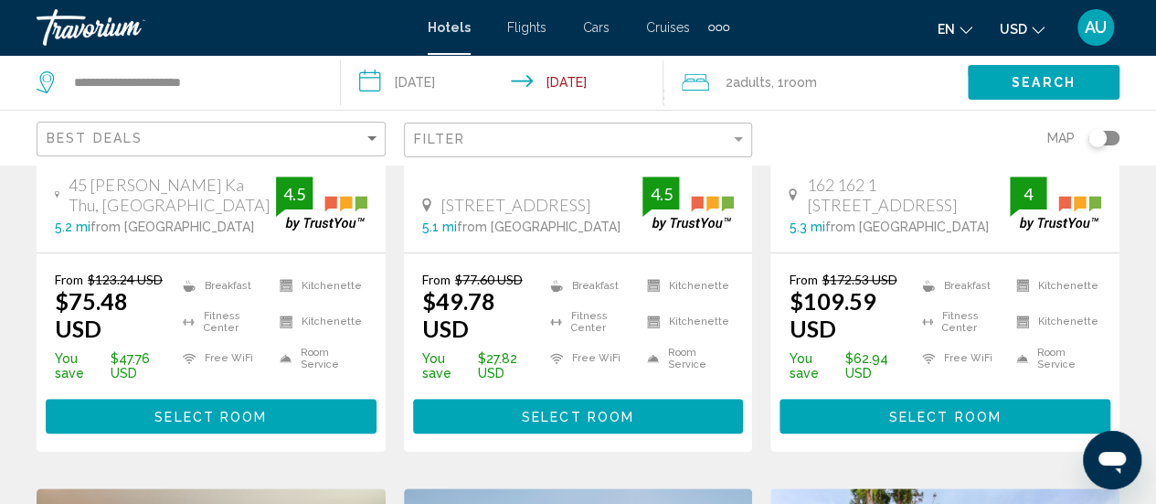
scroll to position [484, 0]
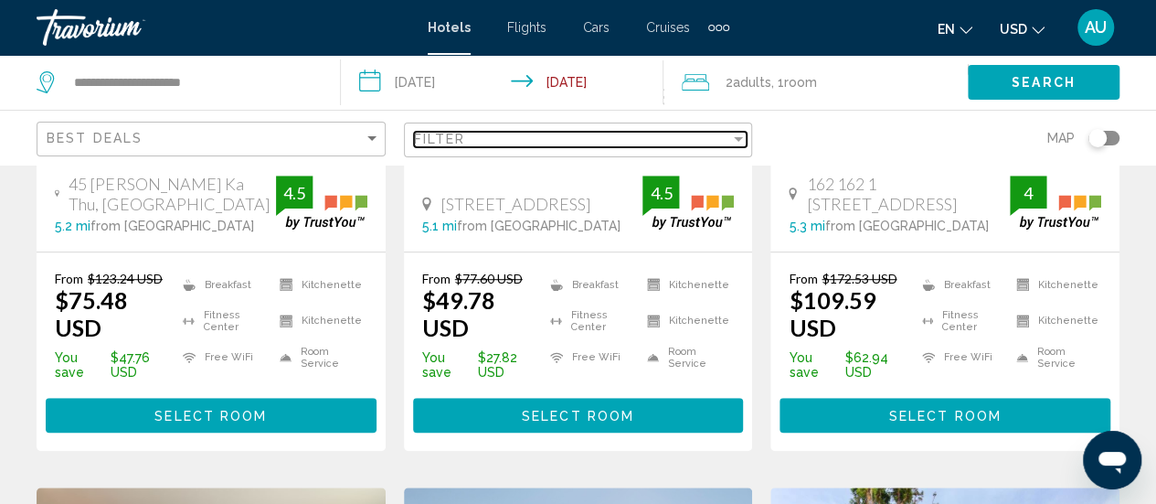
click at [495, 139] on div "Filter" at bounding box center [572, 139] width 317 height 15
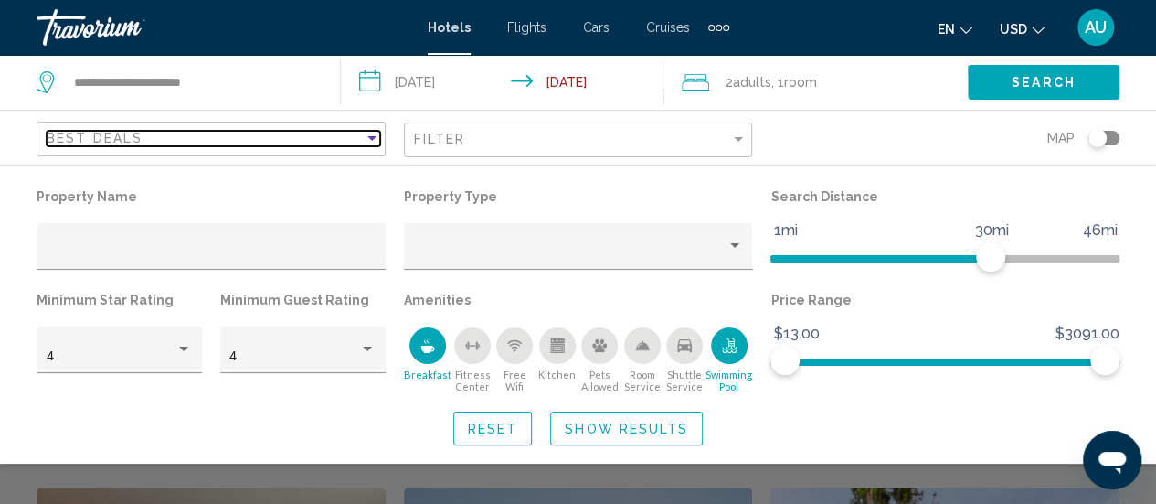
click at [274, 135] on div "Best Deals" at bounding box center [205, 138] width 317 height 15
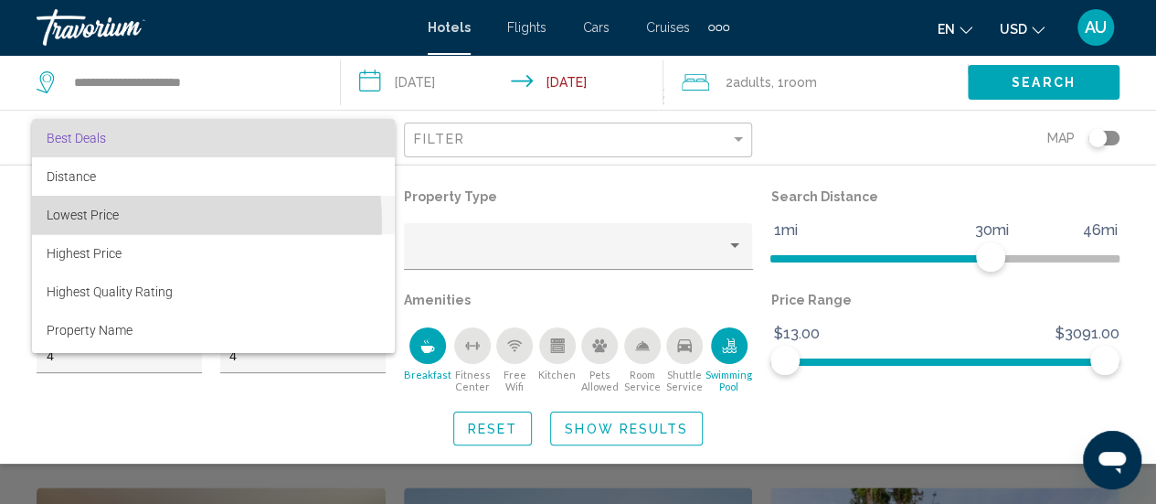
click at [94, 224] on span "Lowest Price" at bounding box center [214, 215] width 334 height 38
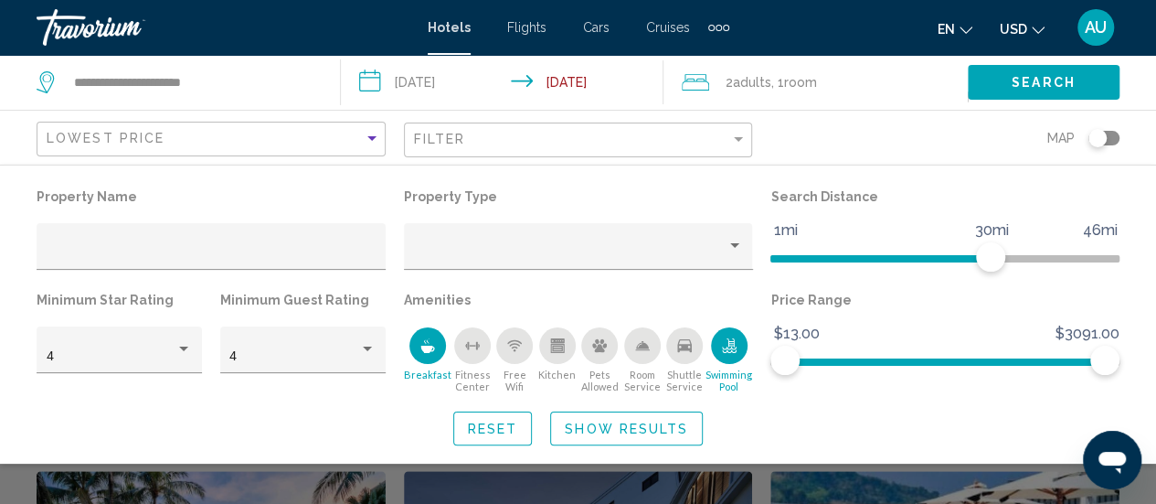
click at [668, 433] on span "Show Results" at bounding box center [626, 428] width 123 height 15
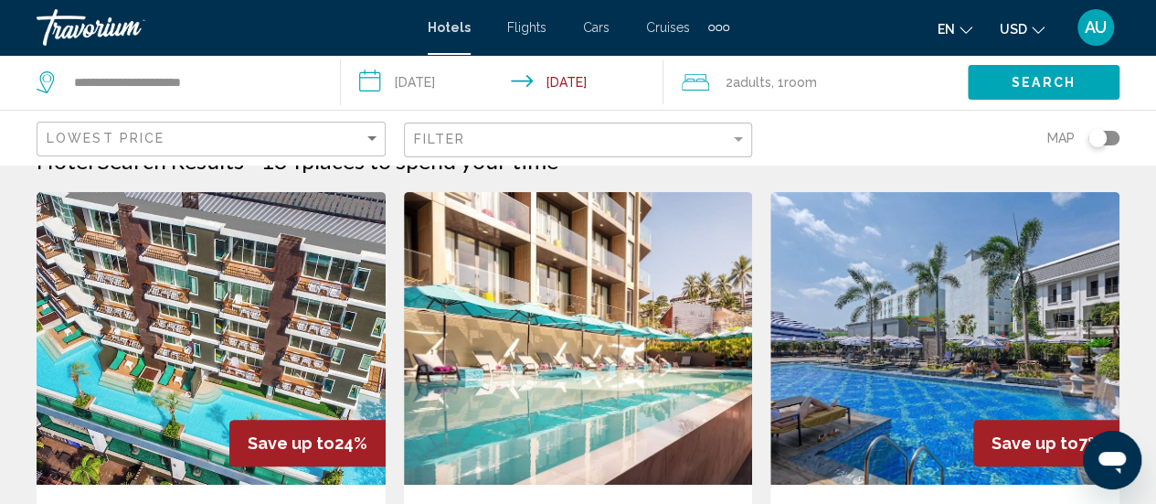
scroll to position [164, 0]
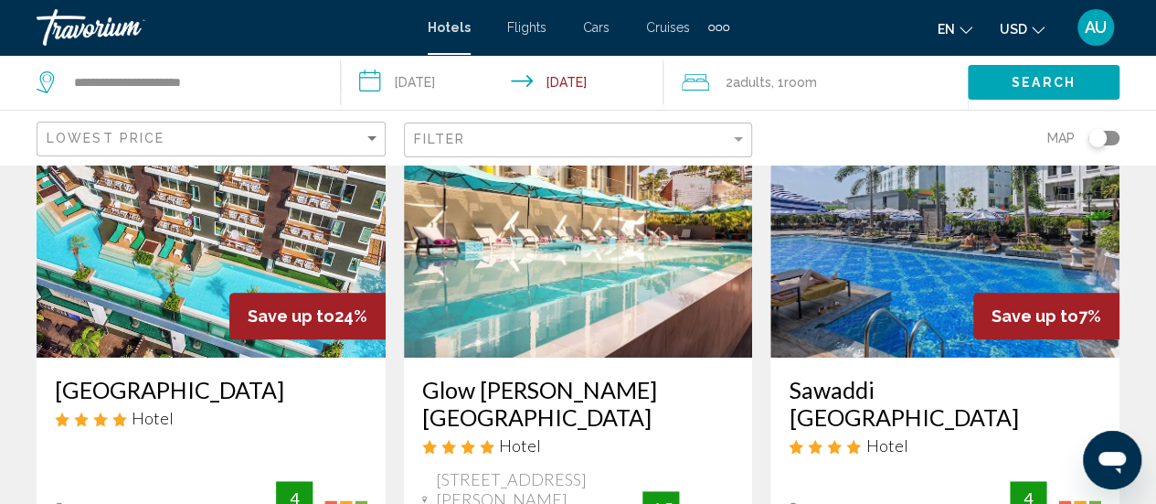
click at [157, 240] on img "Main content" at bounding box center [211, 211] width 349 height 293
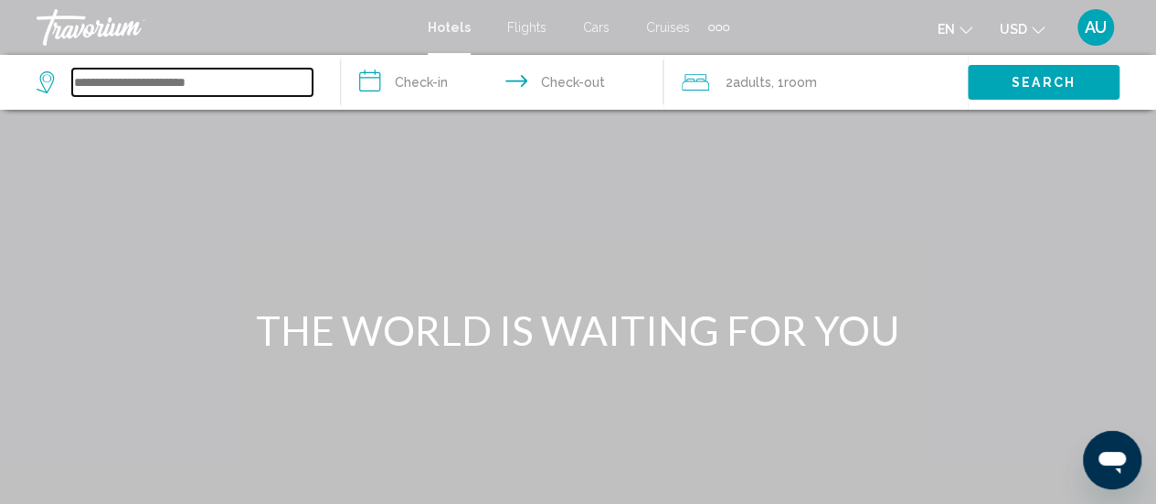
click at [223, 72] on input "Search widget" at bounding box center [192, 82] width 240 height 27
type input "*"
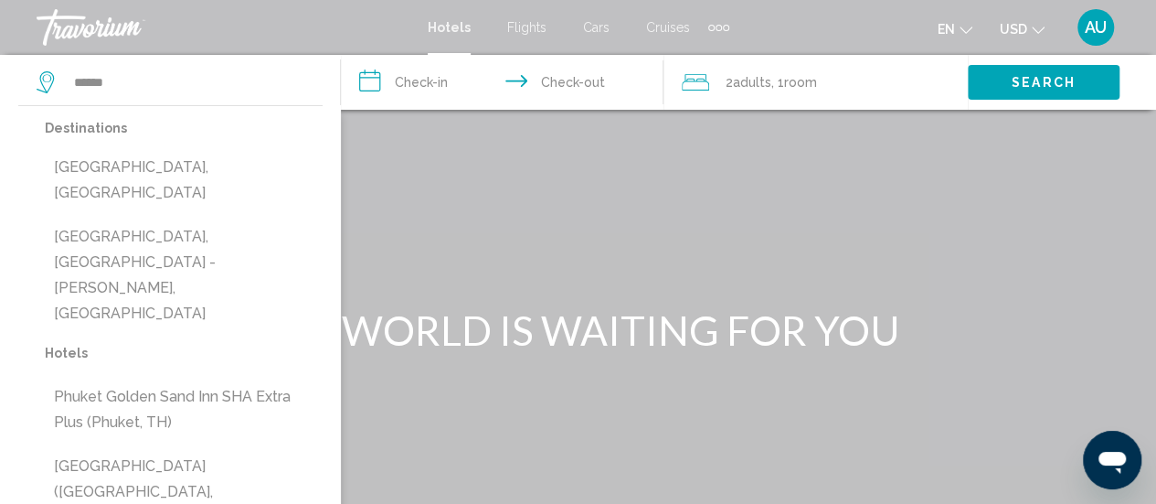
click at [406, 78] on input "**********" at bounding box center [506, 85] width 330 height 60
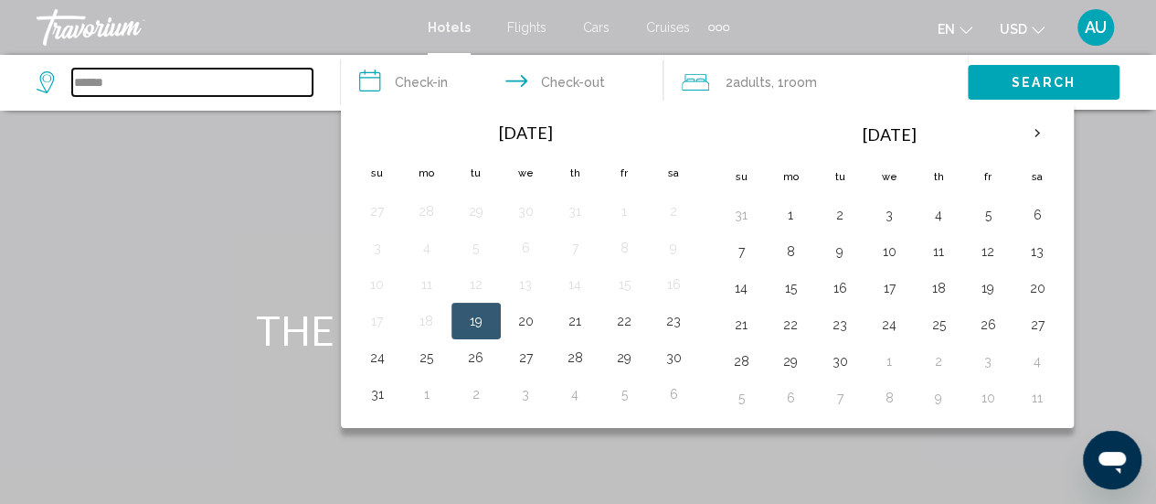
click at [277, 73] on input "******" at bounding box center [192, 82] width 240 height 27
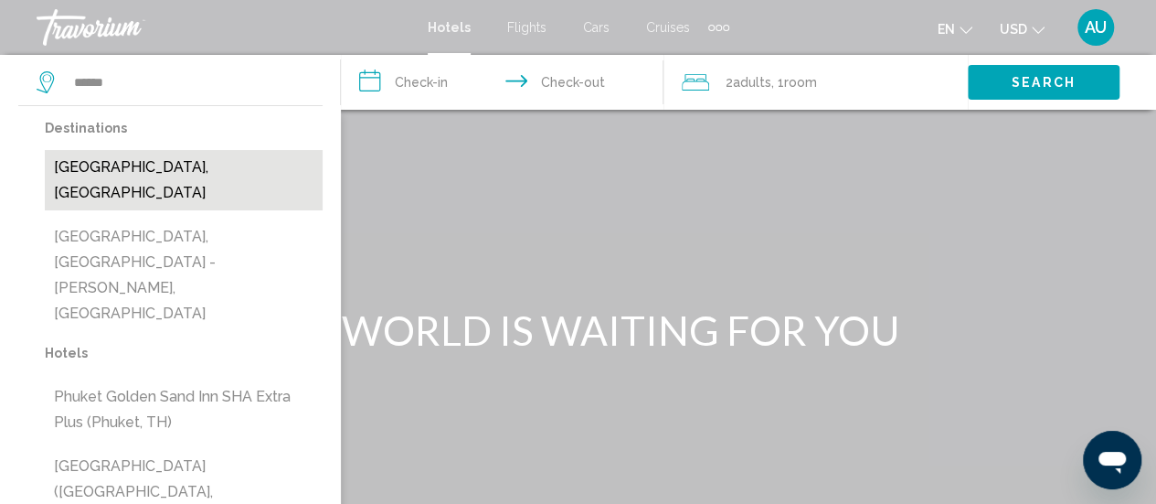
click at [178, 167] on button "[GEOGRAPHIC_DATA], [GEOGRAPHIC_DATA]" at bounding box center [184, 180] width 278 height 60
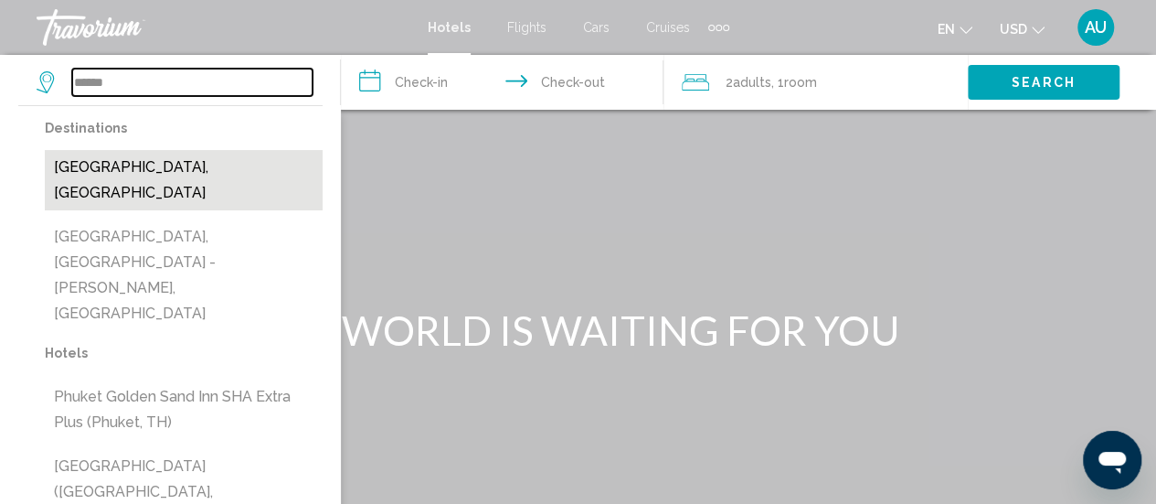
type input "**********"
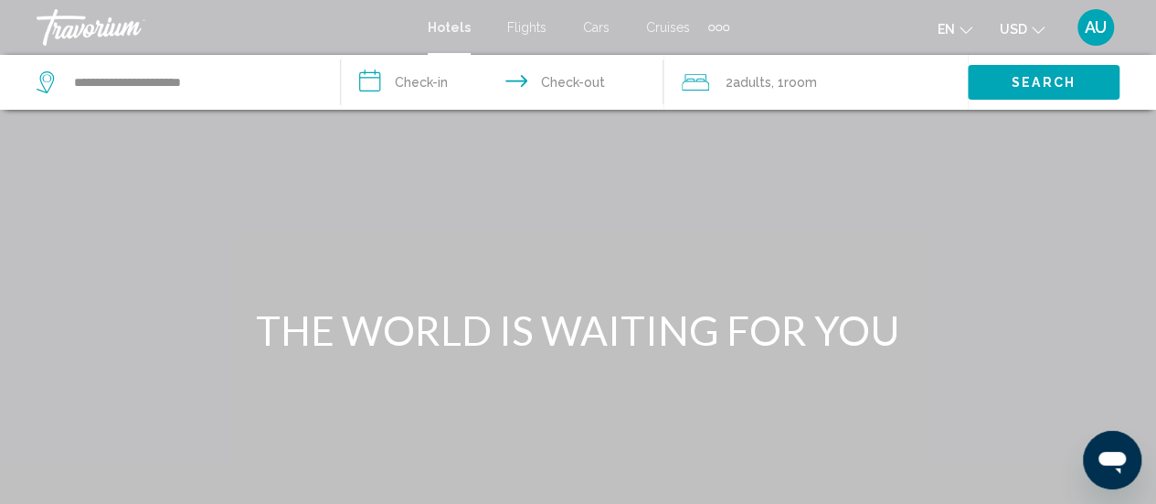
click at [428, 83] on input "**********" at bounding box center [506, 85] width 330 height 60
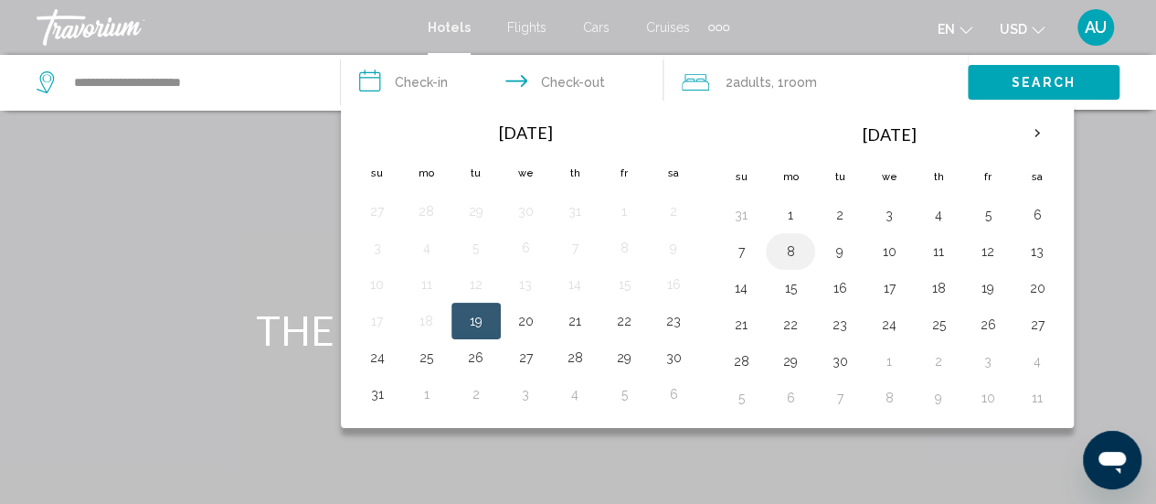
click at [779, 253] on button "8" at bounding box center [790, 252] width 29 height 26
click at [829, 253] on button "9" at bounding box center [839, 252] width 29 height 26
type input "**********"
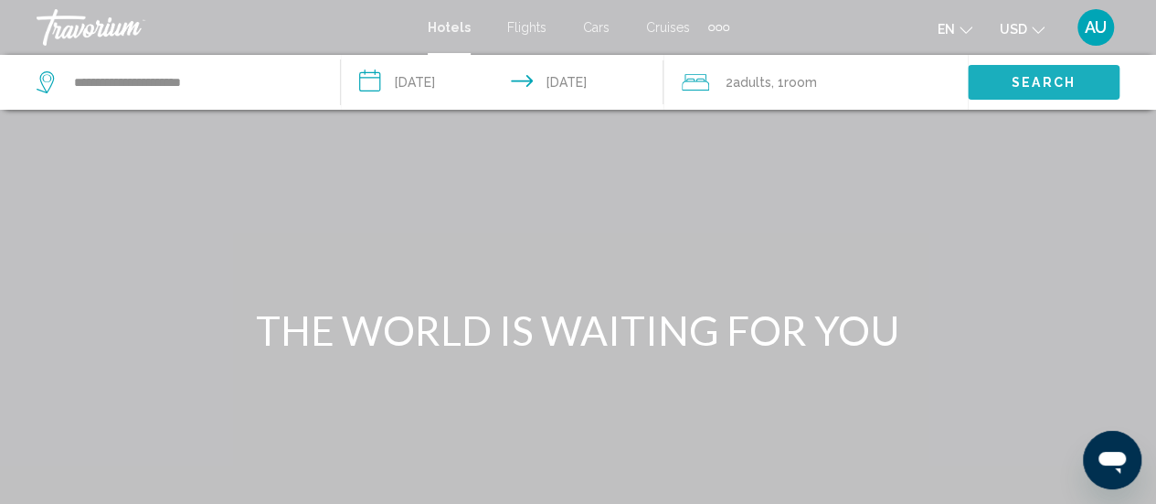
click at [1028, 76] on span "Search" at bounding box center [1044, 83] width 64 height 15
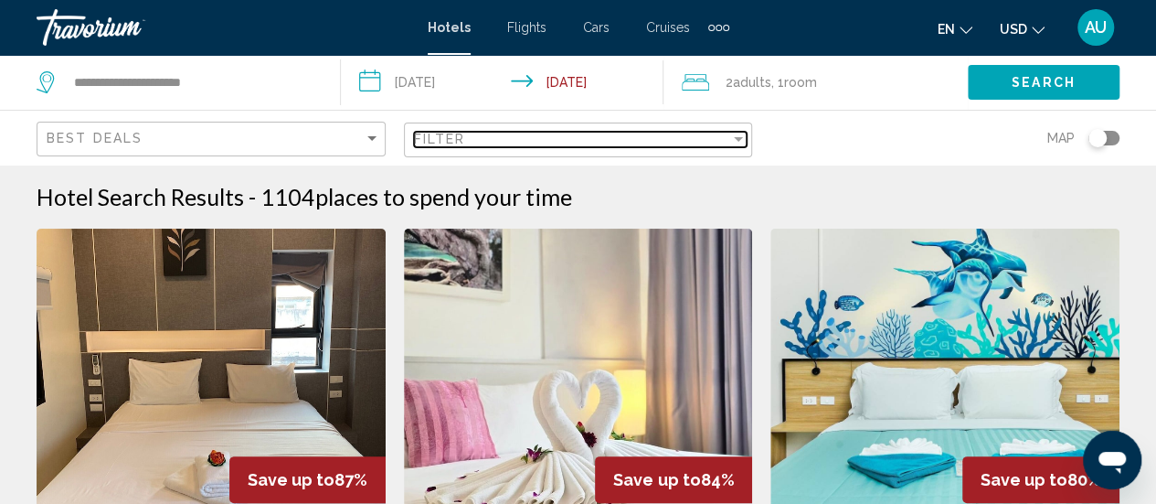
click at [510, 141] on div "Filter" at bounding box center [572, 139] width 317 height 15
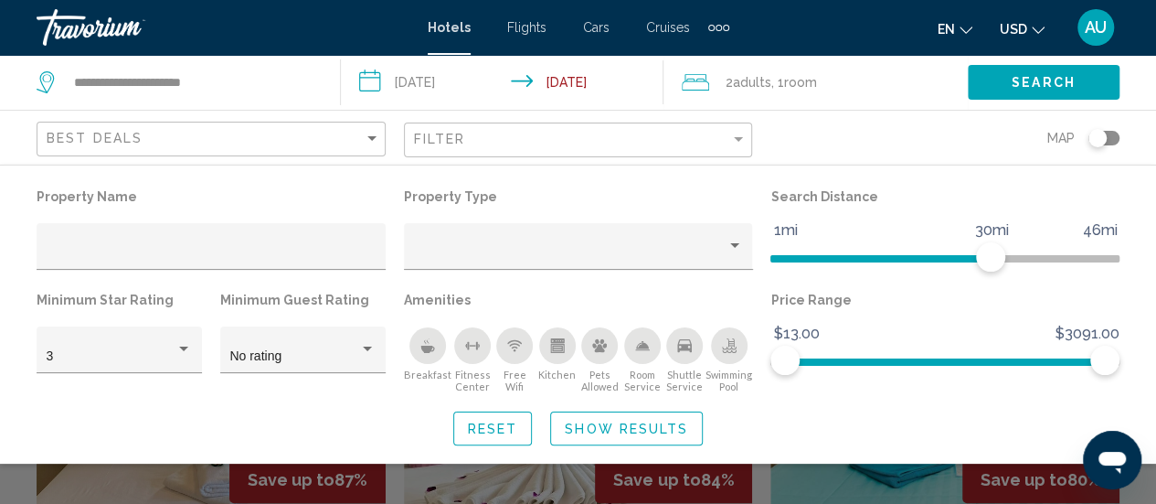
click at [420, 340] on icon "Breakfast" at bounding box center [427, 345] width 15 height 15
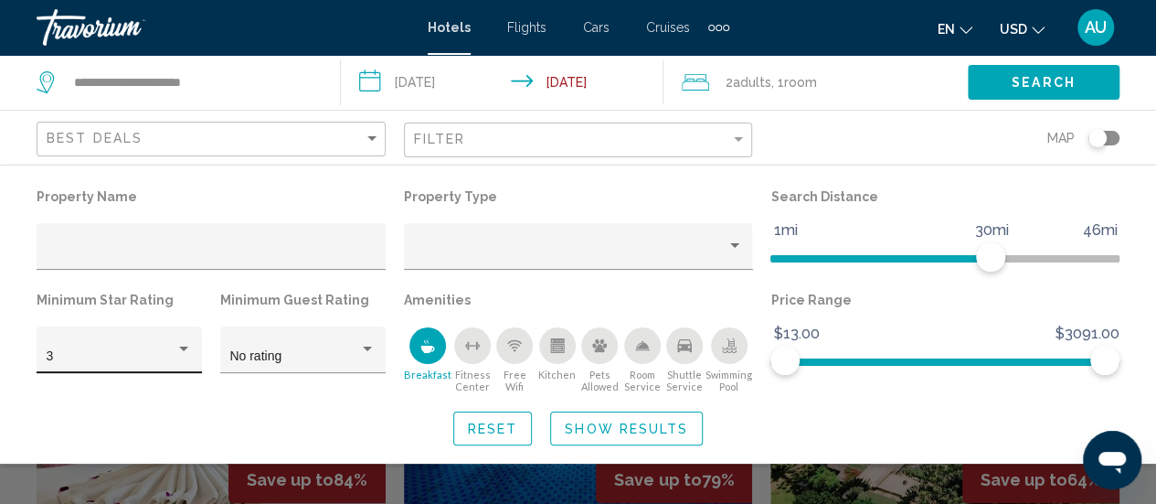
click at [128, 345] on div "3" at bounding box center [120, 354] width 146 height 37
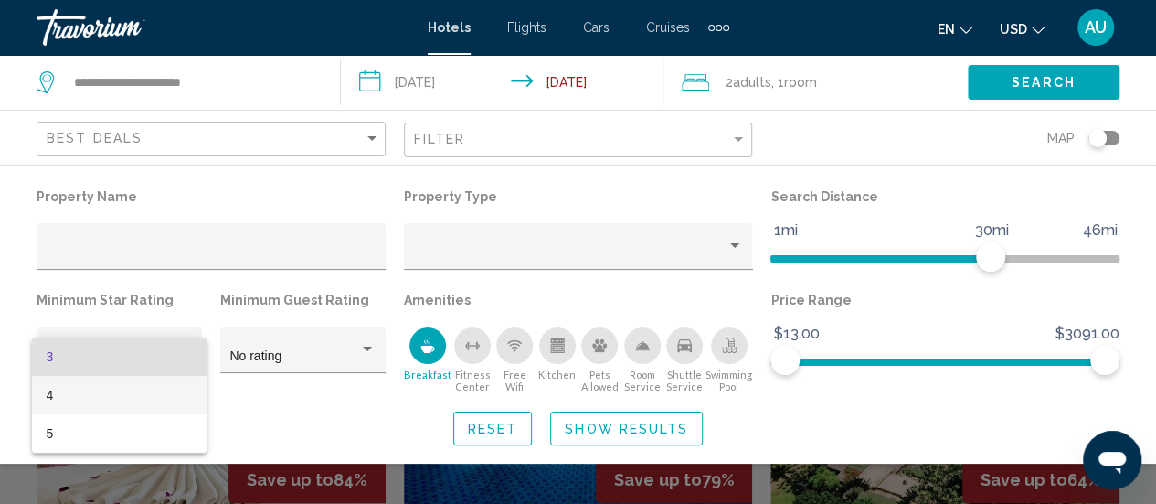
click at [75, 403] on span "4" at bounding box center [120, 395] width 146 height 38
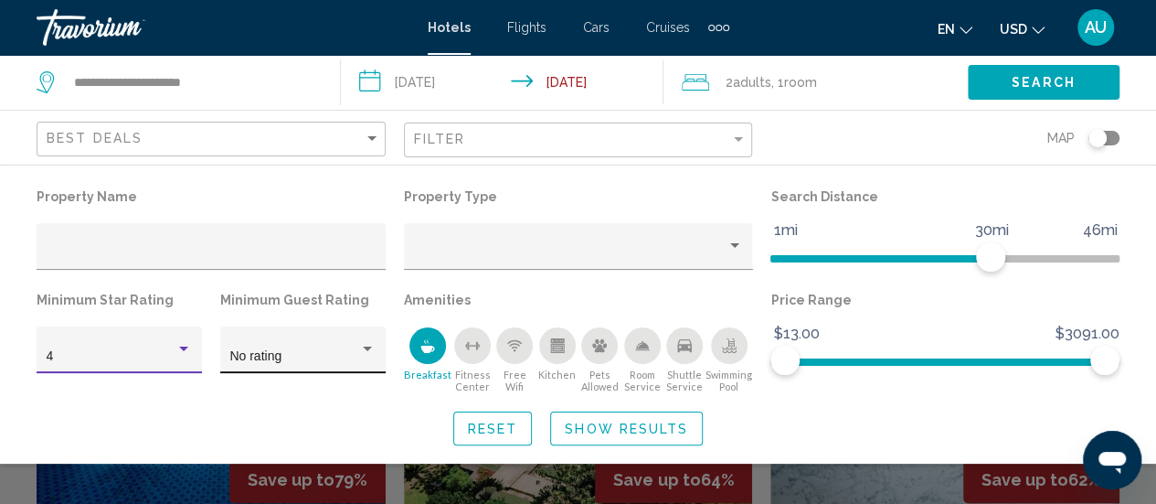
click at [280, 354] on span "No rating" at bounding box center [255, 355] width 52 height 15
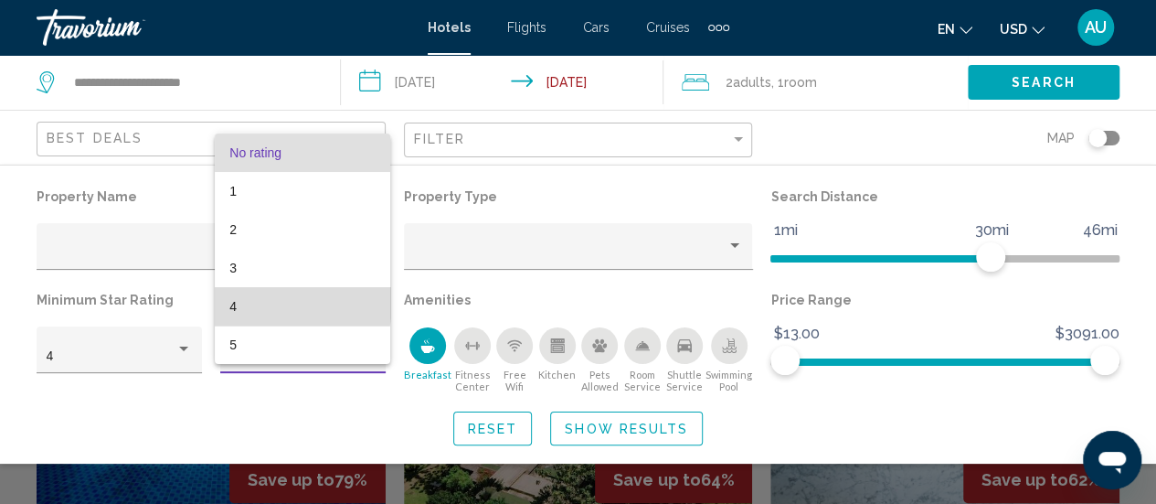
click at [250, 303] on span "4" at bounding box center [302, 306] width 146 height 38
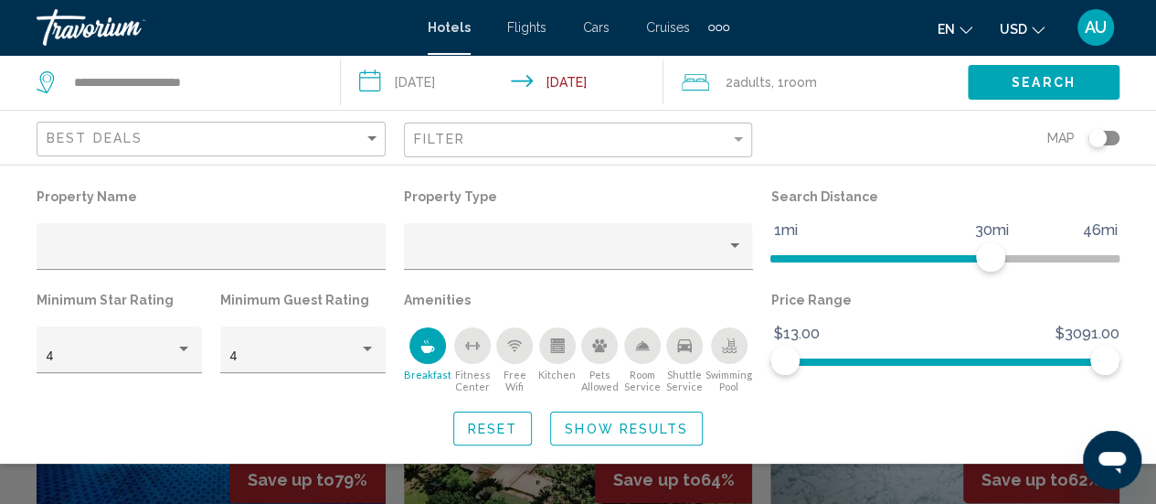
click at [513, 360] on div "Free Wifi" at bounding box center [514, 345] width 37 height 37
click at [740, 347] on div "Swimming Pool" at bounding box center [729, 345] width 37 height 37
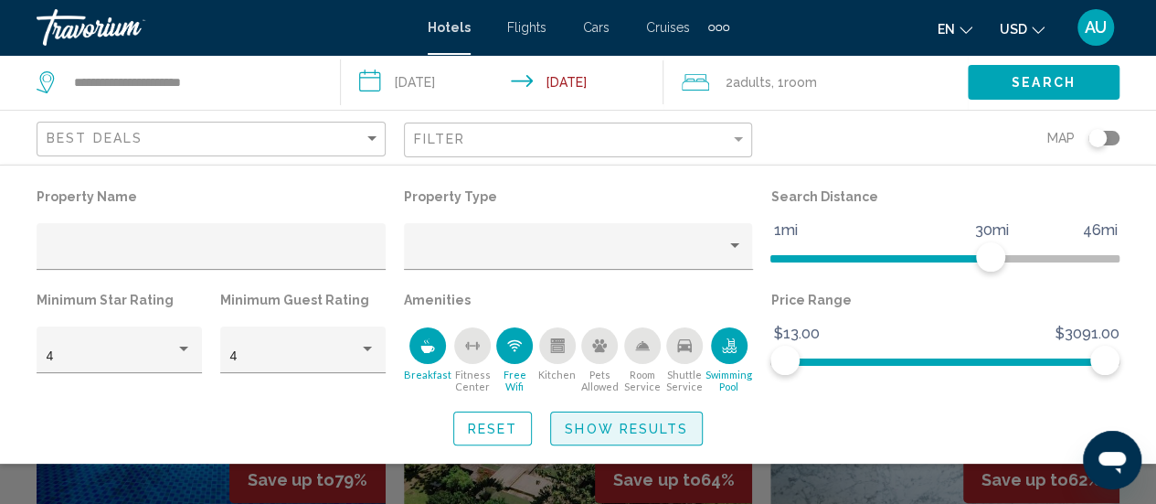
click at [676, 429] on span "Show Results" at bounding box center [626, 428] width 123 height 15
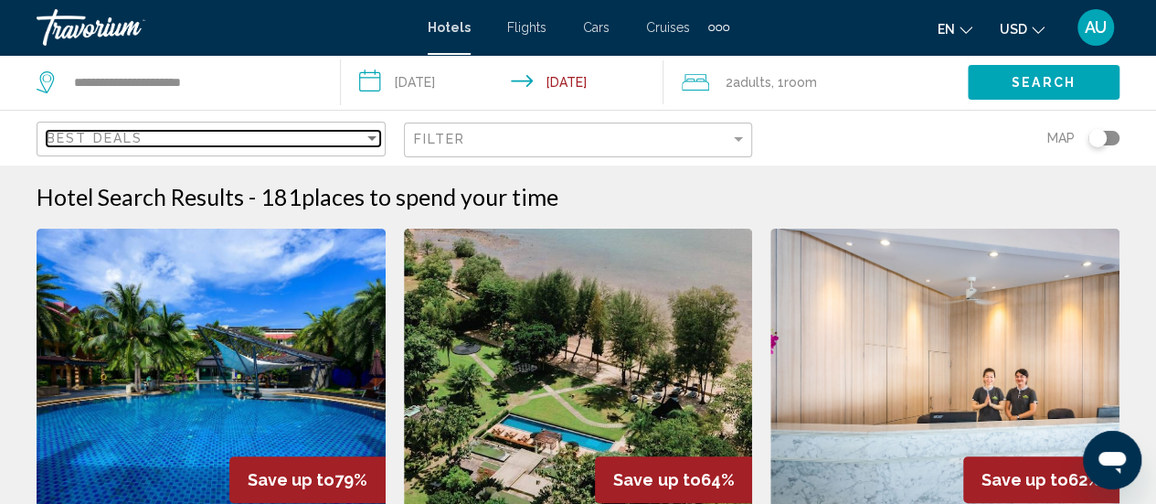
click at [293, 134] on div "Best Deals" at bounding box center [205, 138] width 317 height 15
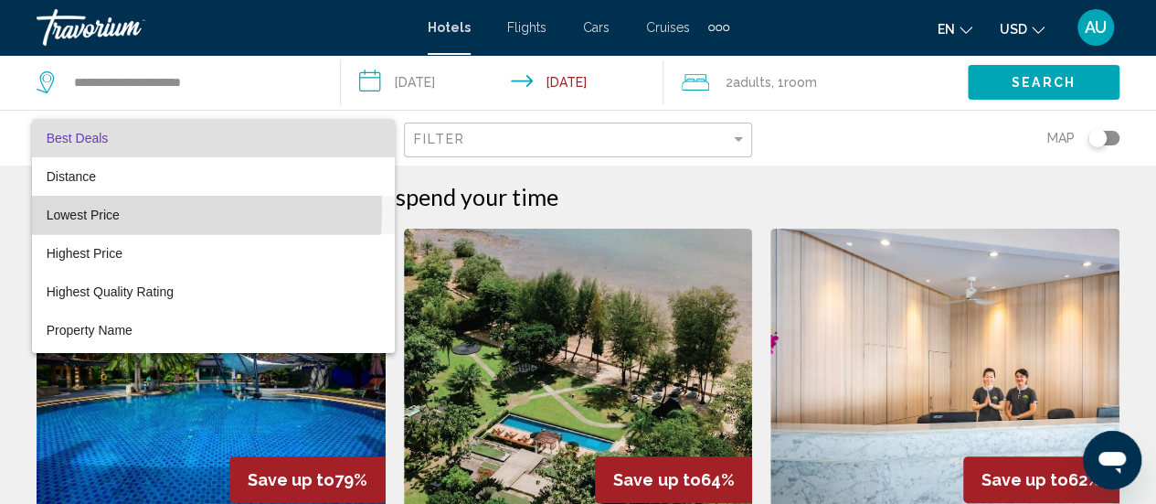
click at [71, 208] on span "Lowest Price" at bounding box center [83, 215] width 73 height 15
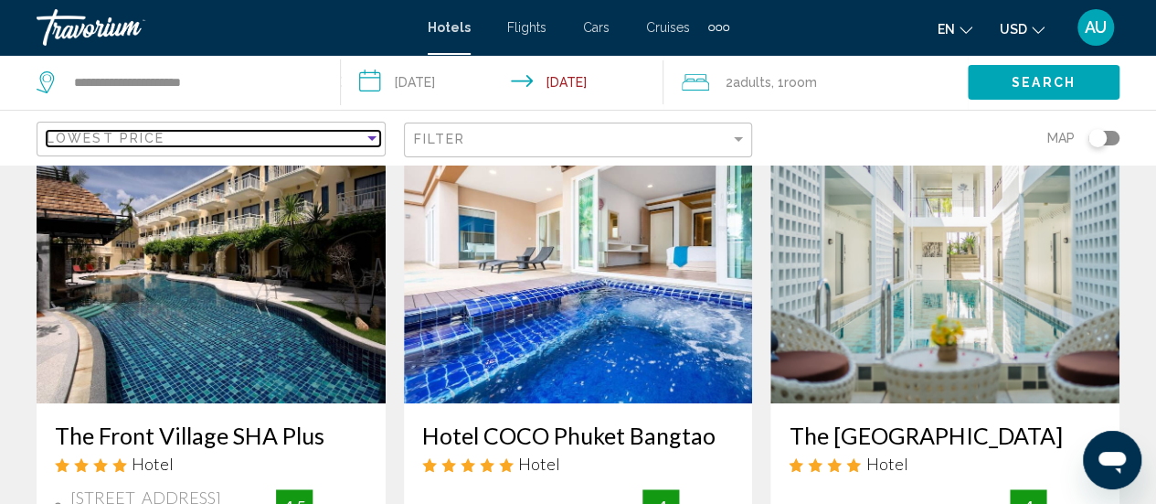
scroll to position [115, 0]
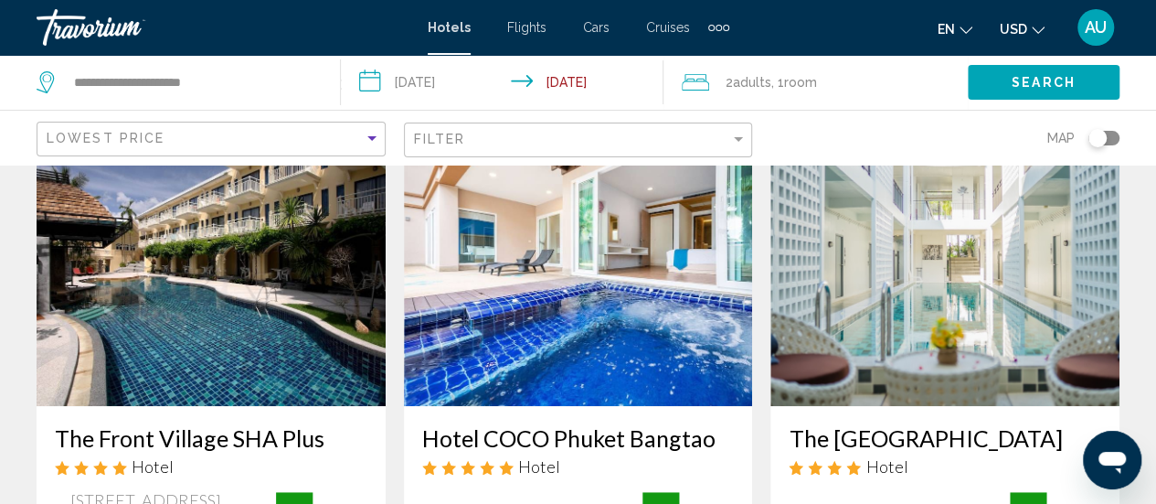
click at [273, 266] on img "Main content" at bounding box center [211, 259] width 349 height 293
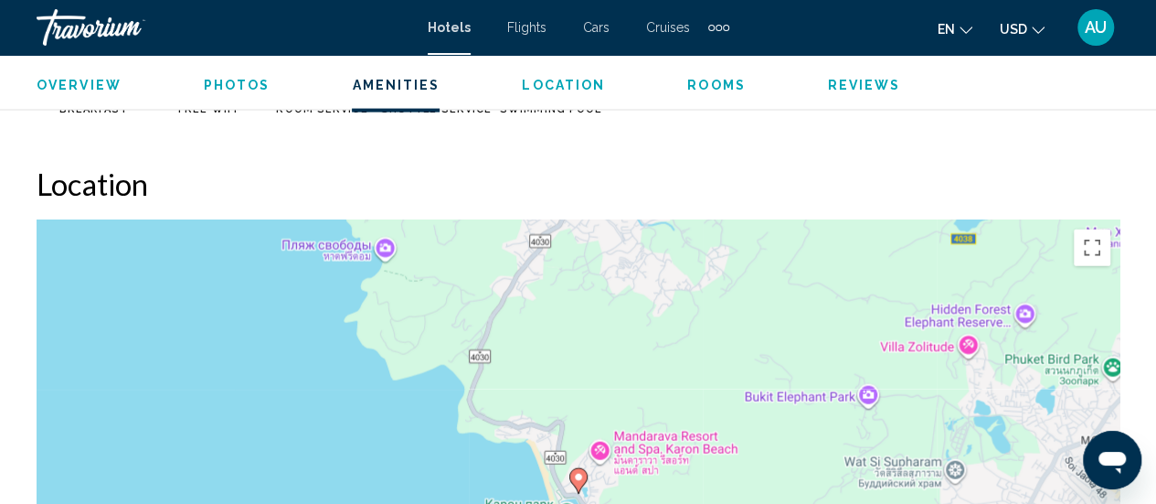
scroll to position [1938, 0]
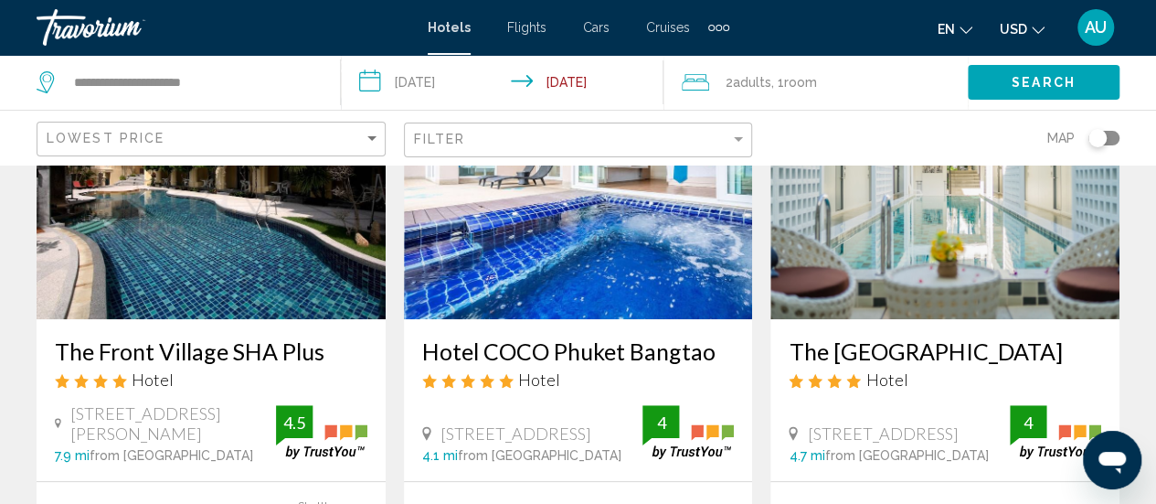
scroll to position [205, 0]
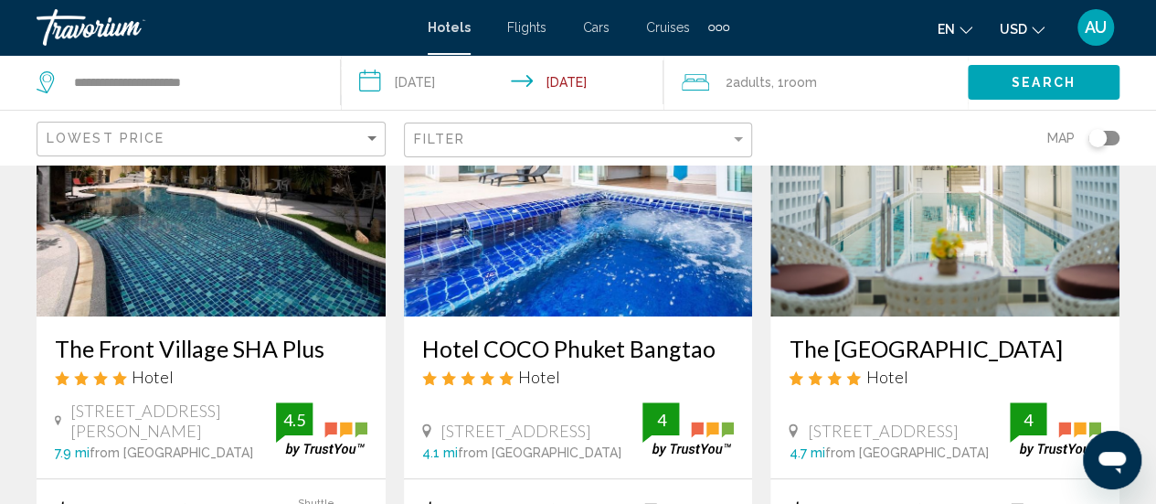
click at [643, 271] on img "Main content" at bounding box center [578, 170] width 349 height 293
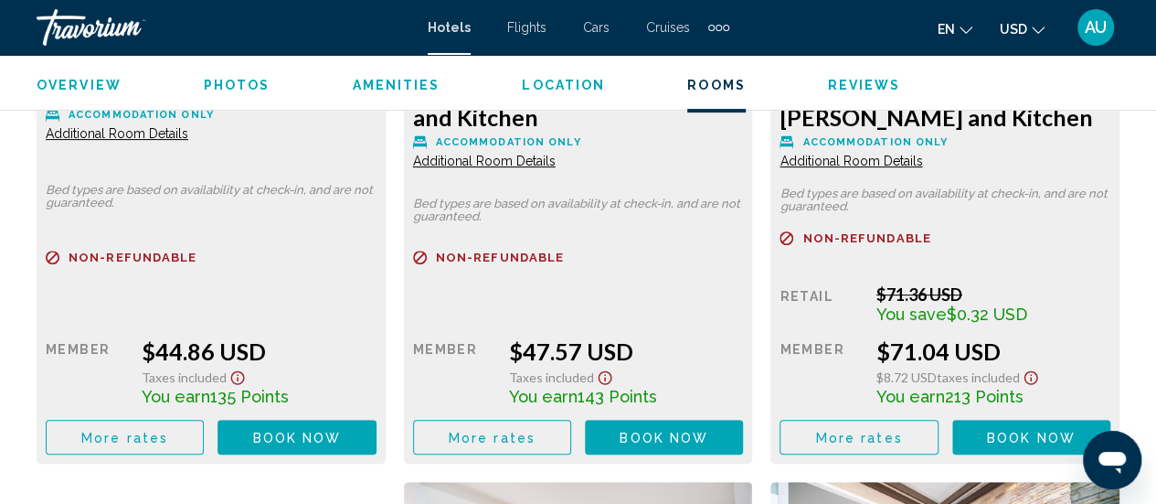
scroll to position [3673, 0]
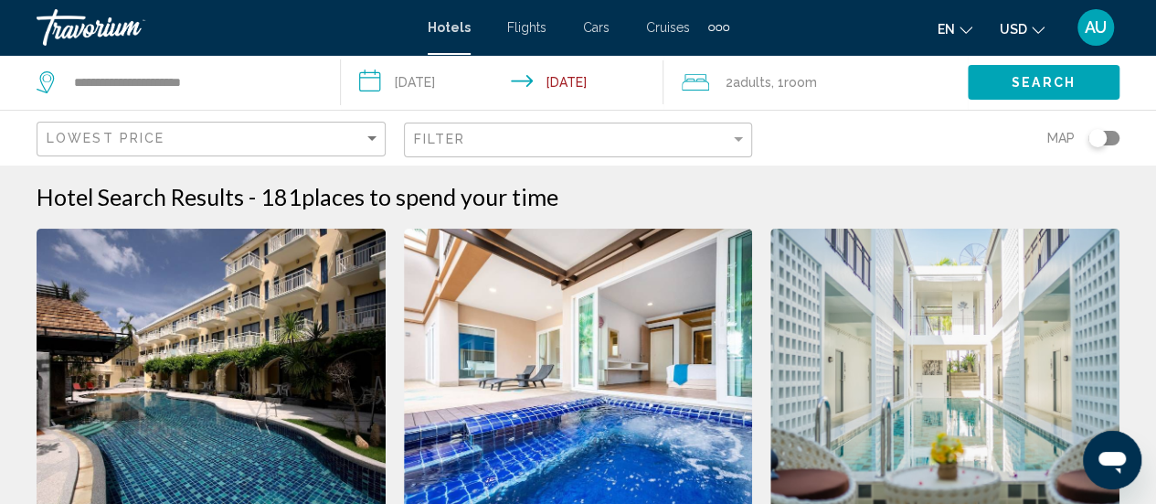
click at [960, 345] on img "Main content" at bounding box center [945, 375] width 349 height 293
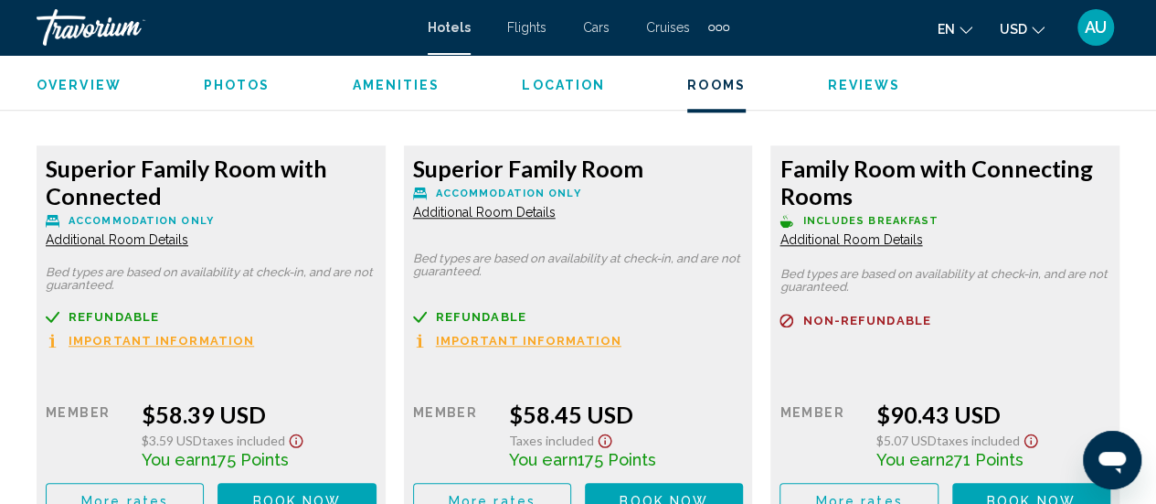
scroll to position [4247, 0]
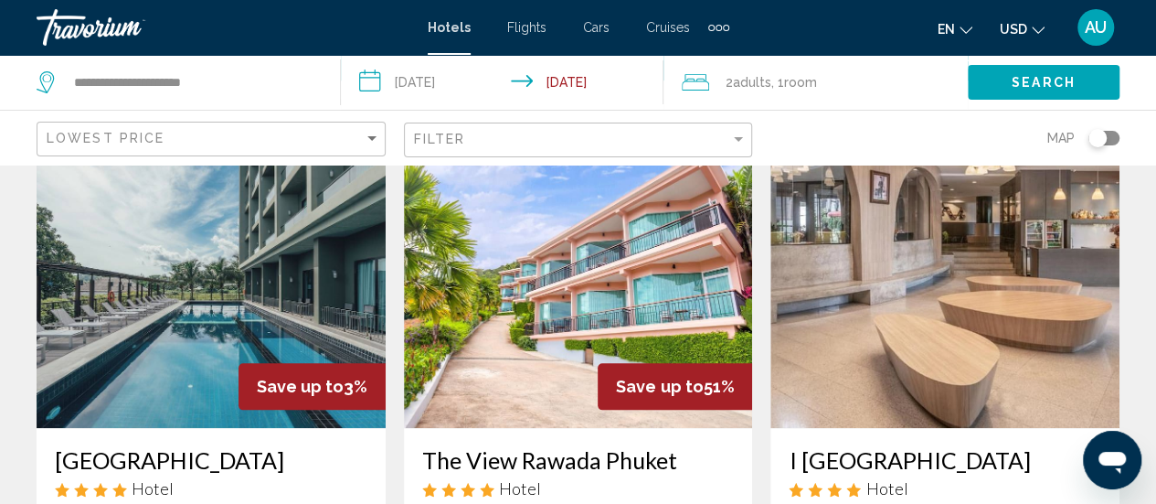
scroll to position [889, 0]
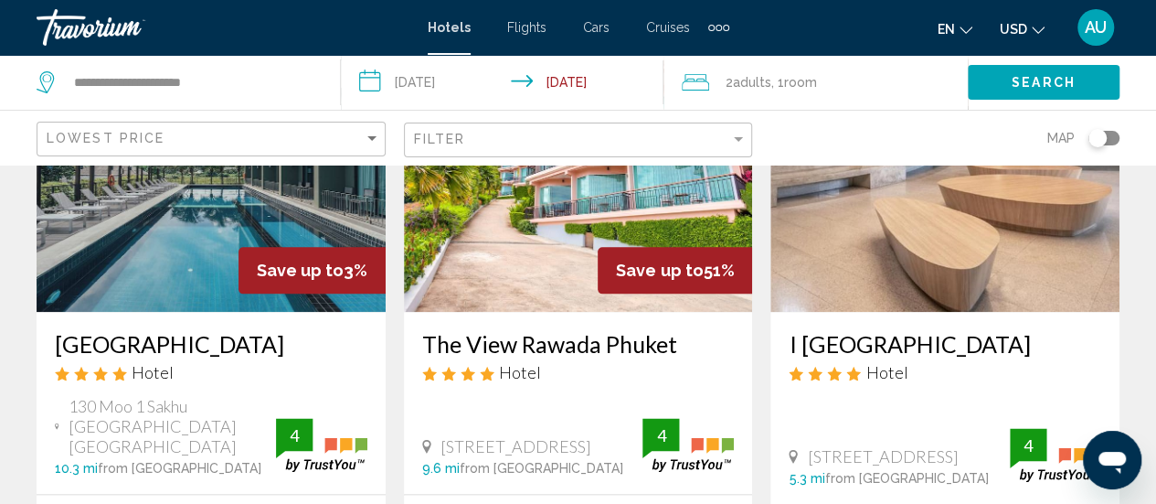
click at [117, 257] on img "Main content" at bounding box center [211, 165] width 349 height 293
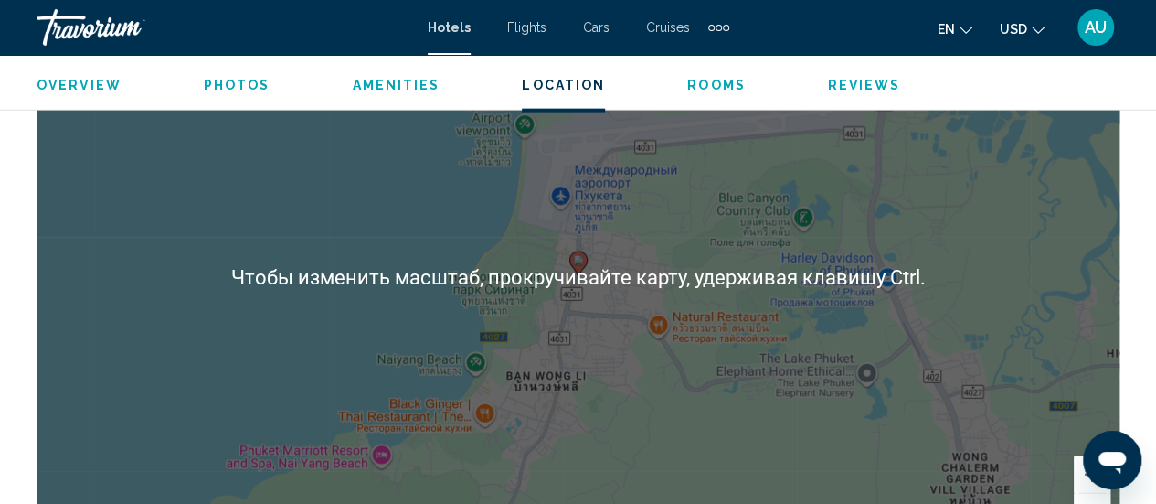
scroll to position [2152, 0]
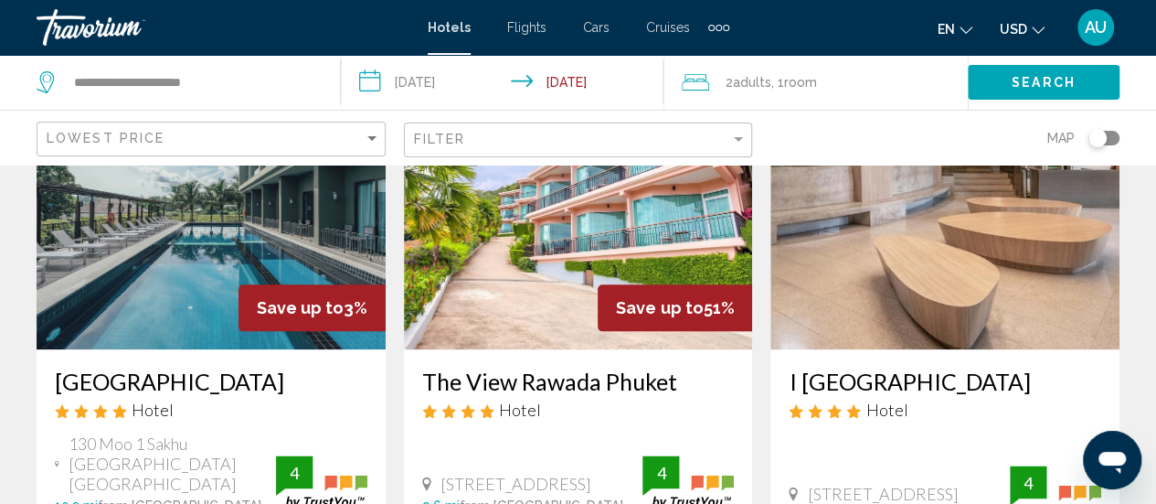
scroll to position [848, 0]
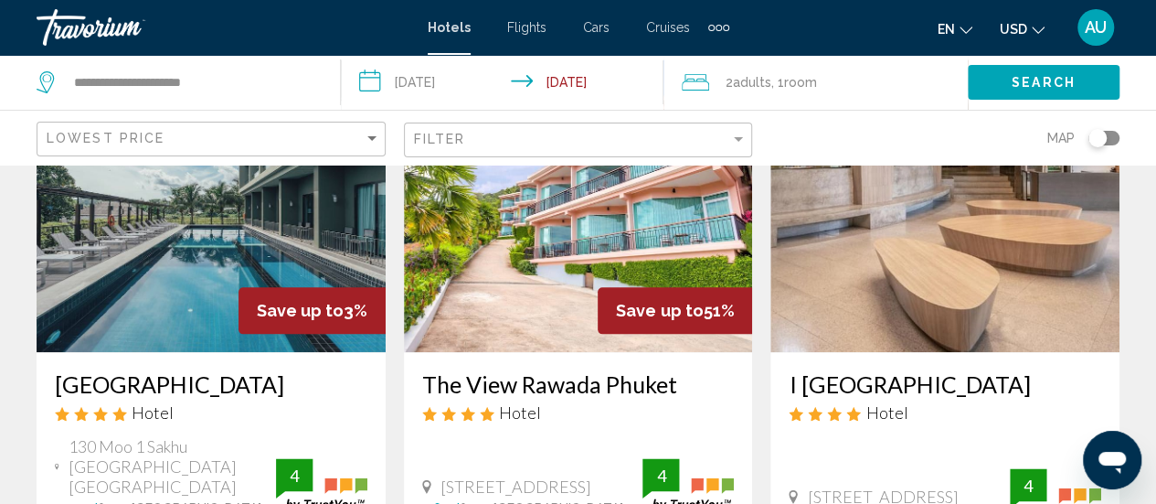
click at [543, 209] on img "Main content" at bounding box center [578, 205] width 349 height 293
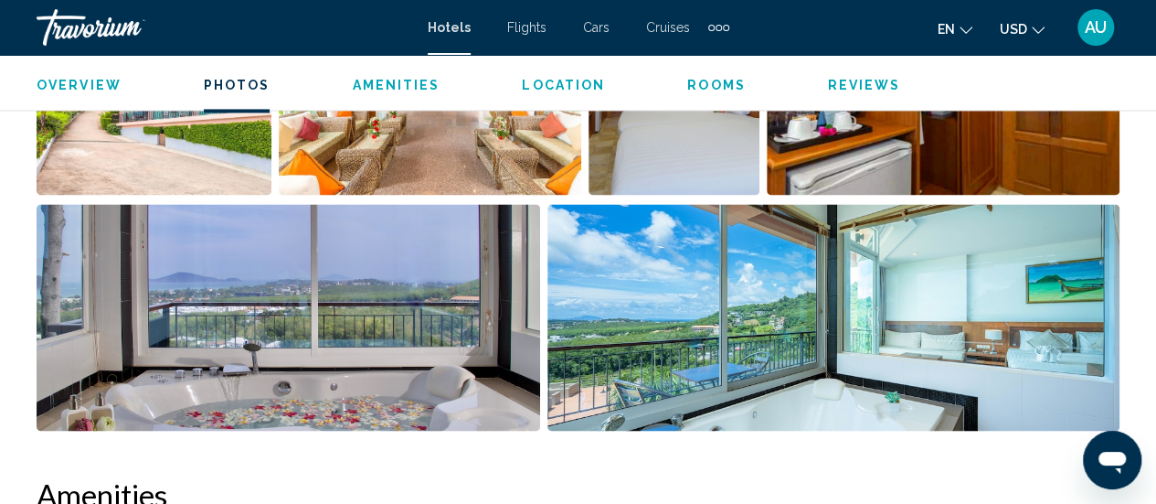
scroll to position [1412, 0]
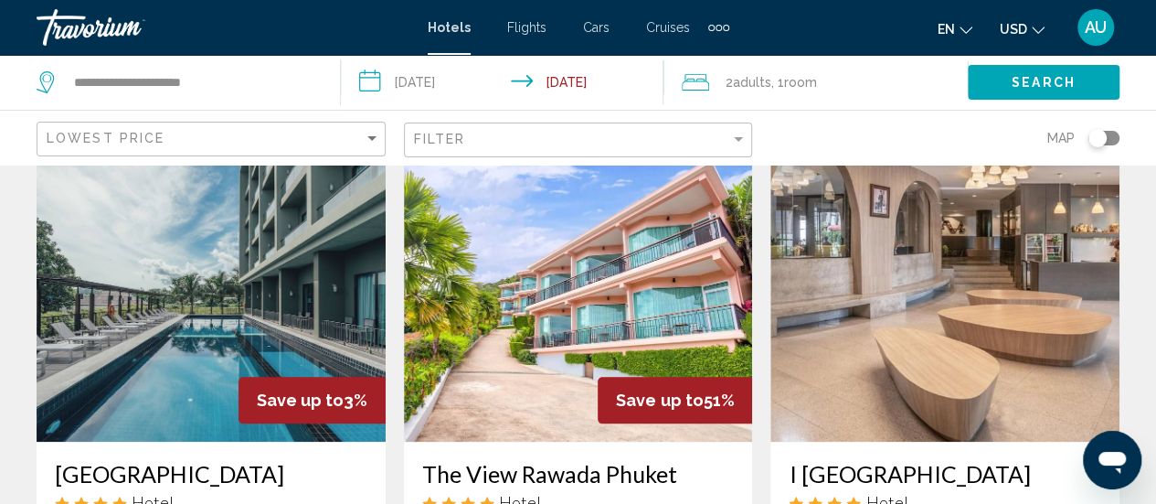
scroll to position [760, 0]
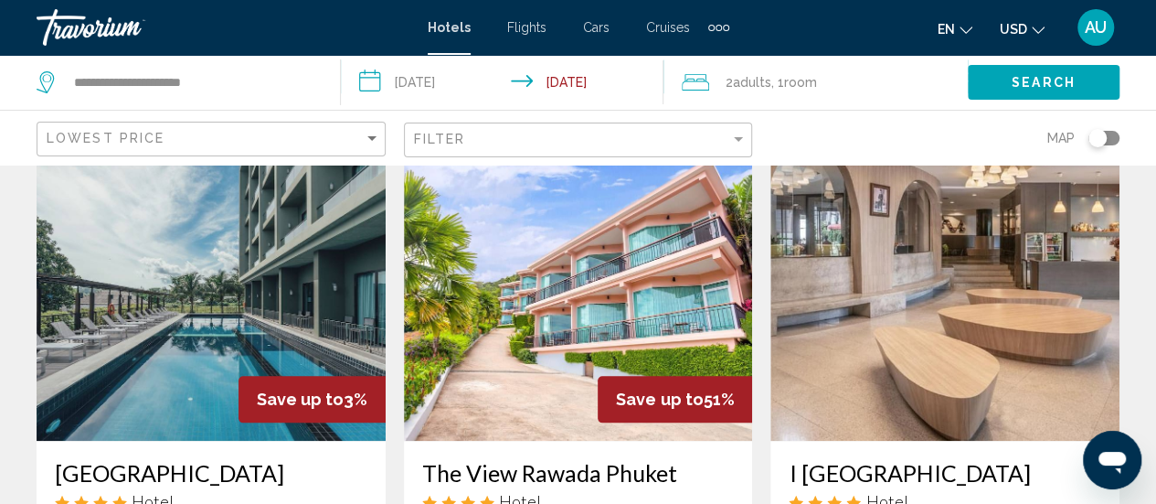
click at [996, 295] on img "Main content" at bounding box center [945, 294] width 349 height 293
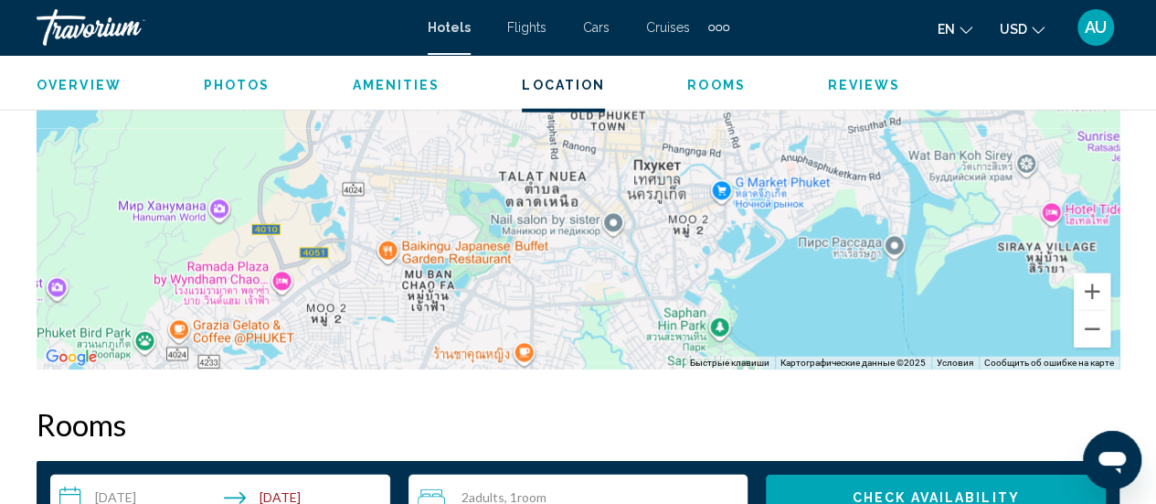
scroll to position [2334, 0]
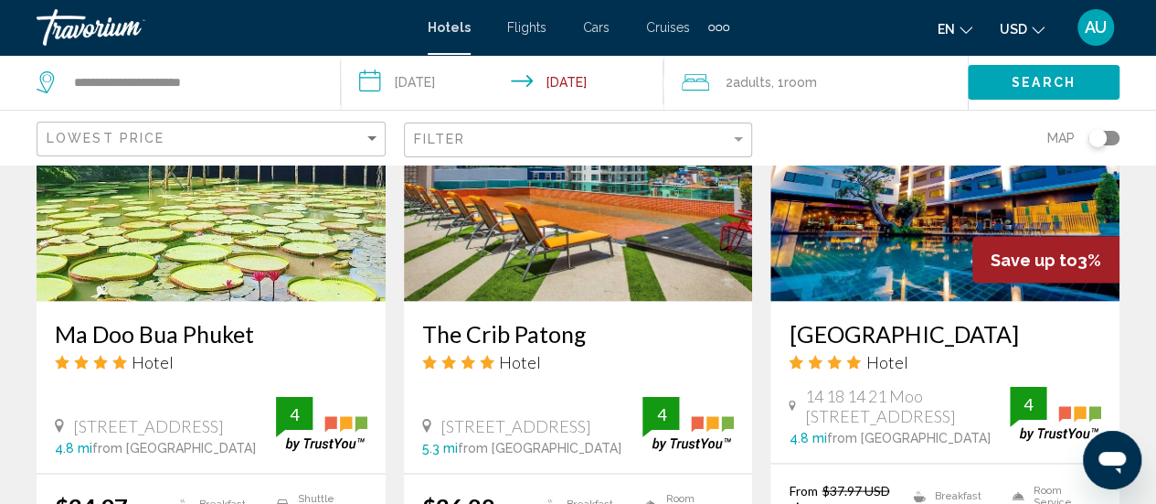
scroll to position [1640, 0]
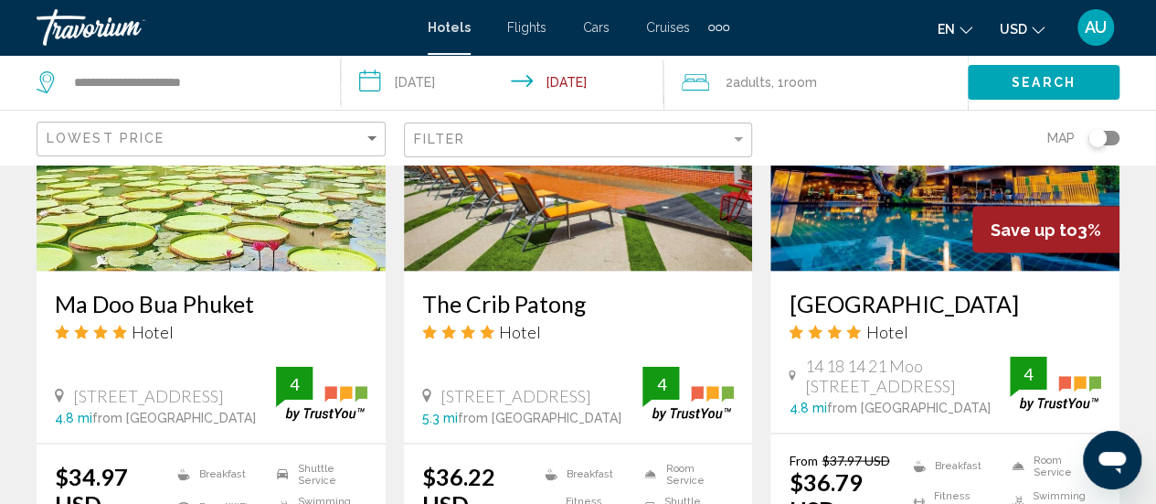
click at [281, 265] on img "Main content" at bounding box center [211, 124] width 349 height 293
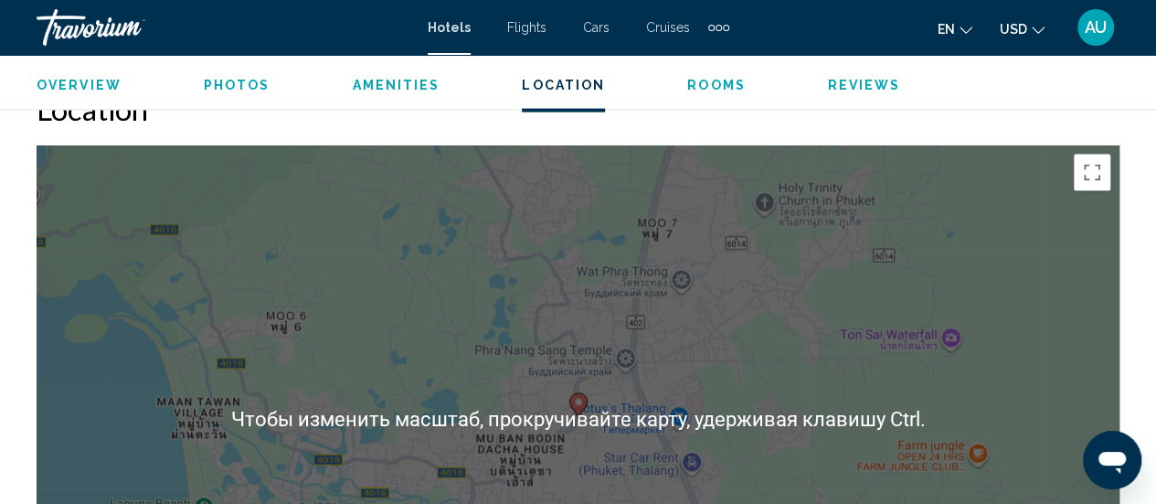
scroll to position [1995, 0]
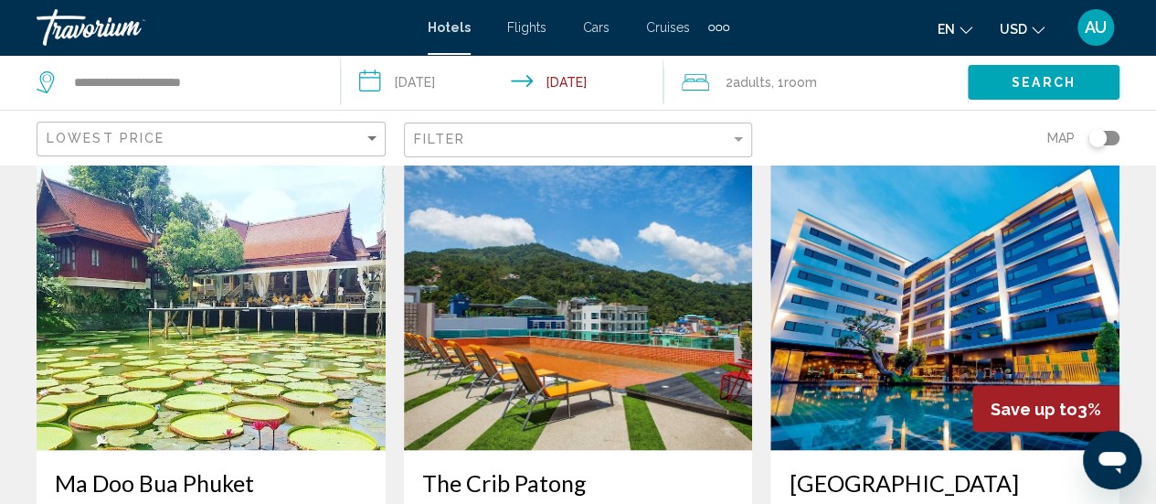
scroll to position [1523, 0]
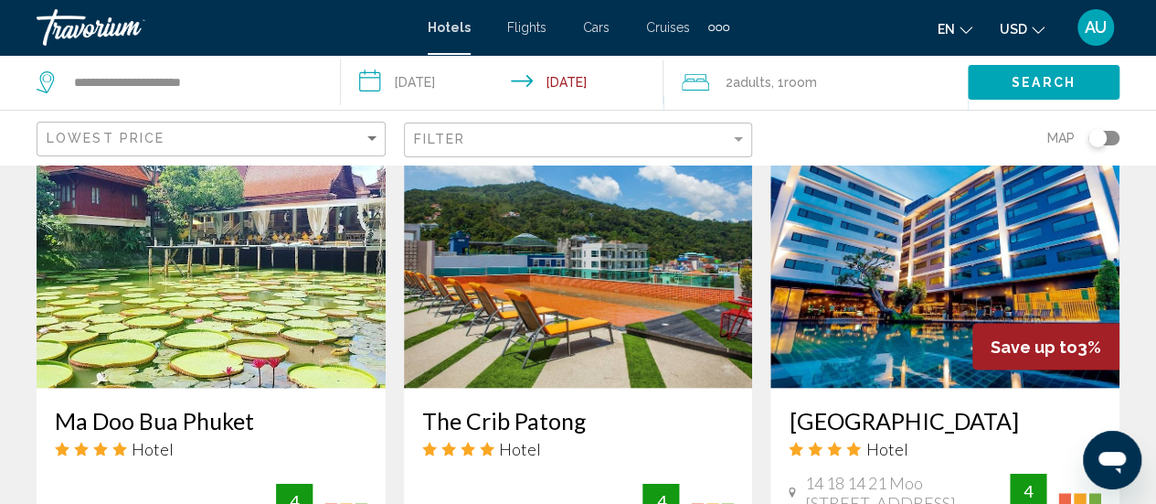
click at [617, 316] on img "Main content" at bounding box center [578, 241] width 349 height 293
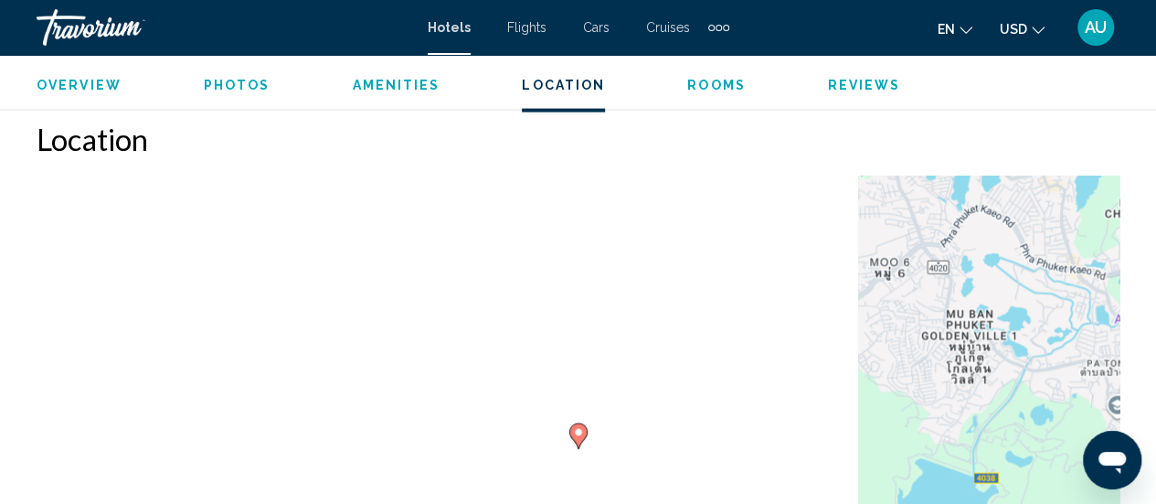
scroll to position [1992, 0]
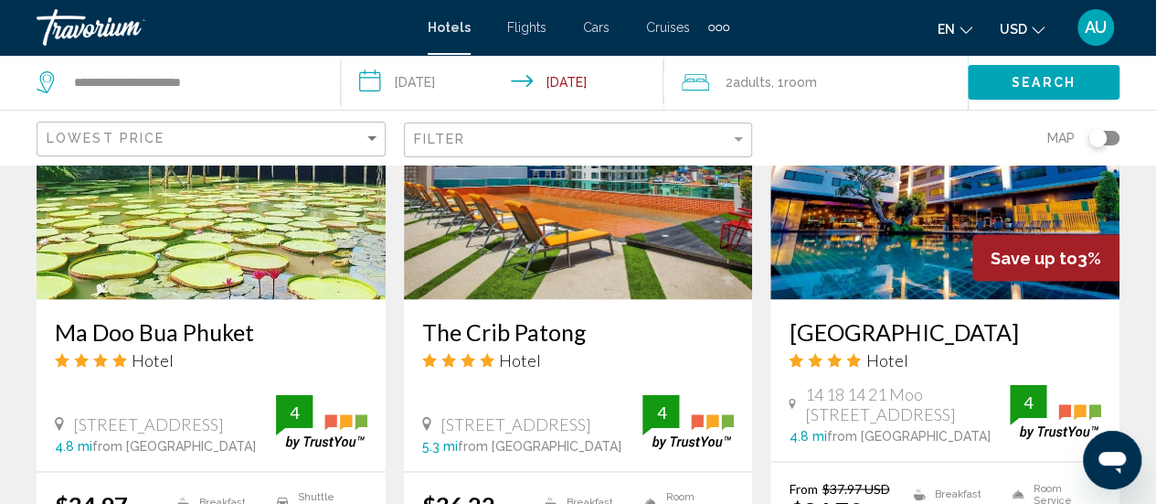
scroll to position [1612, 0]
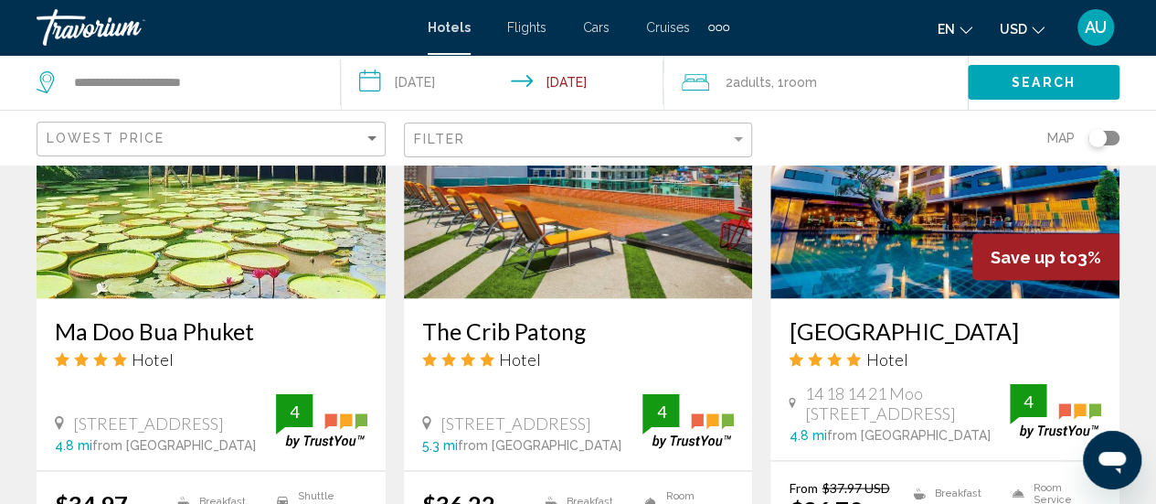
click at [916, 251] on img "Main content" at bounding box center [945, 151] width 349 height 293
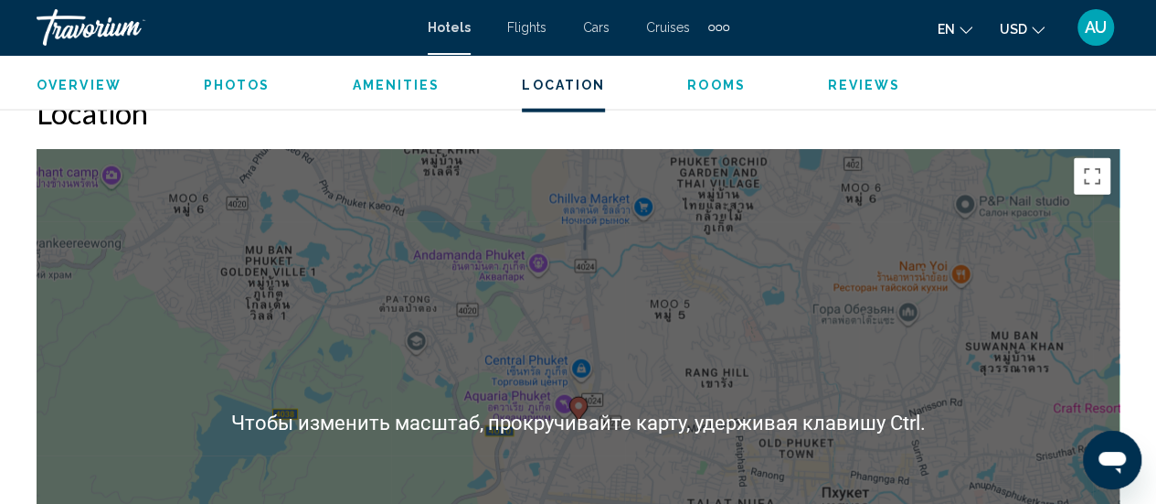
scroll to position [2062, 0]
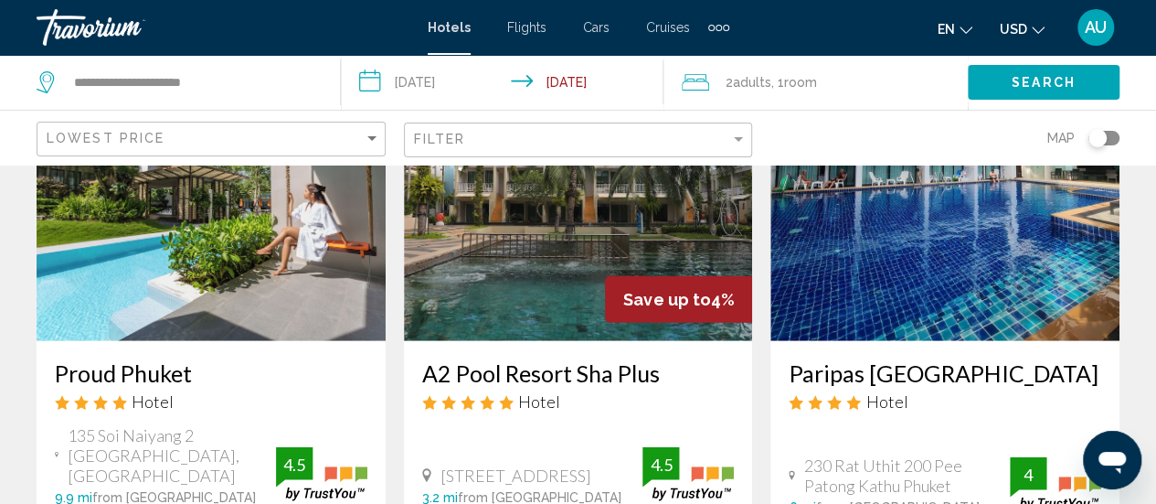
scroll to position [2260, 0]
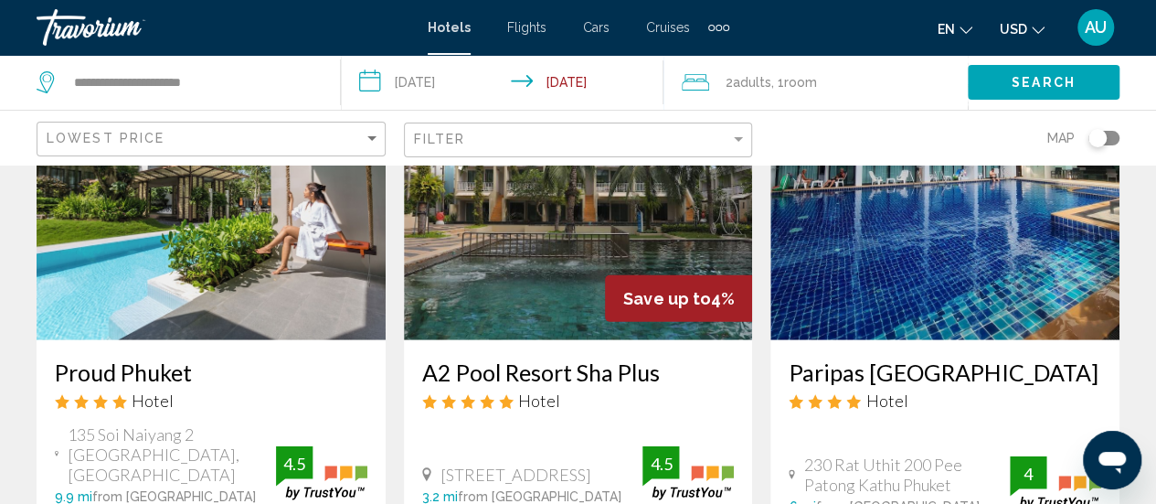
click at [194, 280] on img "Main content" at bounding box center [211, 194] width 349 height 293
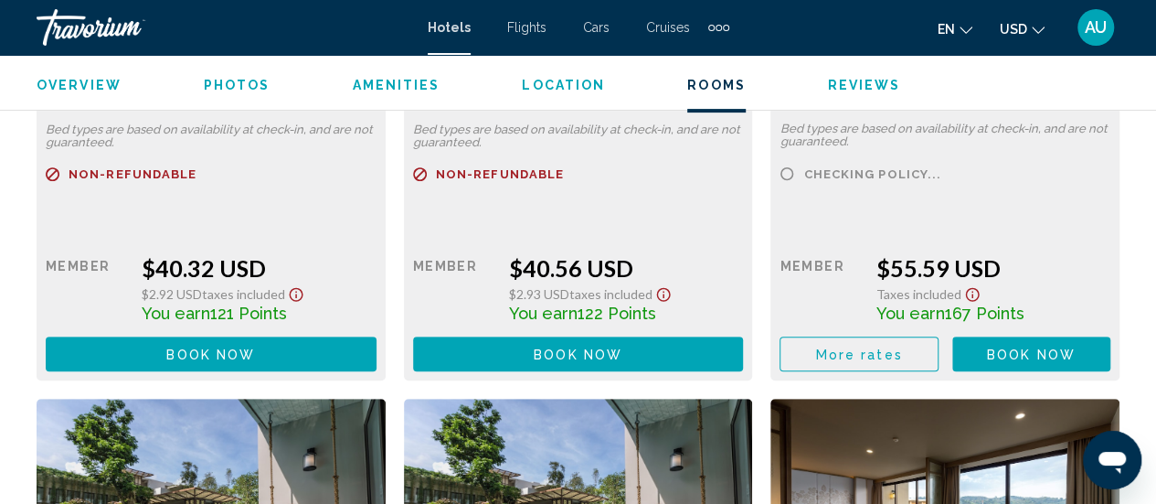
scroll to position [3730, 0]
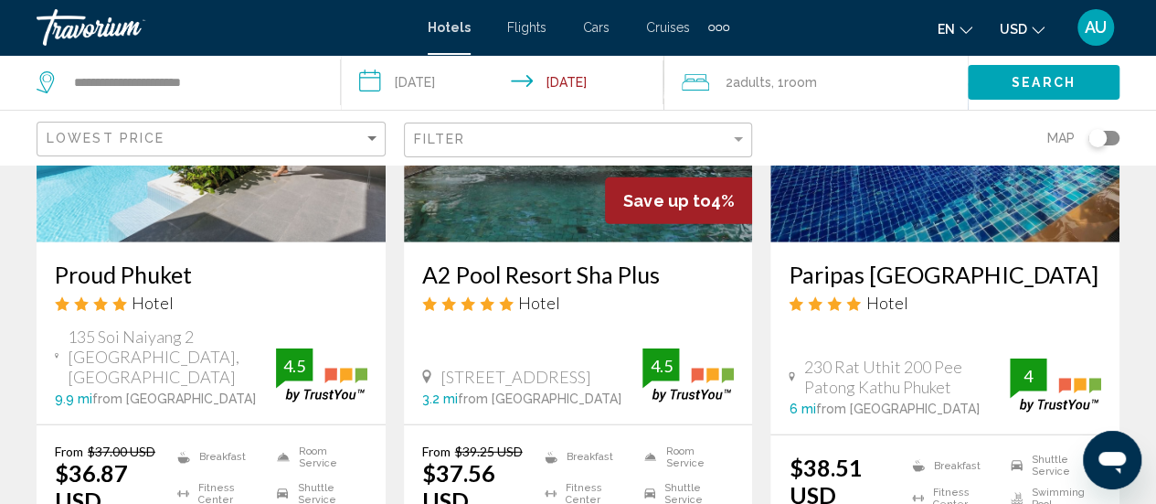
scroll to position [2358, 0]
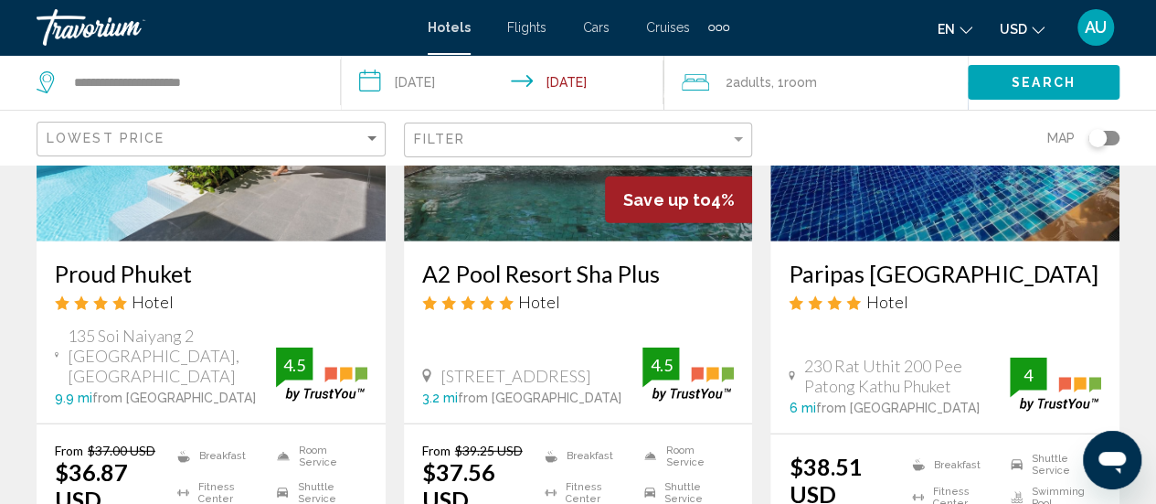
click at [495, 232] on img "Main content" at bounding box center [578, 95] width 349 height 293
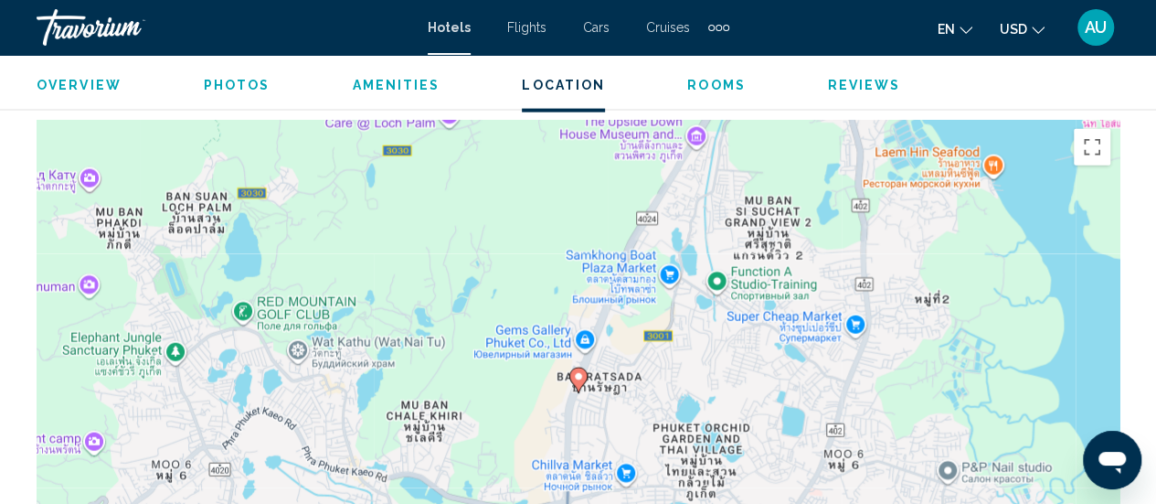
scroll to position [2053, 0]
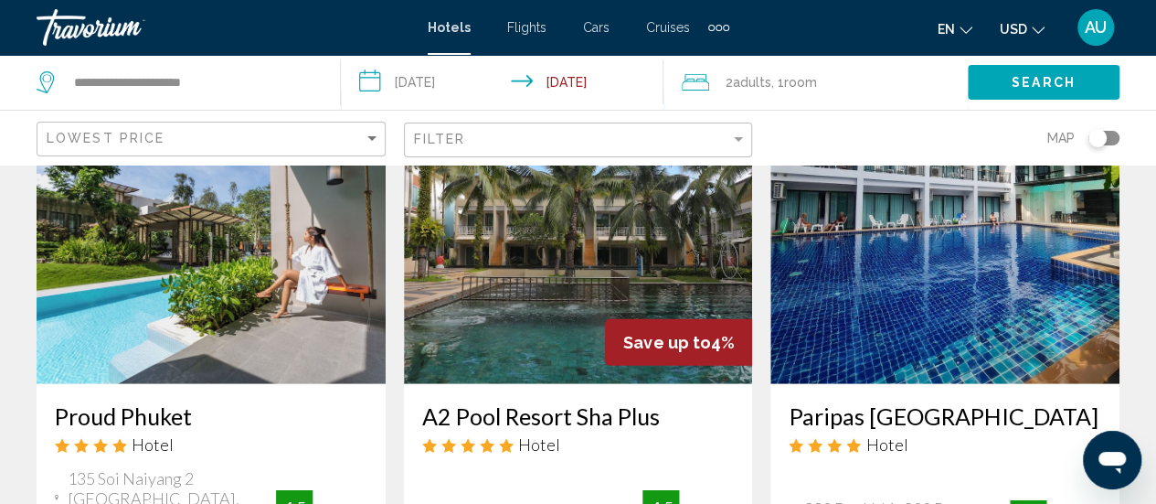
scroll to position [2302, 0]
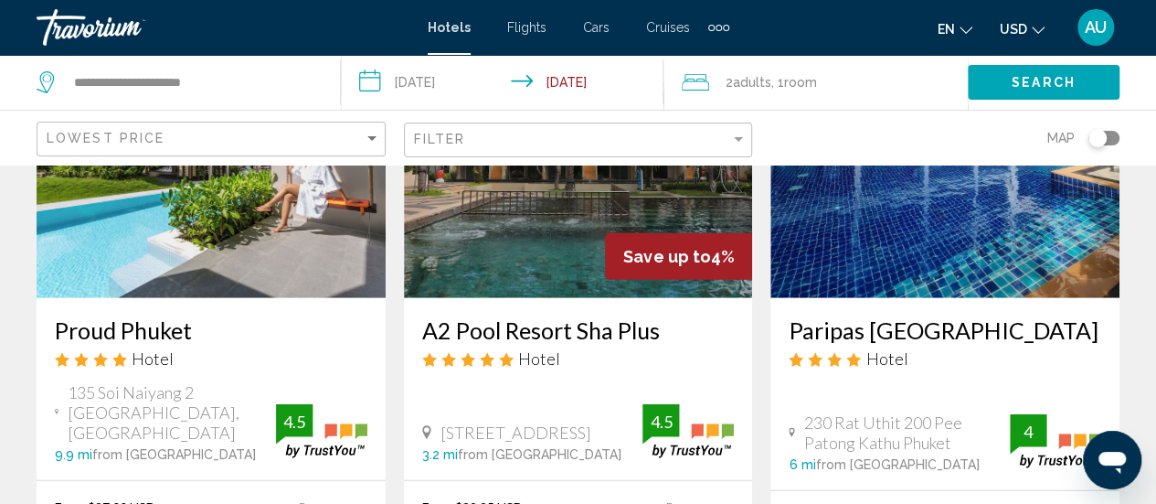
click at [991, 250] on img "Main content" at bounding box center [945, 151] width 349 height 293
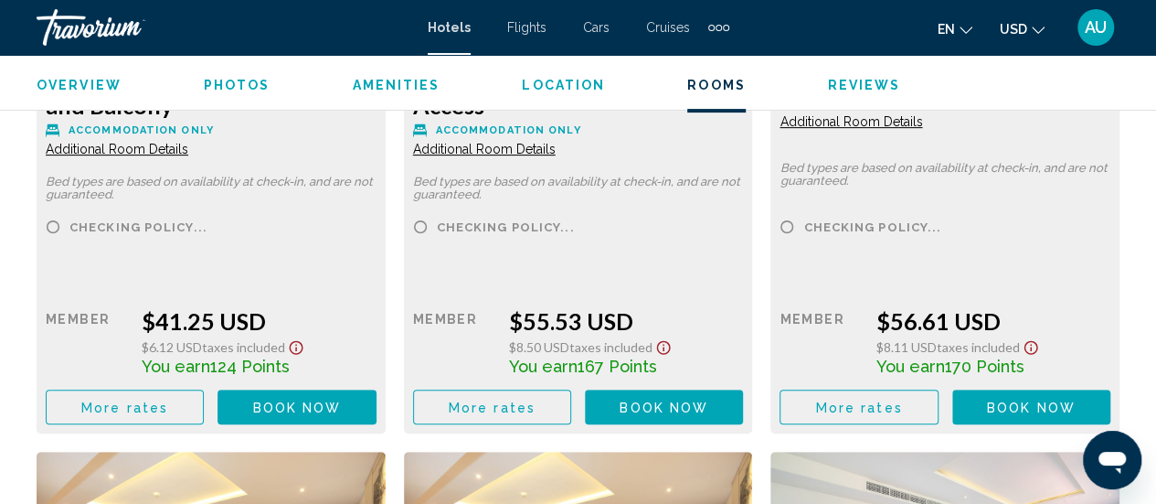
scroll to position [3740, 0]
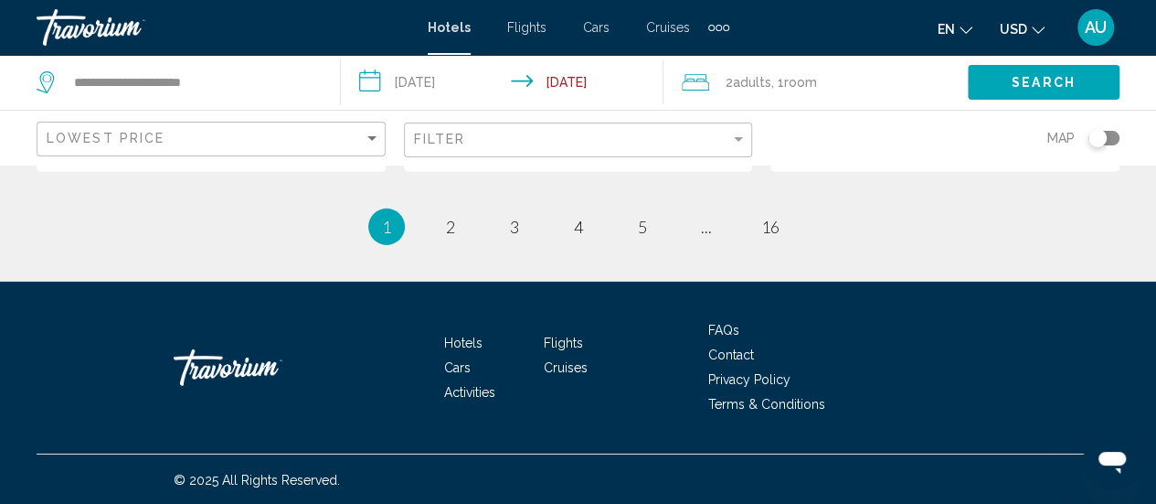
scroll to position [2809, 0]
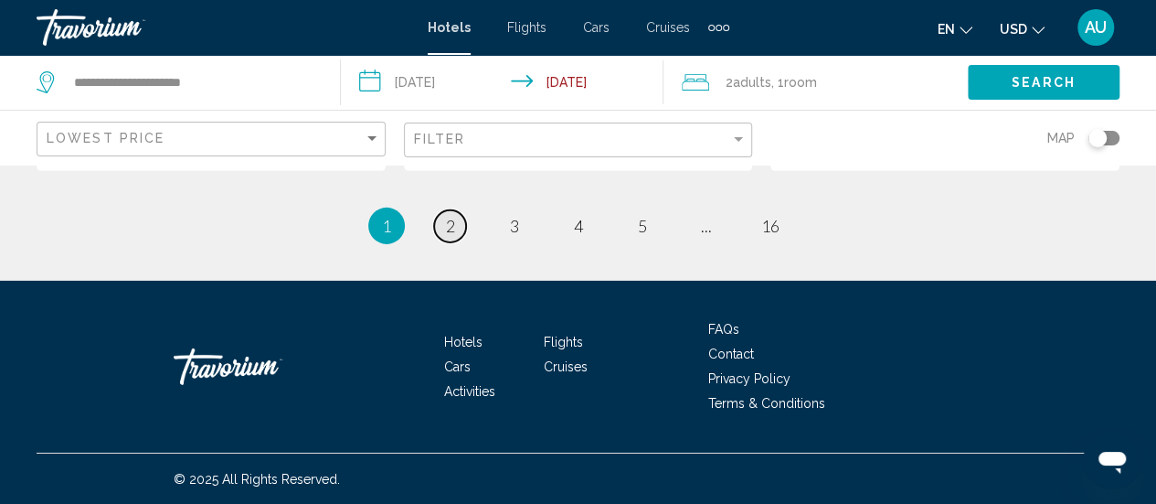
click at [455, 242] on link "page 2" at bounding box center [450, 226] width 32 height 32
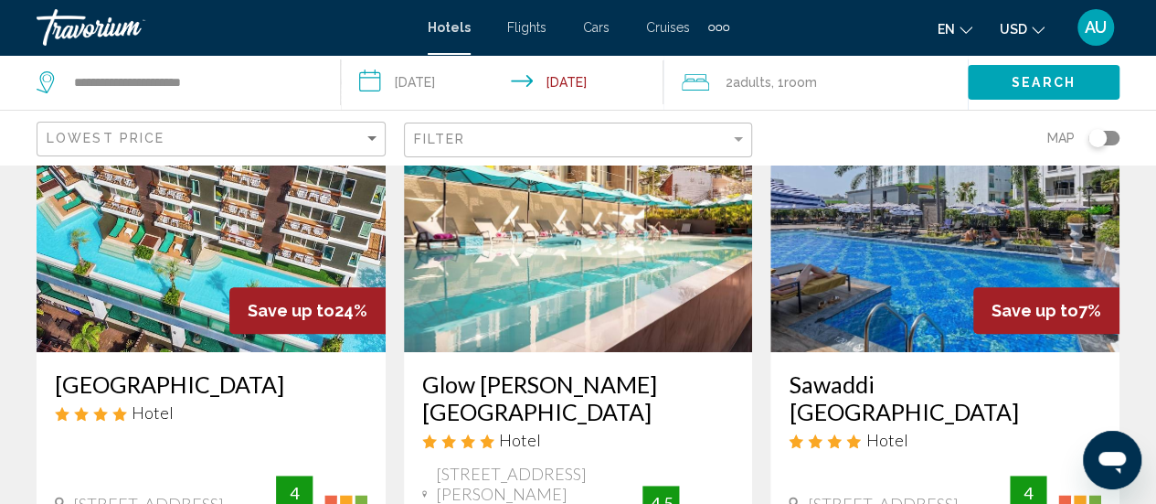
scroll to position [171, 0]
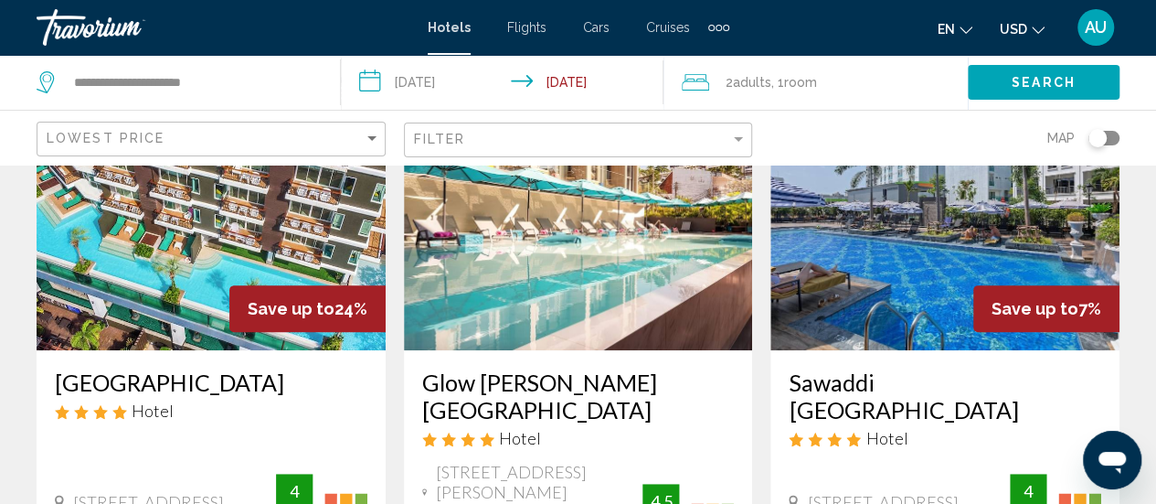
click at [159, 254] on img "Main content" at bounding box center [211, 204] width 349 height 293
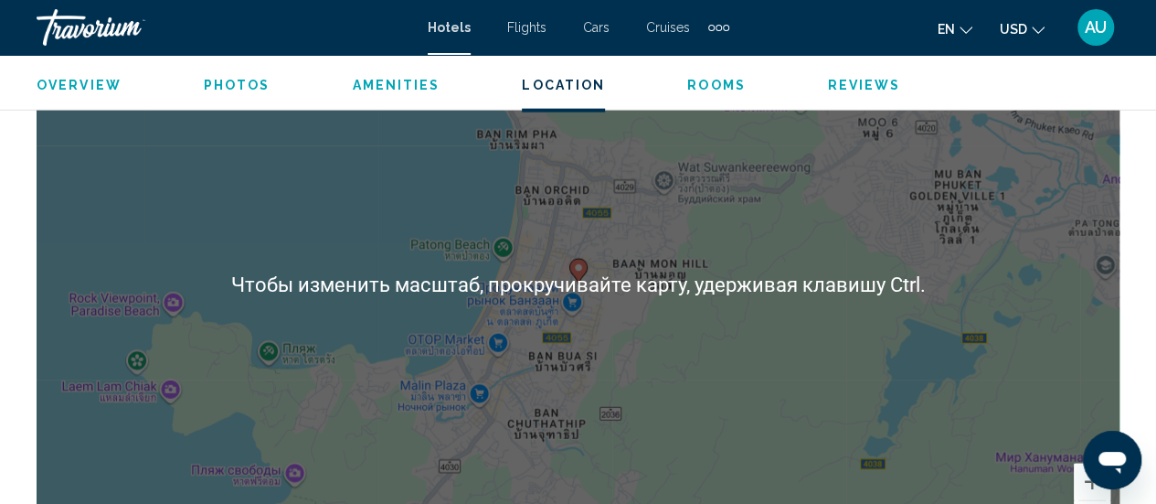
scroll to position [2167, 0]
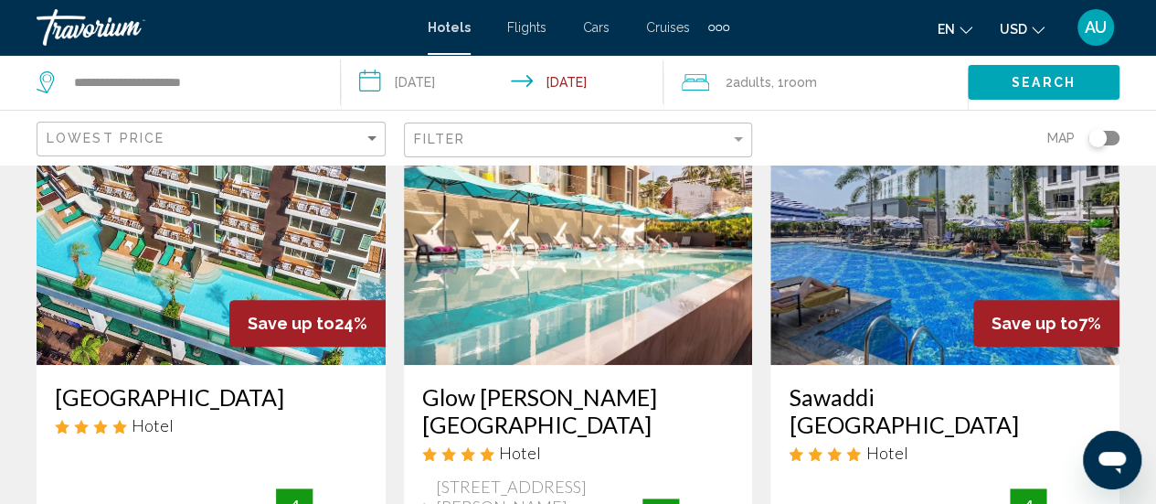
scroll to position [157, 0]
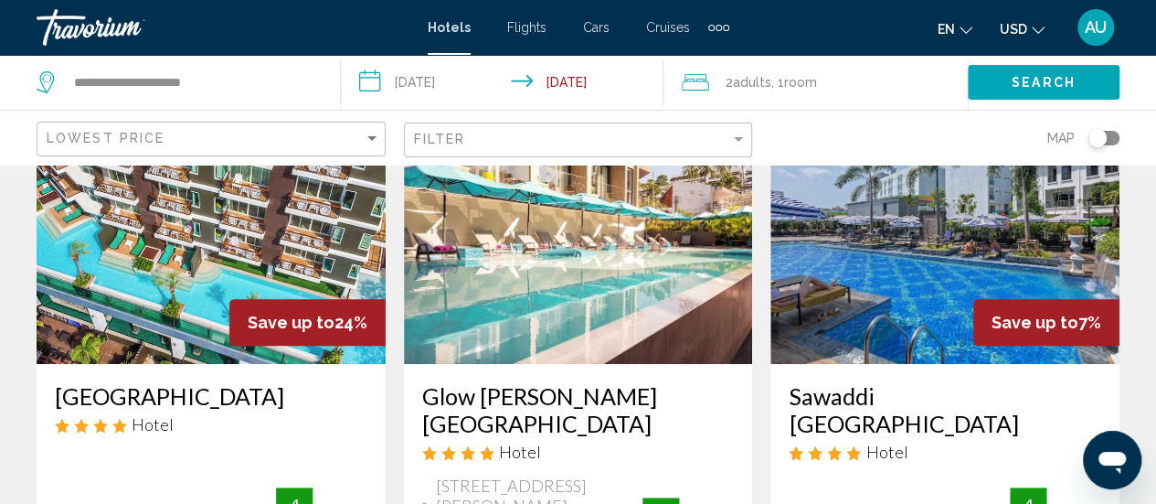
click at [605, 271] on img "Main content" at bounding box center [578, 217] width 349 height 293
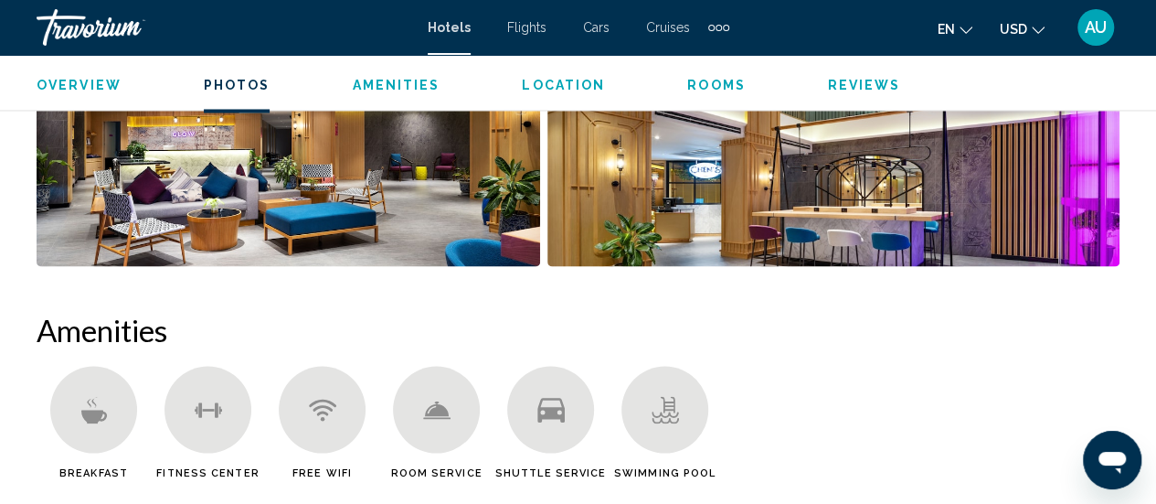
scroll to position [1549, 0]
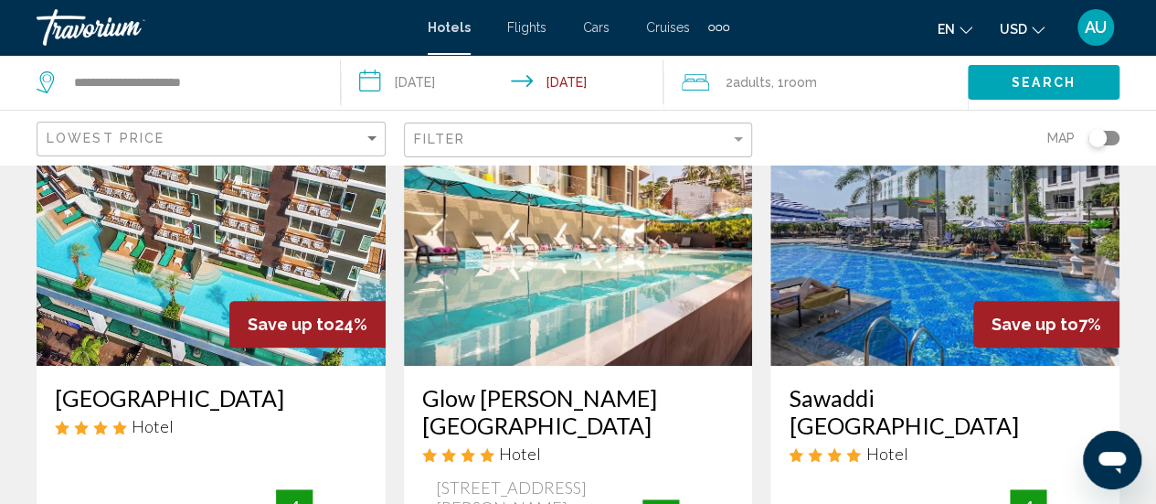
scroll to position [197, 0]
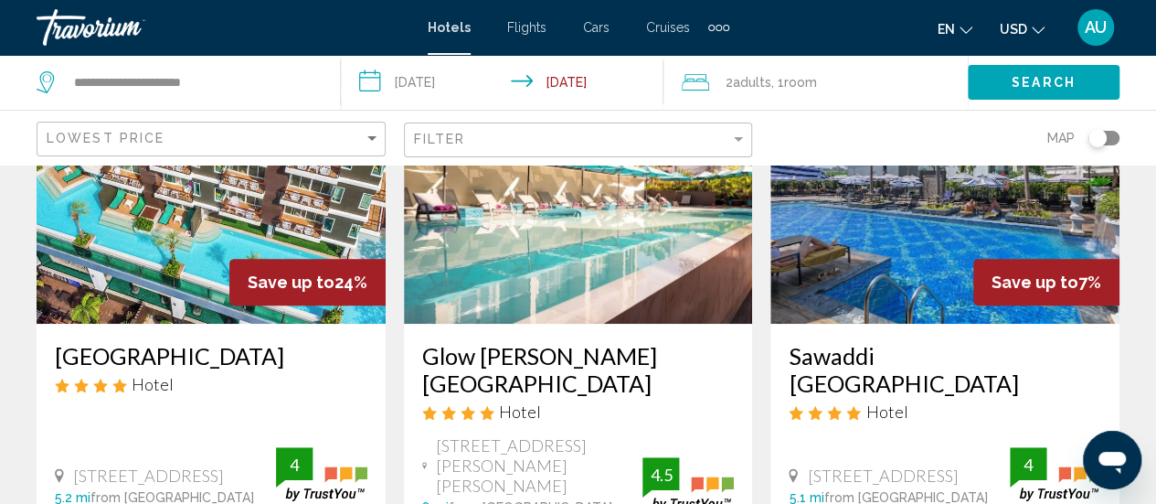
click at [1011, 260] on div "Save up to 7%" at bounding box center [1047, 282] width 146 height 47
click at [900, 246] on img "Main content" at bounding box center [945, 177] width 349 height 293
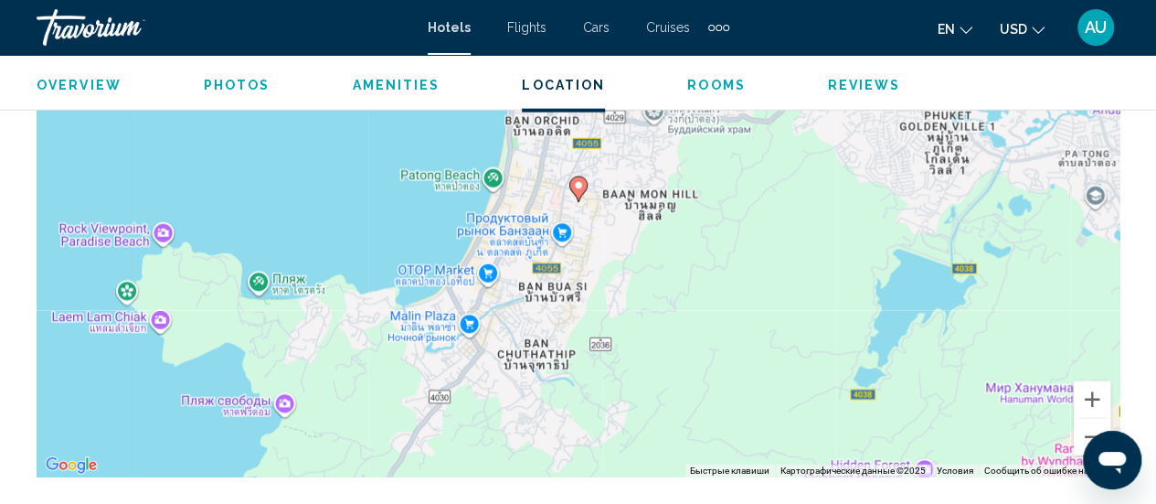
scroll to position [2231, 0]
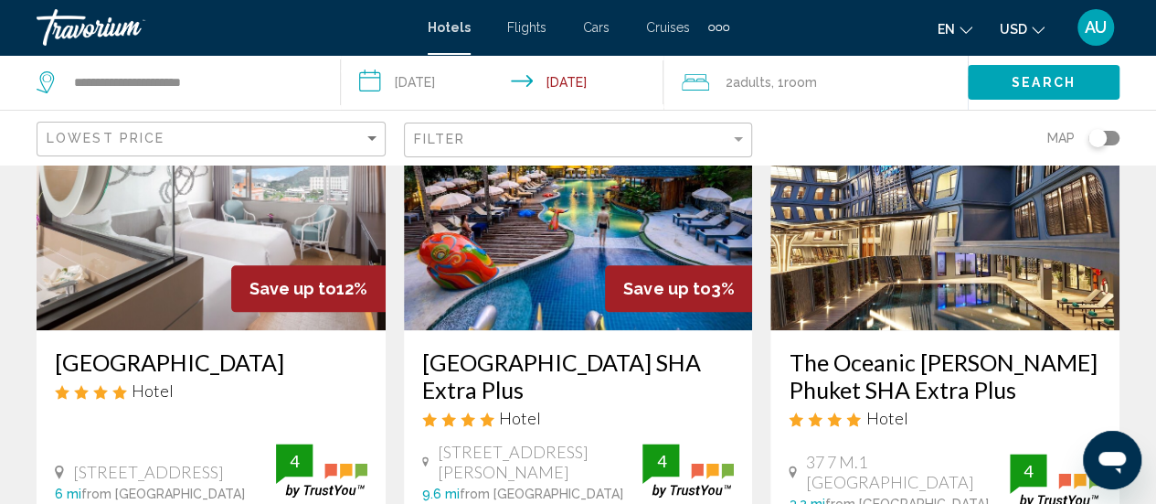
scroll to position [876, 0]
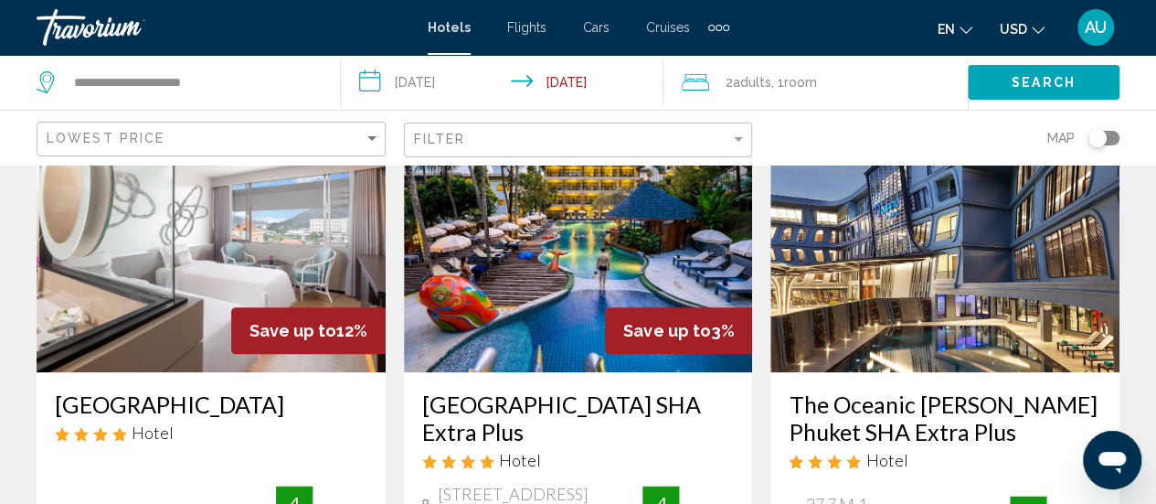
click at [291, 240] on img "Main content" at bounding box center [211, 226] width 349 height 293
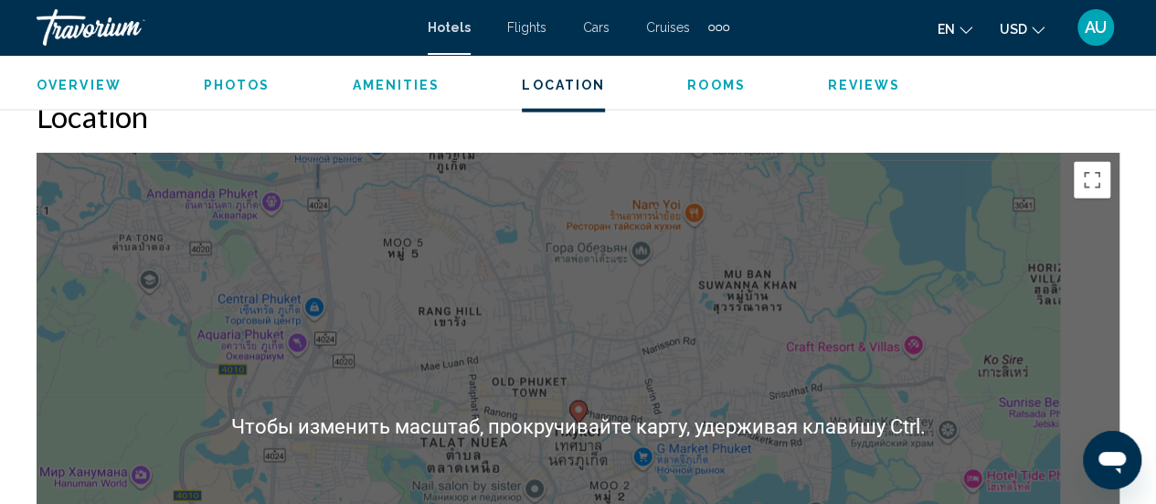
scroll to position [2197, 0]
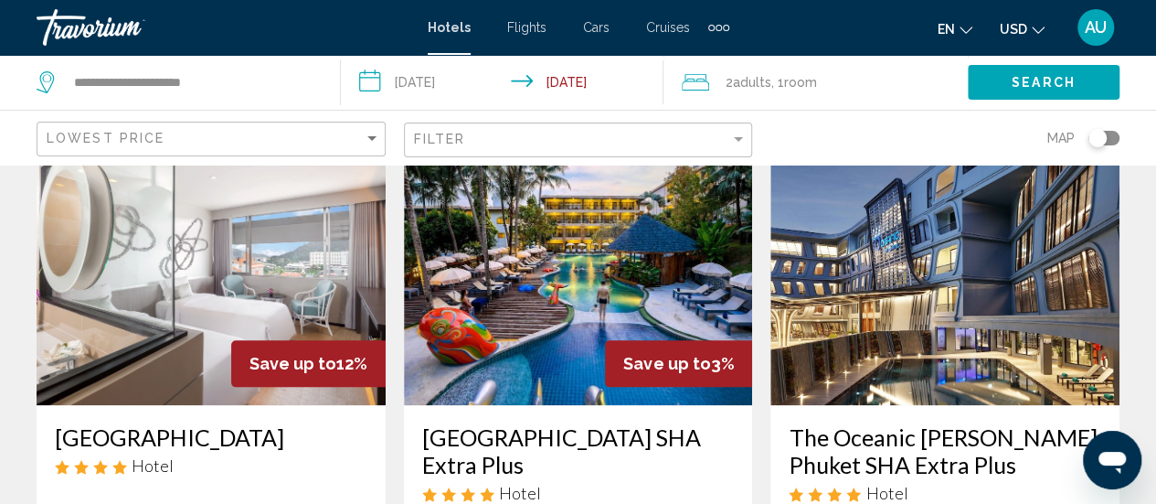
scroll to position [844, 0]
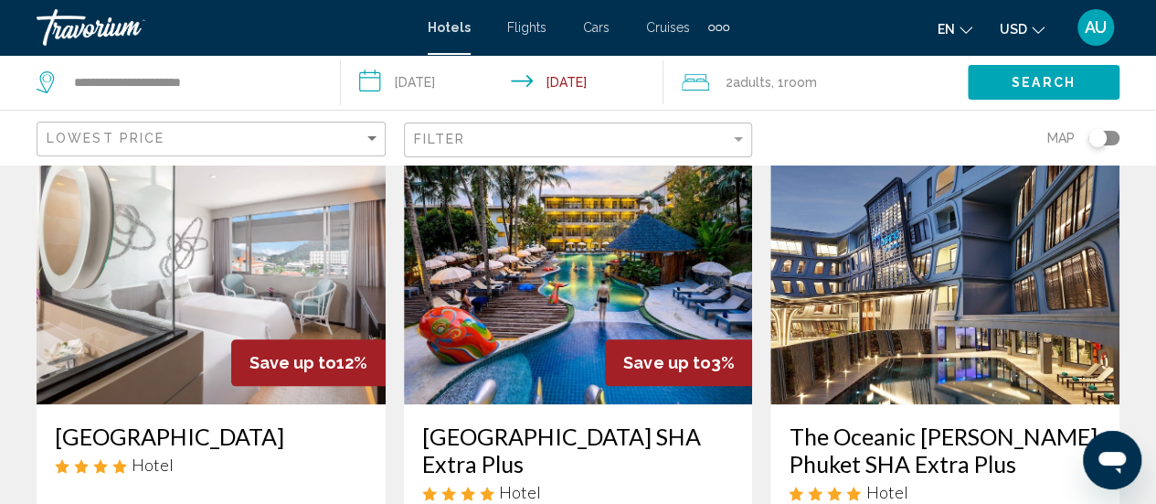
click at [528, 270] on img "Main content" at bounding box center [578, 258] width 349 height 293
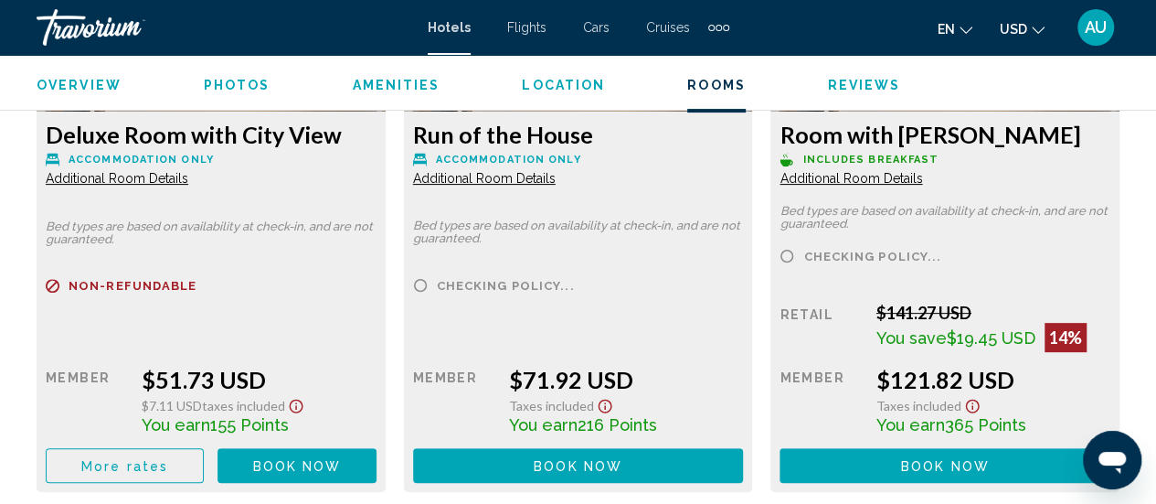
scroll to position [3658, 0]
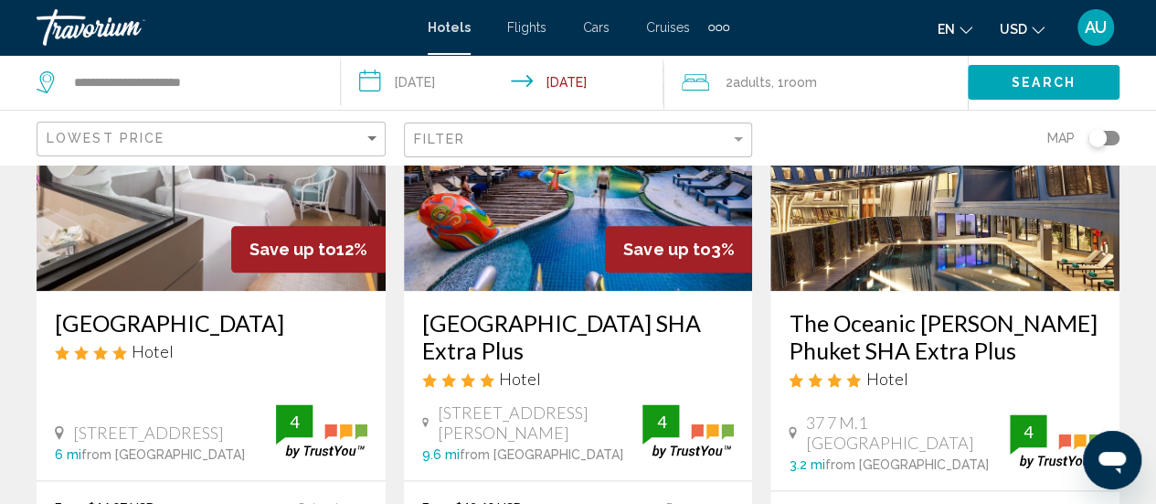
scroll to position [956, 0]
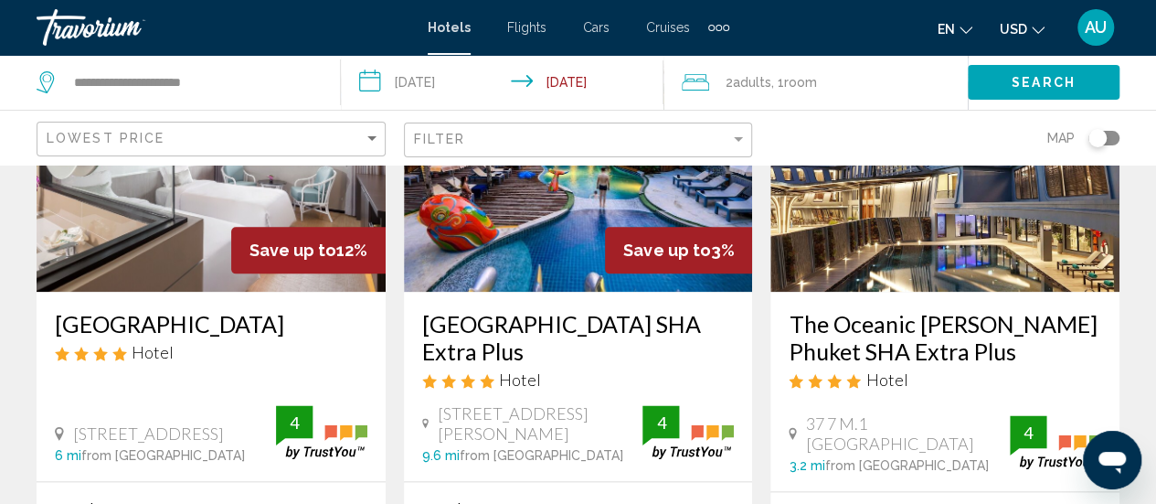
click at [1032, 226] on img "Main content" at bounding box center [945, 145] width 349 height 293
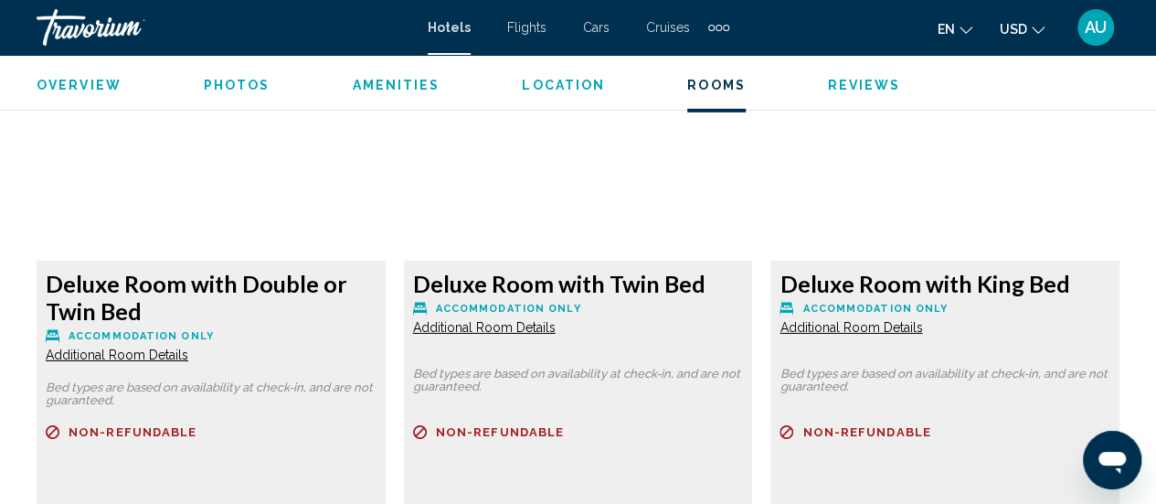
scroll to position [2891, 0]
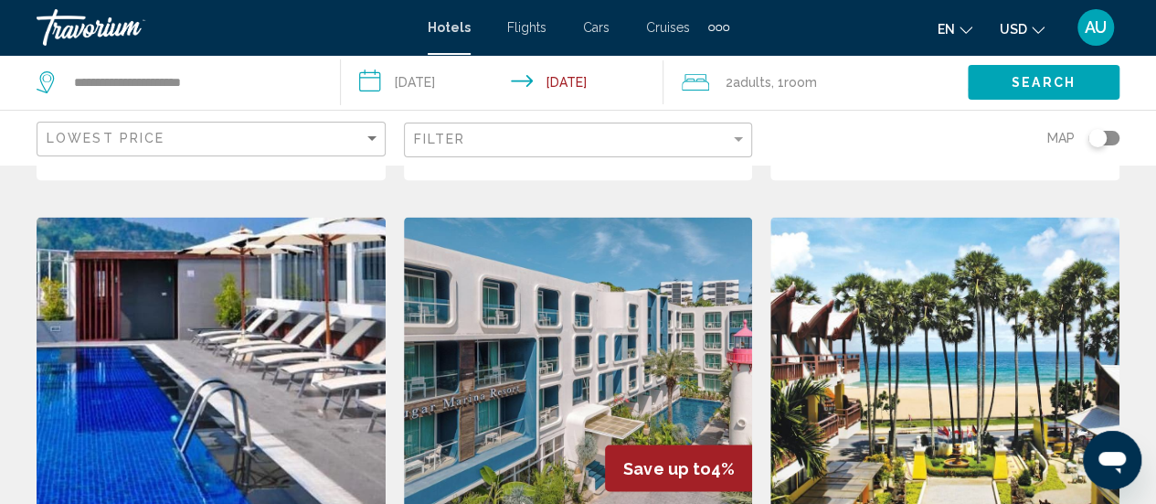
scroll to position [1650, 0]
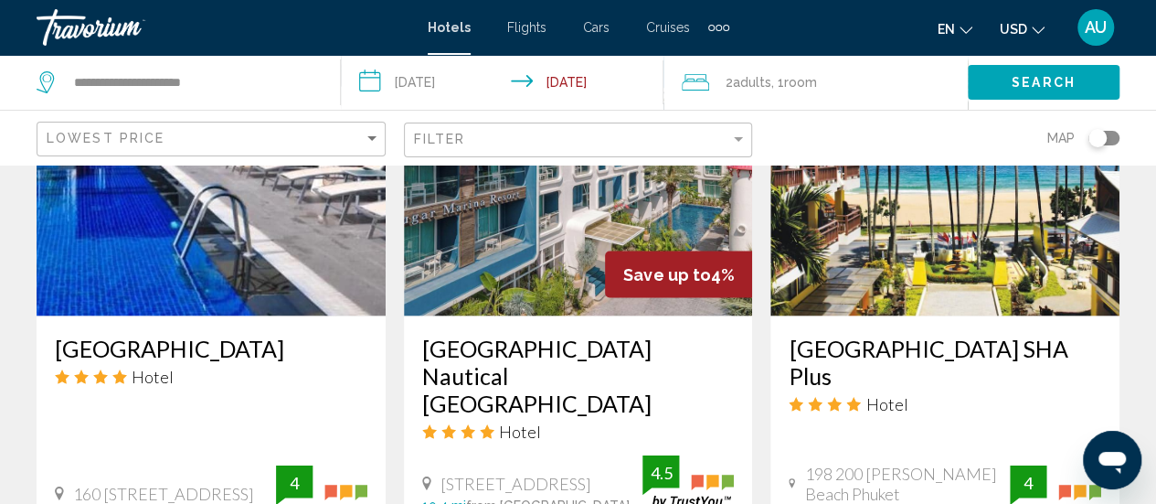
click at [227, 237] on img "Main content" at bounding box center [211, 169] width 349 height 293
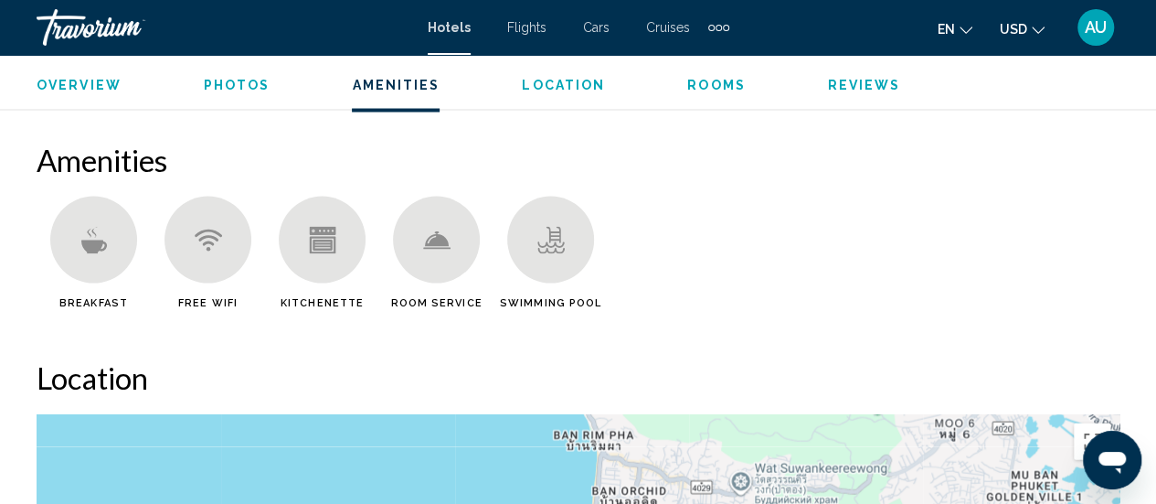
scroll to position [2095, 0]
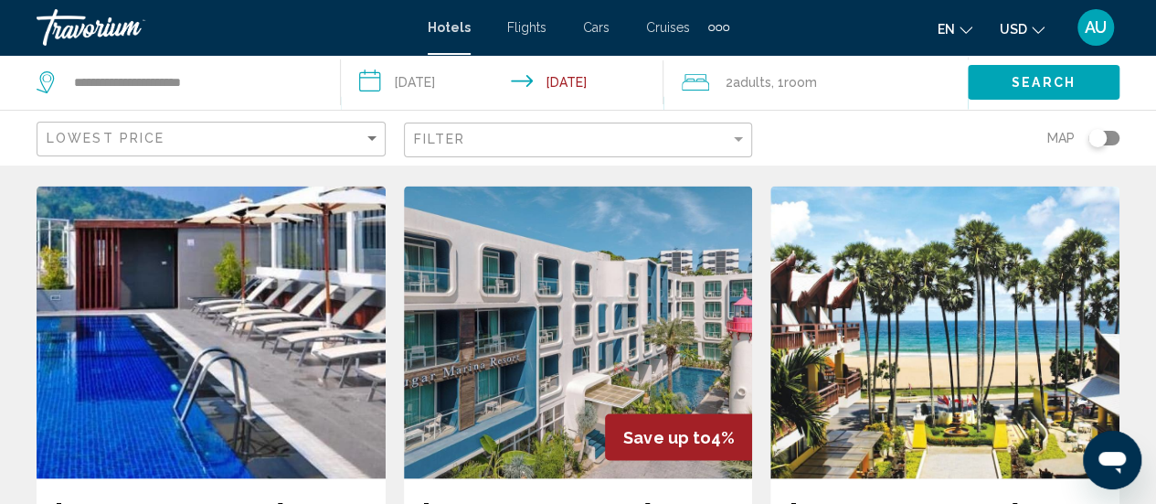
scroll to position [1521, 0]
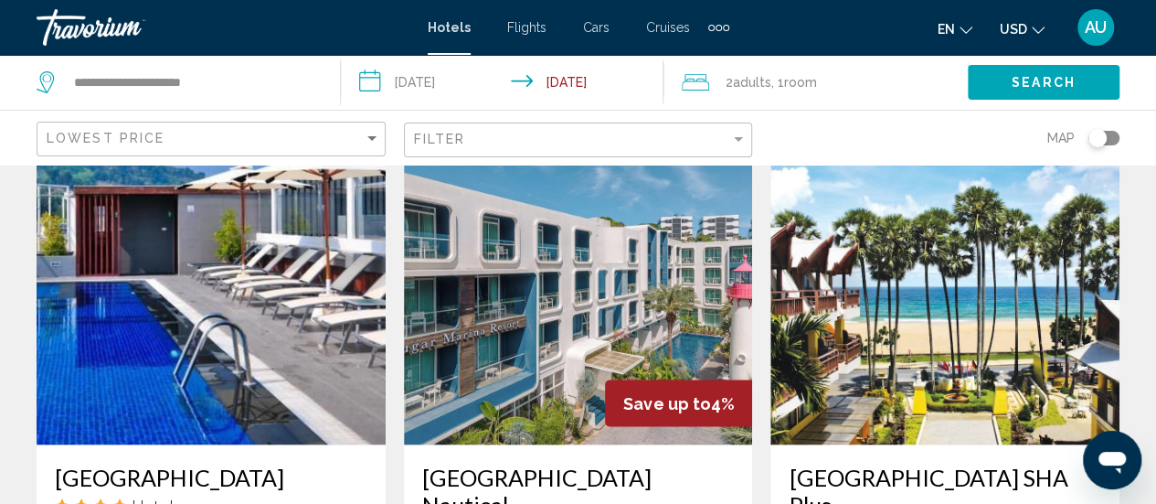
click at [521, 276] on img "Main content" at bounding box center [578, 298] width 349 height 293
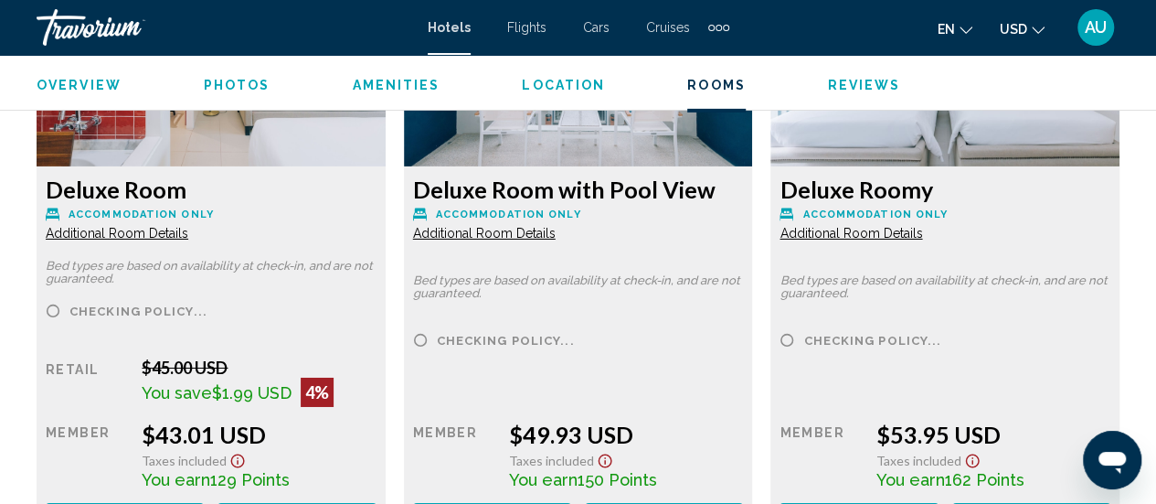
scroll to position [2969, 0]
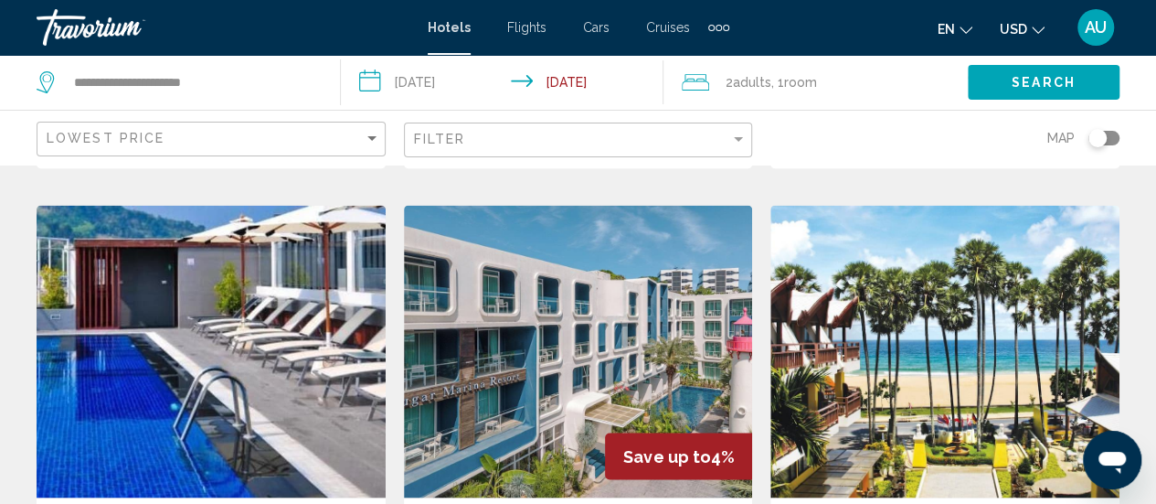
scroll to position [1534, 0]
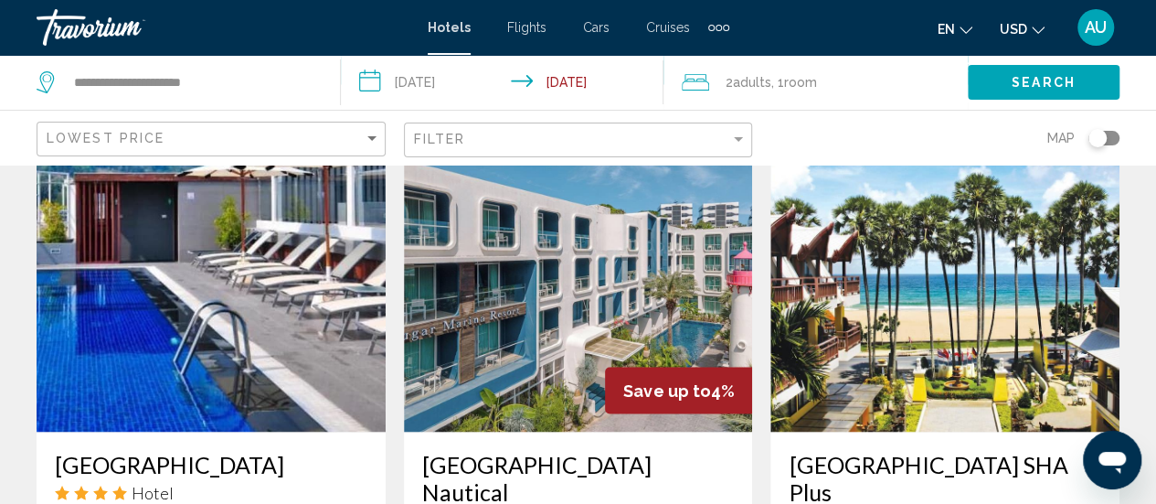
click at [861, 332] on img "Main content" at bounding box center [945, 285] width 349 height 293
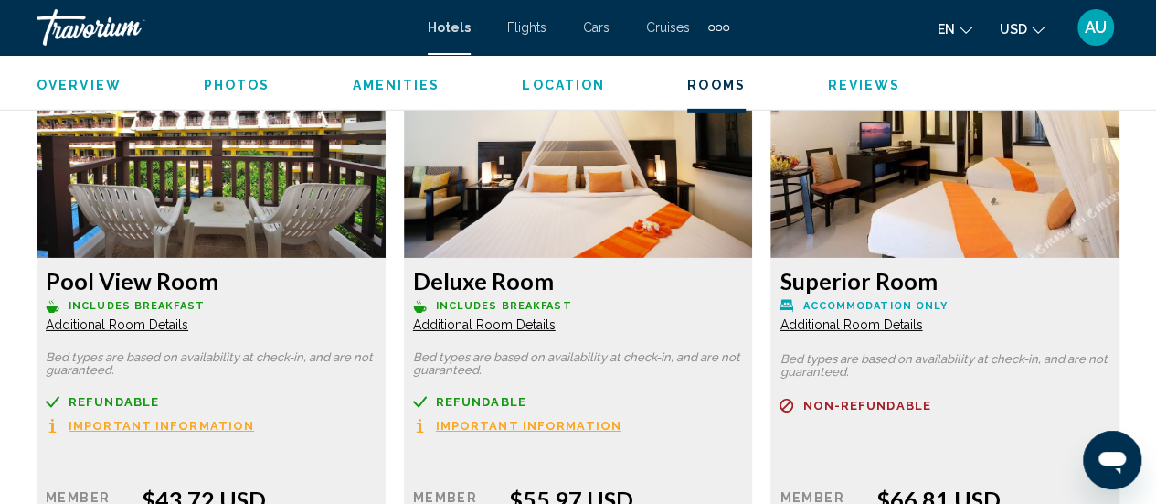
scroll to position [2646, 0]
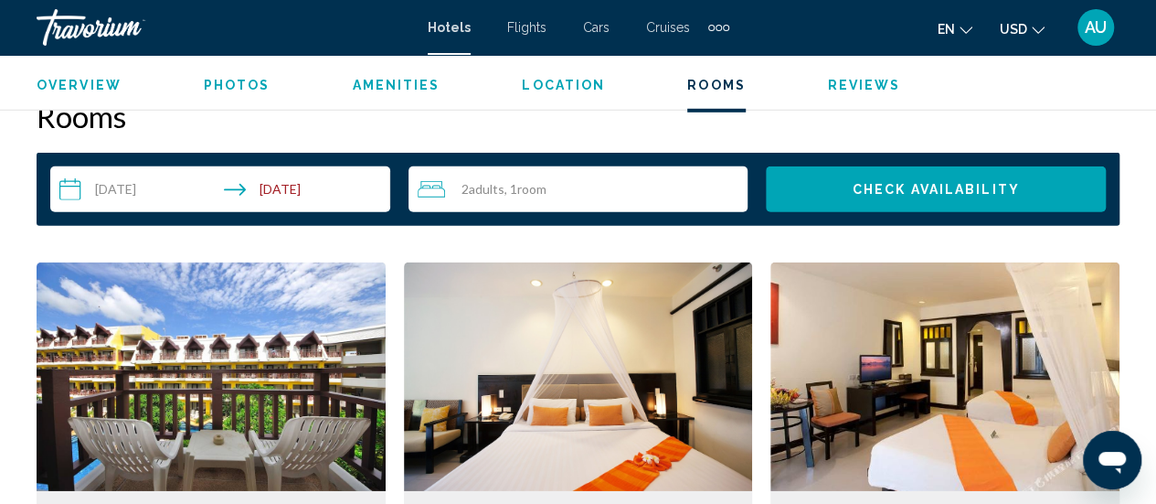
click at [179, 378] on img "Main content" at bounding box center [211, 376] width 349 height 229
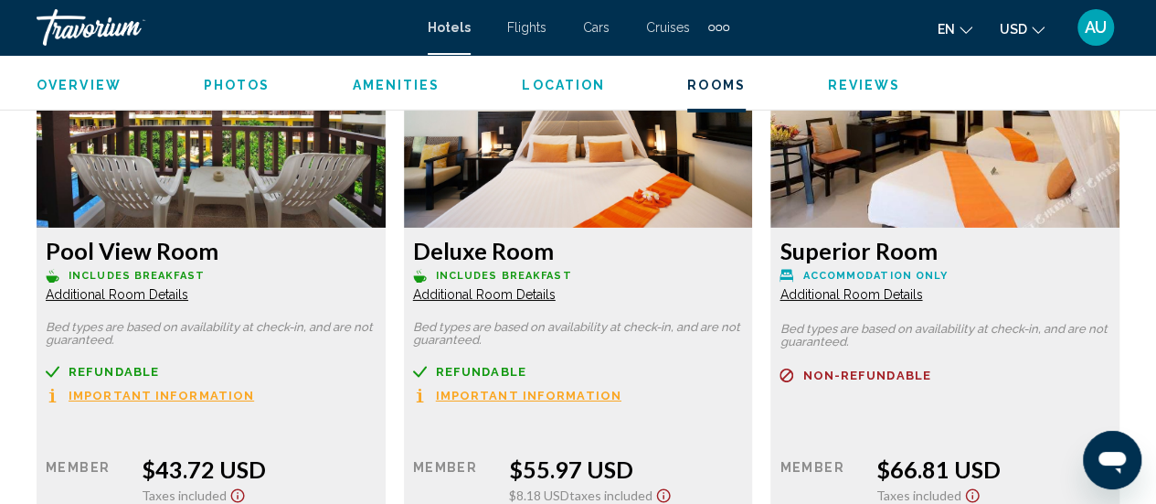
scroll to position [2911, 0]
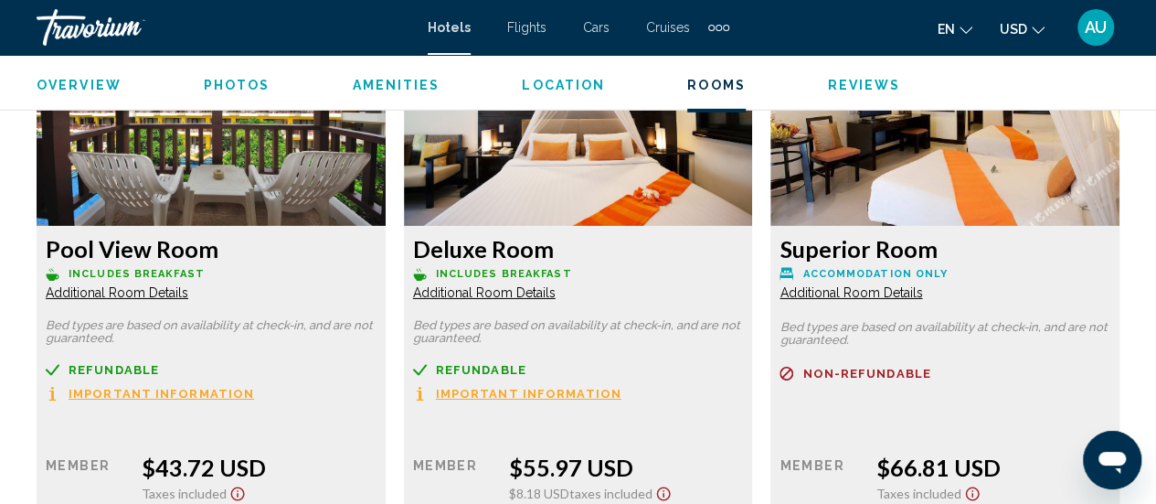
click at [209, 178] on img "Main content" at bounding box center [211, 111] width 349 height 229
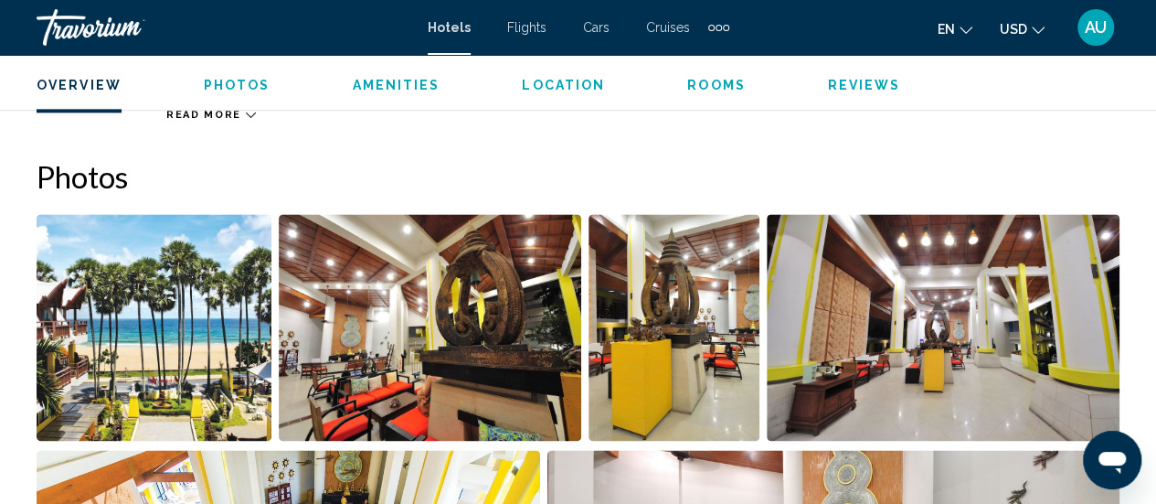
scroll to position [1166, 0]
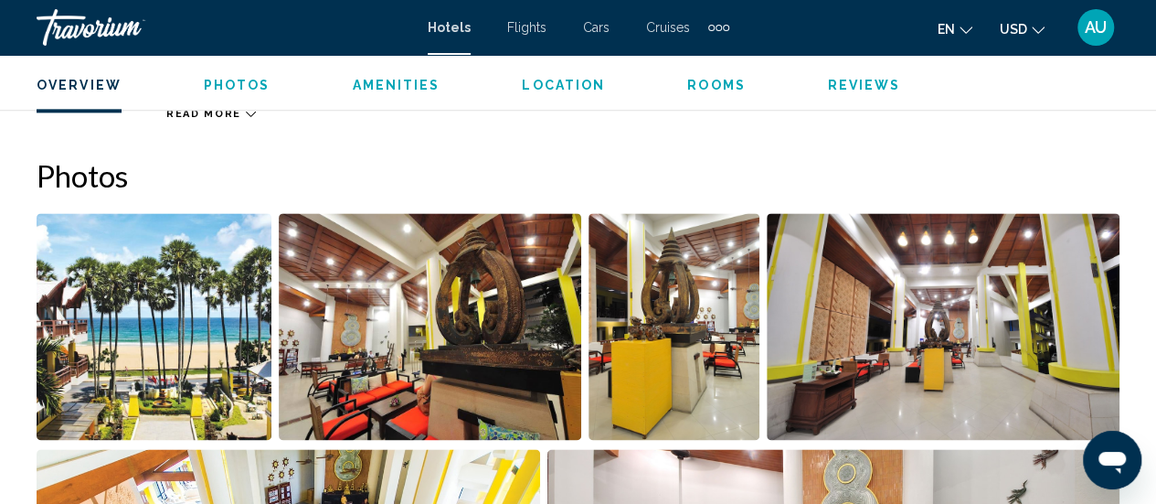
click at [134, 309] on img "Open full-screen image slider" at bounding box center [154, 326] width 235 height 227
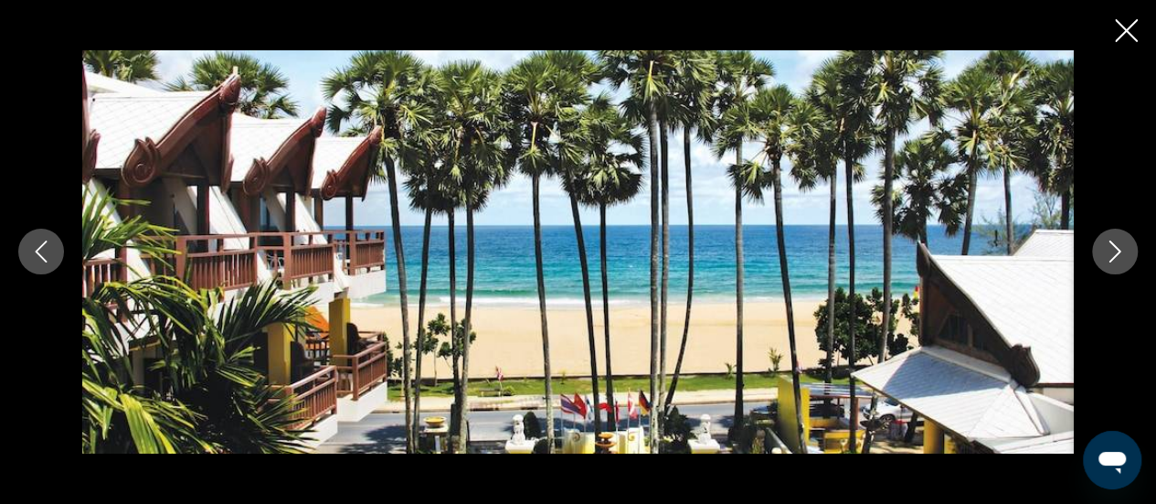
click at [1105, 253] on icon "Next image" at bounding box center [1115, 251] width 22 height 22
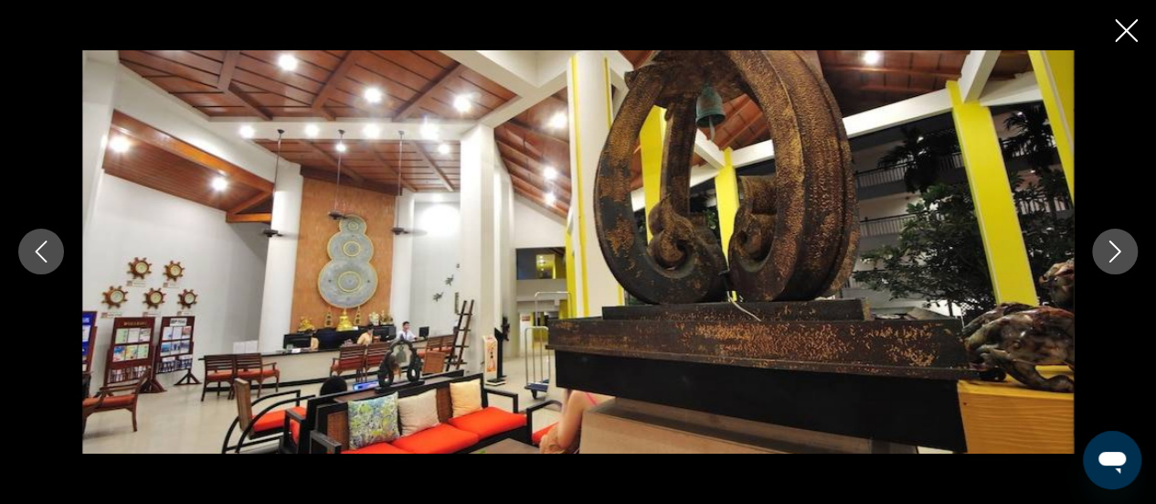
click at [1105, 253] on icon "Next image" at bounding box center [1115, 251] width 22 height 22
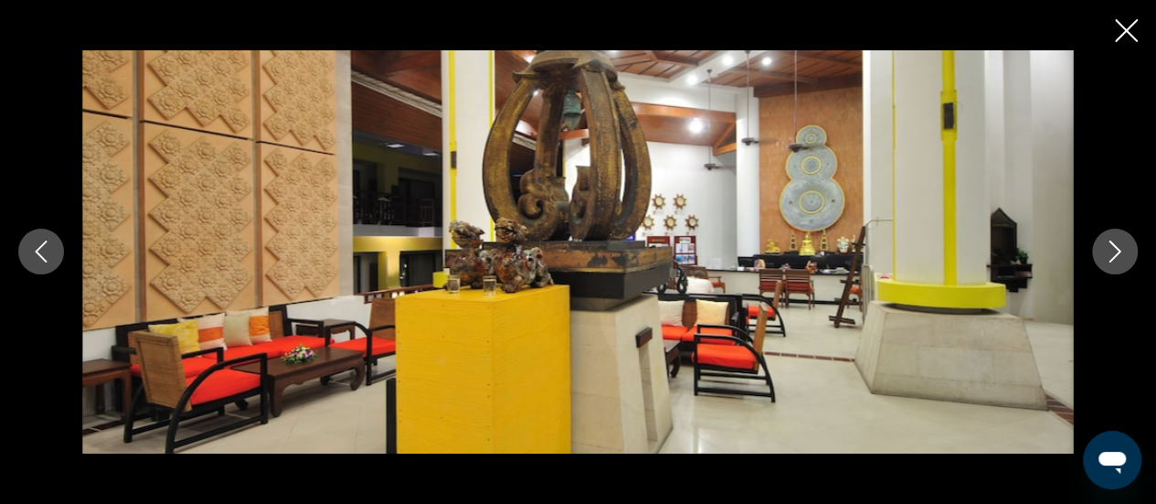
click at [1105, 253] on icon "Next image" at bounding box center [1115, 251] width 22 height 22
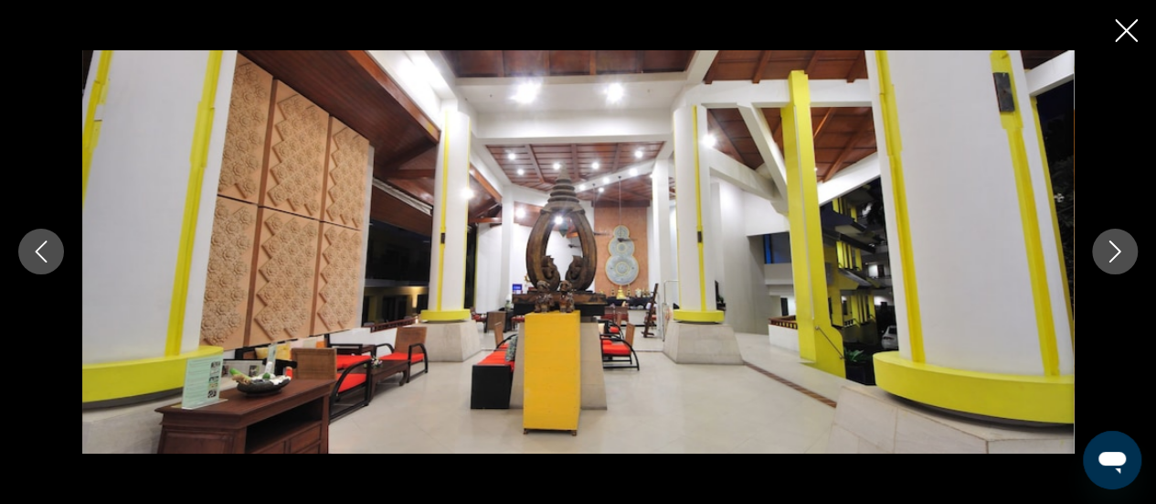
click at [1105, 253] on icon "Next image" at bounding box center [1115, 251] width 22 height 22
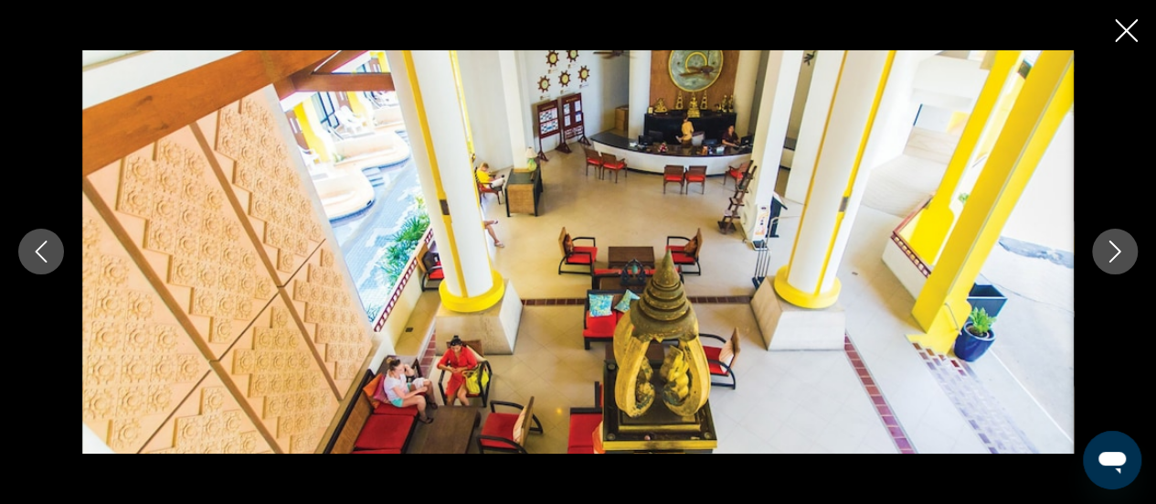
click at [1105, 253] on icon "Next image" at bounding box center [1115, 251] width 22 height 22
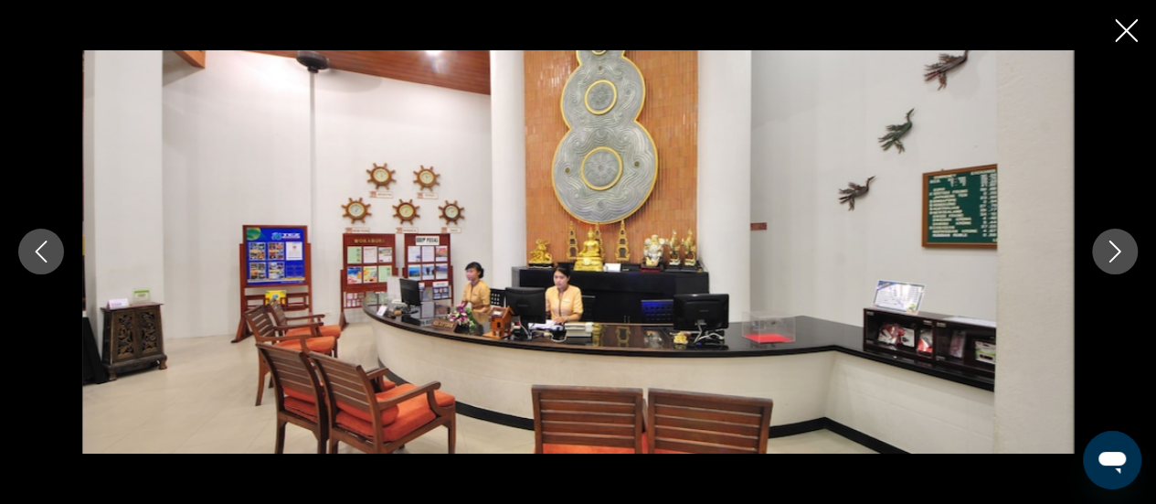
click at [1105, 253] on icon "Next image" at bounding box center [1115, 251] width 22 height 22
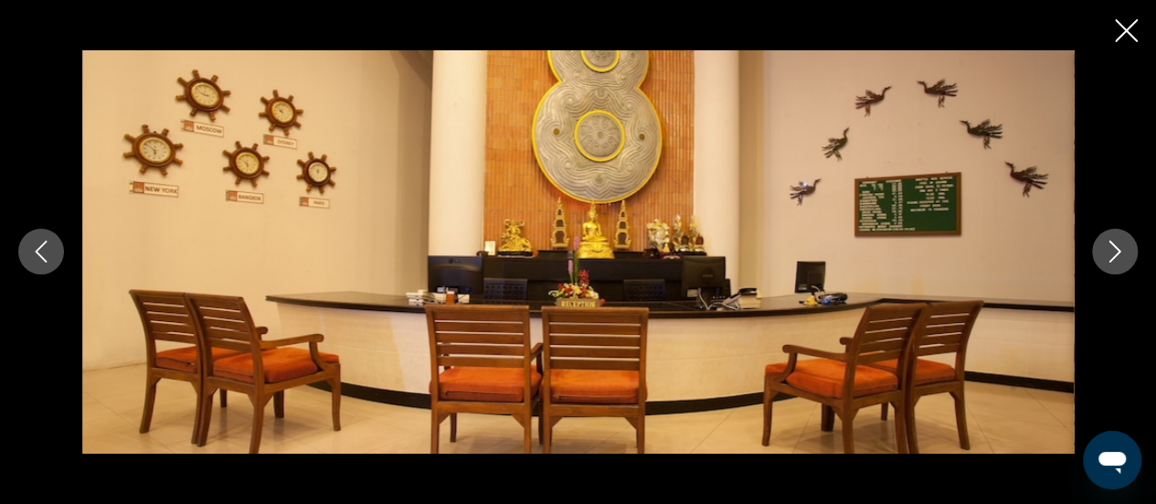
click at [1105, 253] on icon "Next image" at bounding box center [1115, 251] width 22 height 22
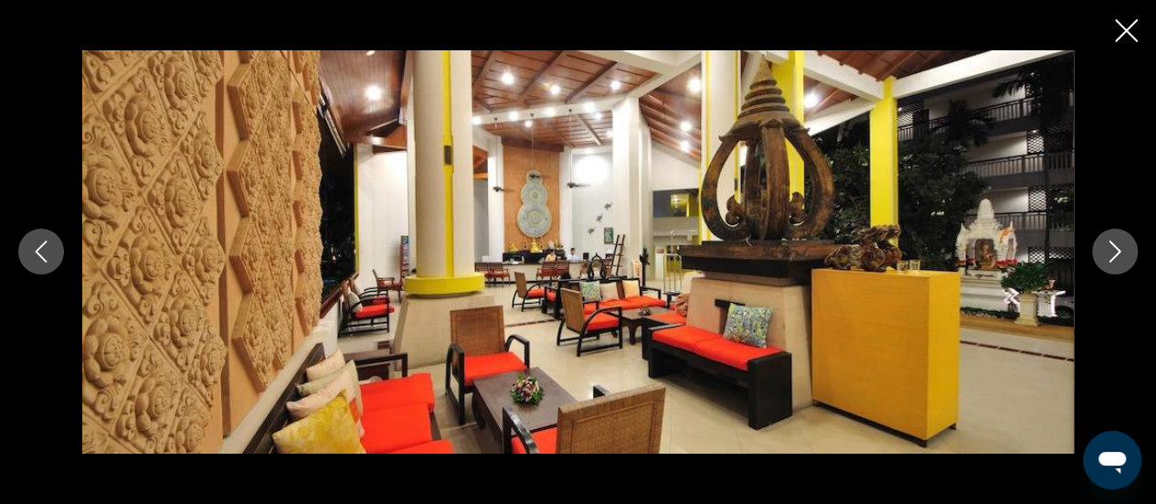
click at [1105, 253] on icon "Next image" at bounding box center [1115, 251] width 22 height 22
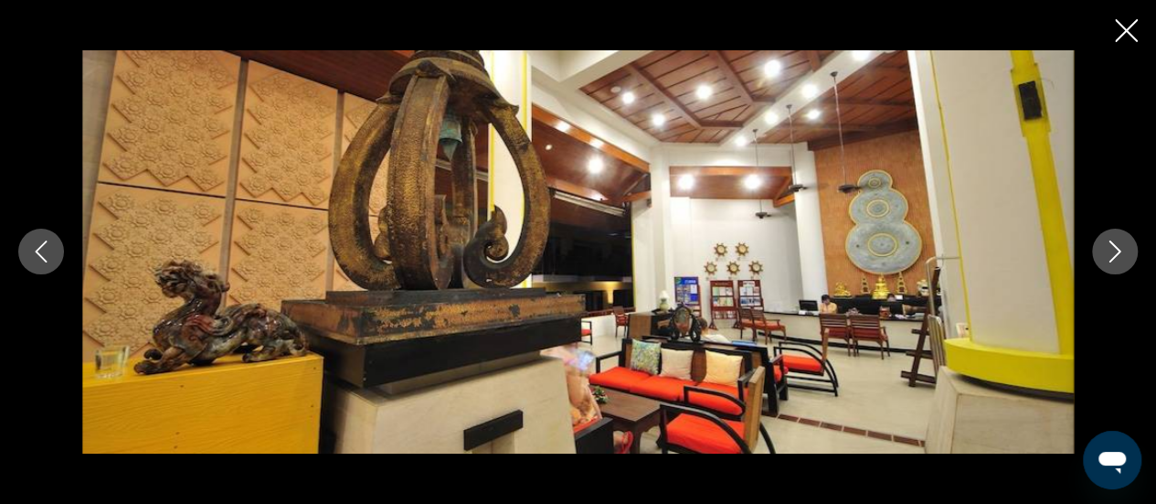
click at [1105, 253] on icon "Next image" at bounding box center [1115, 251] width 22 height 22
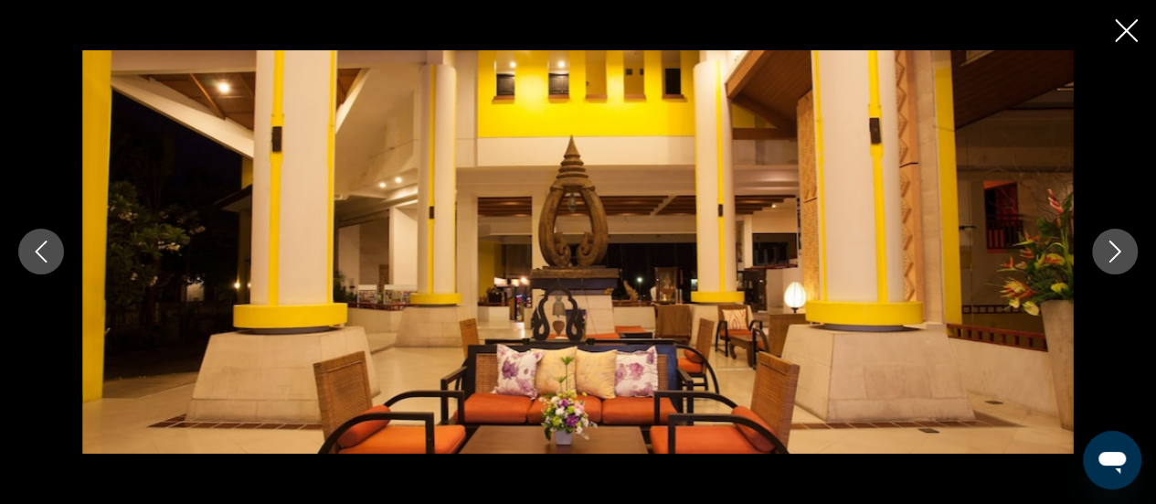
click at [1105, 253] on icon "Next image" at bounding box center [1115, 251] width 22 height 22
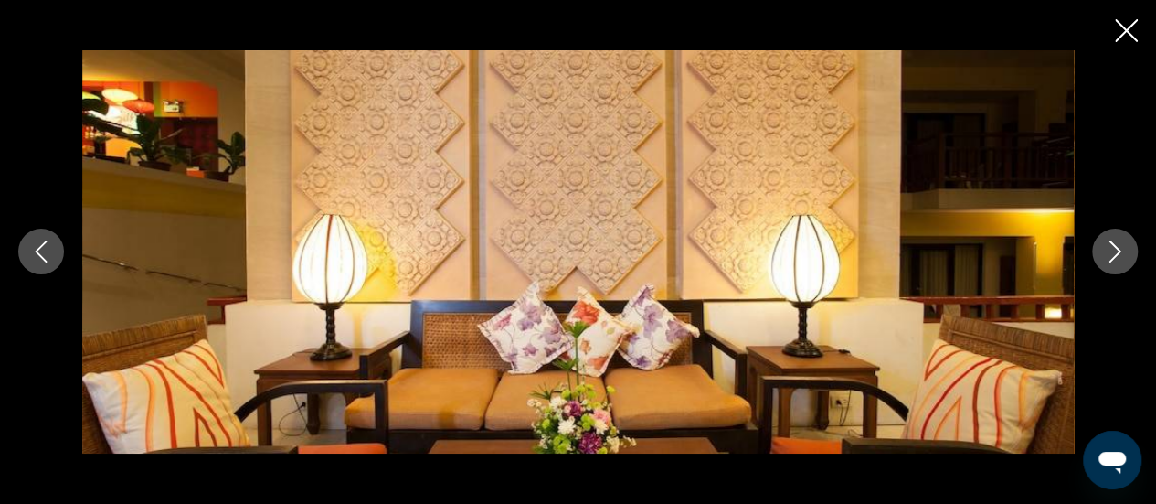
click at [1105, 253] on icon "Next image" at bounding box center [1115, 251] width 22 height 22
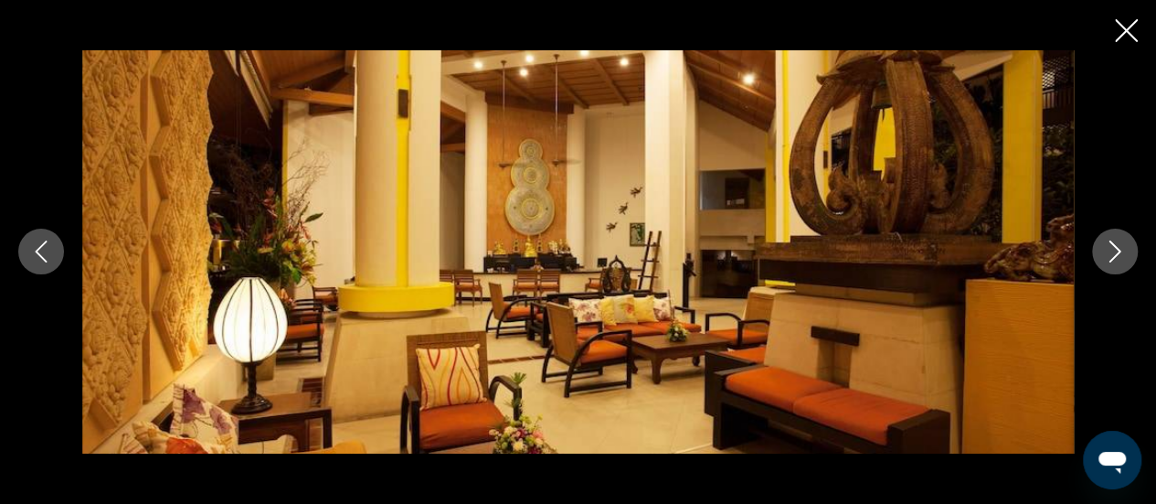
click at [1105, 253] on icon "Next image" at bounding box center [1115, 251] width 22 height 22
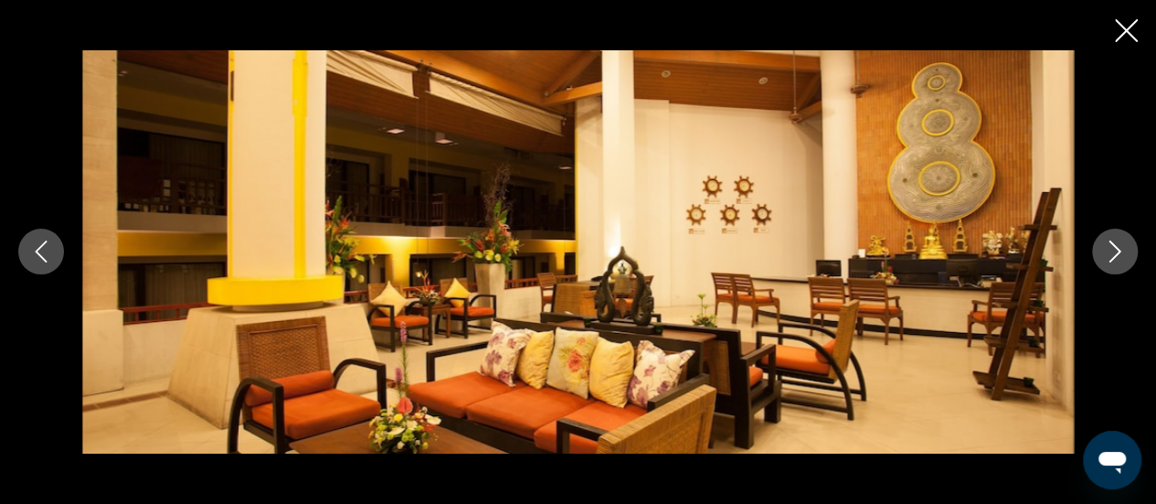
click at [1105, 253] on icon "Next image" at bounding box center [1115, 251] width 22 height 22
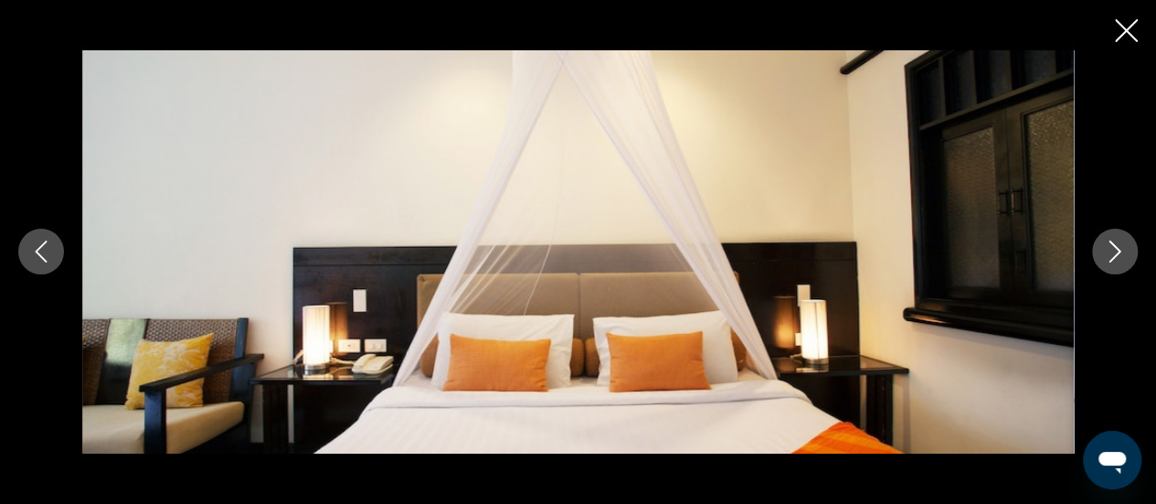
click at [1105, 253] on icon "Next image" at bounding box center [1115, 251] width 22 height 22
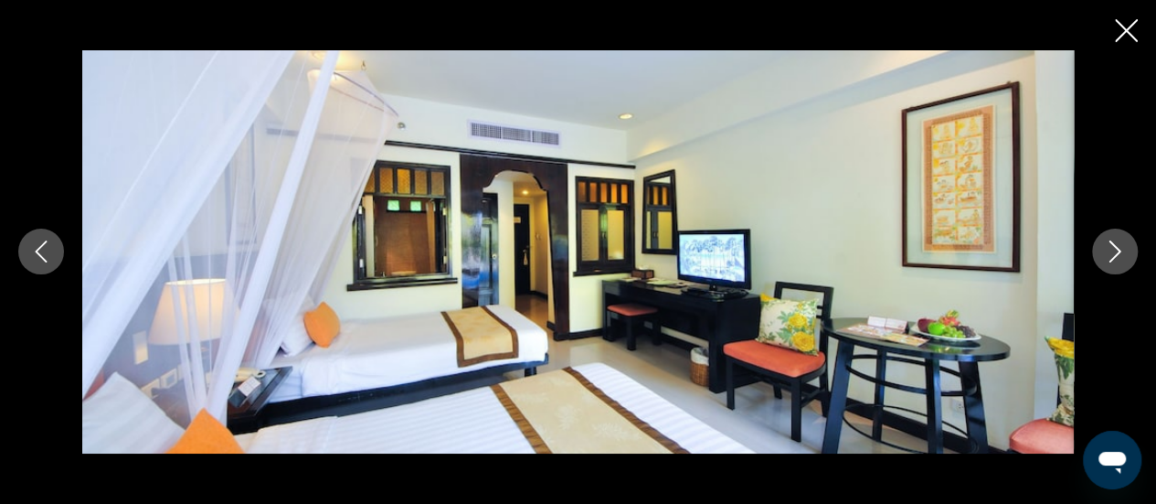
click at [1105, 253] on icon "Next image" at bounding box center [1115, 251] width 22 height 22
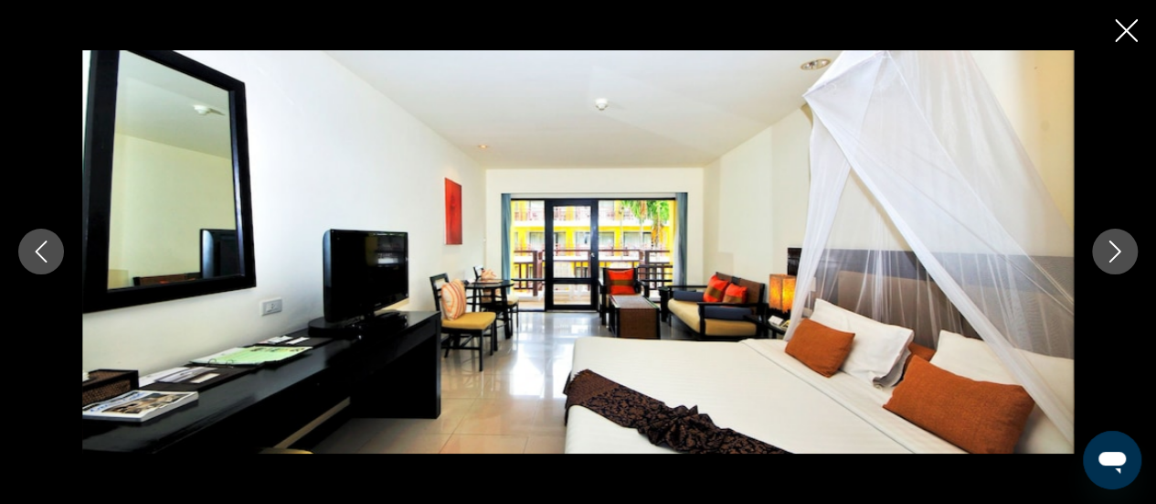
click at [1105, 253] on icon "Next image" at bounding box center [1115, 251] width 22 height 22
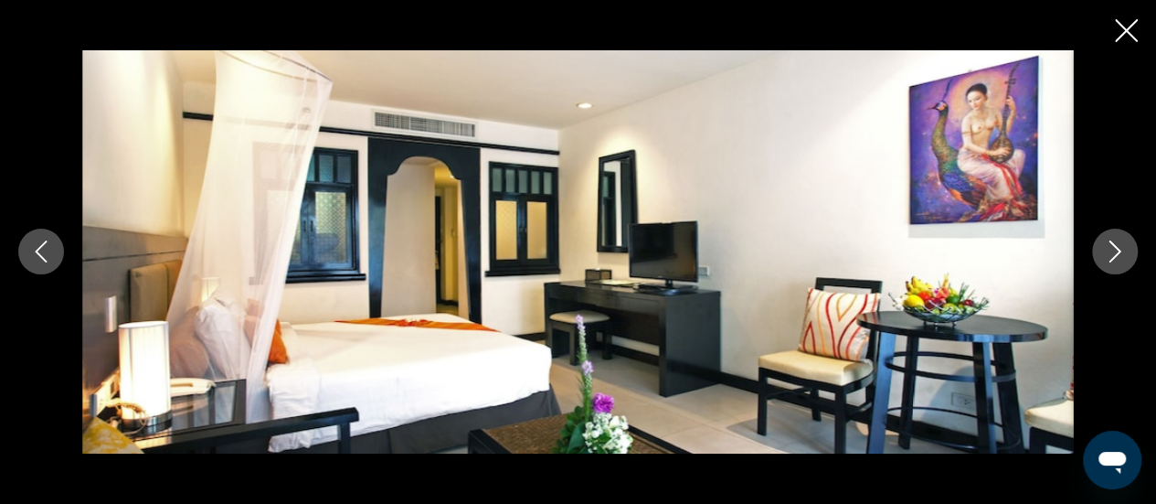
click at [1105, 253] on icon "Next image" at bounding box center [1115, 251] width 22 height 22
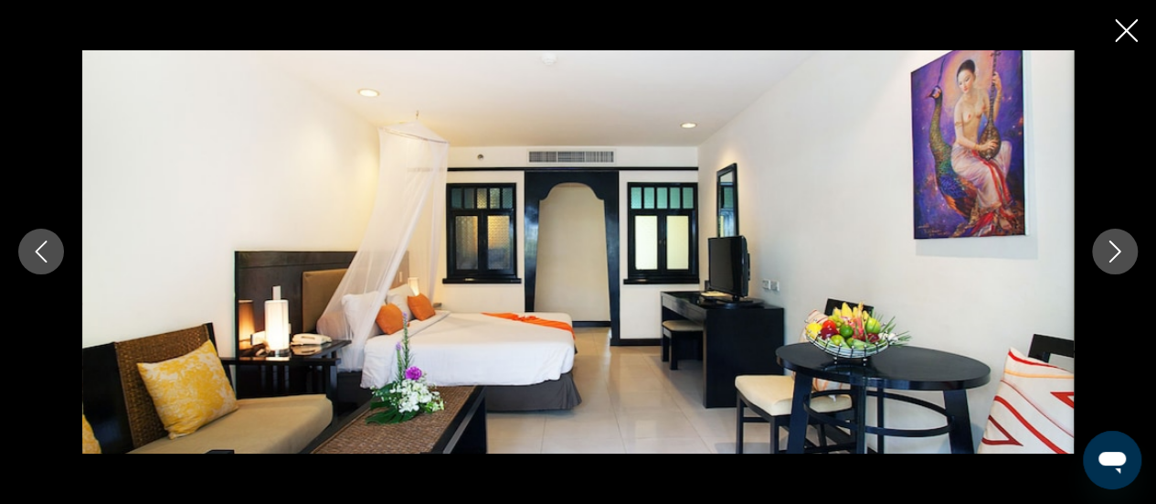
click at [1125, 27] on icon "Close slideshow" at bounding box center [1126, 30] width 23 height 23
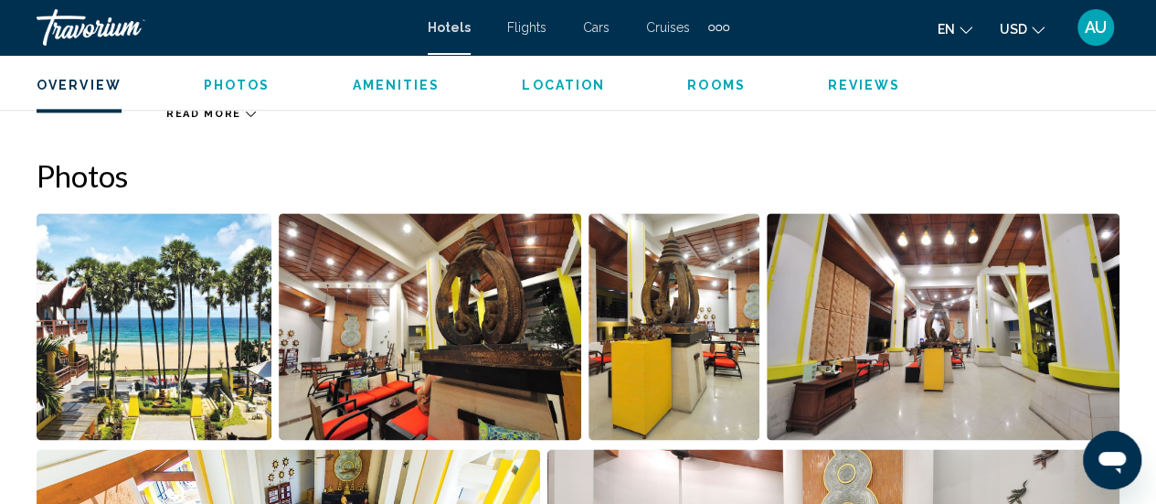
click at [225, 87] on span "Photos" at bounding box center [237, 85] width 67 height 15
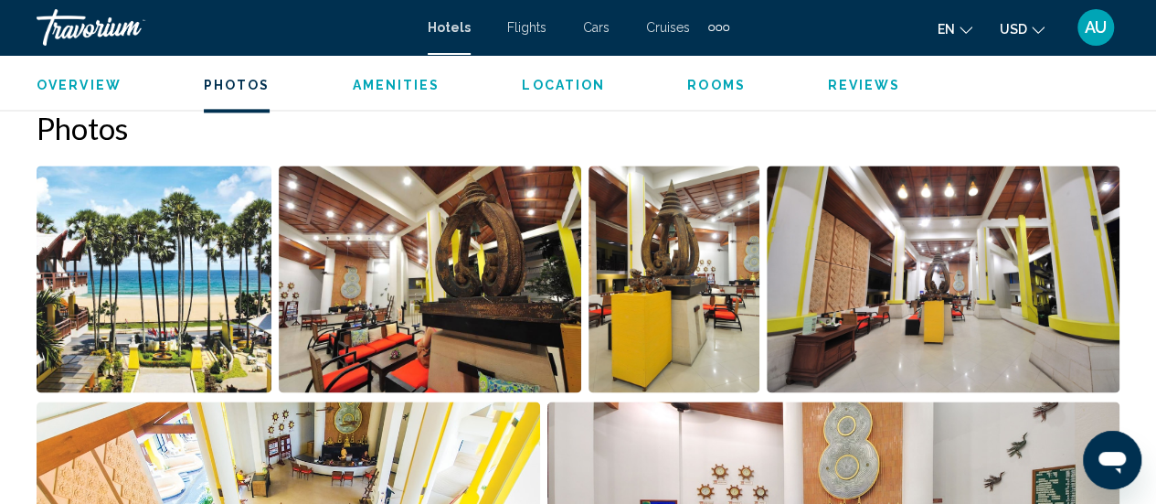
click at [375, 78] on span "Amenities" at bounding box center [396, 85] width 88 height 15
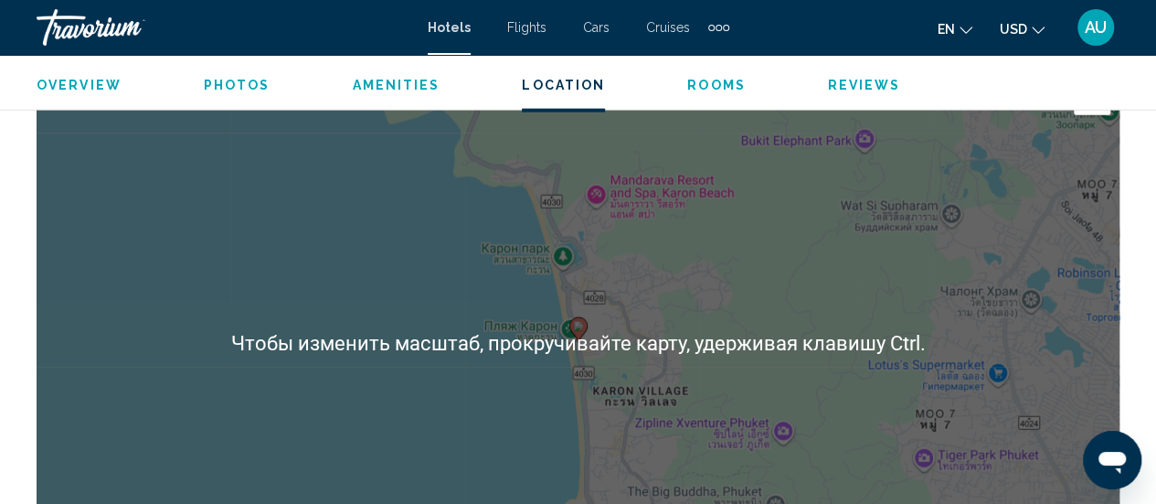
scroll to position [2090, 0]
click at [718, 76] on ul "Overview Photos Amenities Location Rooms Reviews Check Availability" at bounding box center [578, 83] width 1083 height 20
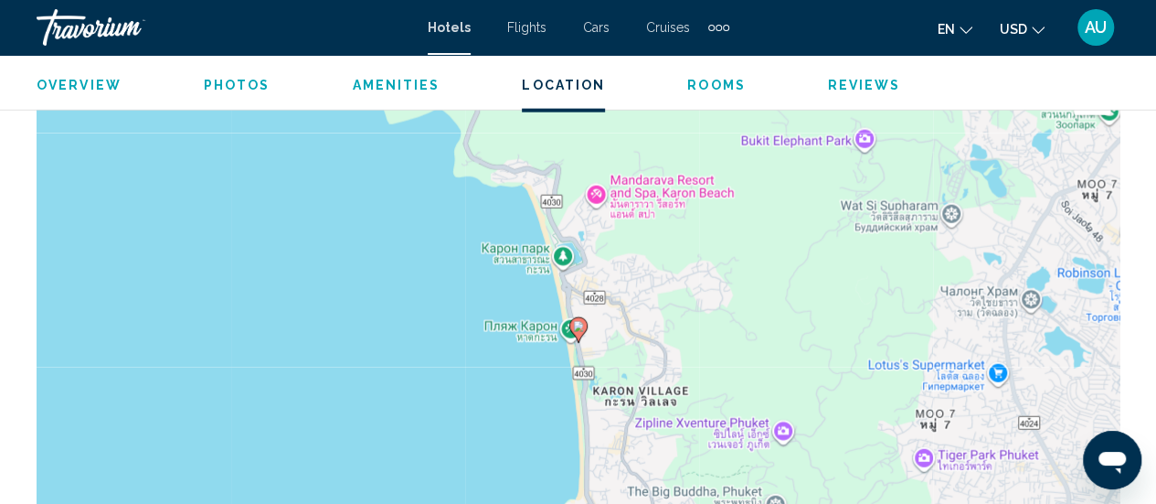
click at [718, 89] on span "Rooms" at bounding box center [716, 85] width 59 height 15
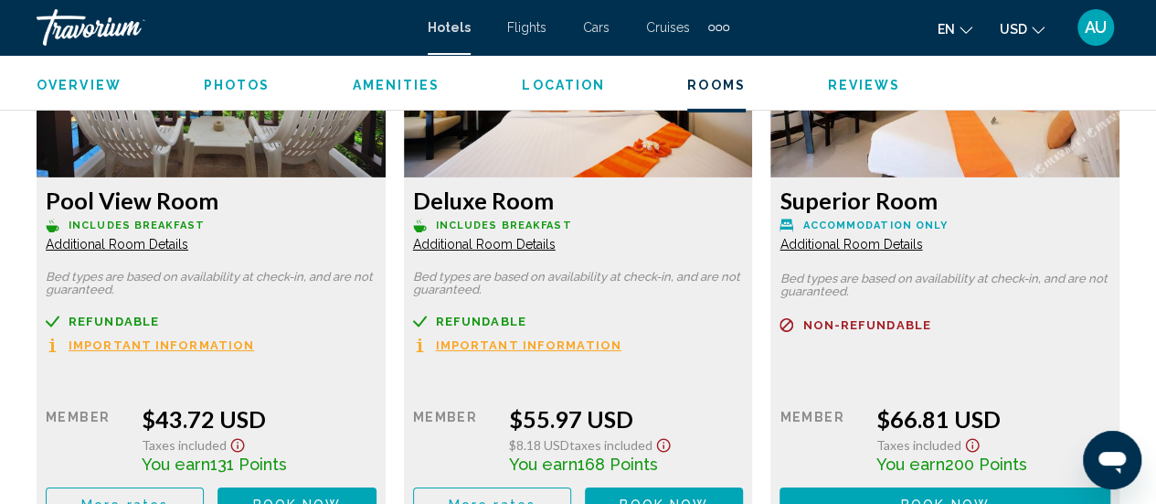
scroll to position [2962, 0]
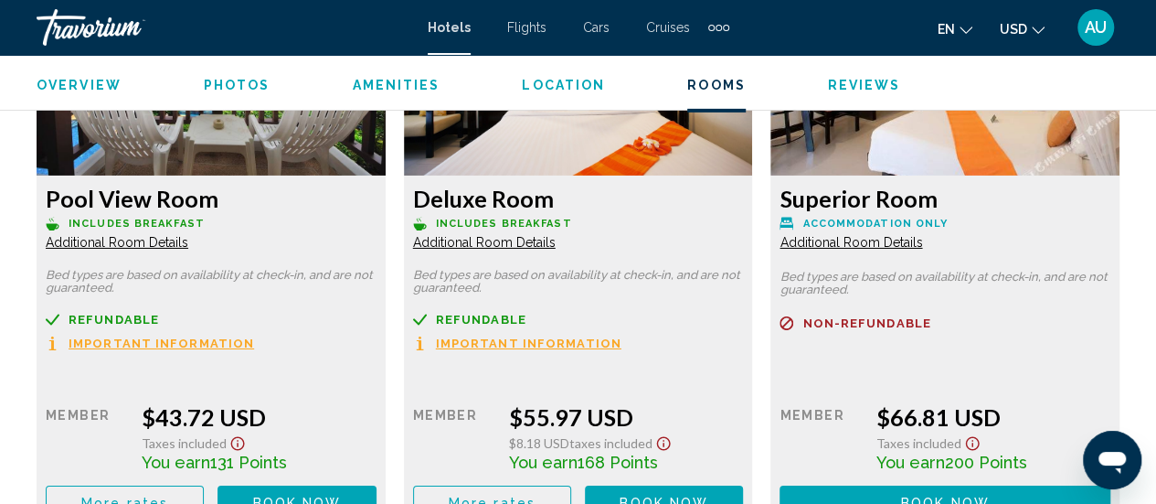
click at [124, 239] on span "Additional Room Details" at bounding box center [117, 242] width 143 height 15
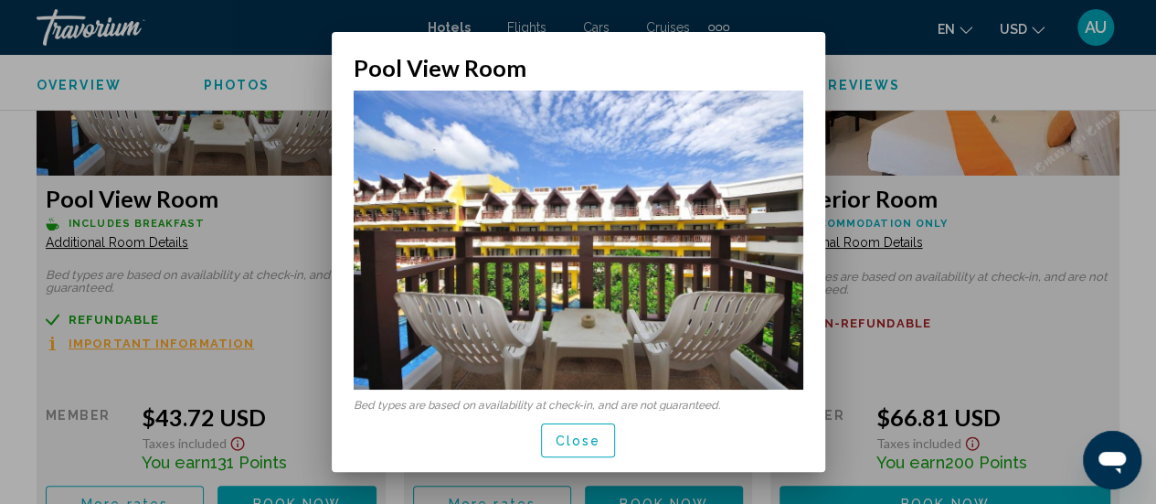
scroll to position [0, 0]
click at [589, 439] on span "Close" at bounding box center [579, 440] width 46 height 15
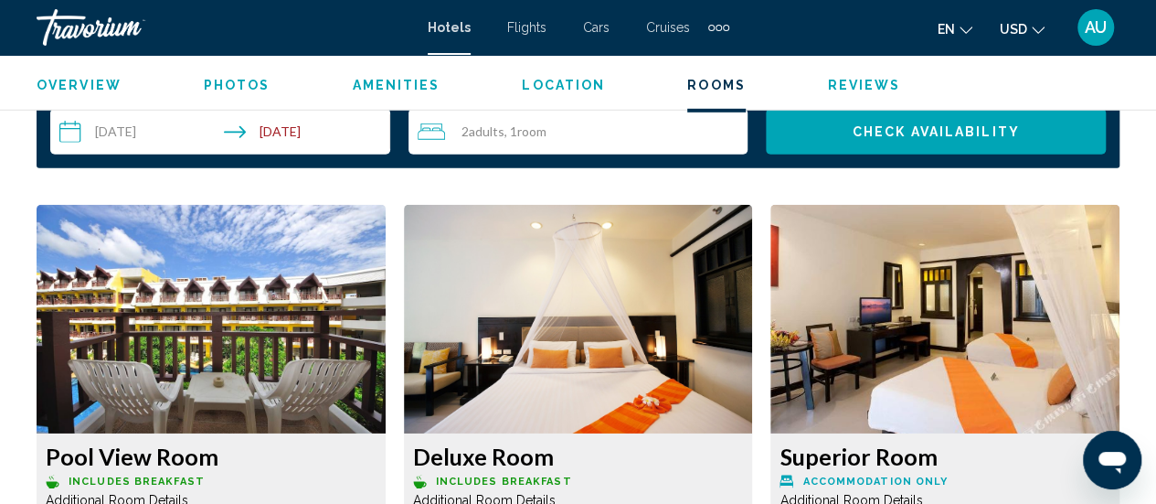
scroll to position [2706, 0]
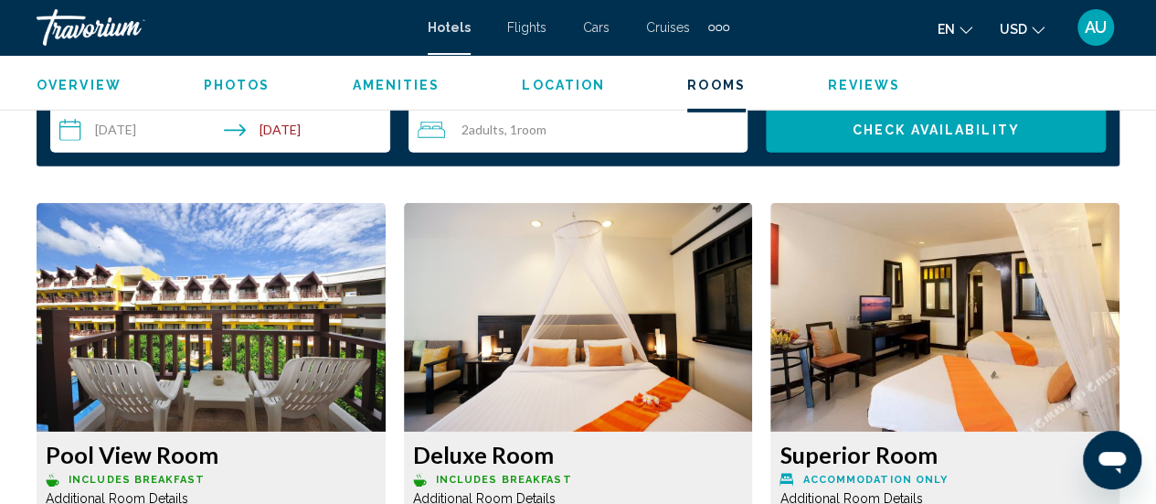
click at [272, 315] on img "Main content" at bounding box center [211, 317] width 349 height 229
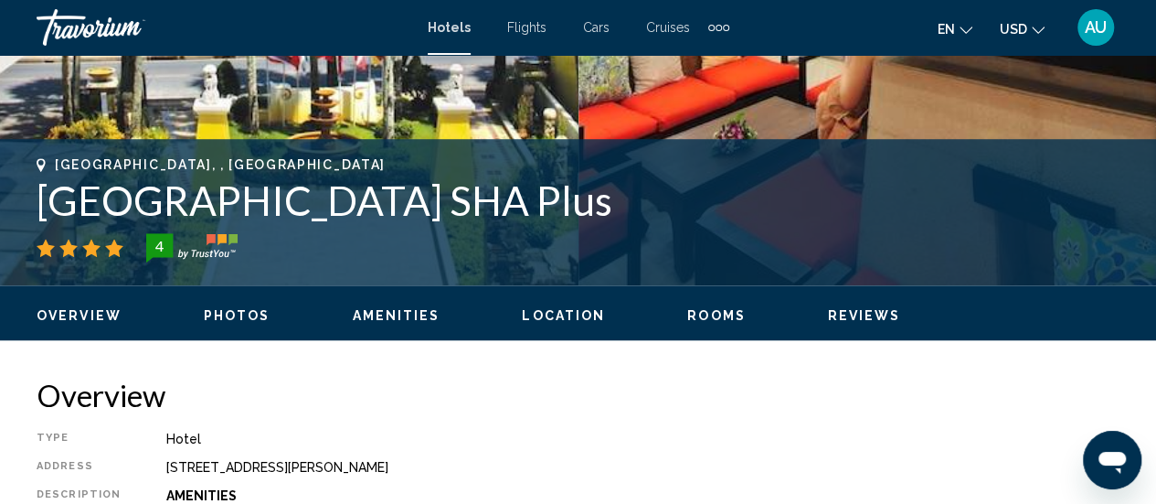
scroll to position [640, 0]
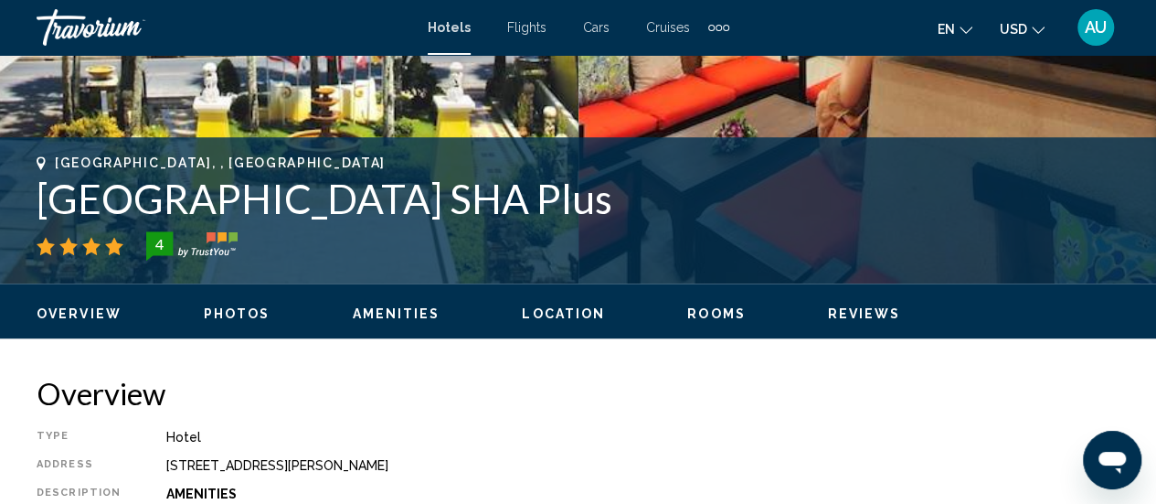
drag, startPoint x: 47, startPoint y: 202, endPoint x: 737, endPoint y: 211, distance: 690.2
click at [737, 211] on h1 "[GEOGRAPHIC_DATA] SHA Plus" at bounding box center [578, 199] width 1083 height 48
copy h1 "[GEOGRAPHIC_DATA] SHA Plus"
